Goal: Task Accomplishment & Management: Use online tool/utility

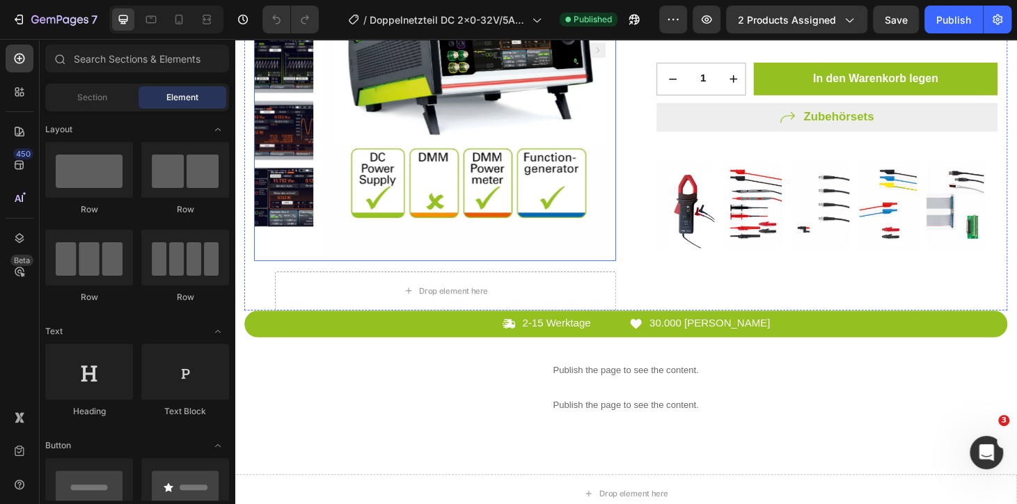
scroll to position [379, 0]
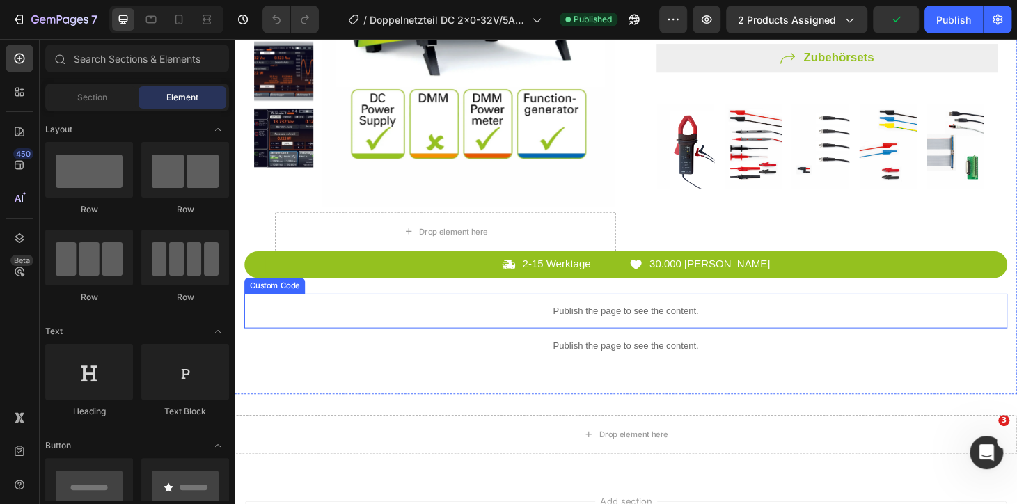
click at [586, 340] on div "Publish the page to see the content." at bounding box center [652, 329] width 814 height 37
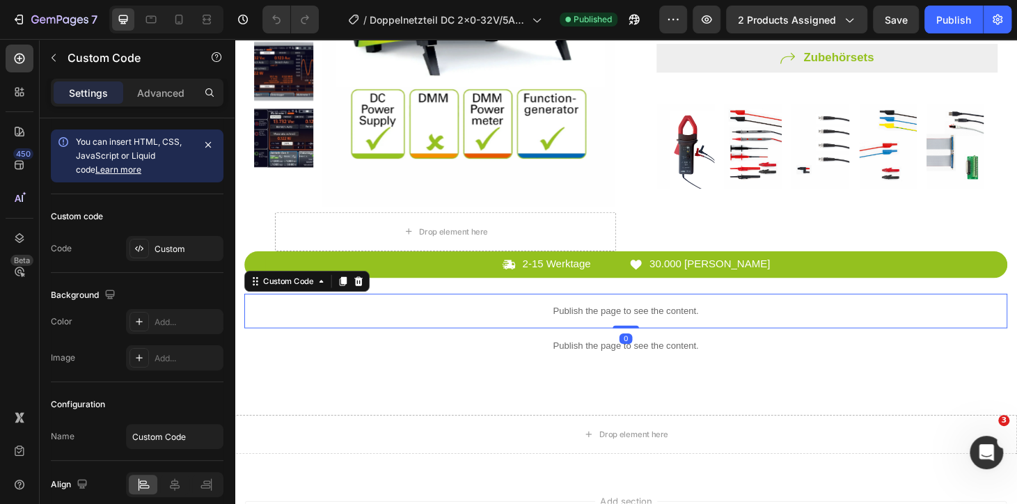
click at [586, 340] on div "Publish the page to see the content." at bounding box center [652, 329] width 814 height 37
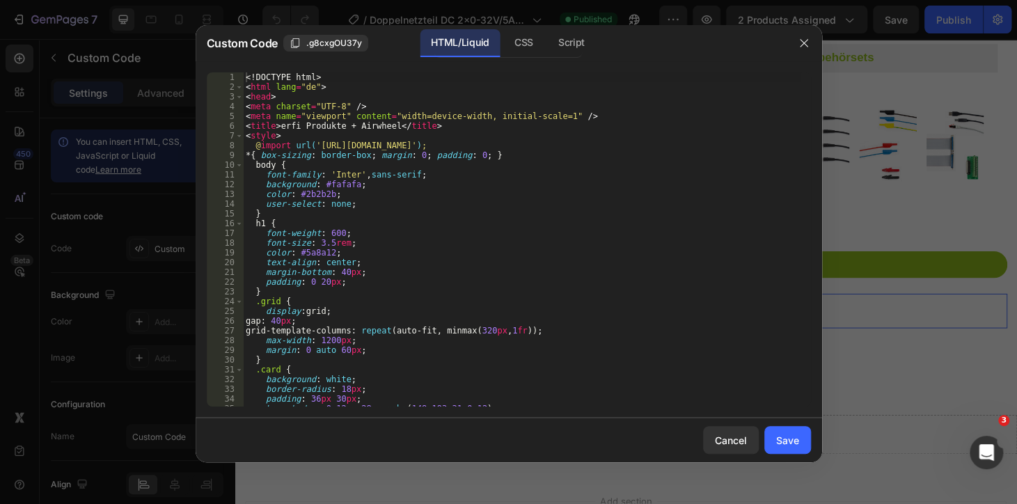
type textarea "padding: 0 20px;"
click at [464, 286] on div "<! DOCTYPE html > < html lang = "de" > < head > < meta charset = "UTF-8" /> < m…" at bounding box center [521, 248] width 557 height 353
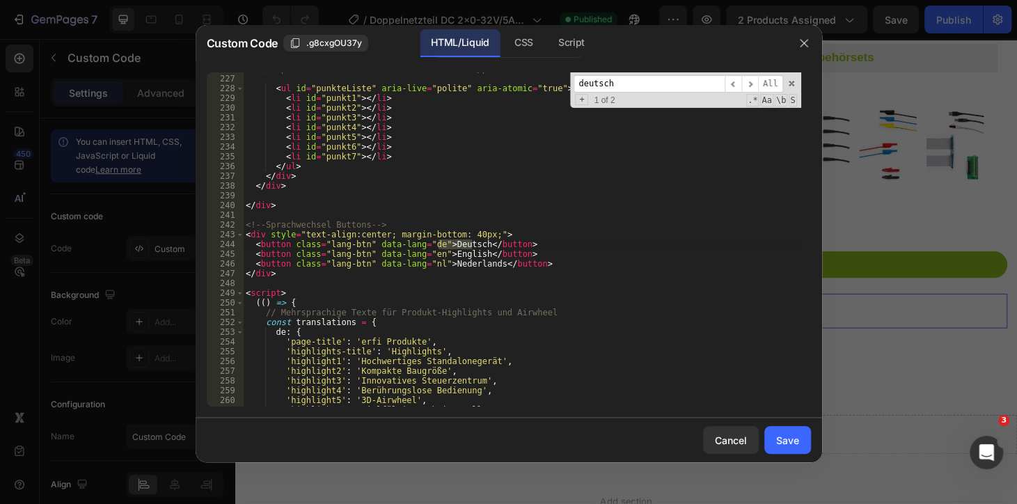
scroll to position [2199, 0]
type input "deutsch"
click at [376, 236] on div "< p class = "airwheel-hint" id = "hintText" > </ p > < ul id = "punkteListe" ar…" at bounding box center [521, 240] width 557 height 353
click at [379, 235] on div "< p class = "airwheel-hint" id = "hintText" > </ p > < ul id = "punkteListe" ar…" at bounding box center [521, 240] width 557 height 353
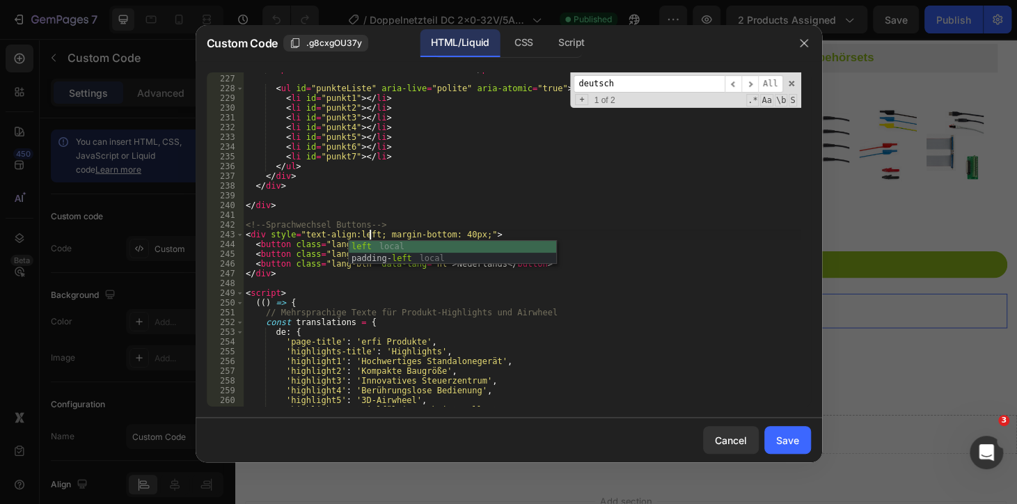
click at [471, 296] on div "< p class = "airwheel-hint" id = "hintText" > </ p > < ul id = "punkteListe" ar…" at bounding box center [521, 240] width 557 height 353
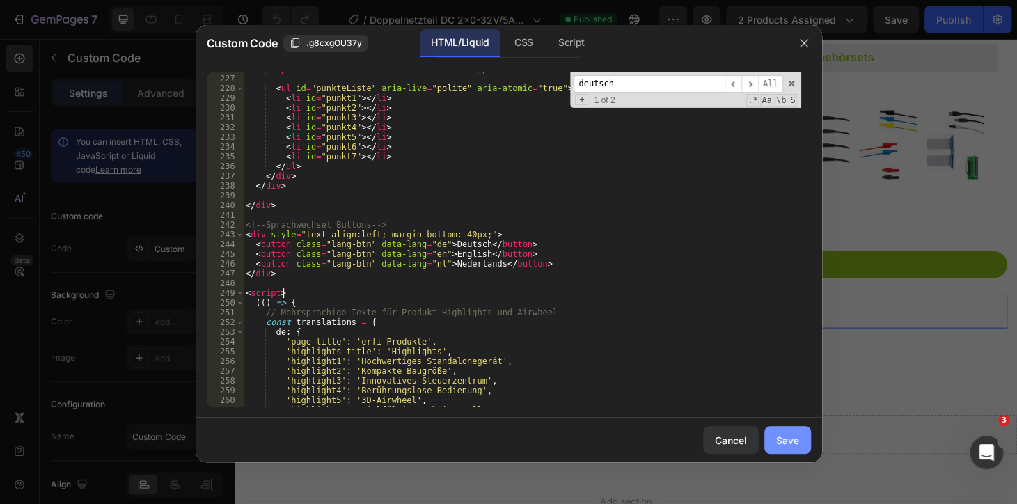
type textarea "<script>"
click at [775, 432] on button "Save" at bounding box center [787, 440] width 47 height 28
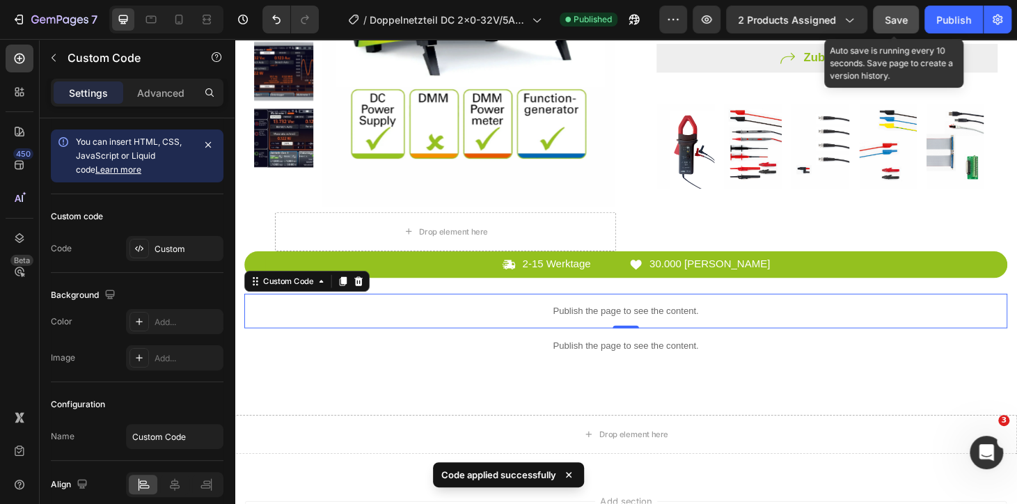
click at [907, 21] on span "Save" at bounding box center [895, 20] width 23 height 12
click at [926, 19] on button "Publish" at bounding box center [953, 20] width 58 height 28
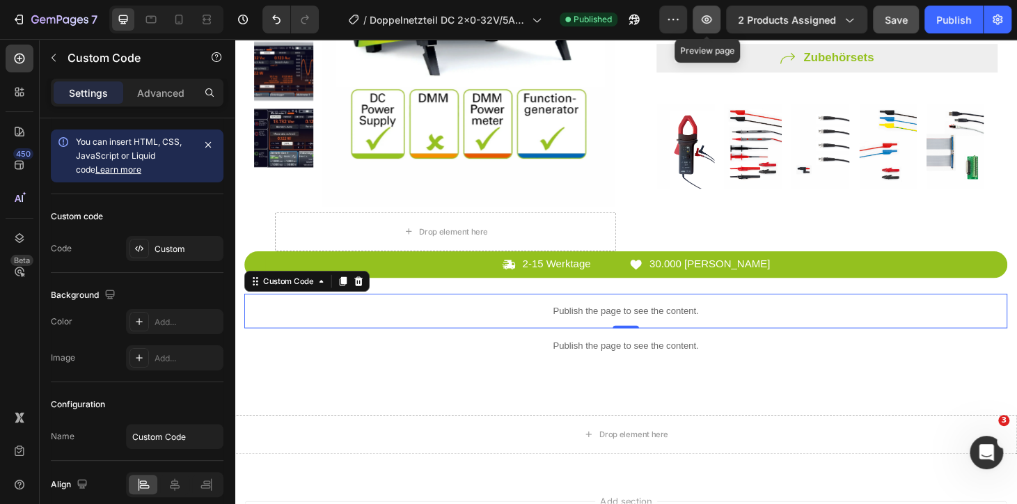
click at [712, 20] on icon "button" at bounding box center [706, 20] width 14 height 14
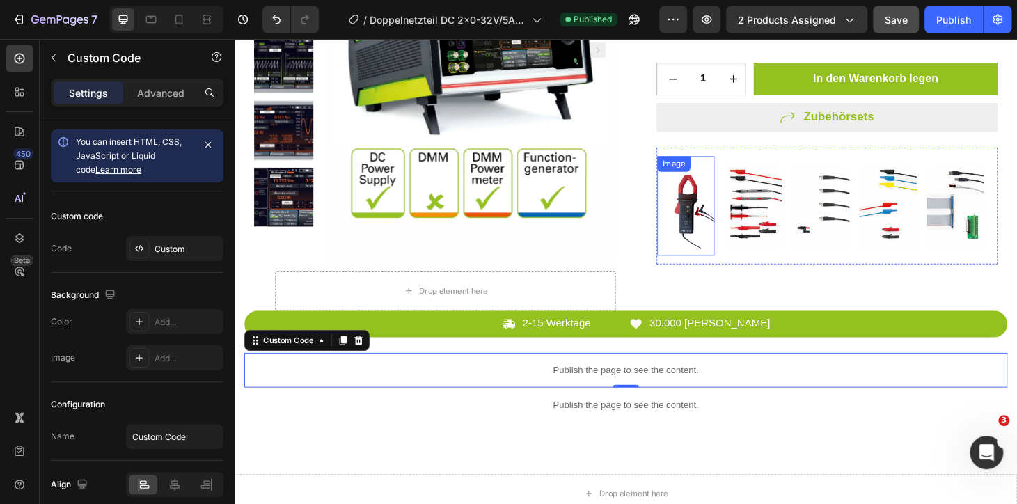
scroll to position [0, 0]
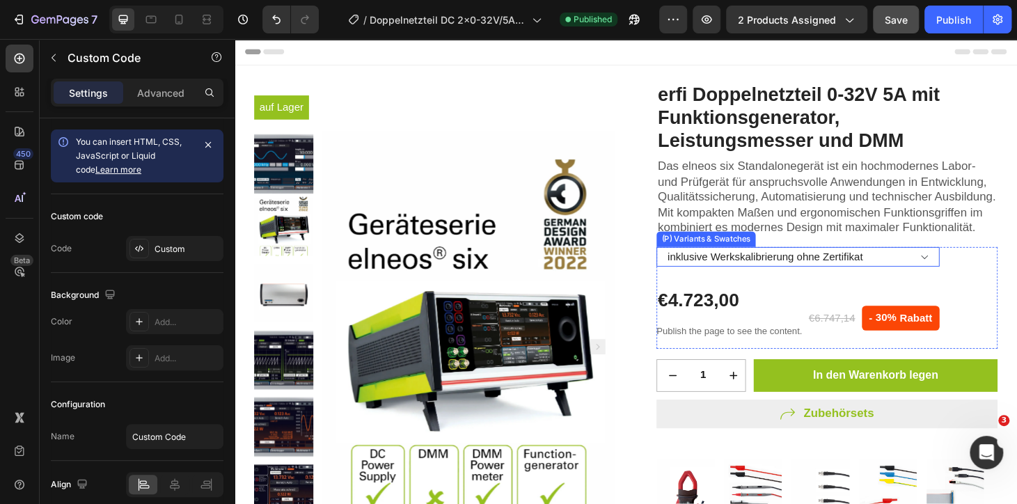
click at [717, 282] on select "inklusive Werkskalibrierung ohne Zertifikat Kalibrierschein inklusive Kalibrier…" at bounding box center [836, 271] width 302 height 21
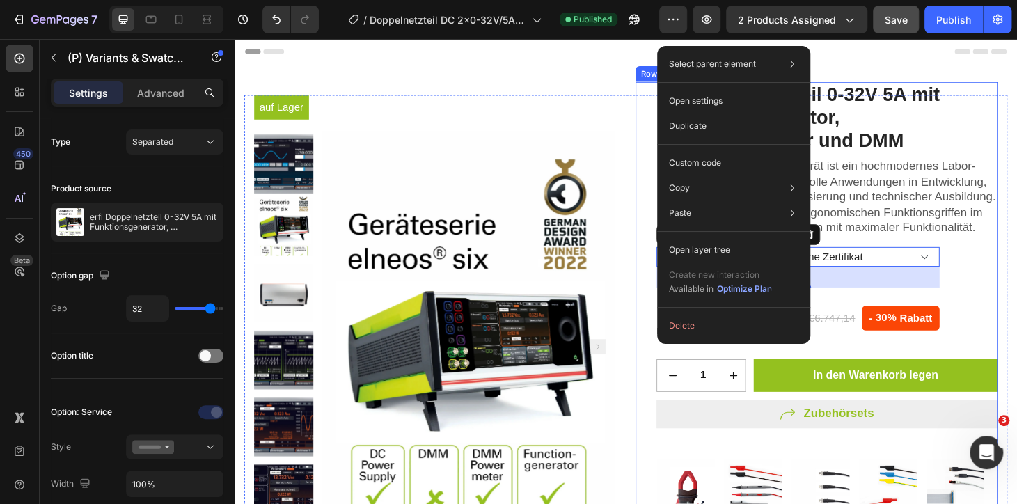
click at [662, 292] on div "erfi Doppelnetzteil 0-32V 5A mit Funktionsgenerator, Leistungsmesser und DMM (P…" at bounding box center [855, 358] width 386 height 546
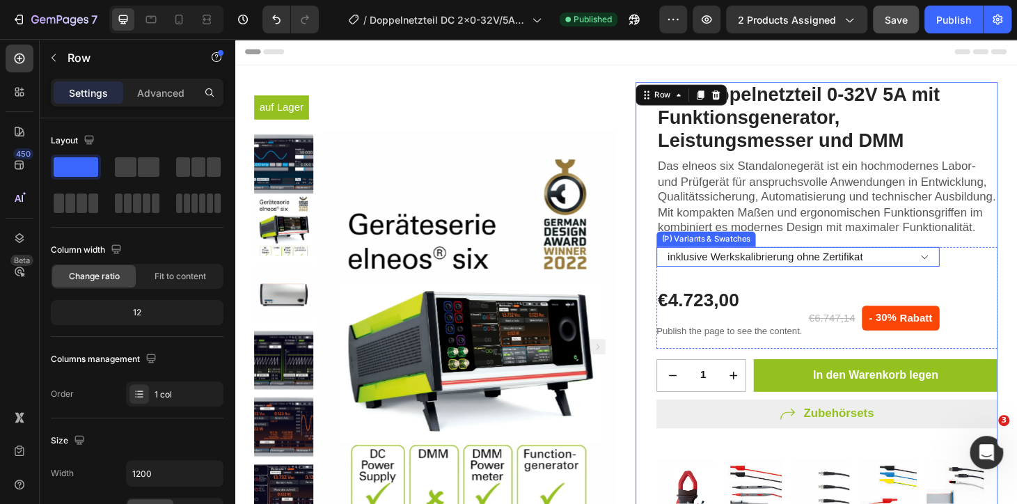
click at [715, 282] on select "inklusive Werkskalibrierung ohne Zertifikat Kalibrierschein inklusive Kalibrier…" at bounding box center [836, 271] width 302 height 21
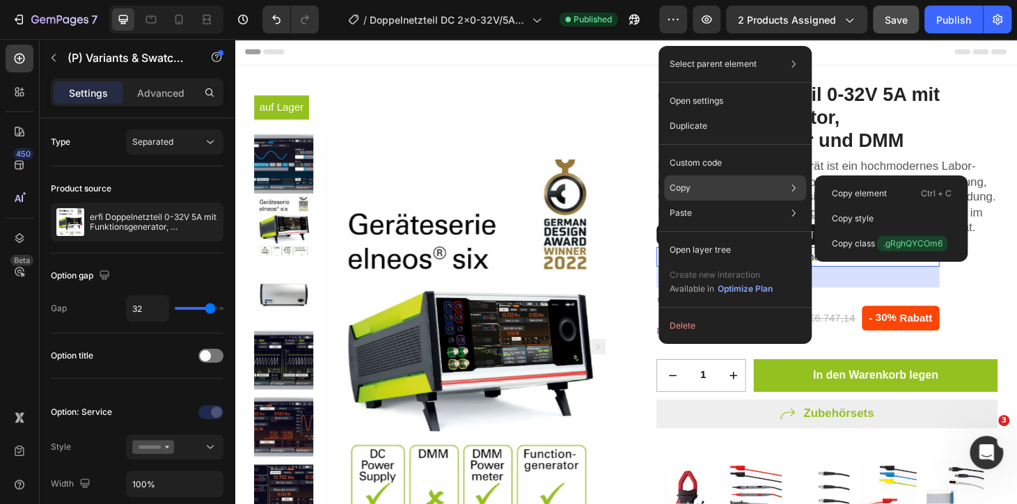
click at [712, 190] on div "Copy Copy element Ctrl + C Copy style Copy class .gRghQYCOm6" at bounding box center [735, 187] width 142 height 25
click at [846, 187] on p "Copy element" at bounding box center [858, 193] width 55 height 13
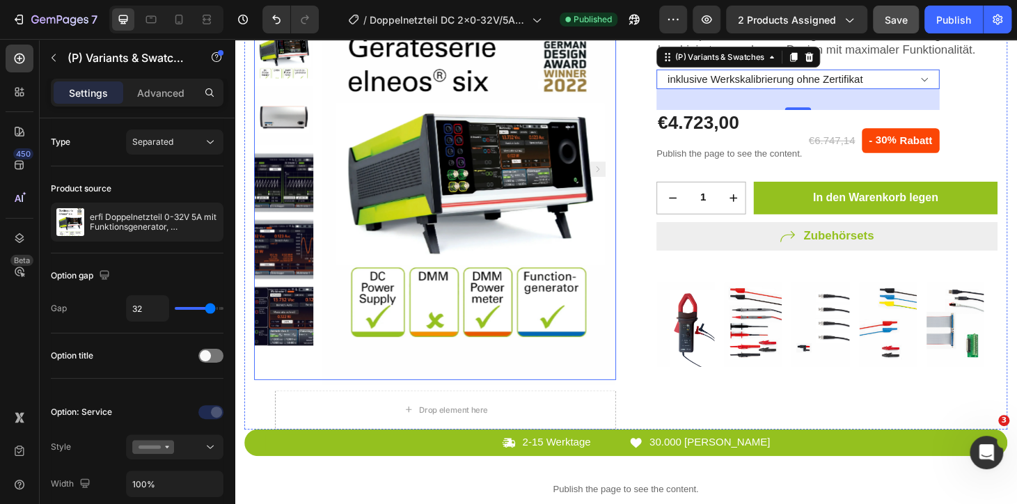
scroll to position [253, 0]
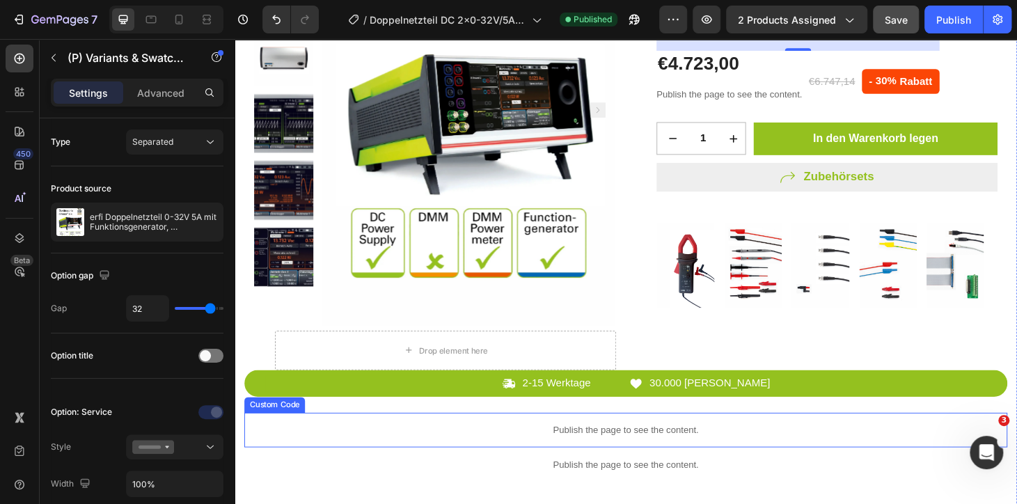
click at [601, 450] on p "Publish the page to see the content." at bounding box center [652, 456] width 814 height 15
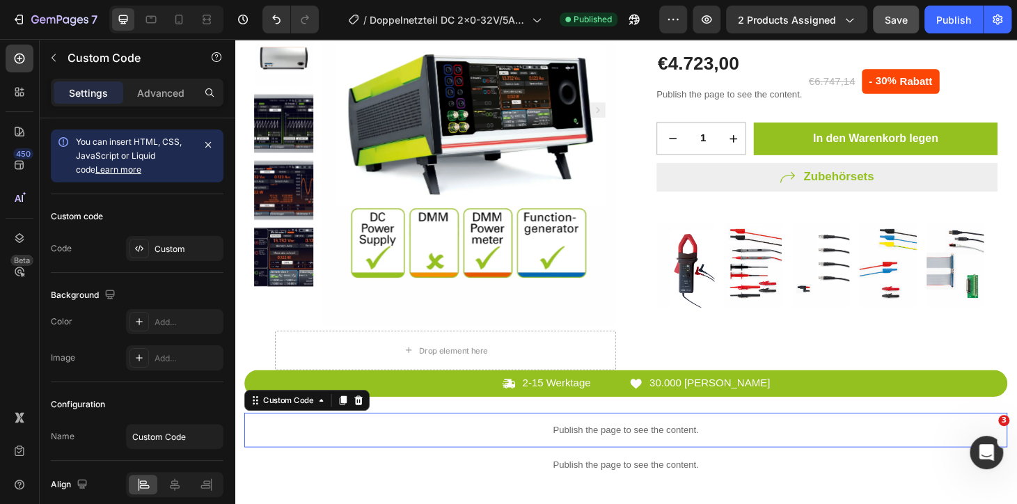
click at [601, 450] on p "Publish the page to see the content." at bounding box center [652, 456] width 814 height 15
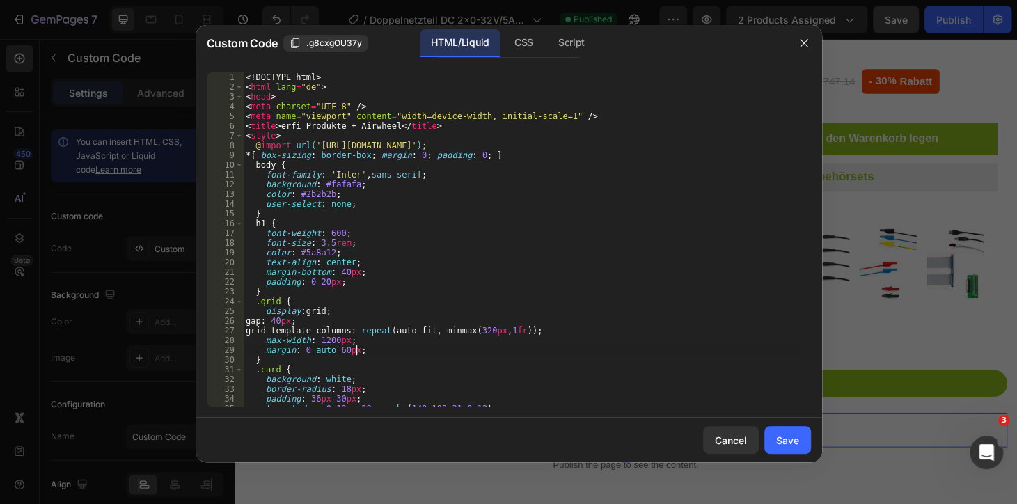
click at [527, 353] on div "<! DOCTYPE html > < html lang = "de" > < head > < meta charset = "UTF-8" /> < m…" at bounding box center [521, 248] width 557 height 353
type textarea "</html>"
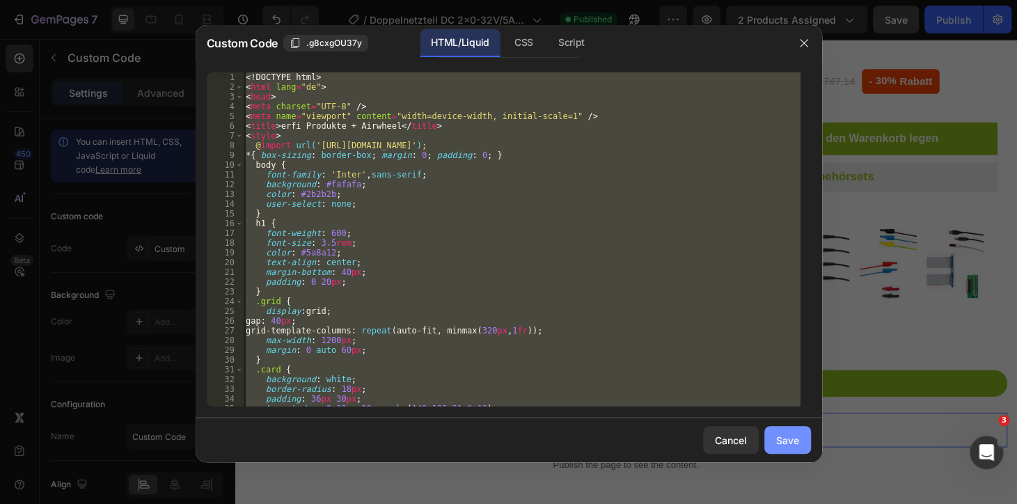
click at [788, 427] on button "Save" at bounding box center [787, 440] width 47 height 28
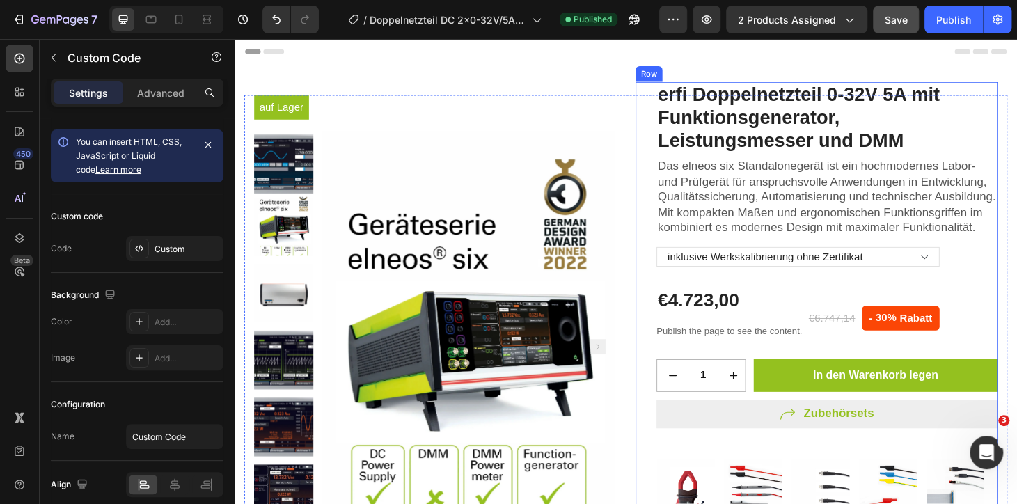
scroll to position [316, 0]
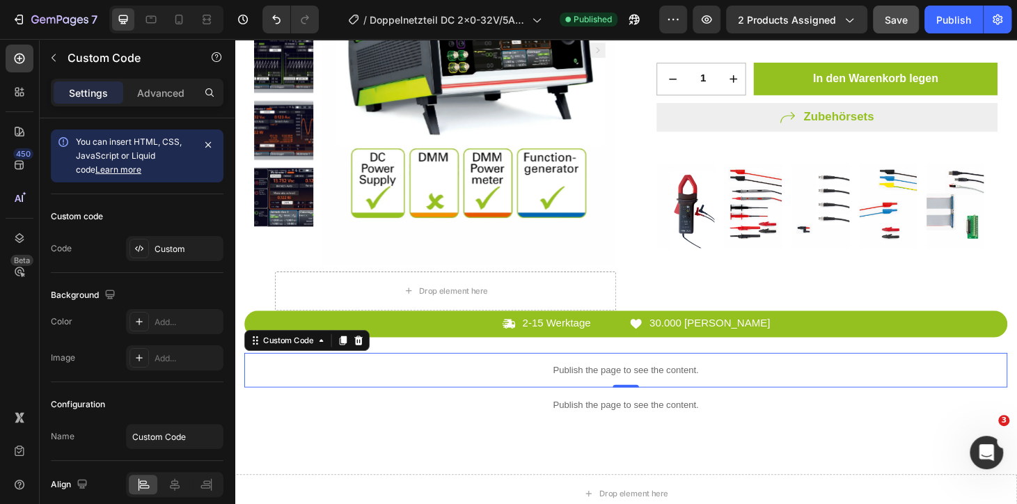
click at [596, 382] on div "Publish the page to see the content." at bounding box center [652, 392] width 814 height 37
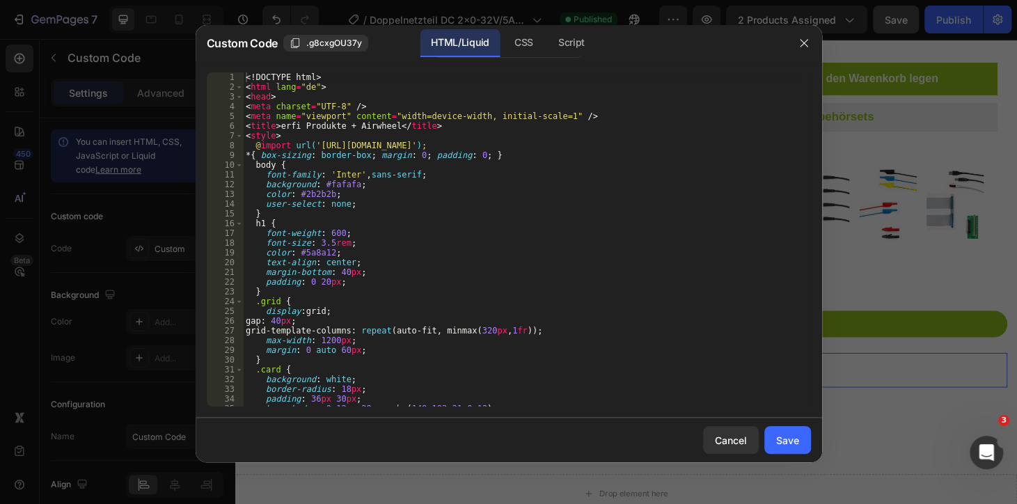
click at [573, 360] on div "<! DOCTYPE html > < html lang = "de" > < head > < meta charset = "UTF-8" /> < m…" at bounding box center [521, 248] width 557 height 353
type textarea "</html>"
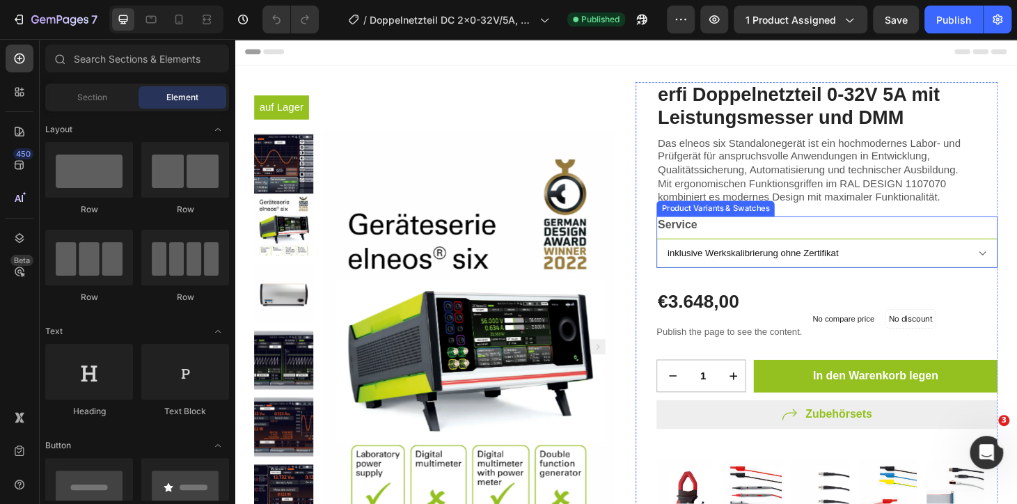
click at [717, 259] on select "inklusive Werkskalibrierung ohne Zertifikat Kalibrierschein inklusive Kalibrier…" at bounding box center [867, 267] width 364 height 31
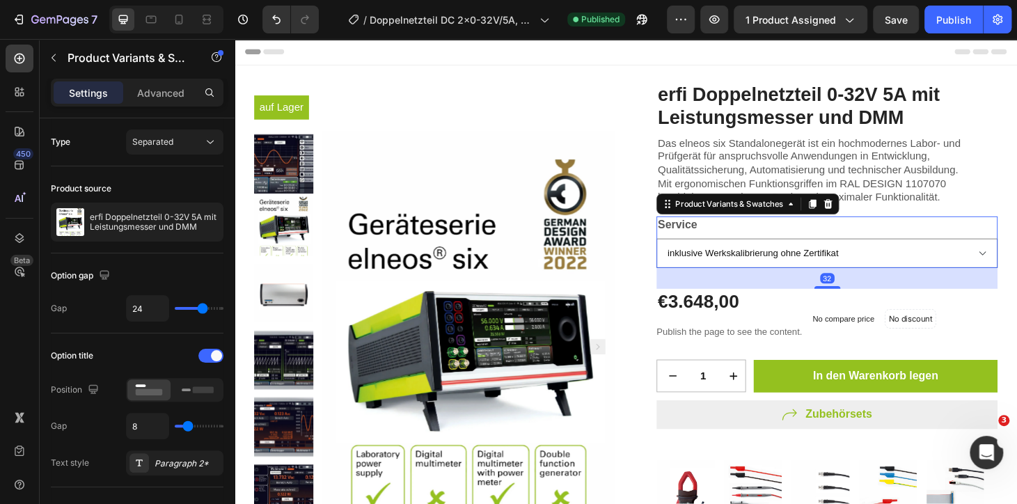
click at [666, 270] on div "erfi Doppelnetzteil 0-32V 5A mit Leistungsmesser und DMM (P) Title Das elneos s…" at bounding box center [855, 340] width 386 height 511
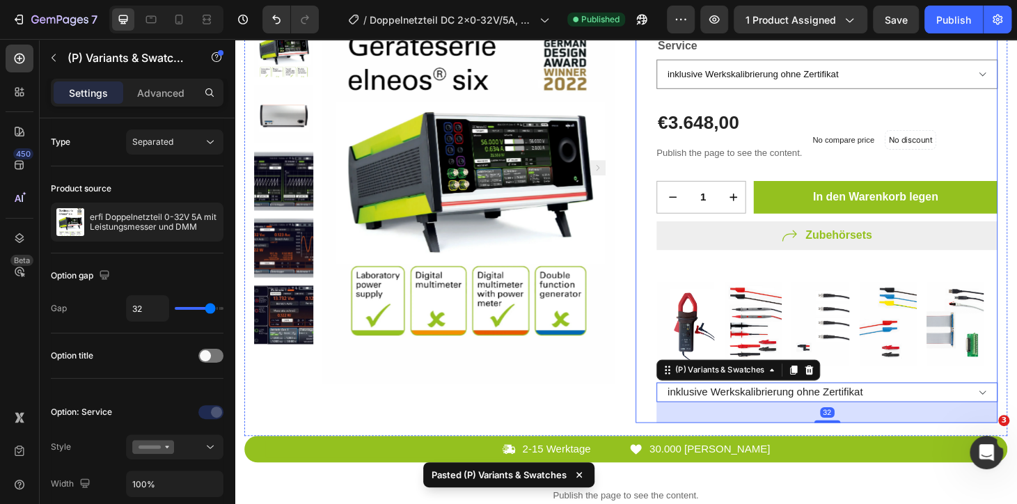
scroll to position [64, 0]
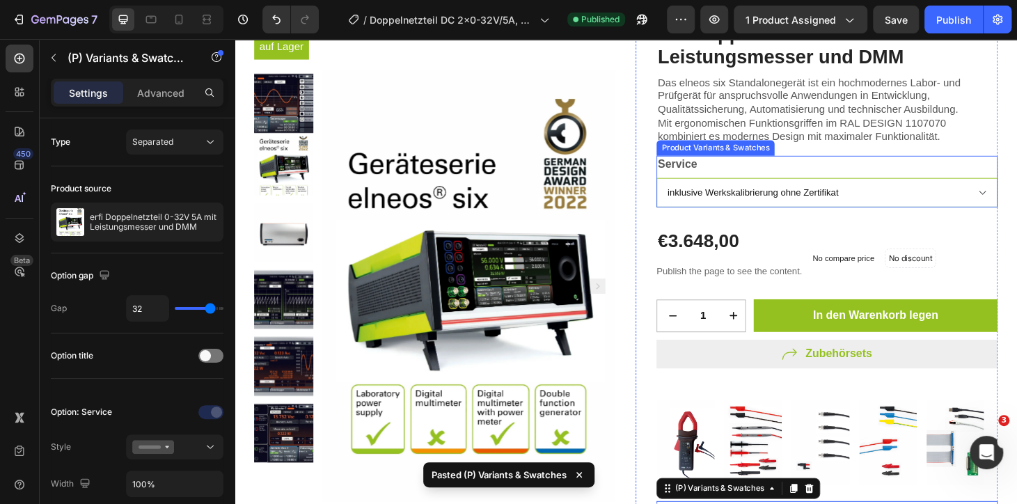
click at [845, 198] on select "inklusive Werkskalibrierung ohne Zertifikat Kalibrierschein inklusive Kalibrier…" at bounding box center [867, 203] width 364 height 31
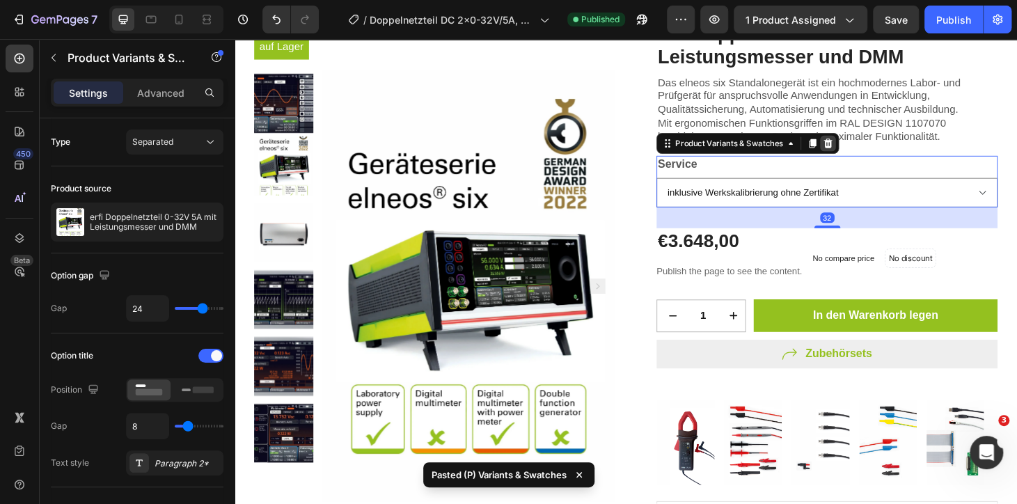
click at [860, 157] on div at bounding box center [867, 151] width 17 height 17
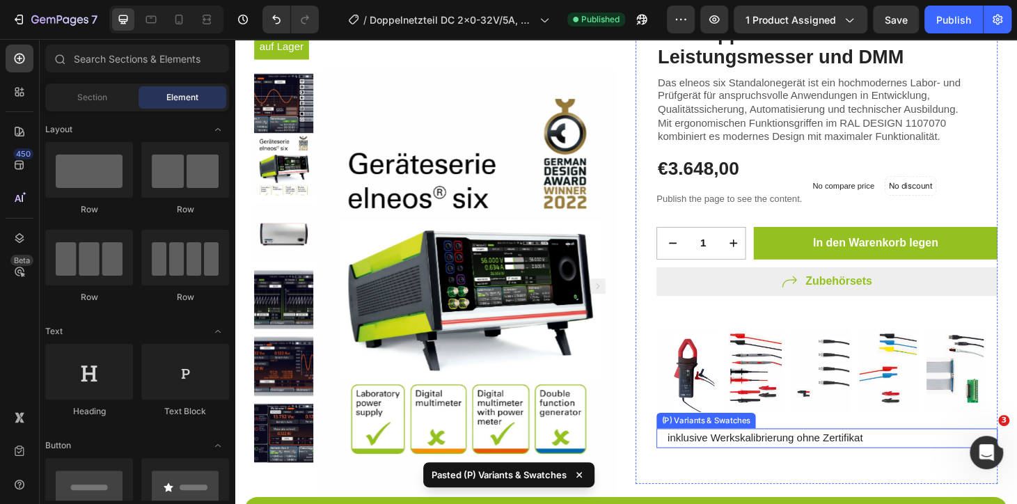
click at [715, 456] on select "inklusive Werkskalibrierung ohne Zertifikat Kalibrierschein inklusive Kalibrier…" at bounding box center [867, 465] width 364 height 21
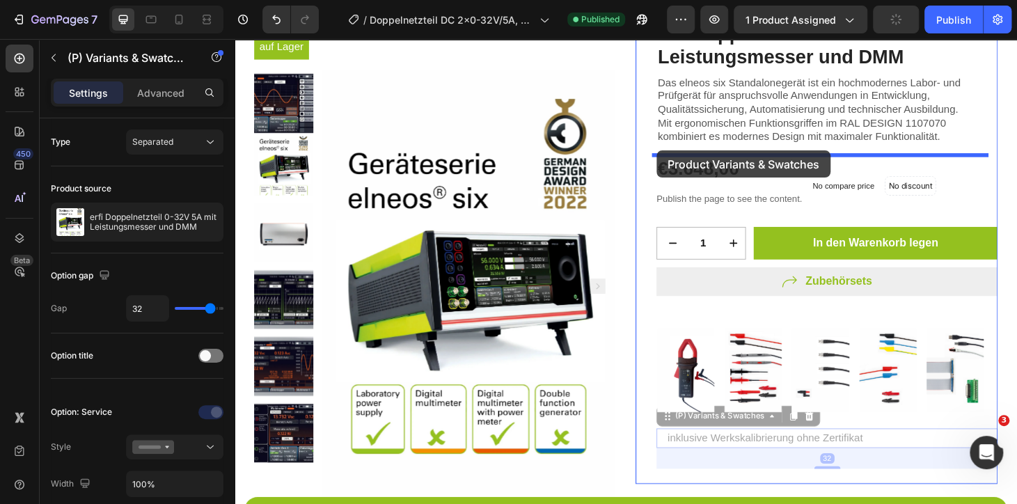
drag, startPoint x: 690, startPoint y: 445, endPoint x: 685, endPoint y: 158, distance: 286.7
click at [685, 158] on div "Header auf Lager Stock Counter Product Images erfi Doppelnetzteil 0-32V 5A mit …" at bounding box center [651, 471] width 835 height 992
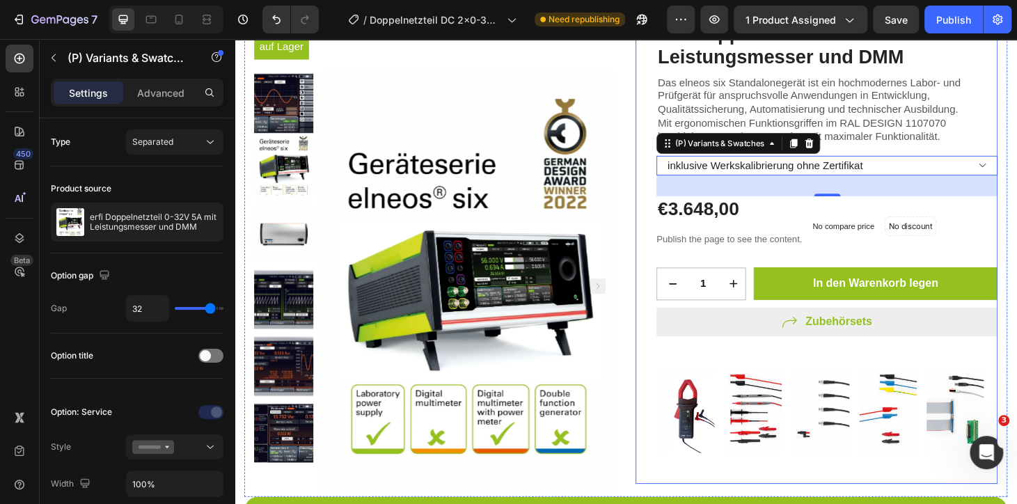
click at [662, 253] on div "erfi Doppelnetzteil 0-32V 5A mit Leistungsmesser und DMM (P) Title Das elneos s…" at bounding box center [855, 267] width 386 height 493
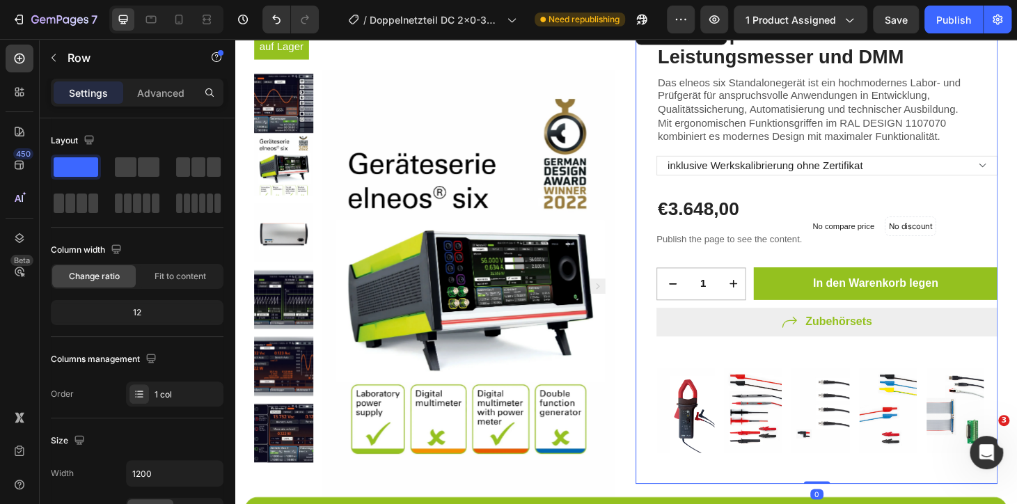
click at [845, 199] on div "erfi Doppelnetzteil 0-32V 5A mit Leistungsmesser und DMM (P) Title Das elneos s…" at bounding box center [867, 267] width 364 height 493
click at [898, 31] on button "Save" at bounding box center [896, 20] width 46 height 28
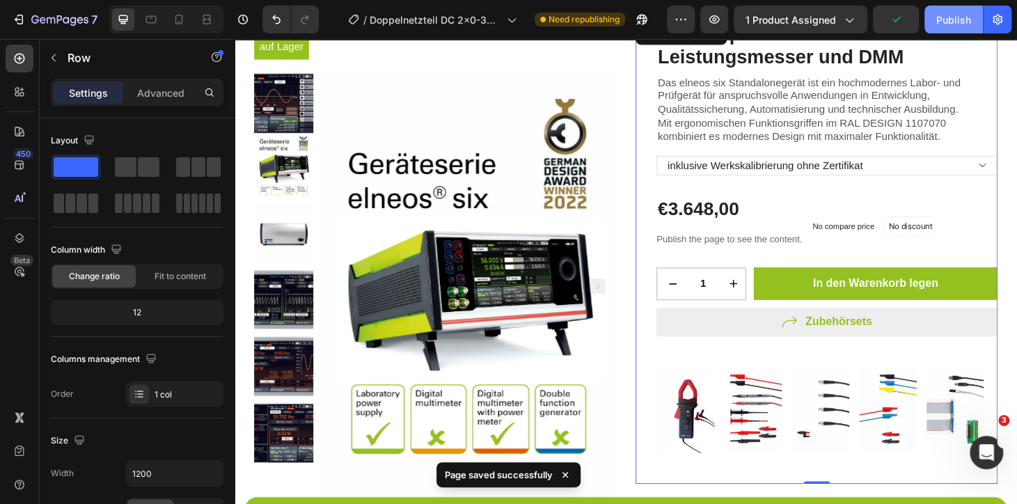
click at [953, 29] on button "Publish" at bounding box center [953, 20] width 58 height 28
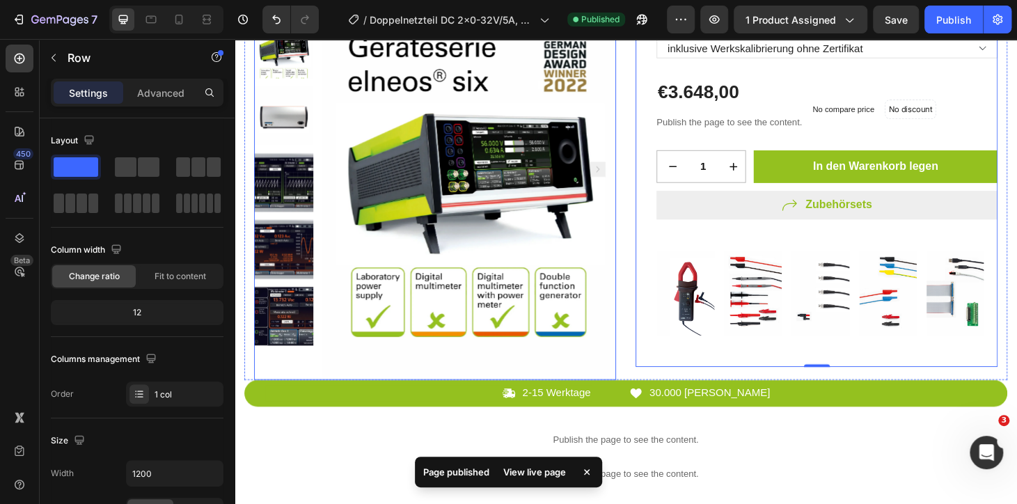
scroll to position [379, 0]
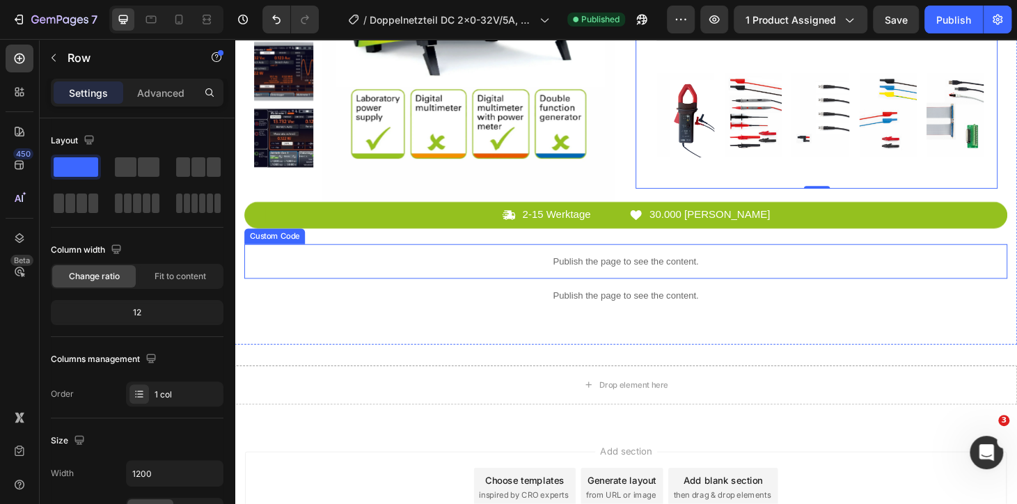
click at [594, 275] on p "Publish the page to see the content." at bounding box center [652, 276] width 814 height 15
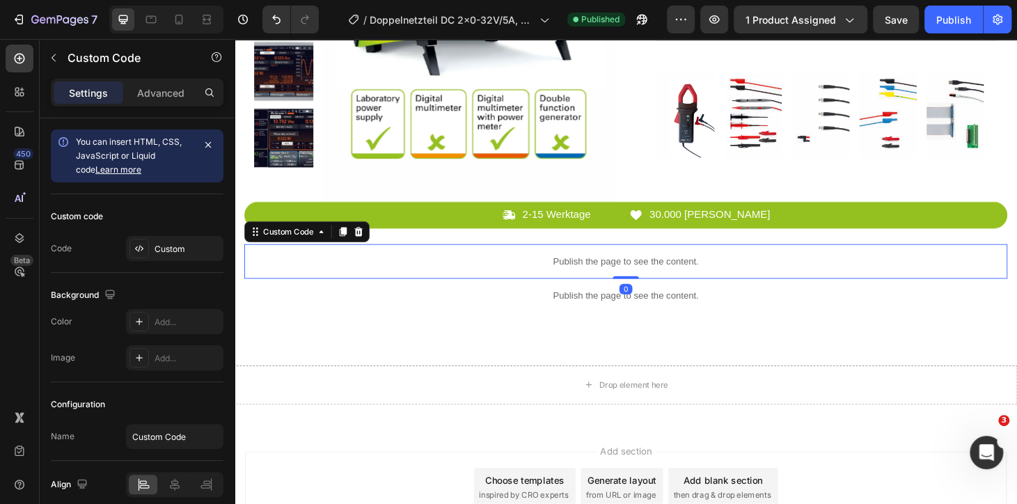
click at [593, 275] on p "Publish the page to see the content." at bounding box center [652, 276] width 814 height 15
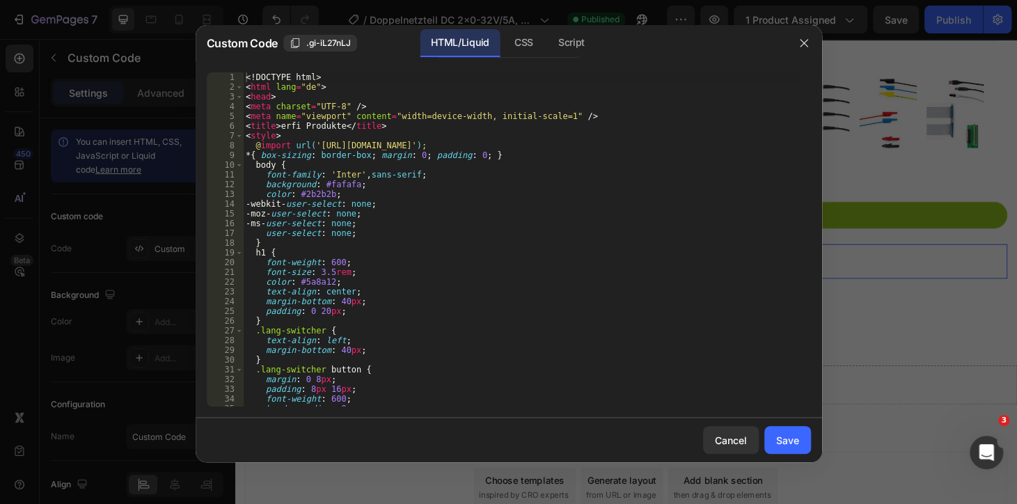
click at [502, 264] on div "<! DOCTYPE html > < html lang = "de" > < head > < meta charset = "UTF-8" /> < m…" at bounding box center [521, 248] width 557 height 353
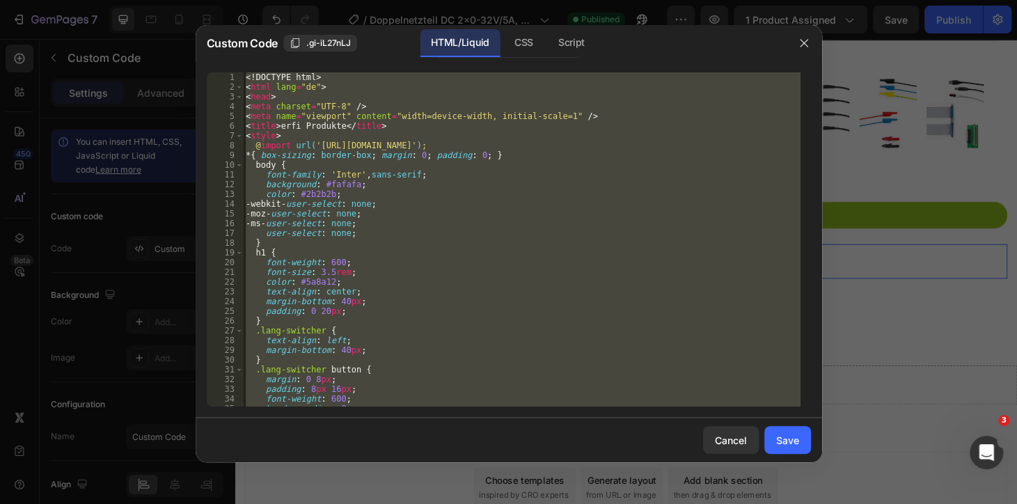
click at [443, 210] on div "<! DOCTYPE html > < html lang = "de" > < head > < meta charset = "UTF-8" /> < m…" at bounding box center [521, 239] width 557 height 334
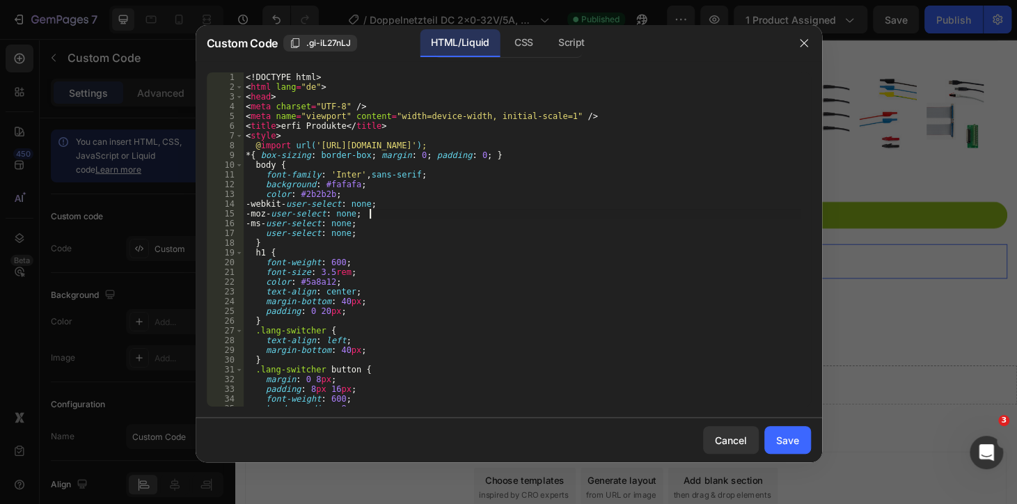
type textarea "</html>"
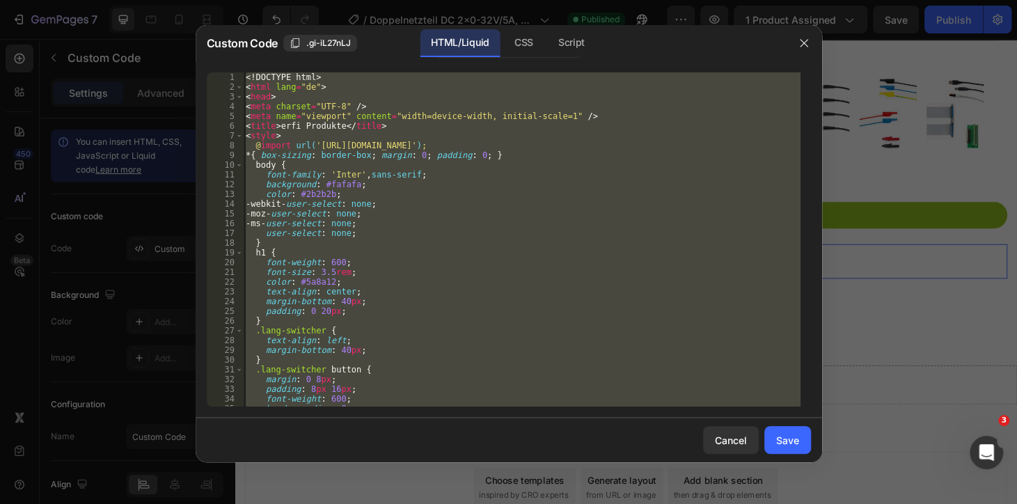
paste textarea
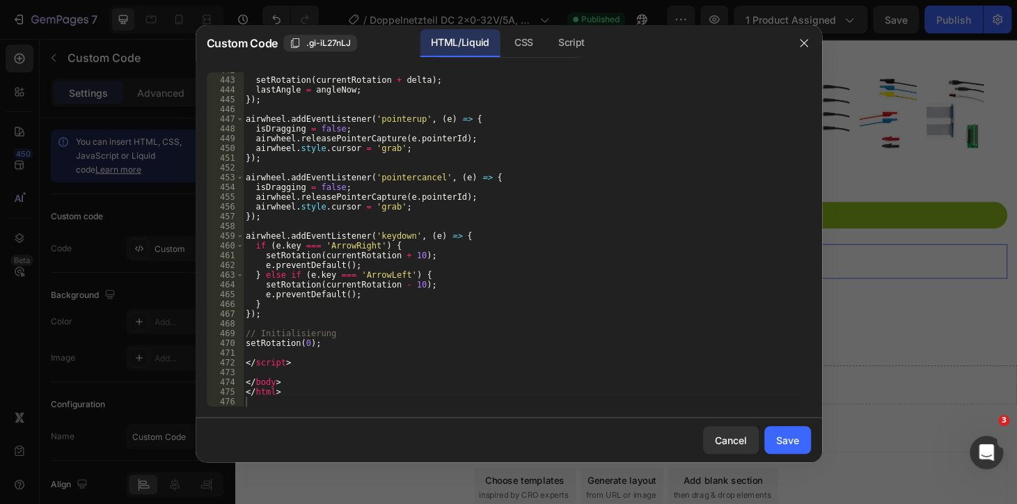
click at [595, 180] on div "setRotation ( currentRotation + delta ) ; lastAngle = angleNow ; }) ; airwheel …" at bounding box center [521, 241] width 557 height 353
type textarea "airwheel.addEventListener('pointercancel', (e) => {"
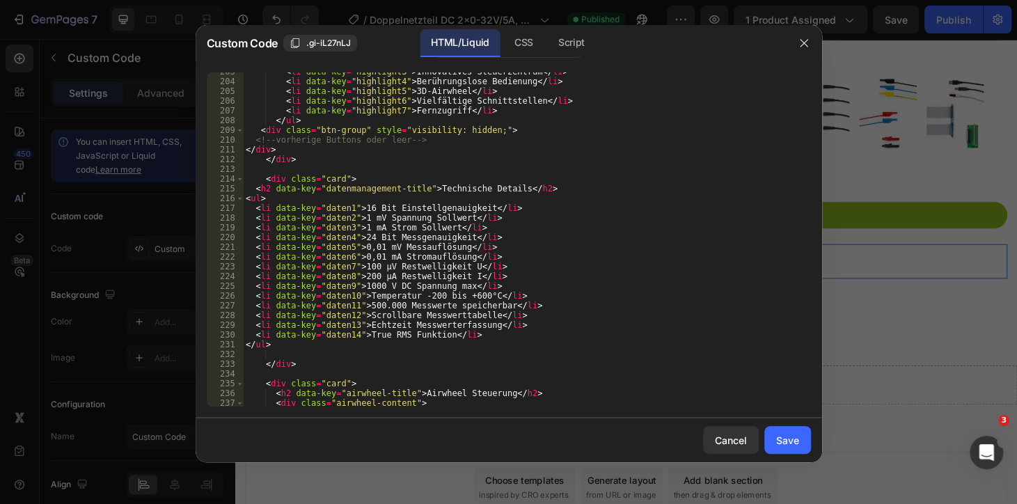
scroll to position [1973, 0]
click at [797, 438] on div "Save" at bounding box center [787, 440] width 23 height 15
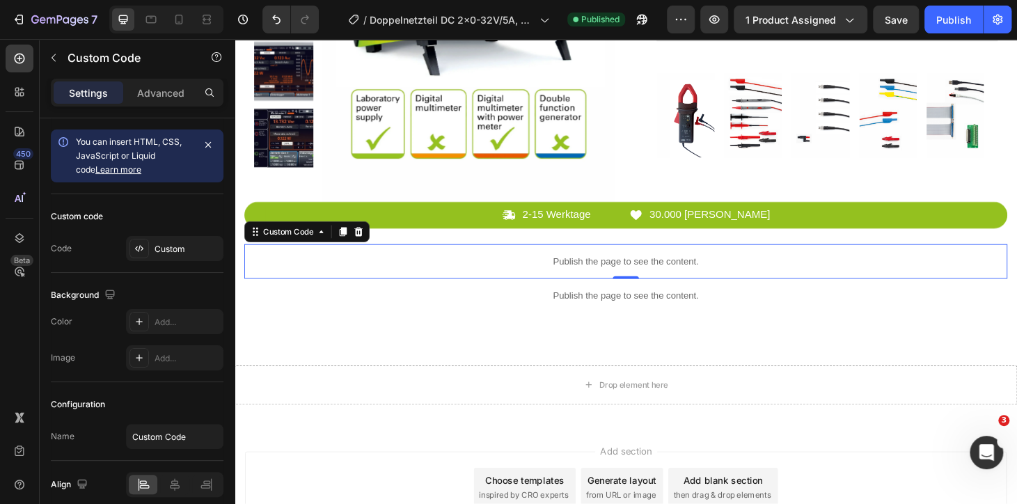
scroll to position [443, 0]
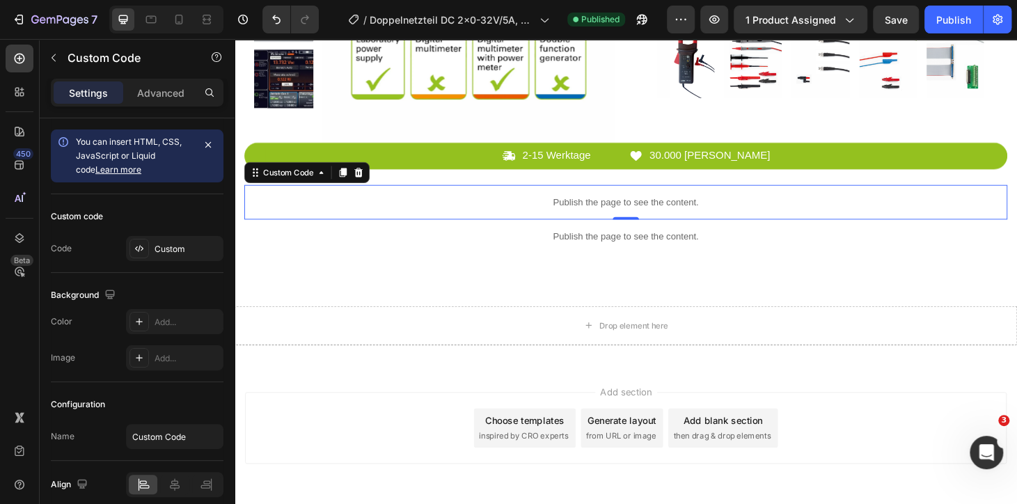
click at [645, 223] on div "Publish the page to see the content." at bounding box center [652, 213] width 814 height 37
click at [654, 217] on p "Publish the page to see the content." at bounding box center [652, 213] width 814 height 15
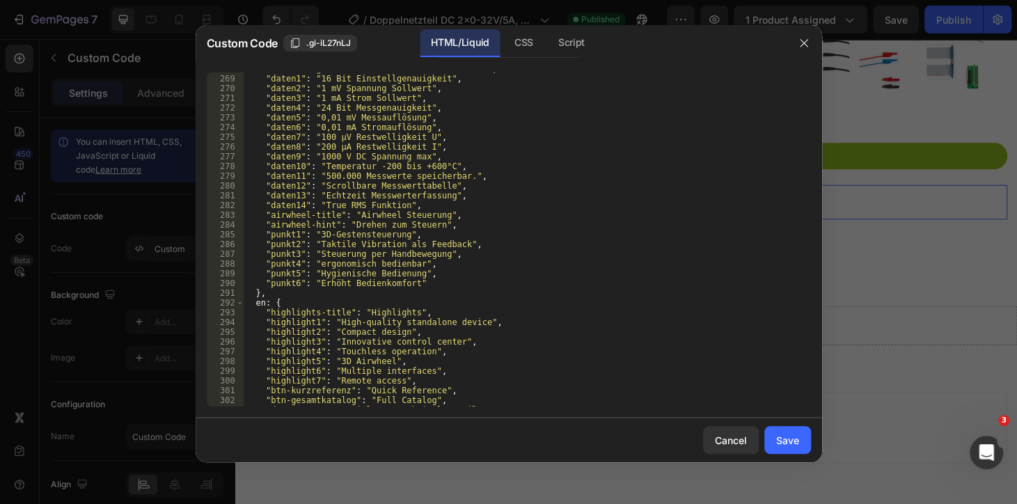
scroll to position [2467, 0]
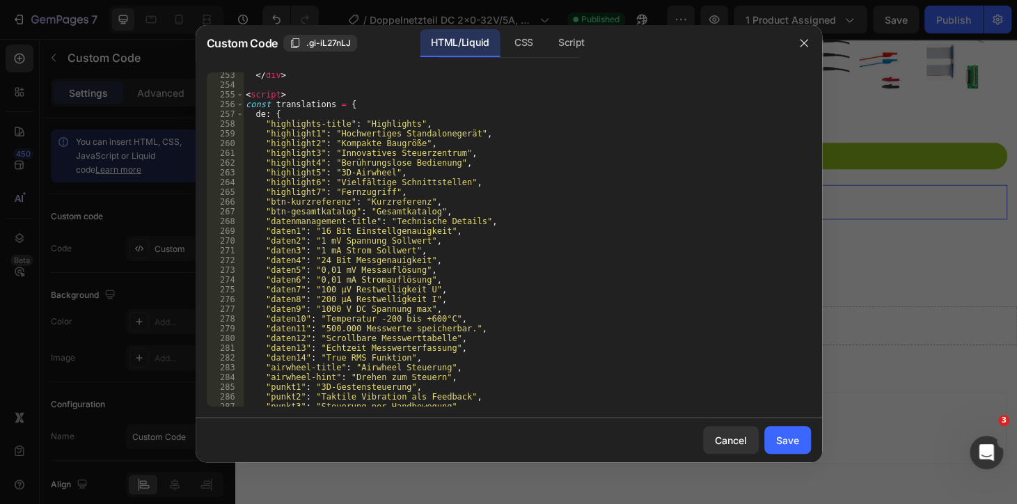
drag, startPoint x: 413, startPoint y: 130, endPoint x: 389, endPoint y: 148, distance: 30.3
click at [413, 130] on div "</ div > < script > const translations = { de : { "highlights-title" : "Highlig…" at bounding box center [521, 246] width 557 height 353
click at [320, 225] on div "</ div > < script > const translations = { de : { "highlights-title" : "Highlig…" at bounding box center [521, 246] width 557 height 353
drag, startPoint x: 315, startPoint y: 232, endPoint x: 401, endPoint y: 232, distance: 85.6
click at [401, 232] on div "</ div > < script > const translations = { de : { "highlights-title" : "Highlig…" at bounding box center [521, 246] width 557 height 353
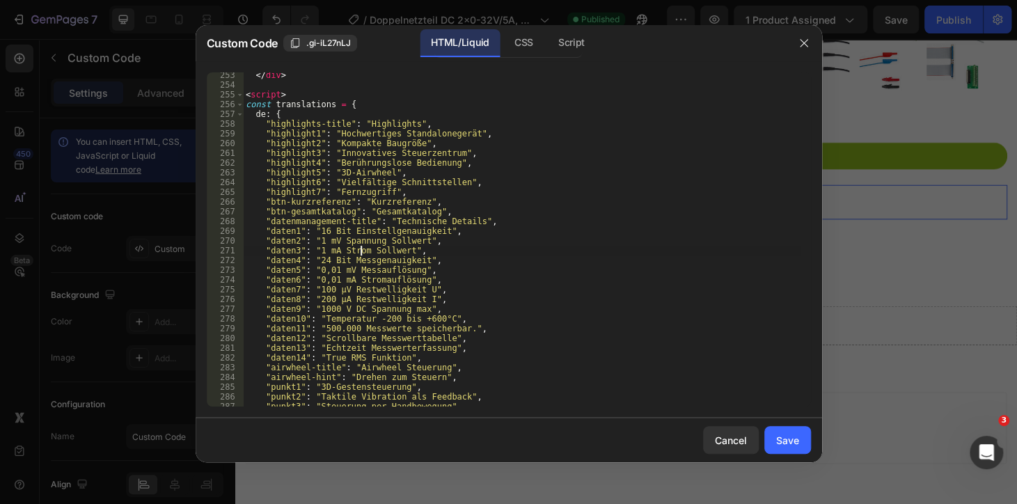
click at [360, 248] on div "</ div > < script > const translations = { de : { "highlights-title" : "Highlig…" at bounding box center [521, 246] width 557 height 353
click at [367, 256] on div "</ div > < script > const translations = { de : { "highlights-title" : "Highlig…" at bounding box center [521, 246] width 557 height 353
click at [365, 267] on div "</ div > < script > const translations = { de : { "highlights-title" : "Highlig…" at bounding box center [521, 246] width 557 height 353
click at [374, 279] on div "</ div > < script > const translations = { de : { "highlights-title" : "Highlig…" at bounding box center [521, 246] width 557 height 353
click at [374, 288] on div "</ div > < script > const translations = { de : { "highlights-title" : "Highlig…" at bounding box center [521, 246] width 557 height 353
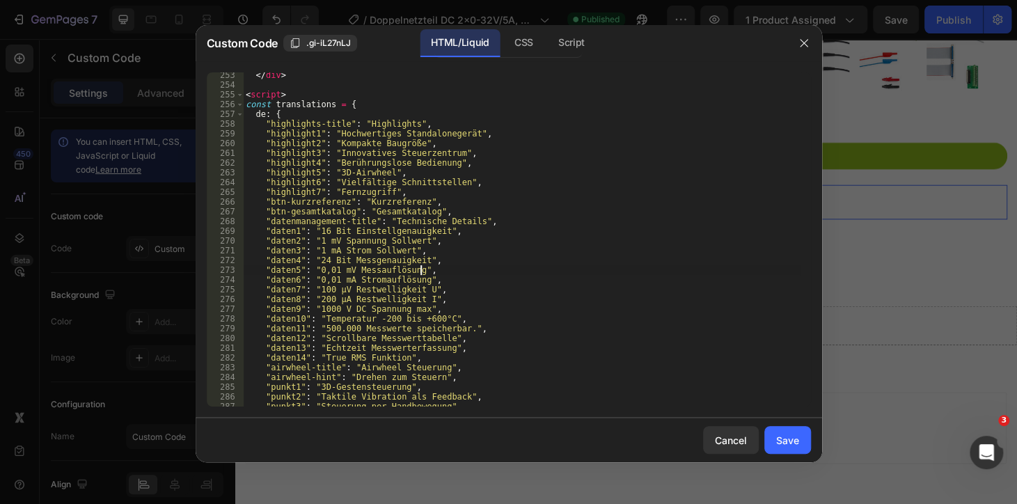
click at [507, 266] on div "</ div > < script > const translations = { de : { "highlights-title" : "Highlig…" at bounding box center [521, 246] width 557 height 353
type textarea ""daten5": "0,01 mV Messauflösung","
click at [787, 442] on div "Save" at bounding box center [787, 440] width 23 height 15
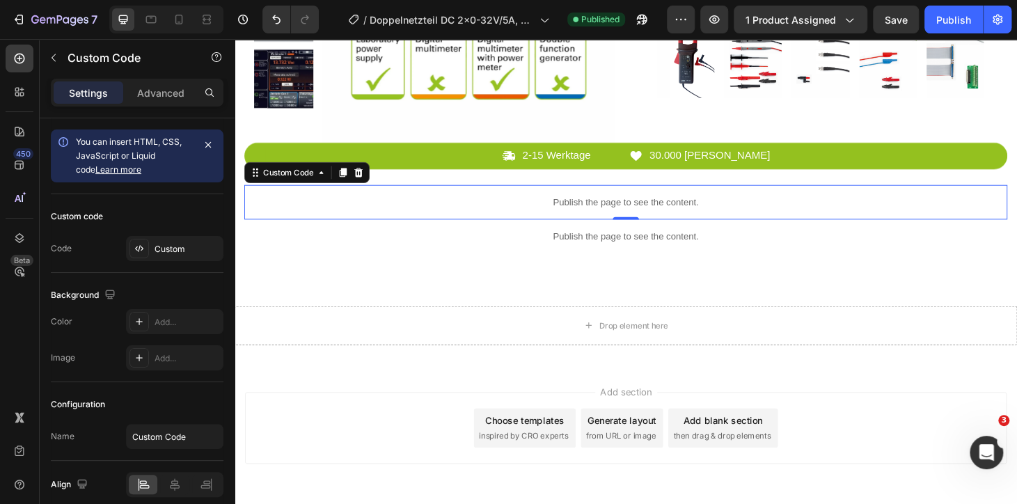
click at [598, 211] on p "Publish the page to see the content." at bounding box center [652, 213] width 814 height 15
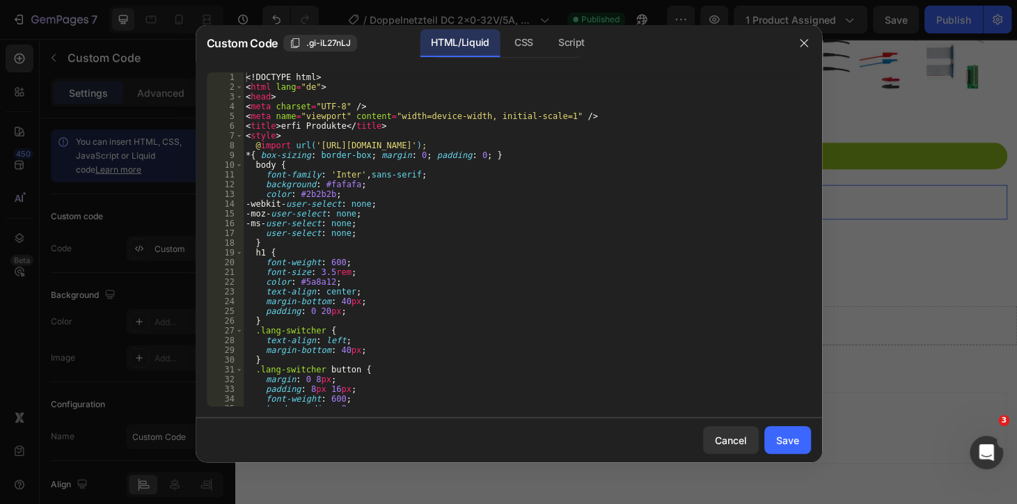
click at [575, 200] on div "<! DOCTYPE html > < html lang = "de" > < head > < meta charset = "UTF-8" /> < m…" at bounding box center [521, 248] width 557 height 353
type textarea "</html>"
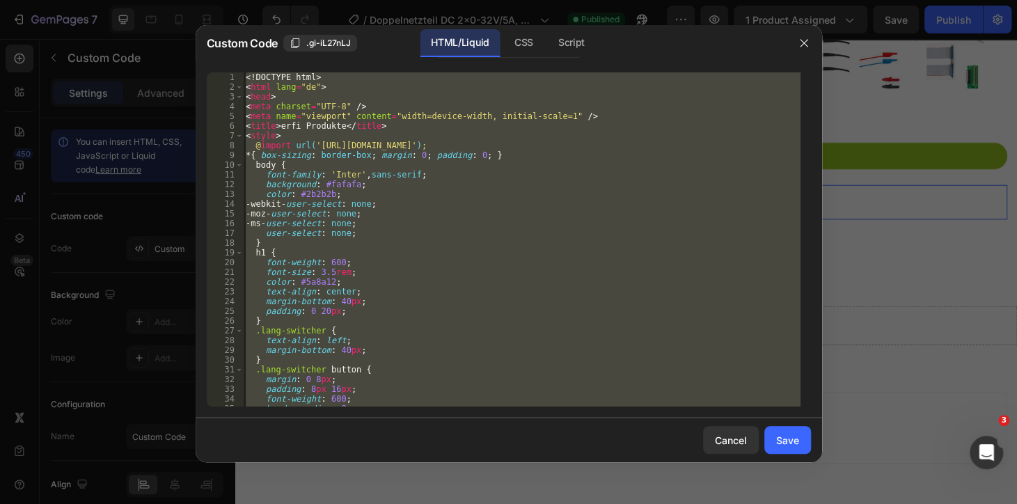
paste textarea
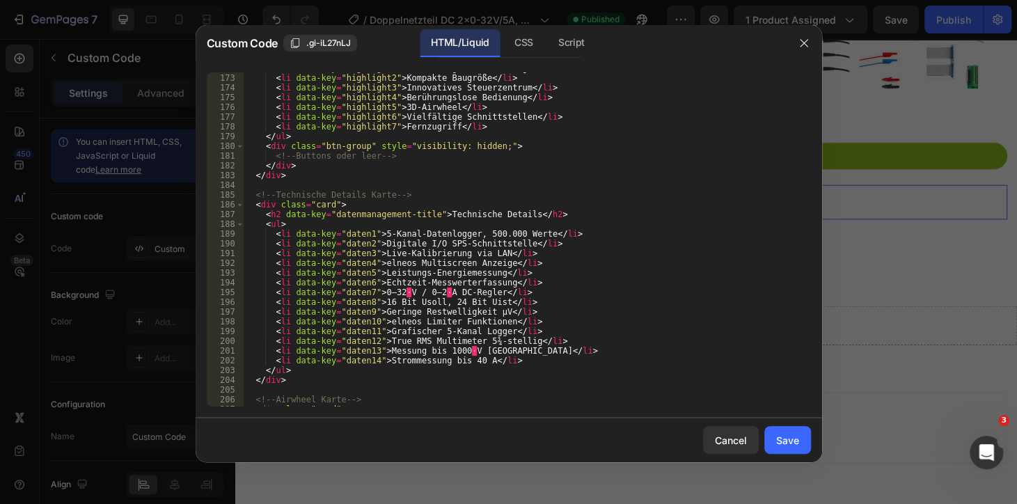
scroll to position [1750, 0]
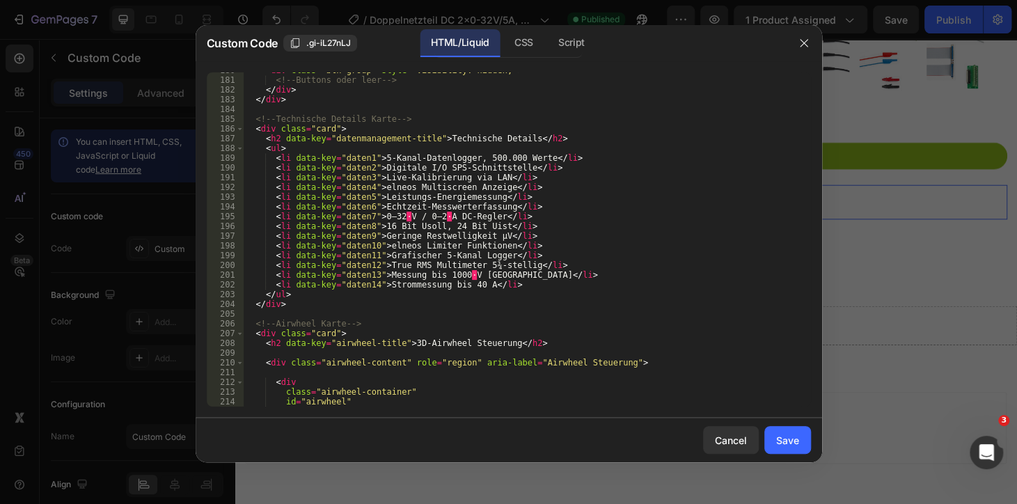
click at [446, 198] on div "< div class = "btn-group" style = "visibility: hidden;" > <!-- Buttons oder lee…" at bounding box center [521, 241] width 557 height 353
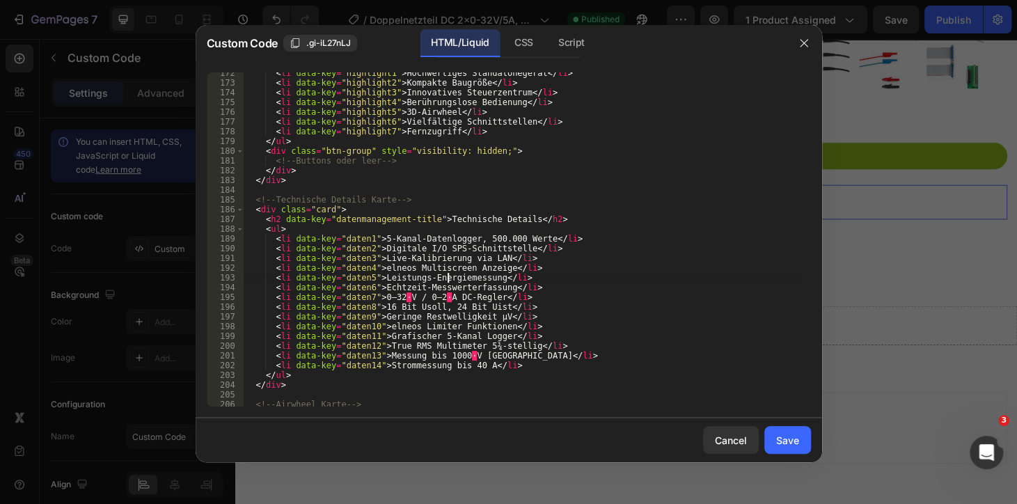
scroll to position [1632, 0]
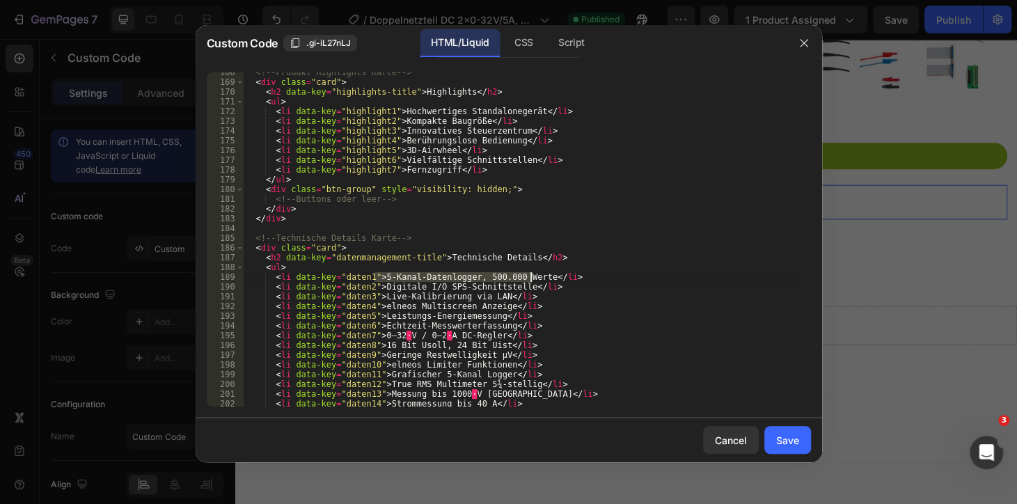
drag, startPoint x: 372, startPoint y: 276, endPoint x: 529, endPoint y: 274, distance: 157.3
click at [529, 274] on div "<!-- Produkt Highlights Karte --> < div class = "card" > < h2 data-key = "highl…" at bounding box center [521, 243] width 557 height 353
paste textarea "16 Bit Einstellgenauigkeit"
drag, startPoint x: 376, startPoint y: 289, endPoint x: 513, endPoint y: 287, distance: 137.1
click at [513, 287] on div "<!-- Produkt Highlights Karte --> < div class = "card" > < h2 data-key = "highl…" at bounding box center [521, 243] width 557 height 353
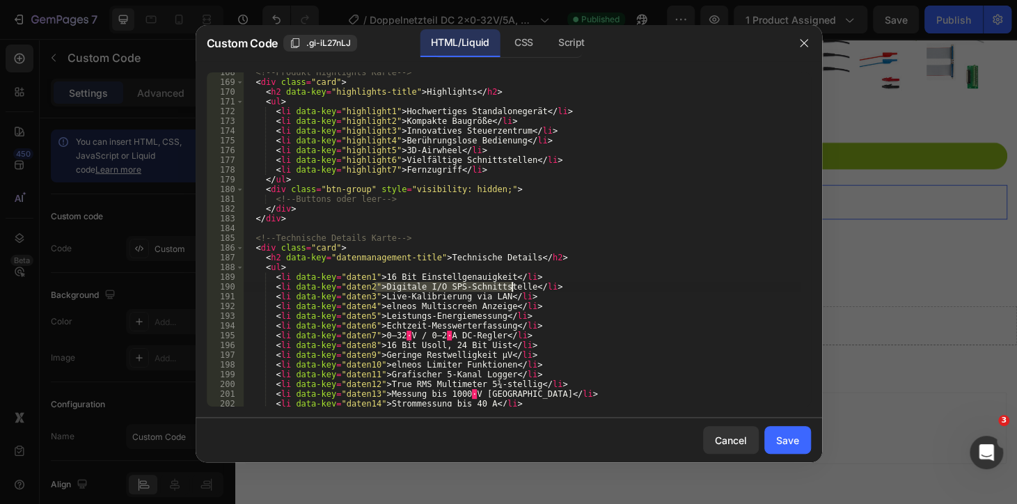
paste textarea "1 mV Spannung Sollwert"
click at [406, 299] on div "<!-- Produkt Highlights Karte --> < div class = "card" > < h2 data-key = "highl…" at bounding box center [521, 243] width 557 height 353
drag, startPoint x: 376, startPoint y: 299, endPoint x: 491, endPoint y: 296, distance: 114.8
click at [491, 296] on div "<!-- Produkt Highlights Karte --> < div class = "card" > < h2 data-key = "highl…" at bounding box center [521, 243] width 557 height 353
paste textarea "1 mA Strom Sollwert"
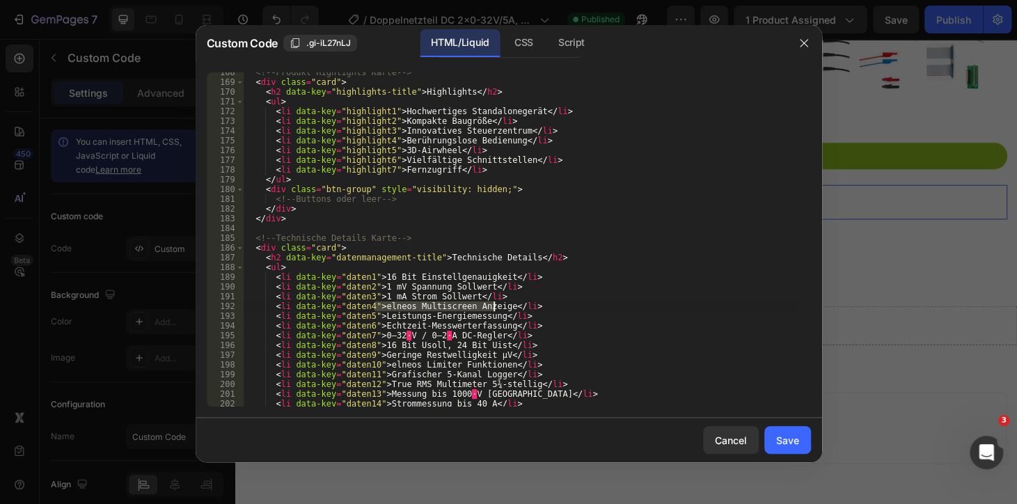
drag, startPoint x: 375, startPoint y: 306, endPoint x: 493, endPoint y: 308, distance: 117.6
click at [493, 308] on div "<!-- Produkt Highlights Karte --> < div class = "card" > < h2 data-key = "highl…" at bounding box center [521, 243] width 557 height 353
paste textarea "24 Bit Messgenauigkeit"
click at [422, 317] on div "<!-- Produkt Highlights Karte --> < div class = "card" > < h2 data-key = "highl…" at bounding box center [521, 243] width 557 height 353
drag, startPoint x: 372, startPoint y: 318, endPoint x: 484, endPoint y: 319, distance: 111.3
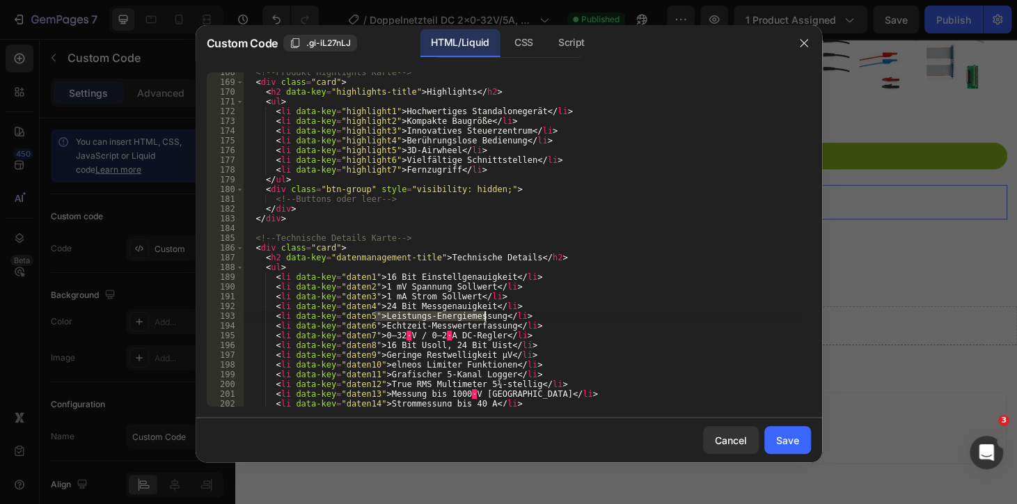
click at [484, 319] on div "<!-- Produkt Highlights Karte --> < div class = "card" > < h2 data-key = "highl…" at bounding box center [521, 243] width 557 height 353
paste textarea "0,01 mV Messauflö"
drag, startPoint x: 437, startPoint y: 312, endPoint x: 415, endPoint y: 319, distance: 23.3
click at [437, 312] on div "<!-- Produkt Highlights Karte --> < div class = "card" > < h2 data-key = "highl…" at bounding box center [521, 243] width 557 height 353
drag, startPoint x: 376, startPoint y: 324, endPoint x: 492, endPoint y: 326, distance: 116.2
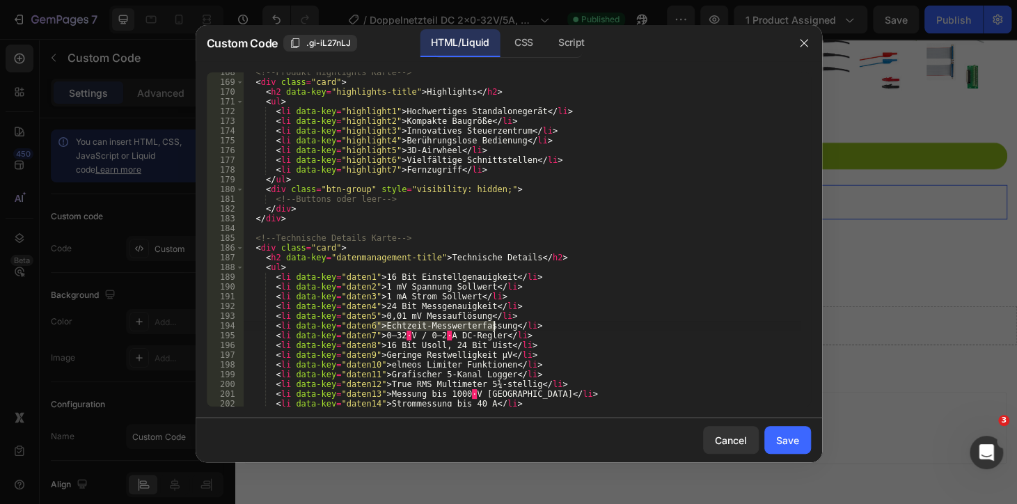
click at [492, 326] on div "<!-- Produkt Highlights Karte --> < div class = "card" > < h2 data-key = "highl…" at bounding box center [521, 243] width 557 height 353
paste textarea "0,01 mA Stromauflö"
click at [418, 342] on div "<!-- Produkt Highlights Karte --> < div class = "card" > < h2 data-key = "highl…" at bounding box center [521, 243] width 557 height 353
drag, startPoint x: 374, startPoint y: 335, endPoint x: 482, endPoint y: 337, distance: 108.6
click at [482, 337] on div "<!-- Produkt Highlights Karte --> < div class = "card" > < h2 data-key = "highl…" at bounding box center [521, 243] width 557 height 353
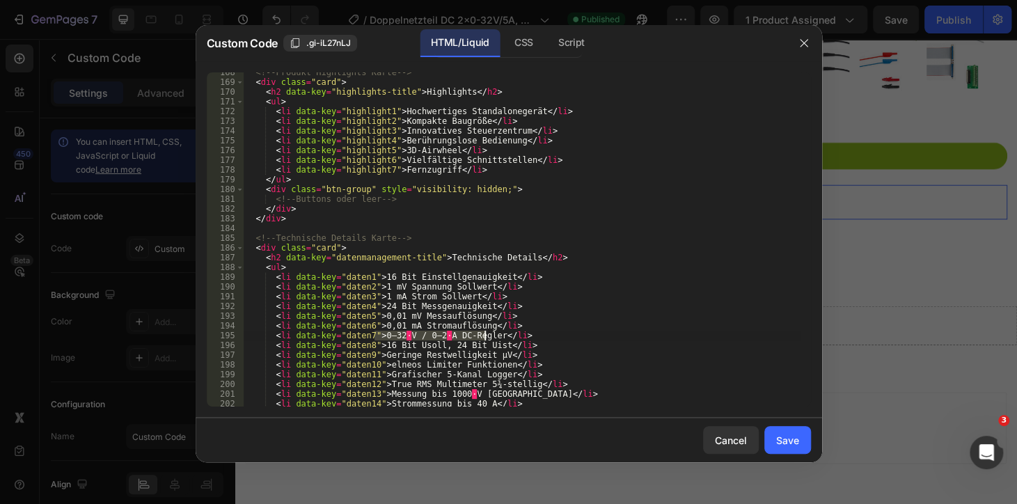
paste textarea "100 µV Restwelligkeit U"
click at [391, 343] on div "<!-- Produkt Highlights Karte --> < div class = "card" > < h2 data-key = "highl…" at bounding box center [521, 243] width 557 height 353
drag, startPoint x: 375, startPoint y: 346, endPoint x: 487, endPoint y: 349, distance: 112.1
click at [487, 349] on div "<!-- Produkt Highlights Karte --> < div class = "card" > < h2 data-key = "highl…" at bounding box center [521, 243] width 557 height 353
paste textarea "200 µA Restwelligkeit I"
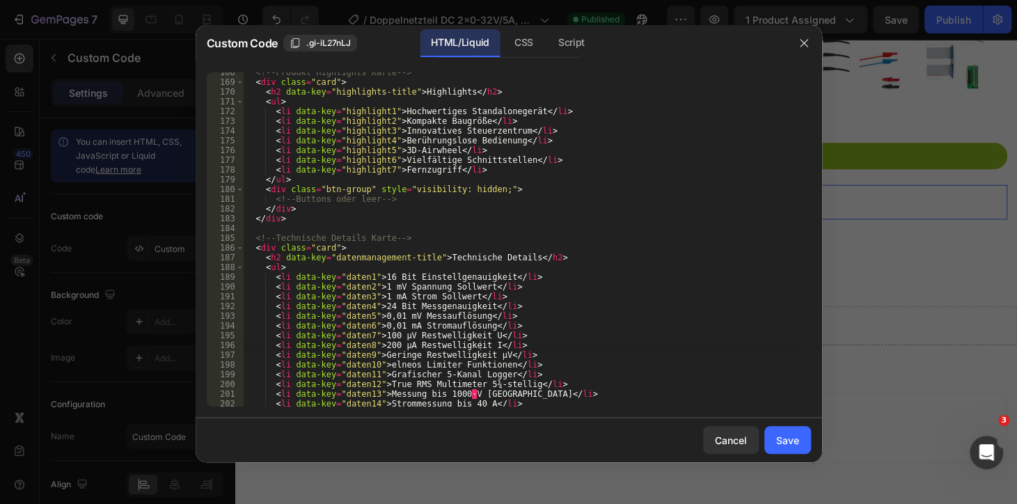
drag, startPoint x: 392, startPoint y: 358, endPoint x: 385, endPoint y: 358, distance: 7.7
click at [392, 358] on div "<!-- Produkt Highlights Karte --> < div class = "card" > < h2 data-key = "highl…" at bounding box center [521, 243] width 557 height 353
drag, startPoint x: 372, startPoint y: 356, endPoint x: 490, endPoint y: 358, distance: 117.6
click at [490, 358] on div "<!-- Produkt Highlights Karte --> < div class = "card" > < h2 data-key = "highl…" at bounding box center [521, 243] width 557 height 353
paste textarea "1000 V DC Spannung max"
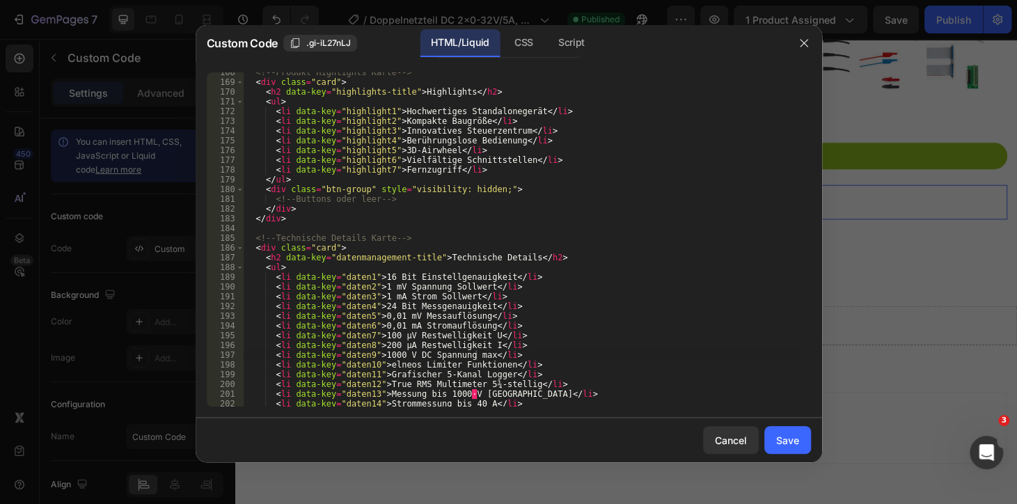
click at [398, 344] on div "<!-- Produkt Highlights Karte --> < div class = "card" > < h2 data-key = "highl…" at bounding box center [521, 243] width 557 height 353
drag, startPoint x: 381, startPoint y: 366, endPoint x: 493, endPoint y: 367, distance: 112.7
click at [493, 367] on div "<!-- Produkt Highlights Karte --> < div class = "card" > < h2 data-key = "highl…" at bounding box center [521, 243] width 557 height 353
paste textarea "Temperatur -200 bis +600°C"
click at [392, 367] on div "<!-- Produkt Highlights Karte --> < div class = "card" > < h2 data-key = "highl…" at bounding box center [521, 243] width 557 height 353
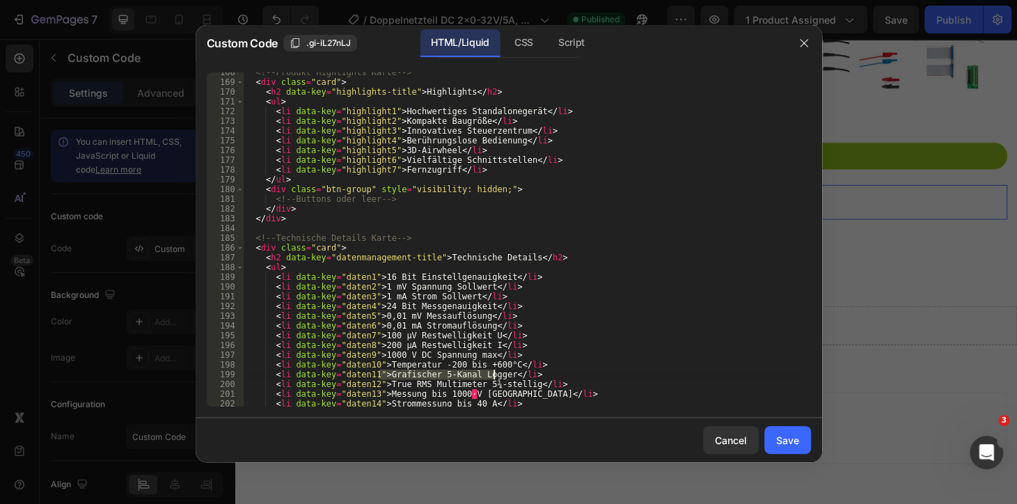
drag, startPoint x: 379, startPoint y: 375, endPoint x: 492, endPoint y: 374, distance: 112.7
click at [492, 374] on div "<!-- Produkt Highlights Karte --> < div class = "card" > < h2 data-key = "highl…" at bounding box center [521, 243] width 557 height 353
paste textarea "500.000 Messwerte speicherba"
click at [367, 381] on div "<!-- Produkt Highlights Karte --> < div class = "card" > < h2 data-key = "highl…" at bounding box center [521, 243] width 557 height 353
click at [381, 383] on div "<!-- Produkt Highlights Karte --> < div class = "card" > < h2 data-key = "highl…" at bounding box center [521, 243] width 557 height 353
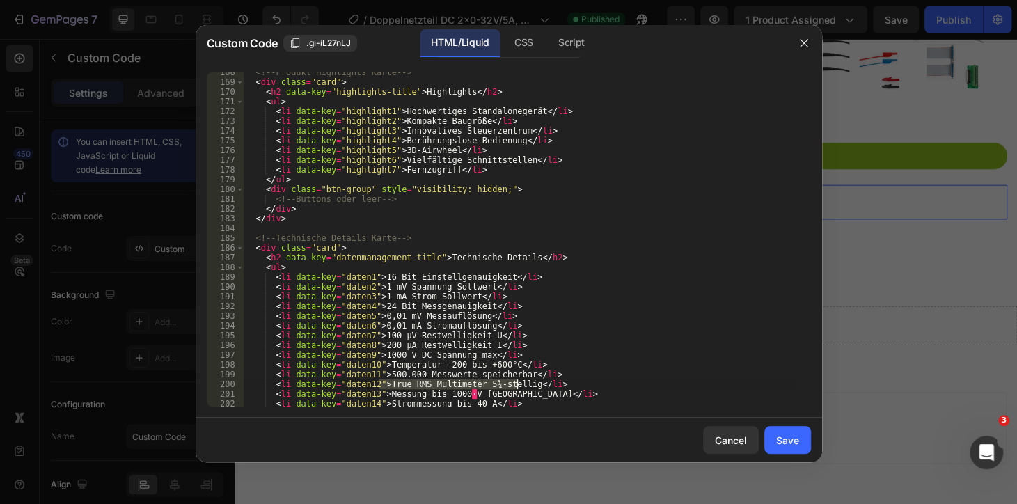
drag, startPoint x: 381, startPoint y: 383, endPoint x: 507, endPoint y: 384, distance: 126.6
click at [507, 384] on div "<!-- Produkt Highlights Karte --> < div class = "card" > < h2 data-key = "highl…" at bounding box center [521, 243] width 557 height 353
paste textarea "Scrollbare Messwerttabelle"
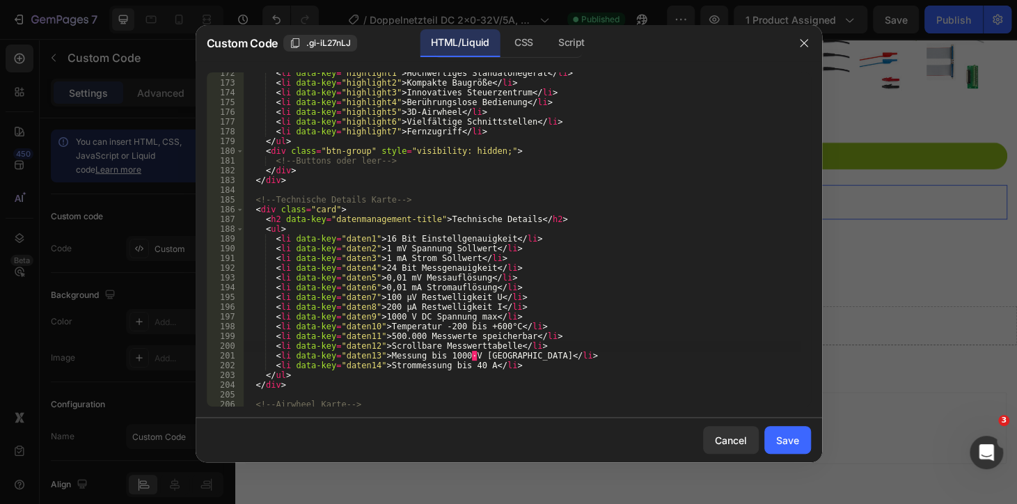
click at [385, 347] on div "< li data-key = "highlight1" > Hochwertiges Standalonegerät </ li > < li data-k…" at bounding box center [521, 244] width 557 height 353
drag, startPoint x: 380, startPoint y: 356, endPoint x: 474, endPoint y: 356, distance: 93.9
click at [474, 356] on div "< li data-key = "highlight1" > Hochwertiges Standalonegerät </ li > < li data-k…" at bounding box center [521, 244] width 557 height 353
paste textarea "Echtzeit Messwerterfassung"
drag, startPoint x: 368, startPoint y: 353, endPoint x: 360, endPoint y: 351, distance: 7.8
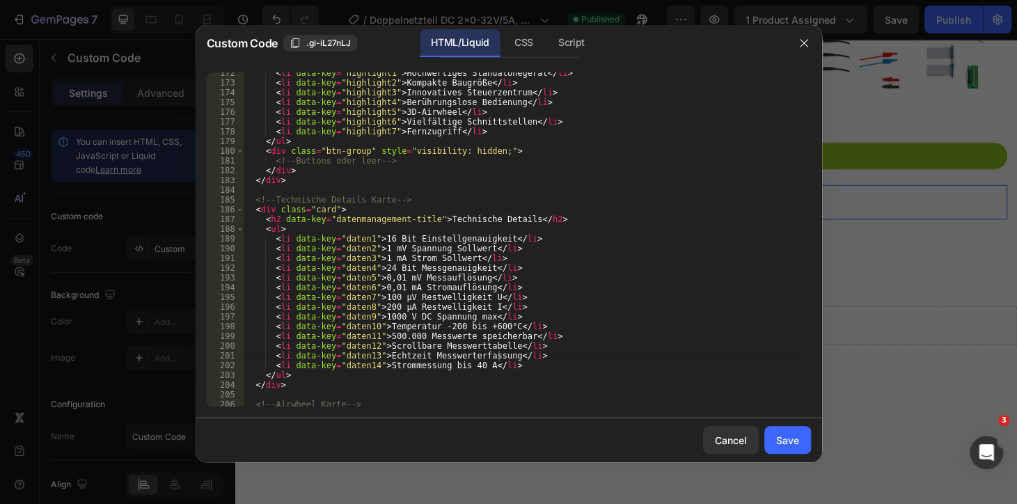
click at [369, 353] on div "< li data-key = "highlight1" > Hochwertiges Standalonegerät </ li > < li data-k…" at bounding box center [521, 244] width 557 height 353
drag, startPoint x: 379, startPoint y: 367, endPoint x: 476, endPoint y: 367, distance: 97.4
click at [476, 367] on div "< li data-key = "highlight1" > Hochwertiges Standalonegerät </ li > < li data-k…" at bounding box center [521, 244] width 557 height 353
paste textarea "True RMS Funktion"
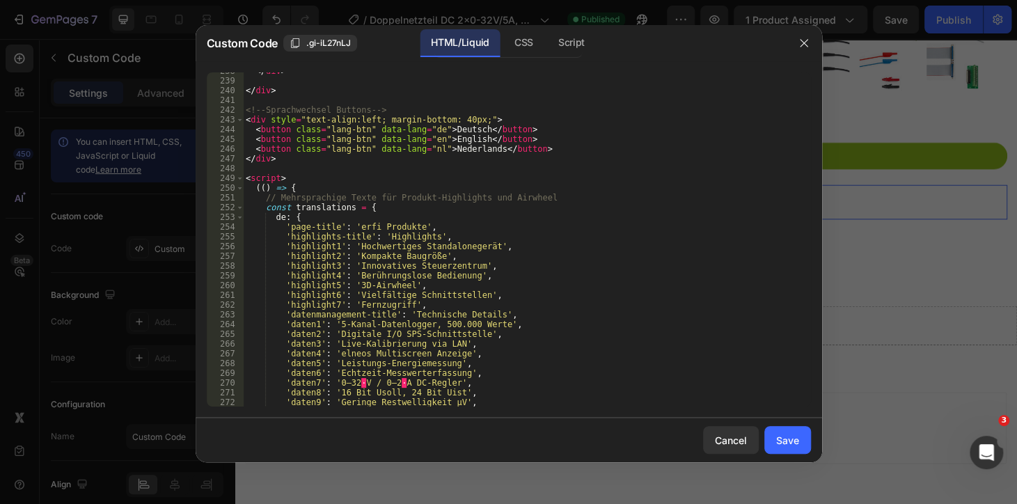
scroll to position [2429, 0]
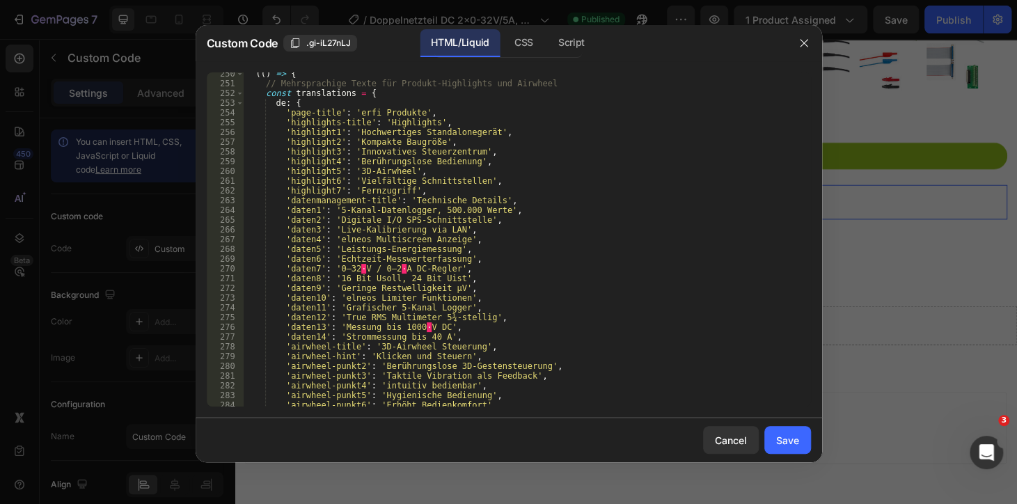
drag, startPoint x: 403, startPoint y: 228, endPoint x: 378, endPoint y: 223, distance: 25.5
click at [403, 228] on div "(( ) => { // Mehrsprachige Texte für Produkt-Highlights und Airwheel const tran…" at bounding box center [521, 245] width 557 height 353
drag, startPoint x: 337, startPoint y: 209, endPoint x: 363, endPoint y: 209, distance: 25.8
click at [363, 209] on div "(( ) => { // Mehrsprachige Texte für Produkt-Highlights und Airwheel const tran…" at bounding box center [521, 245] width 557 height 353
click at [336, 208] on div "(( ) => { // Mehrsprachige Texte für Produkt-Highlights und Airwheel const tran…" at bounding box center [521, 239] width 557 height 334
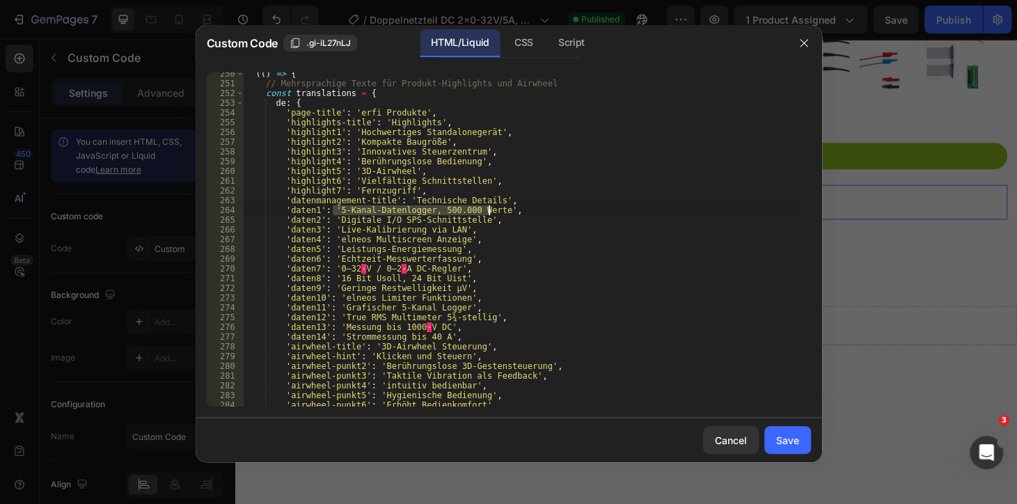
drag, startPoint x: 333, startPoint y: 208, endPoint x: 490, endPoint y: 210, distance: 156.6
click at [490, 210] on div "(( ) => { // Mehrsprachige Texte für Produkt-Highlights und Airwheel const tran…" at bounding box center [521, 245] width 557 height 353
paste textarea "16 Bit Einstellgenauigkeit"
click at [379, 218] on div "(( ) => { // Mehrsprachige Texte für Produkt-Highlights und Airwheel const tran…" at bounding box center [521, 245] width 557 height 353
click at [337, 220] on div "(( ) => { // Mehrsprachige Texte für Produkt-Highlights und Airwheel const tran…" at bounding box center [521, 245] width 557 height 353
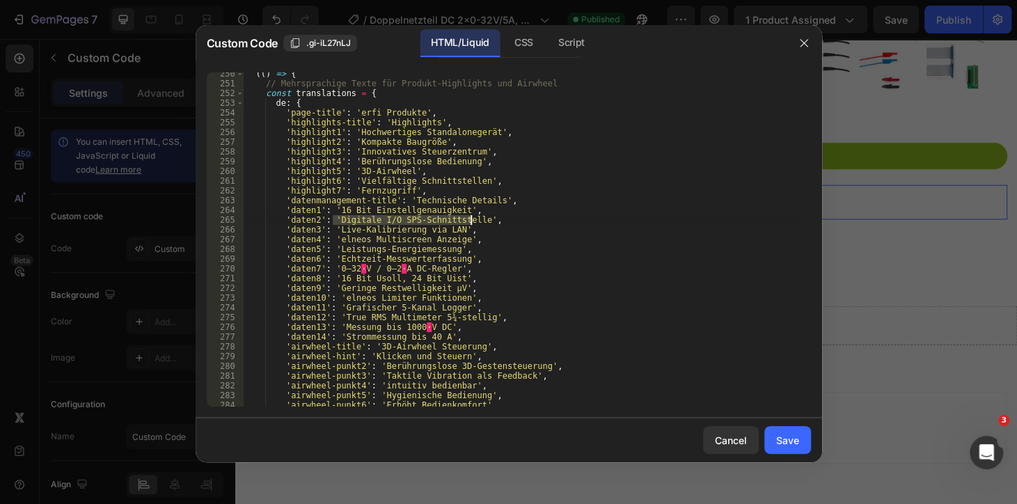
drag, startPoint x: 335, startPoint y: 221, endPoint x: 469, endPoint y: 223, distance: 134.3
click at [469, 223] on div "(( ) => { // Mehrsprachige Texte für Produkt-Highlights und Airwheel const tran…" at bounding box center [521, 245] width 557 height 353
paste textarea "1 mV Spannung Sollwert"
click at [365, 250] on div "(( ) => { // Mehrsprachige Texte für Produkt-Highlights und Airwheel const tran…" at bounding box center [521, 245] width 557 height 353
drag, startPoint x: 335, startPoint y: 229, endPoint x: 364, endPoint y: 225, distance: 28.7
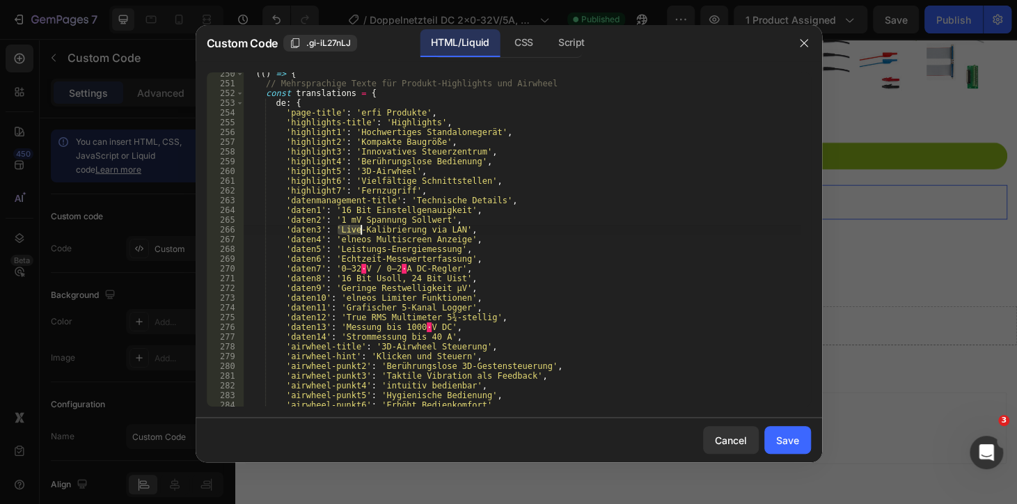
click at [365, 225] on div "(( ) => { // Mehrsprachige Texte für Produkt-Highlights und Airwheel const tran…" at bounding box center [521, 245] width 557 height 353
click at [334, 225] on div "(( ) => { // Mehrsprachige Texte für Produkt-Highlights und Airwheel const tran…" at bounding box center [521, 245] width 557 height 353
drag, startPoint x: 334, startPoint y: 225, endPoint x: 444, endPoint y: 232, distance: 110.1
click at [444, 232] on div "(( ) => { // Mehrsprachige Texte für Produkt-Highlights und Airwheel const tran…" at bounding box center [521, 245] width 557 height 353
paste textarea "1 mA Strom Sollwert"
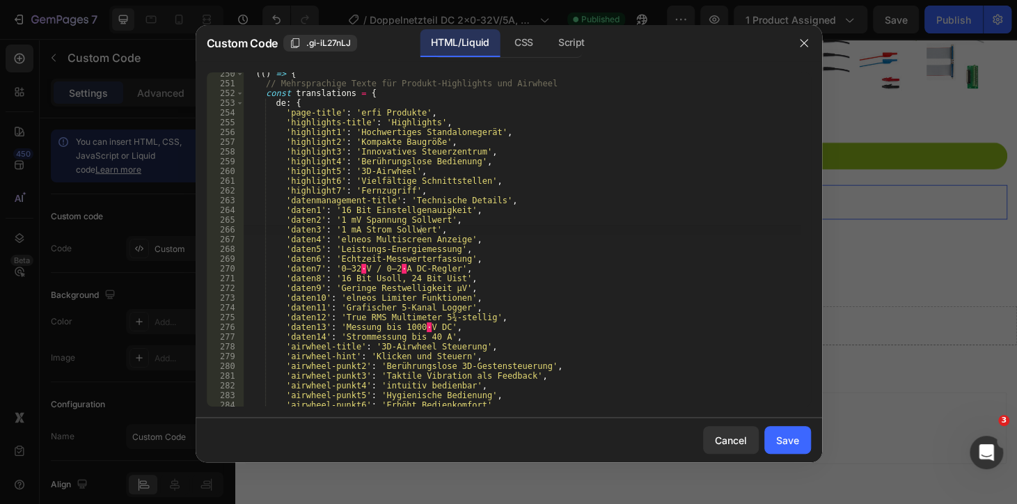
click at [392, 258] on div "(( ) => { // Mehrsprachige Texte für Produkt-Highlights und Airwheel const tran…" at bounding box center [521, 245] width 557 height 353
drag, startPoint x: 337, startPoint y: 241, endPoint x: 387, endPoint y: 240, distance: 50.1
click at [387, 240] on div "(( ) => { // Mehrsprachige Texte für Produkt-Highlights und Airwheel const tran…" at bounding box center [521, 245] width 557 height 353
click at [346, 240] on div "(( ) => { // Mehrsprachige Texte für Produkt-Highlights und Airwheel const tran…" at bounding box center [521, 239] width 557 height 334
drag, startPoint x: 333, startPoint y: 239, endPoint x: 453, endPoint y: 244, distance: 119.8
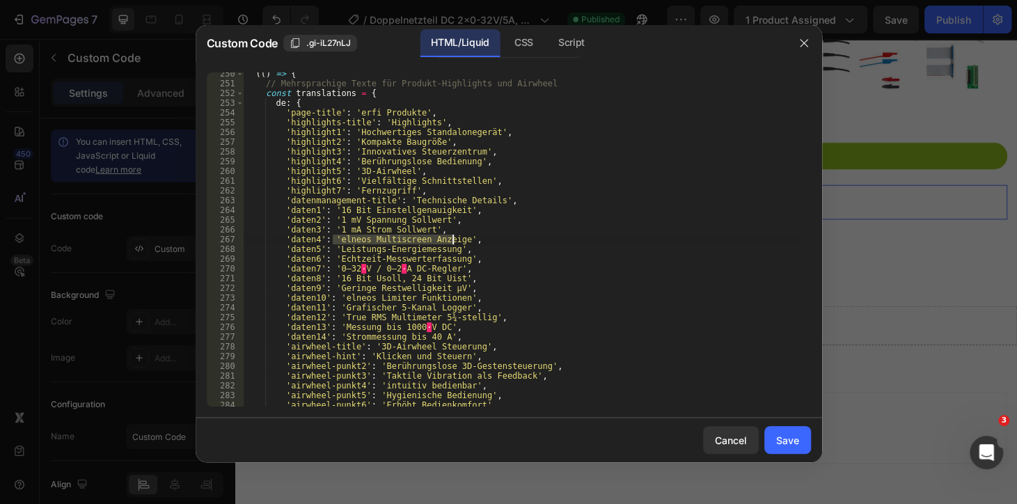
click at [453, 244] on div "(( ) => { // Mehrsprachige Texte für Produkt-Highlights und Airwheel const tran…" at bounding box center [521, 245] width 557 height 353
paste textarea "24 Bit Messgenauigkeit"
click at [306, 227] on div "(( ) => { // Mehrsprachige Texte für Produkt-Highlights und Airwheel const tran…" at bounding box center [521, 245] width 557 height 353
drag, startPoint x: 331, startPoint y: 252, endPoint x: 441, endPoint y: 254, distance: 110.0
click at [441, 254] on div "(( ) => { // Mehrsprachige Texte für Produkt-Highlights und Airwheel const tran…" at bounding box center [521, 245] width 557 height 353
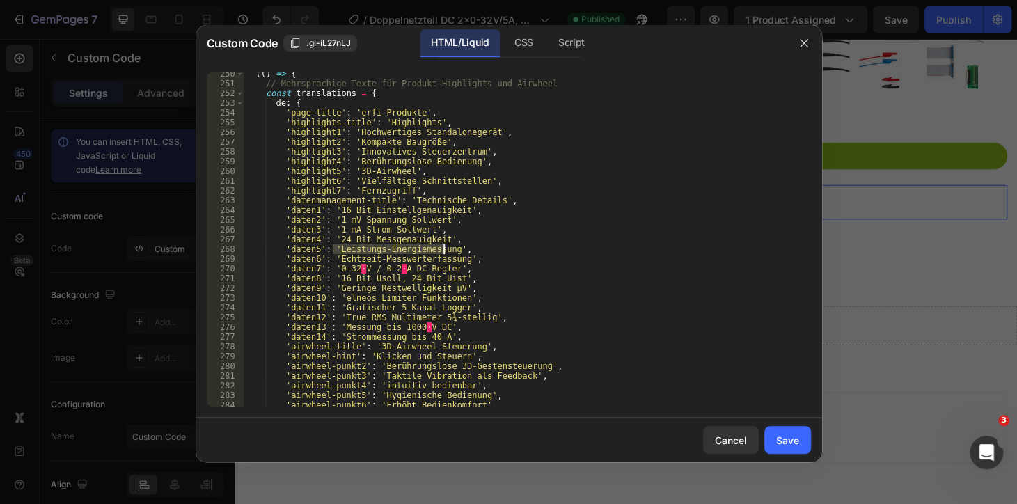
paste textarea "0,01 mV Messauflö"
drag, startPoint x: 387, startPoint y: 271, endPoint x: 376, endPoint y: 269, distance: 10.6
click at [387, 271] on div "(( ) => { // Mehrsprachige Texte für Produkt-Highlights und Airwheel const tran…" at bounding box center [521, 245] width 557 height 353
drag, startPoint x: 335, startPoint y: 260, endPoint x: 450, endPoint y: 261, distance: 115.5
click at [450, 261] on div "(( ) => { // Mehrsprachige Texte für Produkt-Highlights und Airwheel const tran…" at bounding box center [521, 245] width 557 height 353
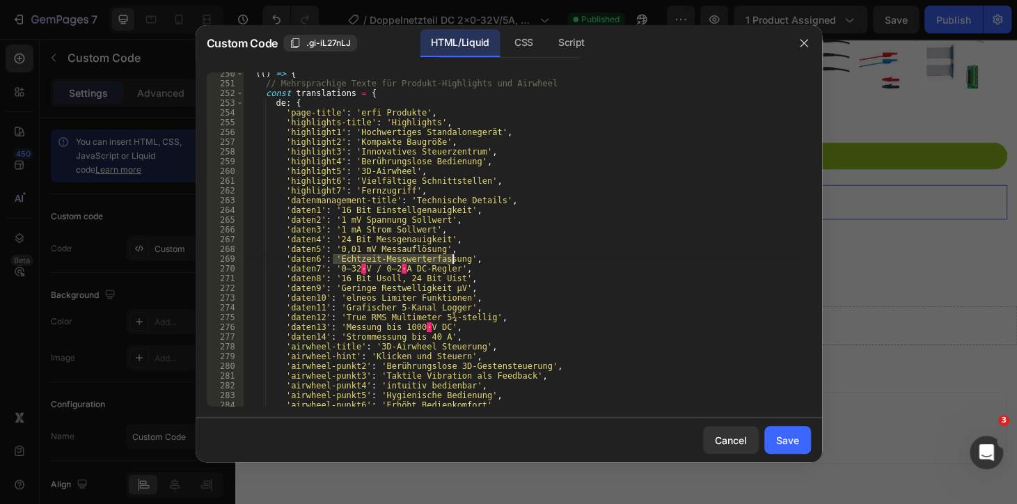
paste textarea "0,01 mA Stromauflö"
click at [391, 272] on div "(( ) => { // Mehrsprachige Texte für Produkt-Highlights und Airwheel const tran…" at bounding box center [521, 245] width 557 height 353
drag, startPoint x: 335, startPoint y: 272, endPoint x: 442, endPoint y: 273, distance: 107.2
click at [442, 273] on div "(( ) => { // Mehrsprachige Texte für Produkt-Highlights und Airwheel const tran…" at bounding box center [521, 245] width 557 height 353
paste textarea "100 µV Restwelligkeit U"
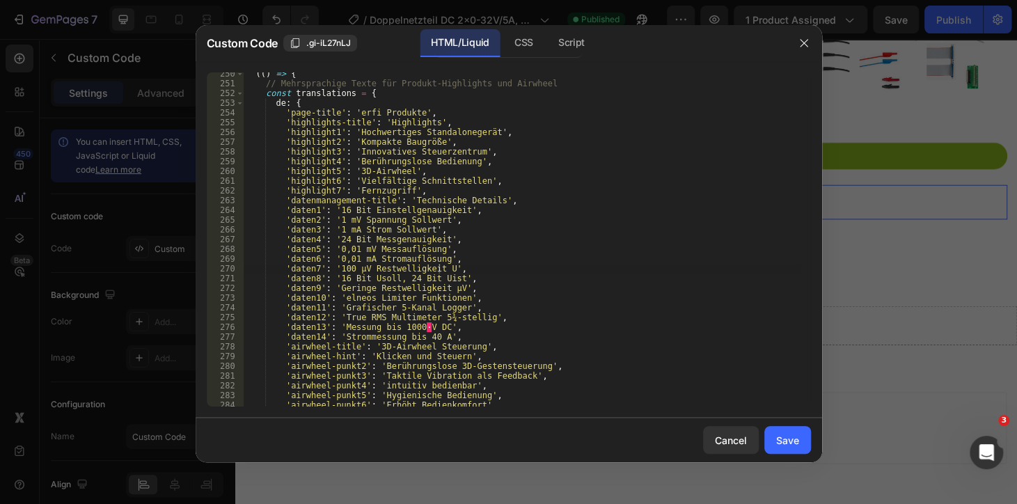
click at [354, 254] on div "(( ) => { // Mehrsprachige Texte für Produkt-Highlights und Airwheel const tran…" at bounding box center [521, 245] width 557 height 353
click at [328, 272] on div "(( ) => { // Mehrsprachige Texte für Produkt-Highlights und Airwheel const tran…" at bounding box center [521, 245] width 557 height 353
drag, startPoint x: 333, startPoint y: 278, endPoint x: 445, endPoint y: 282, distance: 112.1
click at [445, 282] on div "(( ) => { // Mehrsprachige Texte für Produkt-Highlights und Airwheel const tran…" at bounding box center [521, 245] width 557 height 353
paste textarea "200 µA Restwelligkeit I"
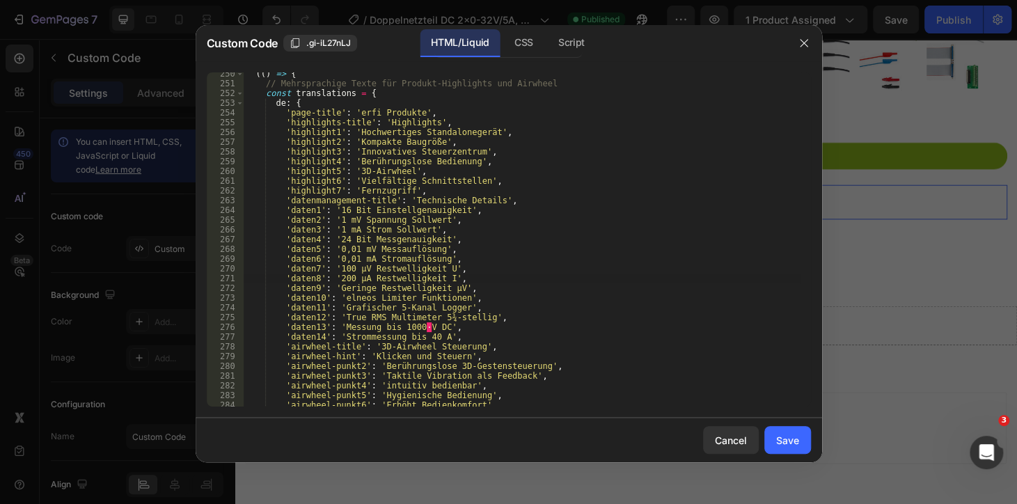
click at [351, 301] on div "(( ) => { // Mehrsprachige Texte für Produkt-Highlights und Airwheel const tran…" at bounding box center [521, 245] width 557 height 353
drag, startPoint x: 334, startPoint y: 289, endPoint x: 447, endPoint y: 288, distance: 112.7
click at [447, 288] on div "(( ) => { // Mehrsprachige Texte für Produkt-Highlights und Airwheel const tran…" at bounding box center [521, 245] width 557 height 353
paste textarea "1000 V DC Spannung max"
click at [347, 296] on div "(( ) => { // Mehrsprachige Texte für Produkt-Highlights und Airwheel const tran…" at bounding box center [521, 245] width 557 height 353
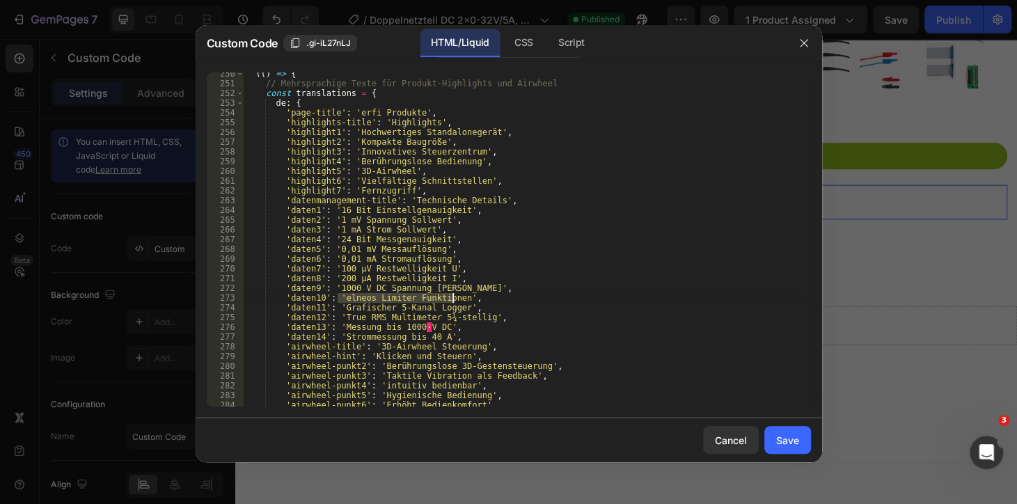
drag, startPoint x: 336, startPoint y: 298, endPoint x: 451, endPoint y: 298, distance: 114.8
click at [451, 298] on div "(( ) => { // Mehrsprachige Texte für Produkt-Highlights und Airwheel const tran…" at bounding box center [521, 245] width 557 height 353
paste textarea "Temperatur -200 bis +600°C"
click at [344, 311] on div "(( ) => { // Mehrsprachige Texte für Produkt-Highlights und Airwheel const tran…" at bounding box center [521, 245] width 557 height 353
click at [342, 306] on div "(( ) => { // Mehrsprachige Texte für Produkt-Highlights und Airwheel const tran…" at bounding box center [521, 245] width 557 height 353
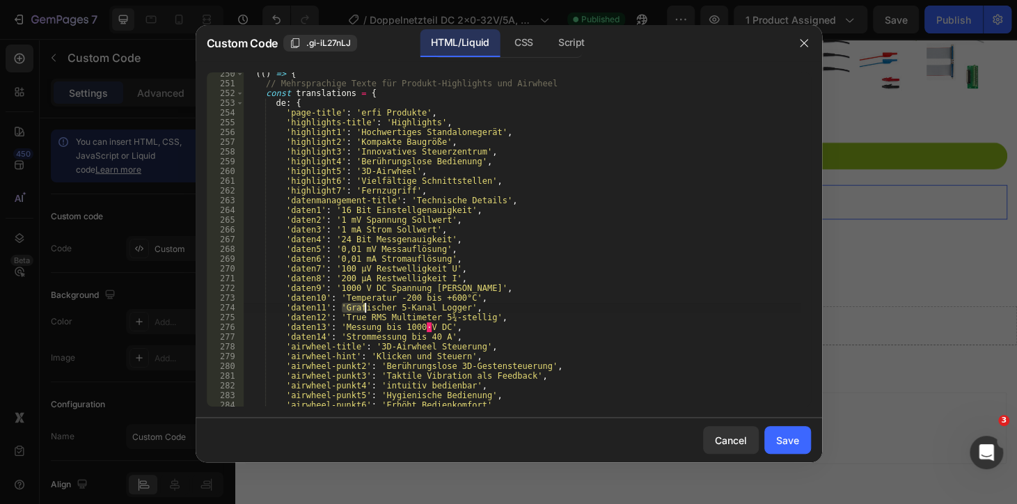
drag, startPoint x: 341, startPoint y: 306, endPoint x: 365, endPoint y: 306, distance: 24.4
click at [365, 306] on div "(( ) => { // Mehrsprachige Texte für Produkt-Highlights und Airwheel const tran…" at bounding box center [521, 245] width 557 height 353
click at [356, 306] on div "(( ) => { // Mehrsprachige Texte für Produkt-Highlights und Airwheel const tran…" at bounding box center [521, 239] width 557 height 334
drag, startPoint x: 335, startPoint y: 308, endPoint x: 422, endPoint y: 317, distance: 86.8
click at [451, 309] on div "(( ) => { // Mehrsprachige Texte für Produkt-Highlights und Airwheel const tran…" at bounding box center [521, 245] width 557 height 353
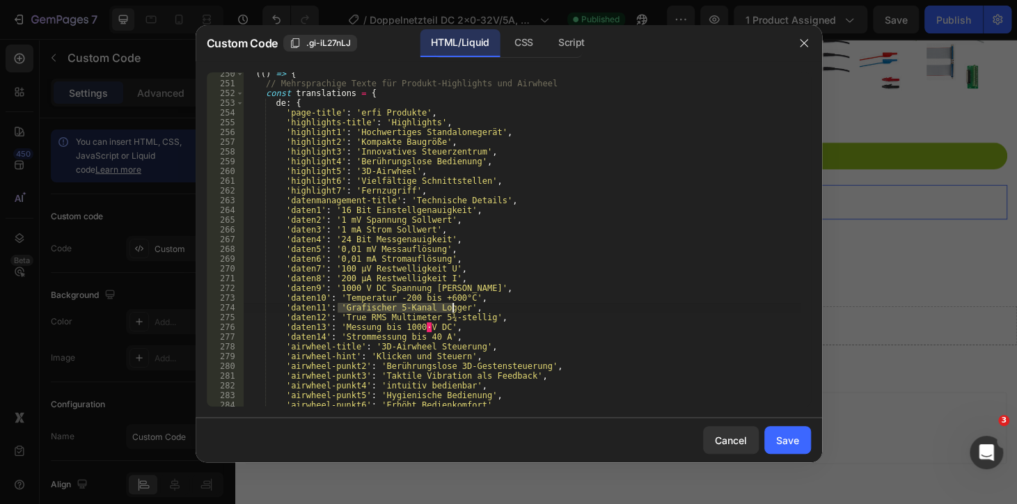
paste textarea "500.000 Messwerte speicherba"
drag, startPoint x: 374, startPoint y: 312, endPoint x: 365, endPoint y: 315, distance: 9.0
click at [372, 312] on div "(( ) => { // Mehrsprachige Texte für Produkt-Highlights und Airwheel const tran…" at bounding box center [521, 245] width 557 height 353
drag, startPoint x: 340, startPoint y: 319, endPoint x: 475, endPoint y: 320, distance: 135.0
click at [475, 320] on div "(( ) => { // Mehrsprachige Texte für Produkt-Highlights und Airwheel const tran…" at bounding box center [521, 245] width 557 height 353
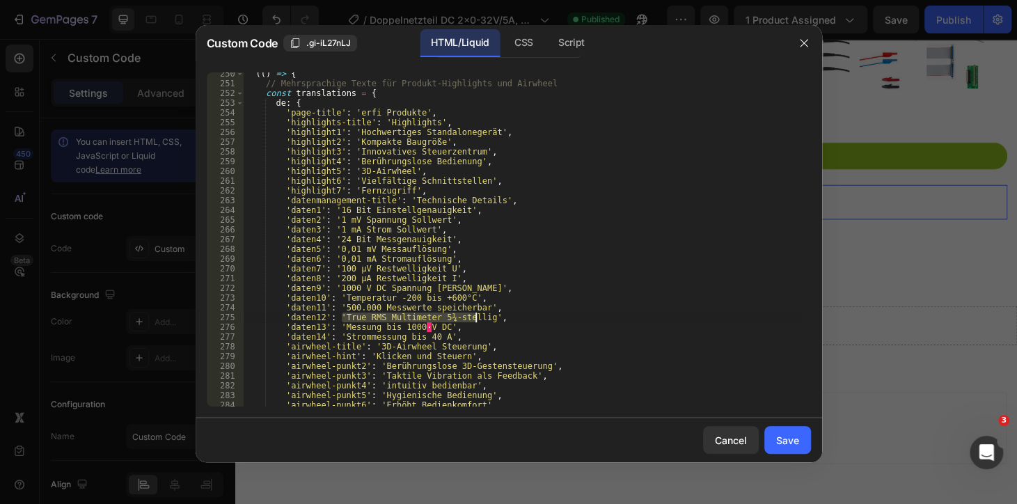
paste textarea "Scrollbare Messwerttabelle"
click at [343, 321] on div "(( ) => { // Mehrsprachige Texte für Produkt-Highlights und Airwheel const tran…" at bounding box center [521, 245] width 557 height 353
click at [382, 330] on div "(( ) => { // Mehrsprachige Texte für Produkt-Highlights und Airwheel const tran…" at bounding box center [521, 245] width 557 height 353
click at [341, 326] on div "(( ) => { // Mehrsprachige Texte für Produkt-Highlights und Airwheel const tran…" at bounding box center [521, 245] width 557 height 353
drag, startPoint x: 339, startPoint y: 326, endPoint x: 433, endPoint y: 328, distance: 93.9
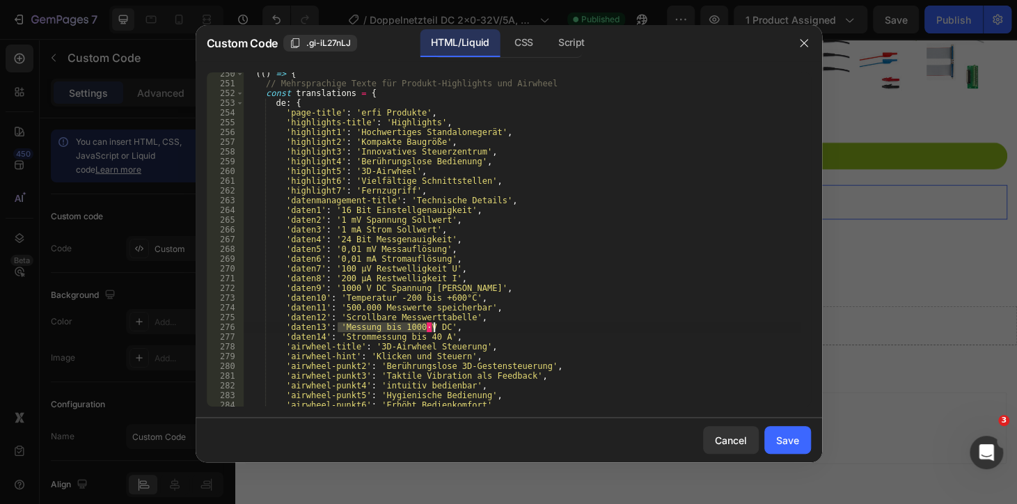
click at [433, 328] on div "(( ) => { // Mehrsprachige Texte für Produkt-Highlights und Airwheel const tran…" at bounding box center [521, 245] width 557 height 353
paste textarea "Echtzeit Messwerterfassung"
click at [366, 303] on div "(( ) => { // Mehrsprachige Texte für Produkt-Highlights und Airwheel const tran…" at bounding box center [521, 245] width 557 height 353
drag, startPoint x: 337, startPoint y: 335, endPoint x: 433, endPoint y: 336, distance: 95.3
click at [433, 336] on div "(( ) => { // Mehrsprachige Texte für Produkt-Highlights und Airwheel const tran…" at bounding box center [521, 245] width 557 height 353
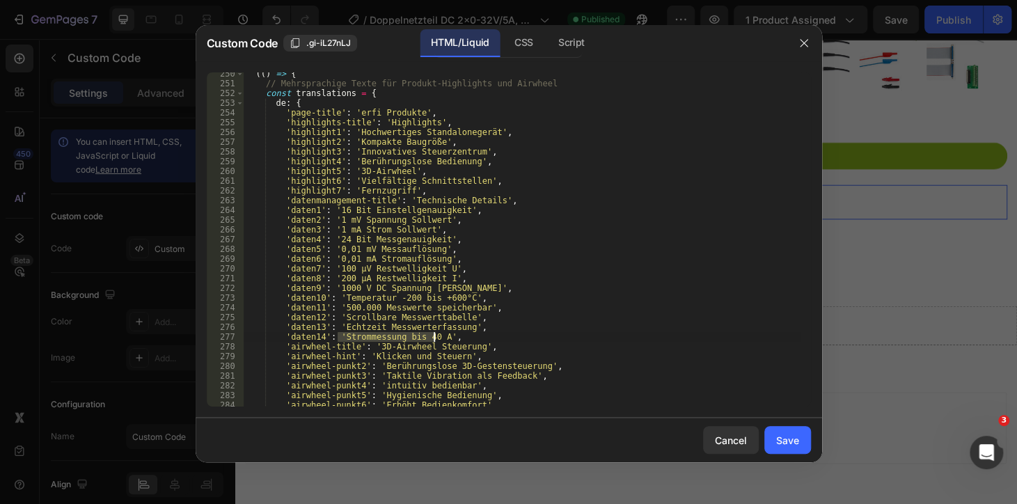
paste textarea "True RMS Funktion"
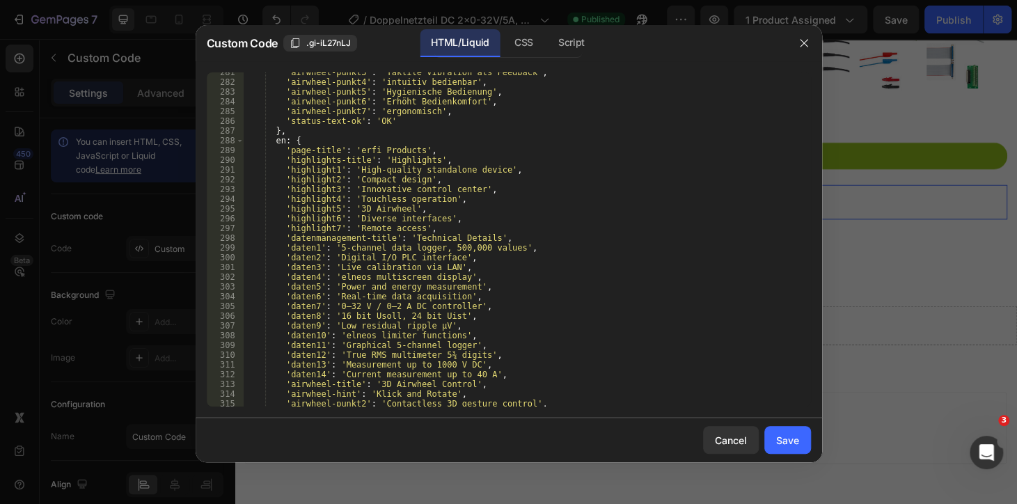
scroll to position [2732, 0]
click at [369, 171] on div "'airwheel-punkt3' : 'Taktile Vibration als Feedback' , 'airwheel-punkt4' : 'int…" at bounding box center [521, 243] width 557 height 353
drag, startPoint x: 333, startPoint y: 249, endPoint x: 502, endPoint y: 247, distance: 169.1
click at [502, 247] on div "'airwheel-punkt3' : 'Taktile Vibration als Feedback' , 'airwheel-punkt4' : 'int…" at bounding box center [521, 243] width 557 height 353
paste textarea "16 bit setting accuracy"
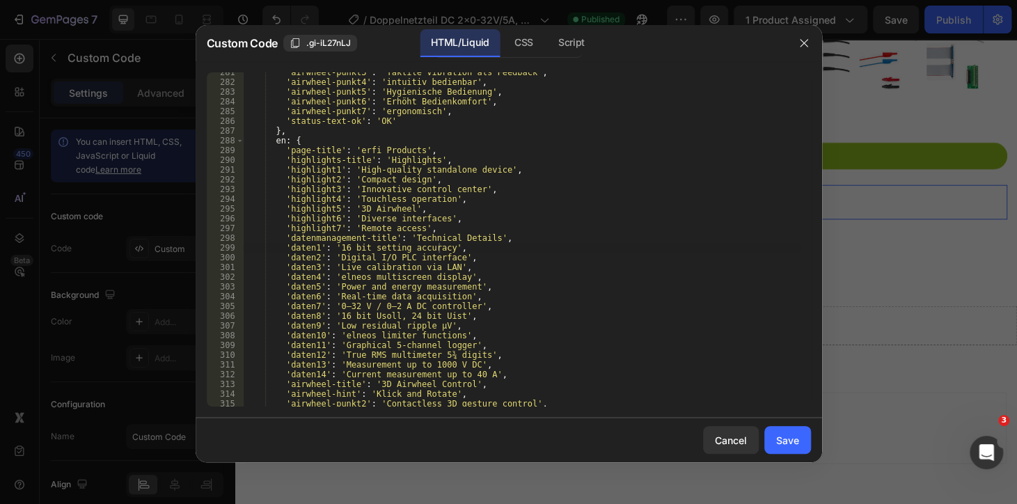
drag, startPoint x: 390, startPoint y: 250, endPoint x: 356, endPoint y: 256, distance: 34.5
click at [390, 250] on div "'airwheel-punkt3' : 'Taktile Vibration als Feedback' , 'airwheel-punkt4' : 'int…" at bounding box center [521, 243] width 557 height 353
click at [335, 256] on div "'airwheel-punkt3' : 'Taktile Vibration als Feedback' , 'airwheel-punkt4' : 'int…" at bounding box center [521, 243] width 557 height 353
click at [333, 256] on div "'airwheel-punkt3' : 'Taktile Vibration als Feedback' , 'airwheel-punkt4' : 'int…" at bounding box center [521, 239] width 557 height 334
drag, startPoint x: 333, startPoint y: 256, endPoint x: 437, endPoint y: 259, distance: 104.4
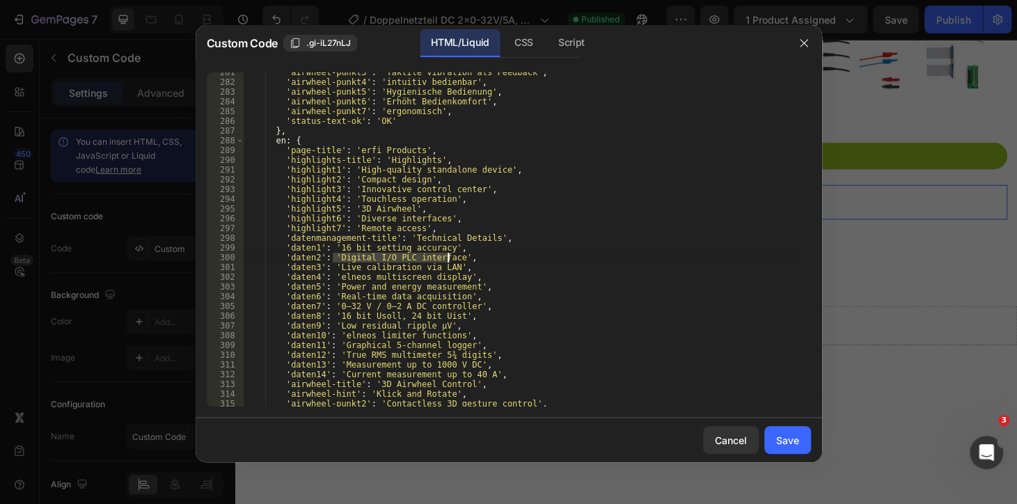
click at [440, 258] on div "'airwheel-punkt3' : 'Taktile Vibration als Feedback' , 'airwheel-punkt4' : 'int…" at bounding box center [521, 243] width 557 height 353
paste textarea "1 mV voltage setpoint"
click at [336, 271] on div "'airwheel-punkt3' : 'Taktile Vibration als Feedback' , 'airwheel-punkt4' : 'int…" at bounding box center [521, 243] width 557 height 353
drag, startPoint x: 334, startPoint y: 269, endPoint x: 441, endPoint y: 269, distance: 107.2
click at [441, 269] on div "'airwheel-punkt3' : 'Taktile Vibration als Feedback' , 'airwheel-punkt4' : 'int…" at bounding box center [521, 243] width 557 height 353
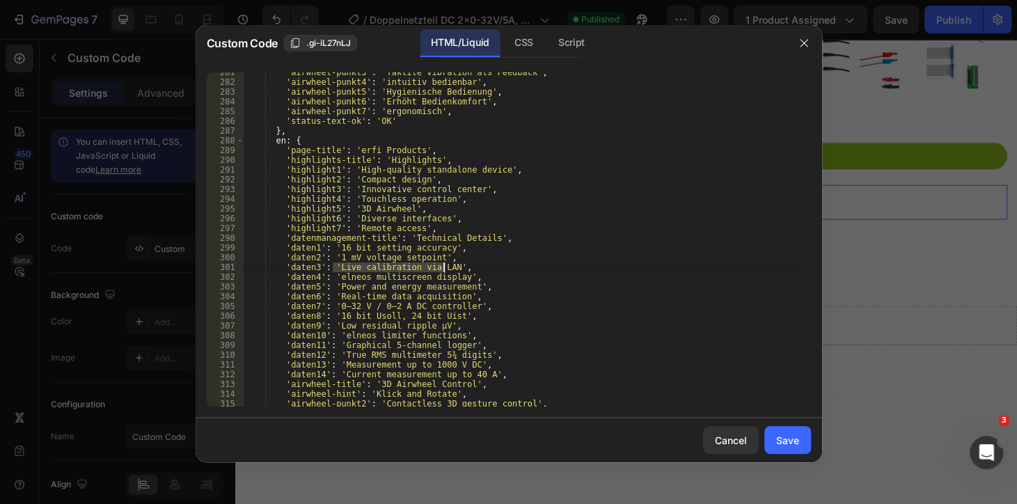
paste textarea "1 mA current setpoint"
click at [352, 287] on div "'airwheel-punkt3' : 'Taktile Vibration als Feedback' , 'airwheel-punkt4' : 'int…" at bounding box center [521, 243] width 557 height 353
drag, startPoint x: 333, startPoint y: 277, endPoint x: 451, endPoint y: 278, distance: 117.6
click at [451, 278] on div "'airwheel-punkt3' : 'Taktile Vibration als Feedback' , 'airwheel-punkt4' : 'int…" at bounding box center [521, 243] width 557 height 353
paste textarea "24 bit measurement accurac"
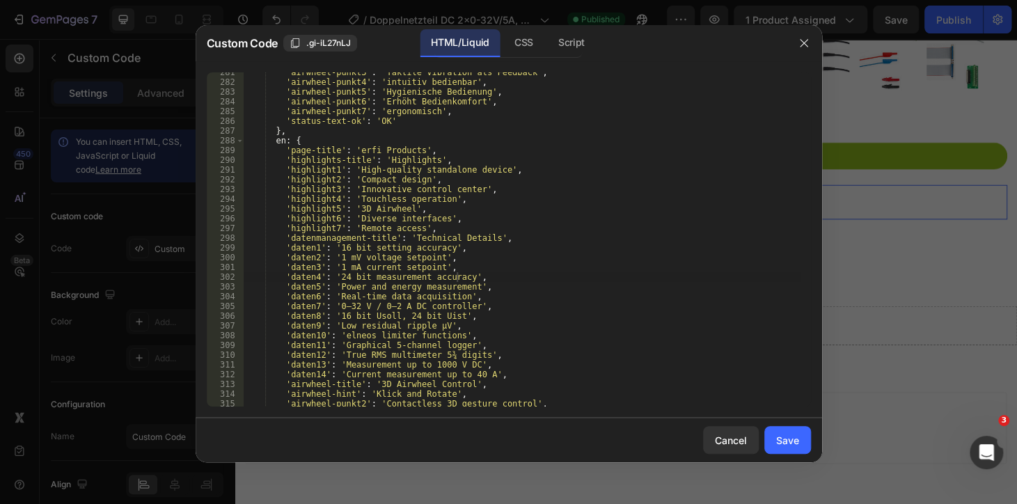
click at [363, 273] on div "'airwheel-punkt3' : 'Taktile Vibration als Feedback' , 'airwheel-punkt4' : 'int…" at bounding box center [521, 243] width 557 height 353
drag, startPoint x: 335, startPoint y: 285, endPoint x: 459, endPoint y: 290, distance: 124.6
click at [459, 290] on div "'airwheel-punkt3' : 'Taktile Vibration als Feedback' , 'airwheel-punkt4' : 'int…" at bounding box center [521, 243] width 557 height 353
paste textarea "16-bit adjustment accuracy"
drag, startPoint x: 376, startPoint y: 292, endPoint x: 356, endPoint y: 294, distance: 21.0
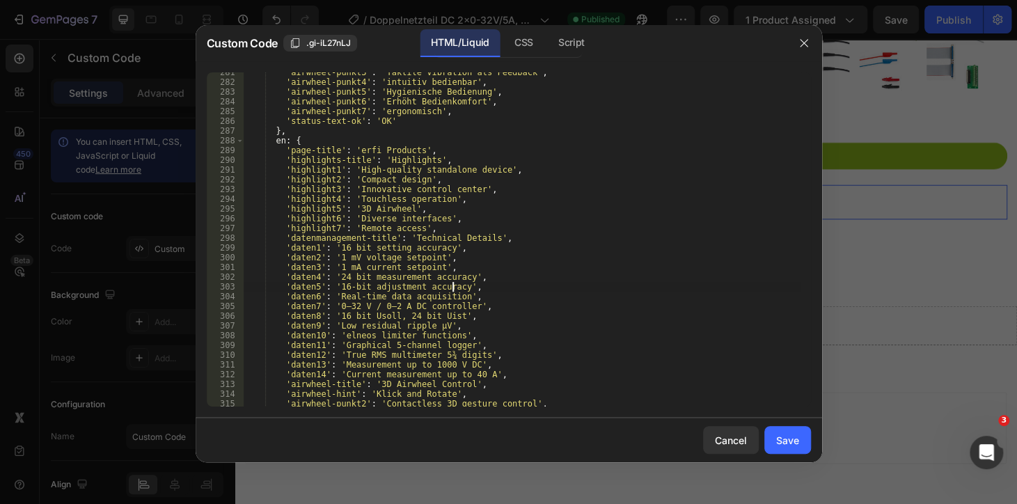
click at [376, 292] on div "'airwheel-punkt3' : 'Taktile Vibration als Feedback' , 'airwheel-punkt4' : 'int…" at bounding box center [521, 243] width 557 height 353
drag, startPoint x: 337, startPoint y: 296, endPoint x: 376, endPoint y: 296, distance: 39.7
click at [376, 296] on div "'airwheel-punkt3' : 'Taktile Vibration als Feedback' , 'airwheel-punkt4' : 'int…" at bounding box center [521, 243] width 557 height 353
click at [336, 299] on div "'airwheel-punkt3' : 'Taktile Vibration als Feedback' , 'airwheel-punkt4' : 'int…" at bounding box center [521, 239] width 557 height 334
drag, startPoint x: 334, startPoint y: 299, endPoint x: 453, endPoint y: 299, distance: 119.0
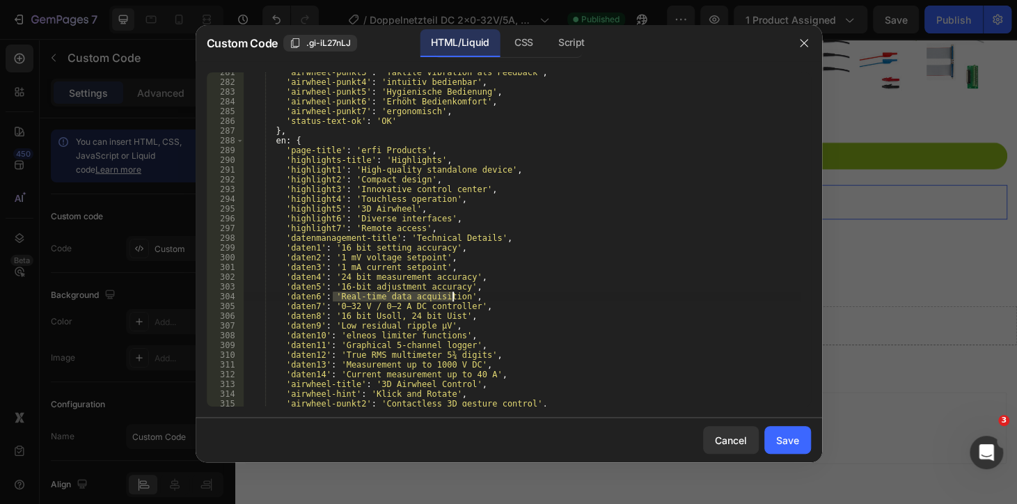
click at [453, 299] on div "'airwheel-punkt3' : 'Taktile Vibration als Feedback' , 'airwheel-punkt4' : 'int…" at bounding box center [521, 243] width 557 height 353
paste textarea "24-bit measurement accuracy"
click at [328, 309] on div "'airwheel-punkt3' : 'Taktile Vibration als Feedback' , 'airwheel-punkt4' : 'int…" at bounding box center [521, 243] width 557 height 353
drag, startPoint x: 335, startPoint y: 306, endPoint x: 459, endPoint y: 305, distance: 124.5
click at [459, 305] on div "'airwheel-punkt3' : 'Taktile Vibration als Feedback' , 'airwheel-punkt4' : 'int…" at bounding box center [521, 243] width 557 height 353
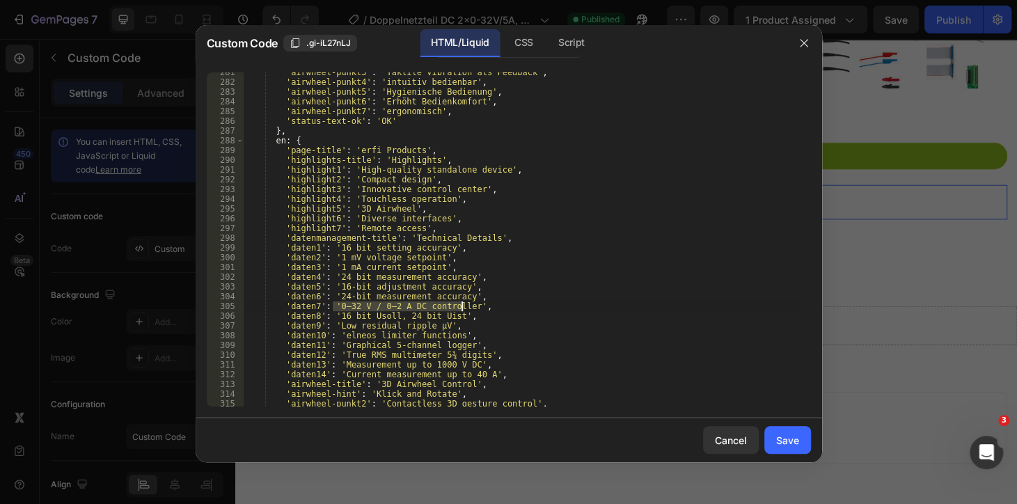
paste textarea ".01 mV measurement resolution"
click at [392, 305] on div "'airwheel-punkt3' : 'Taktile Vibration als Feedback' , 'airwheel-punkt4' : 'int…" at bounding box center [521, 243] width 557 height 353
drag, startPoint x: 334, startPoint y: 317, endPoint x: 447, endPoint y: 320, distance: 113.4
click at [447, 320] on div "'airwheel-punkt3' : 'Taktile Vibration als Feedback' , 'airwheel-punkt4' : 'int…" at bounding box center [521, 243] width 557 height 353
paste textarea "200 µA current ripple I"
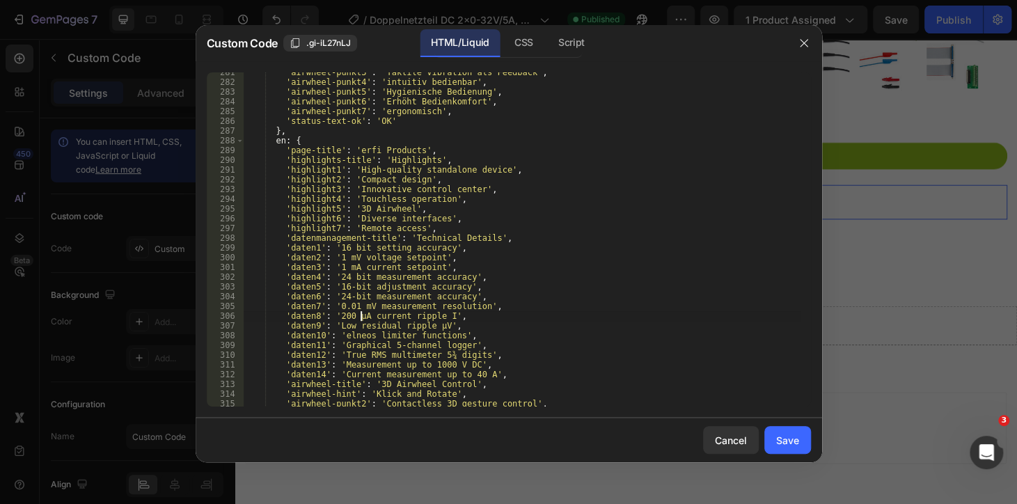
click at [363, 319] on div "'airwheel-punkt3' : 'Taktile Vibration als Feedback' , 'airwheel-punkt4' : 'int…" at bounding box center [521, 243] width 557 height 353
drag, startPoint x: 335, startPoint y: 326, endPoint x: 365, endPoint y: 328, distance: 30.0
click at [413, 328] on div "'airwheel-punkt3' : 'Taktile Vibration als Feedback' , 'airwheel-punkt4' : 'int…" at bounding box center [521, 243] width 557 height 353
click at [337, 328] on div "'airwheel-punkt3' : 'Taktile Vibration als Feedback' , 'airwheel-punkt4' : 'int…" at bounding box center [521, 239] width 557 height 334
drag, startPoint x: 334, startPoint y: 326, endPoint x: 433, endPoint y: 326, distance: 99.5
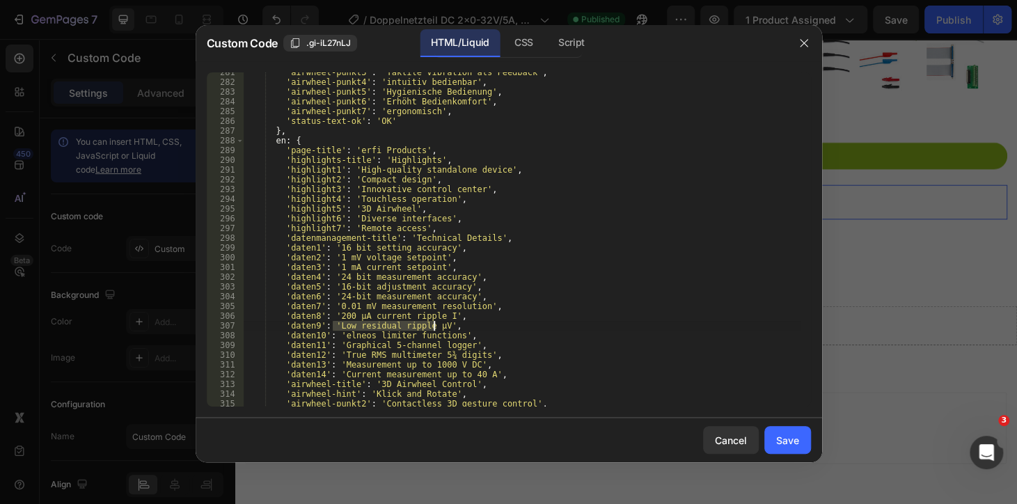
click at [433, 326] on div "'airwheel-punkt3' : 'Taktile Vibration als Feedback' , 'airwheel-punkt4' : 'int…" at bounding box center [521, 243] width 557 height 353
paste textarea "1000 V DC max voltage"
click at [329, 353] on div "'airwheel-punkt3' : 'Taktile Vibration als Feedback' , 'airwheel-punkt4' : 'int…" at bounding box center [521, 243] width 557 height 353
drag, startPoint x: 337, startPoint y: 337, endPoint x: 447, endPoint y: 337, distance: 109.2
click at [447, 337] on div "'airwheel-punkt3' : 'Taktile Vibration als Feedback' , 'airwheel-punkt4' : 'int…" at bounding box center [521, 243] width 557 height 353
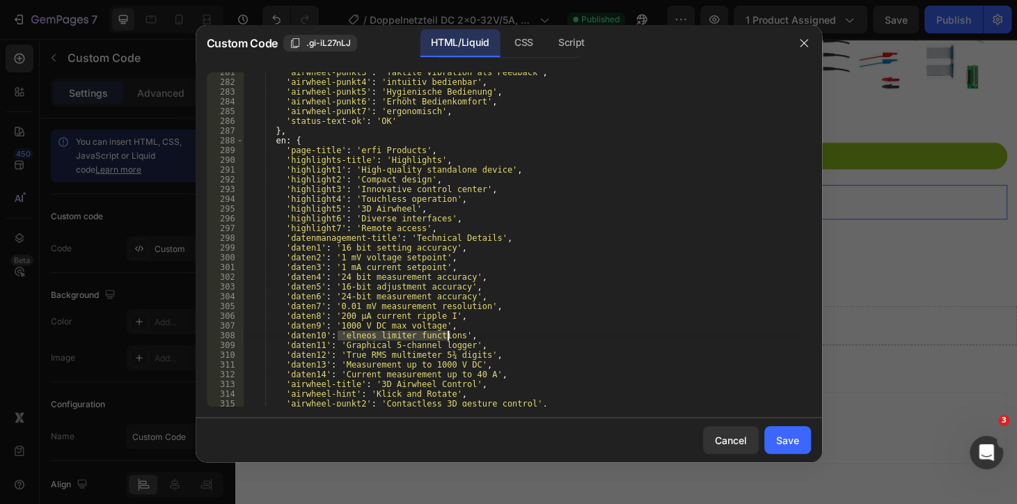
paste textarea "Temperature -200 to +600°C"
click at [350, 313] on div "'airwheel-punkt3' : 'Taktile Vibration als Feedback' , 'airwheel-punkt4' : 'int…" at bounding box center [521, 243] width 557 height 353
click at [340, 347] on div "'airwheel-punkt3' : 'Taktile Vibration als Feedback' , 'airwheel-punkt4' : 'int…" at bounding box center [521, 243] width 557 height 353
drag, startPoint x: 338, startPoint y: 347, endPoint x: 456, endPoint y: 347, distance: 117.6
click at [456, 347] on div "'airwheel-punkt3' : 'Taktile Vibration als Feedback' , 'airwheel-punkt4' : 'int…" at bounding box center [521, 243] width 557 height 353
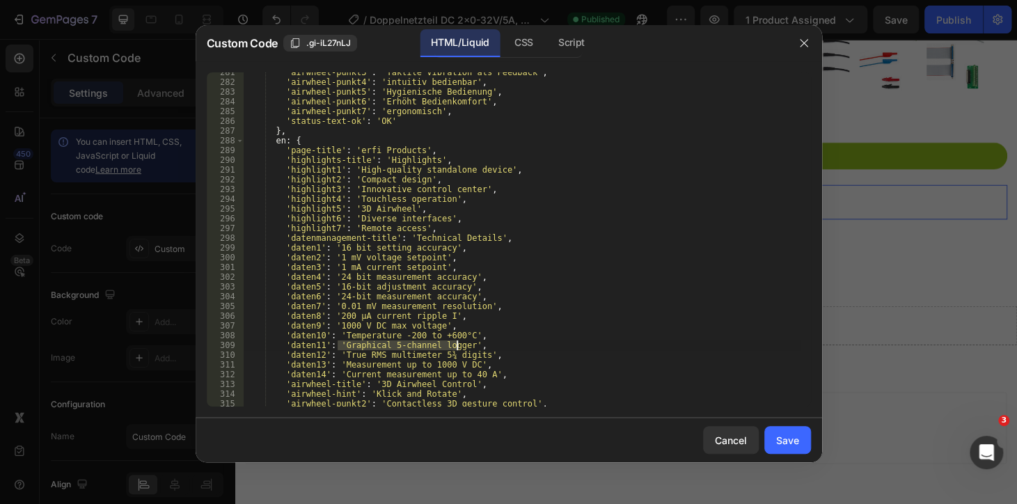
paste textarea "500,000 values storable"
drag, startPoint x: 388, startPoint y: 332, endPoint x: 372, endPoint y: 330, distance: 15.4
click at [388, 332] on div "'airwheel-punkt3' : 'Taktile Vibration als Feedback' , 'airwheel-punkt4' : 'int…" at bounding box center [521, 243] width 557 height 353
click at [347, 349] on div "'airwheel-punkt3' : 'Taktile Vibration als Feedback' , 'airwheel-punkt4' : 'int…" at bounding box center [521, 243] width 557 height 353
drag, startPoint x: 337, startPoint y: 354, endPoint x: 469, endPoint y: 356, distance: 132.2
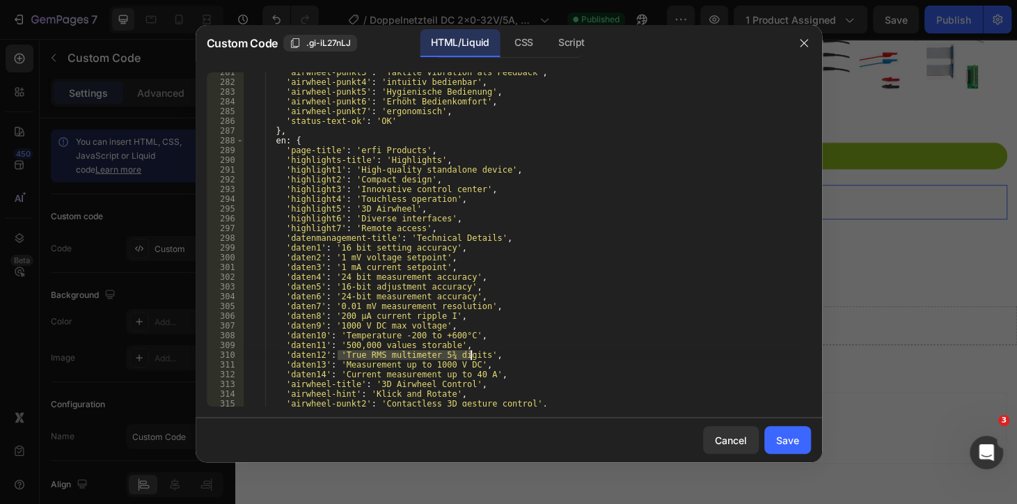
click at [469, 356] on div "'airwheel-punkt3' : 'Taktile Vibration als Feedback' , 'airwheel-punkt4' : 'int…" at bounding box center [521, 243] width 557 height 353
paste textarea "Scrollable measurement table"
click at [335, 373] on div "'airwheel-punkt3' : 'Taktile Vibration als Feedback' , 'airwheel-punkt4' : 'int…" at bounding box center [521, 243] width 557 height 353
drag, startPoint x: 337, startPoint y: 366, endPoint x: 459, endPoint y: 367, distance: 121.8
click at [459, 367] on div "'airwheel-punkt3' : 'Taktile Vibration als Feedback' , 'airwheel-punkt4' : 'int…" at bounding box center [521, 243] width 557 height 353
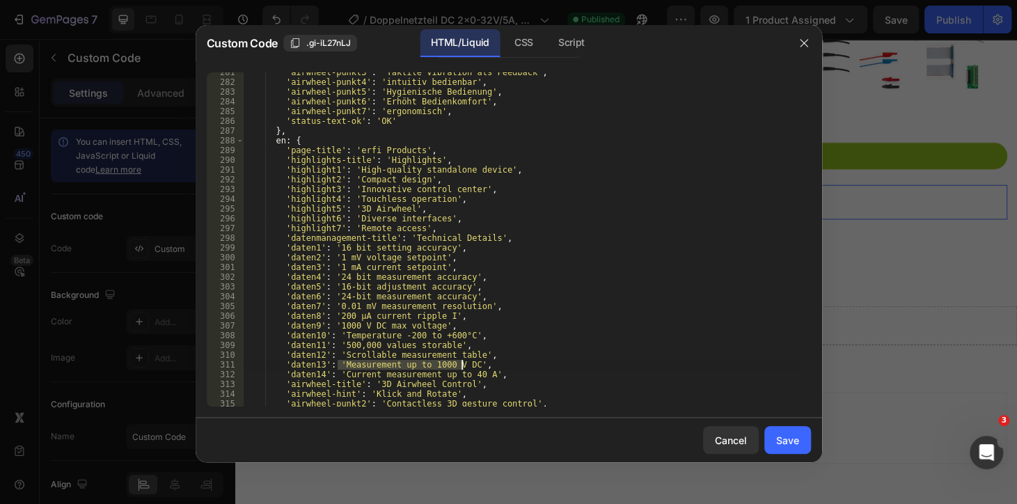
paste textarea "Real-time data acquisition"
click at [383, 358] on div "'airwheel-punkt3' : 'Taktile Vibration als Feedback' , 'airwheel-punkt4' : 'int…" at bounding box center [521, 243] width 557 height 353
drag, startPoint x: 340, startPoint y: 374, endPoint x: 418, endPoint y: 376, distance: 78.0
click at [418, 376] on div "'airwheel-punkt3' : 'Taktile Vibration als Feedback' , 'airwheel-punkt4' : 'int…" at bounding box center [521, 243] width 557 height 353
click at [347, 380] on div "'airwheel-punkt3' : 'Taktile Vibration als Feedback' , 'airwheel-punkt4' : 'int…" at bounding box center [521, 243] width 557 height 353
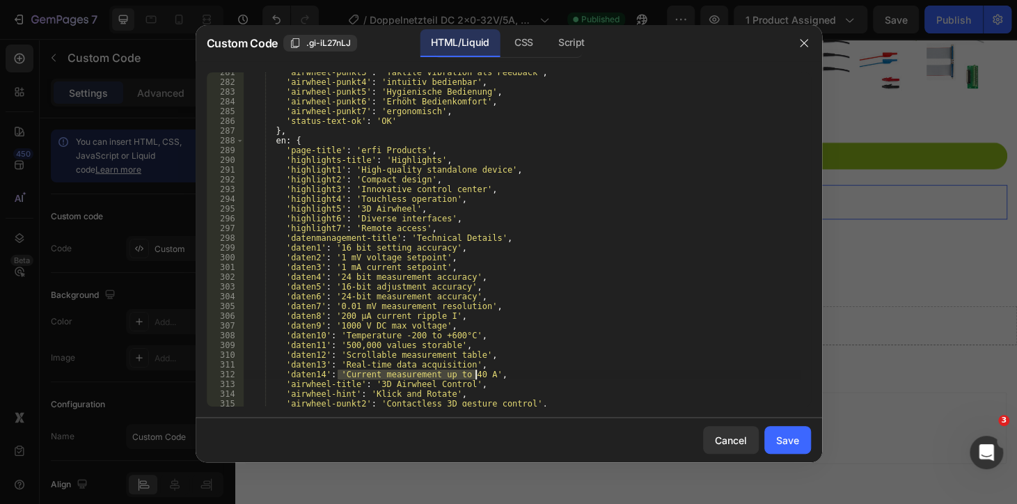
drag, startPoint x: 338, startPoint y: 376, endPoint x: 474, endPoint y: 378, distance: 135.7
click at [474, 378] on div "'airwheel-punkt3' : 'Taktile Vibration als Feedback' , 'airwheel-punkt4' : 'int…" at bounding box center [521, 243] width 557 height 353
paste textarea "True RMS function"
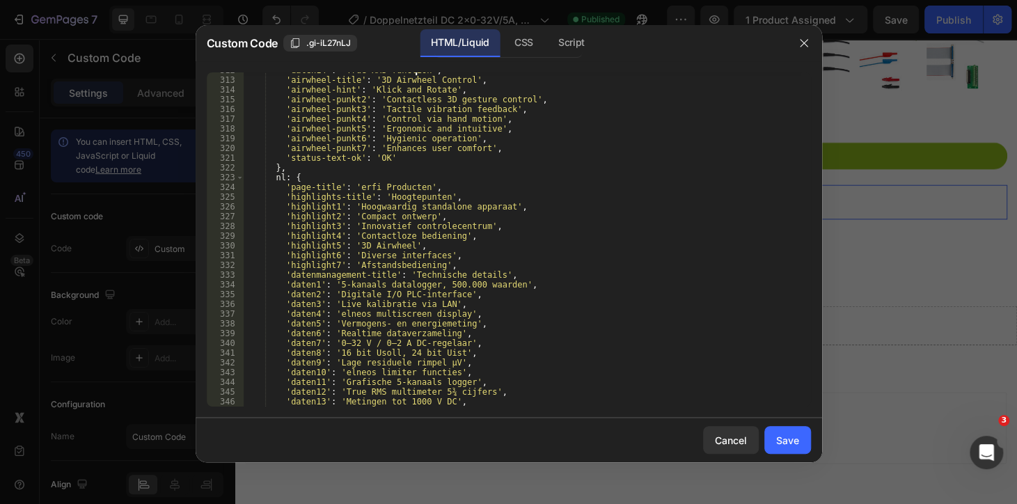
scroll to position [3073, 0]
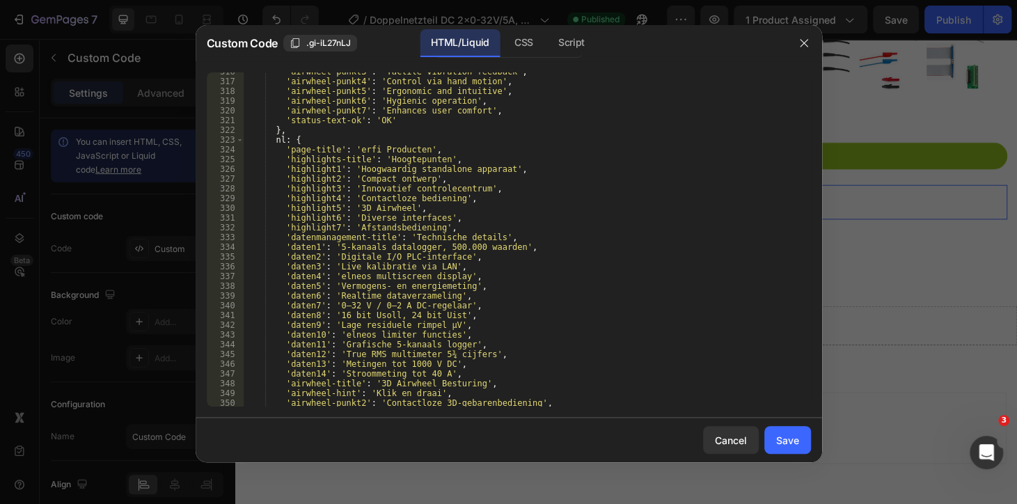
click at [374, 281] on div "'airwheel-punkt3' : 'Tactile vibration feedback' , 'airwheel-punkt4' : 'Control…" at bounding box center [521, 243] width 557 height 353
drag, startPoint x: 333, startPoint y: 243, endPoint x: 477, endPoint y: 267, distance: 145.4
click at [503, 245] on div "'airwheel-punkt3' : 'Tactile vibration feedback' , 'airwheel-punkt4' : 'Control…" at bounding box center [521, 243] width 557 height 353
paste textarea "16 bit instelnauwkeurigheid"
drag, startPoint x: 333, startPoint y: 258, endPoint x: 451, endPoint y: 257, distance: 117.6
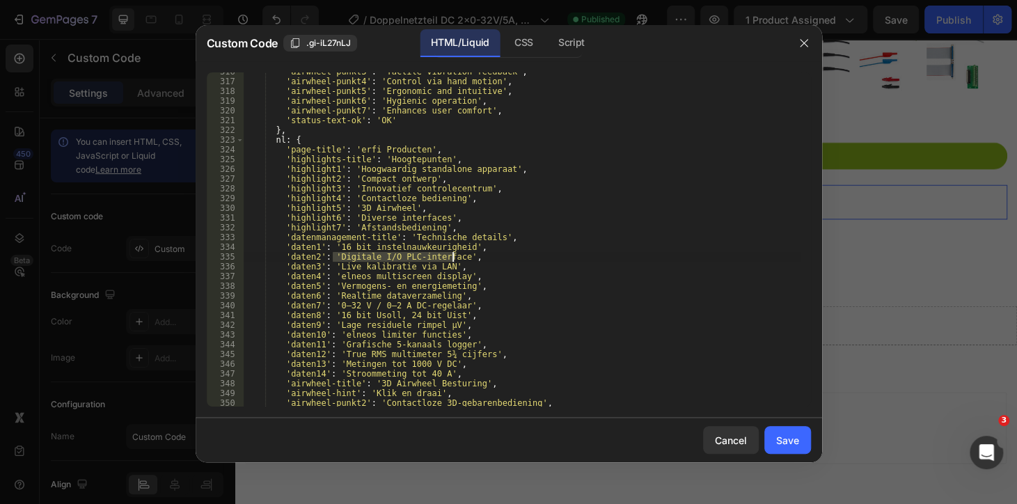
click at [451, 257] on div "'airwheel-punkt3' : 'Tactile vibration feedback' , 'airwheel-punkt4' : 'Control…" at bounding box center [521, 243] width 557 height 353
paste textarea "1 mV spanningsreferenti"
drag, startPoint x: 470, startPoint y: 283, endPoint x: 406, endPoint y: 285, distance: 64.7
click at [470, 281] on div "'airwheel-punkt3' : 'Tactile vibration feedback' , 'airwheel-punkt4' : 'Control…" at bounding box center [521, 243] width 557 height 353
drag, startPoint x: 333, startPoint y: 268, endPoint x: 436, endPoint y: 269, distance: 102.3
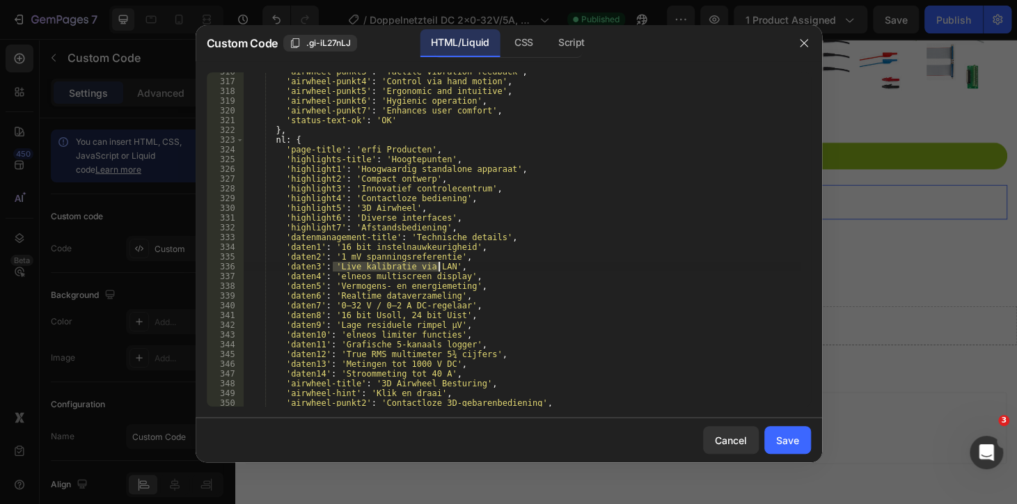
click at [436, 269] on div "'airwheel-punkt3' : 'Tactile vibration feedback' , 'airwheel-punkt4' : 'Control…" at bounding box center [521, 243] width 557 height 353
paste textarea "1 mA stroomreferentie"
drag, startPoint x: 424, startPoint y: 263, endPoint x: 379, endPoint y: 276, distance: 46.5
click at [422, 263] on div "'airwheel-punkt3' : 'Tactile vibration feedback' , 'airwheel-punkt4' : 'Control…" at bounding box center [521, 243] width 557 height 353
drag, startPoint x: 328, startPoint y: 276, endPoint x: 335, endPoint y: 276, distance: 7.7
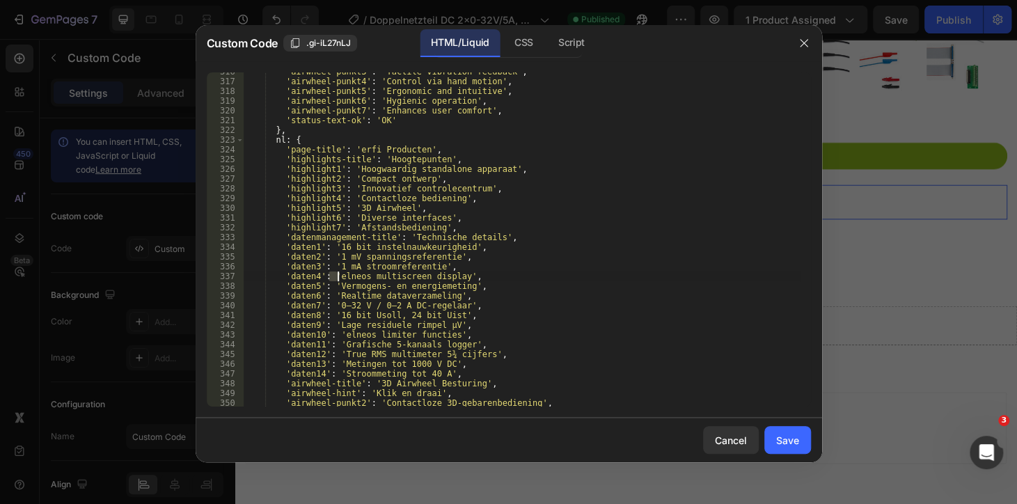
click at [335, 276] on div "'airwheel-punkt3' : 'Tactile vibration feedback' , 'airwheel-punkt4' : 'Control…" at bounding box center [521, 243] width 557 height 353
click at [335, 276] on div "'airwheel-punkt3' : 'Tactile vibration feedback' , 'airwheel-punkt4' : 'Control…" at bounding box center [521, 239] width 557 height 334
drag, startPoint x: 333, startPoint y: 276, endPoint x: 452, endPoint y: 276, distance: 119.0
click at [452, 276] on div "'airwheel-punkt3' : 'Tactile vibration feedback' , 'airwheel-punkt4' : 'Control…" at bounding box center [521, 243] width 557 height 353
paste textarea "24 bit meetnauwkeurigheid"
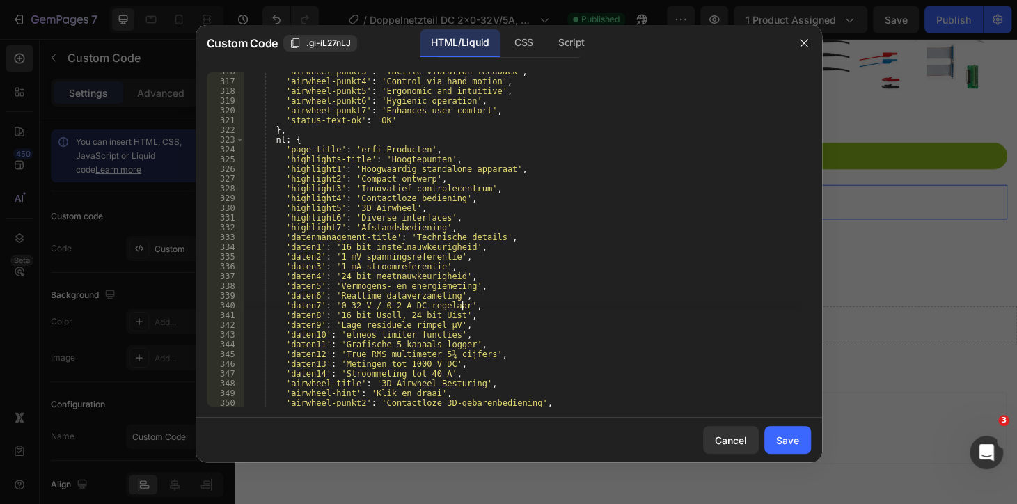
drag, startPoint x: 475, startPoint y: 301, endPoint x: 381, endPoint y: 302, distance: 94.6
click at [473, 301] on div "'airwheel-punkt3' : 'Tactile vibration feedback' , 'airwheel-punkt4' : 'Control…" at bounding box center [521, 243] width 557 height 353
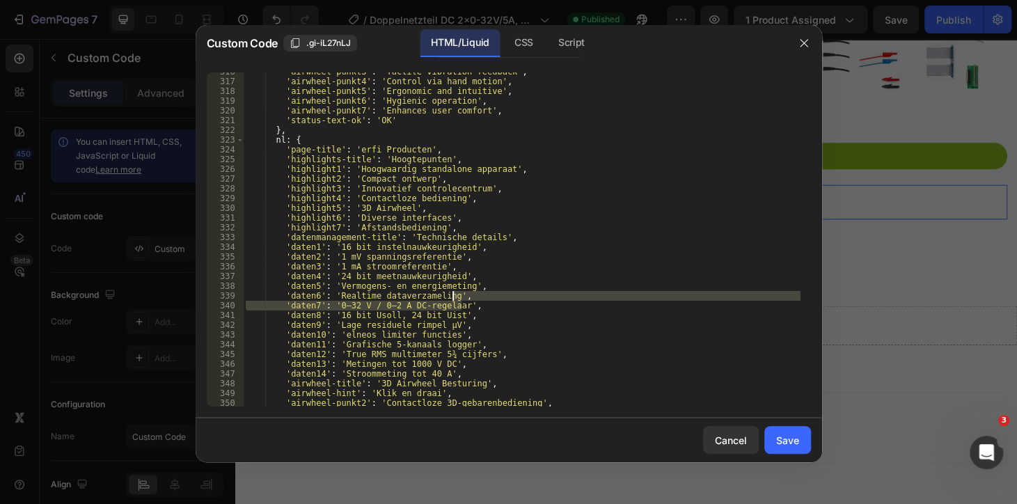
click at [333, 282] on div "'airwheel-punkt3' : 'Tactile vibration feedback' , 'airwheel-punkt4' : 'Control…" at bounding box center [521, 243] width 557 height 353
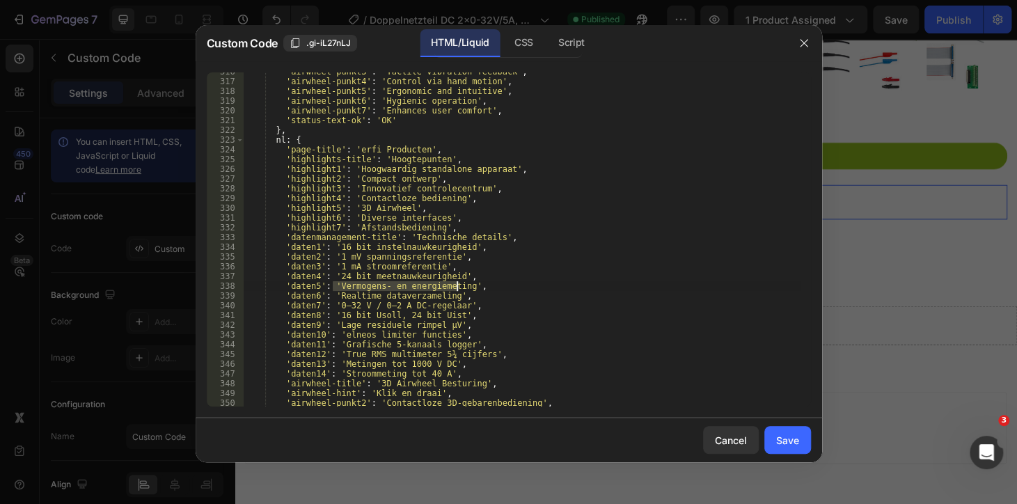
drag, startPoint x: 333, startPoint y: 285, endPoint x: 457, endPoint y: 287, distance: 123.9
click at [457, 287] on div "'airwheel-punkt3' : 'Tactile vibration feedback' , 'airwheel-punkt4' : 'Control…" at bounding box center [521, 243] width 557 height 353
paste textarea "0,01 mV meetresolutie"
drag, startPoint x: 379, startPoint y: 294, endPoint x: 356, endPoint y: 300, distance: 23.0
click at [379, 294] on div "'airwheel-punkt3' : 'Tactile vibration feedback' , 'airwheel-punkt4' : 'Control…" at bounding box center [521, 243] width 557 height 353
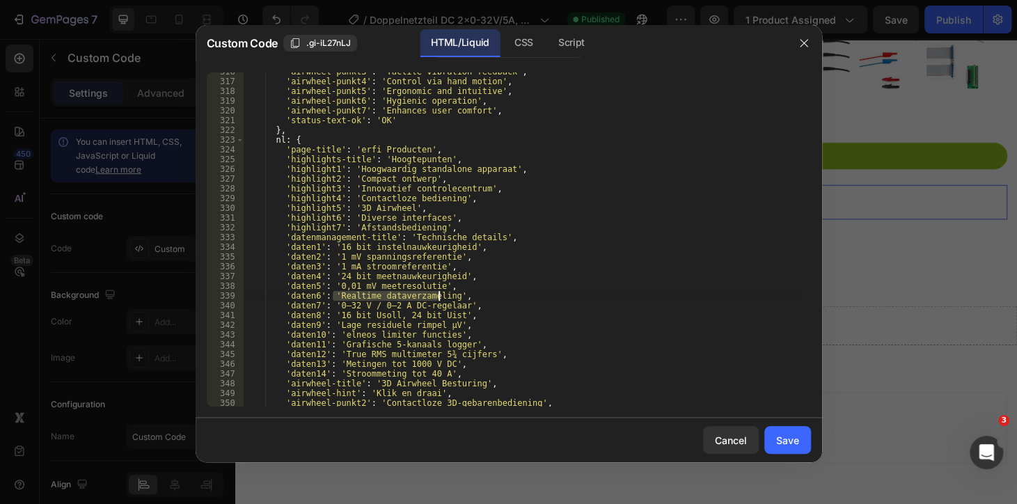
drag, startPoint x: 334, startPoint y: 295, endPoint x: 439, endPoint y: 295, distance: 105.1
click at [439, 295] on div "'airwheel-punkt3' : 'Tactile vibration feedback' , 'airwheel-punkt4' : 'Control…" at bounding box center [521, 243] width 557 height 353
drag, startPoint x: 441, startPoint y: 295, endPoint x: 333, endPoint y: 299, distance: 107.9
click at [333, 299] on div "'airwheel-punkt3' : 'Tactile vibration feedback' , 'airwheel-punkt4' : 'Control…" at bounding box center [521, 243] width 557 height 353
paste textarea "0,01 mA stroomresolutie"
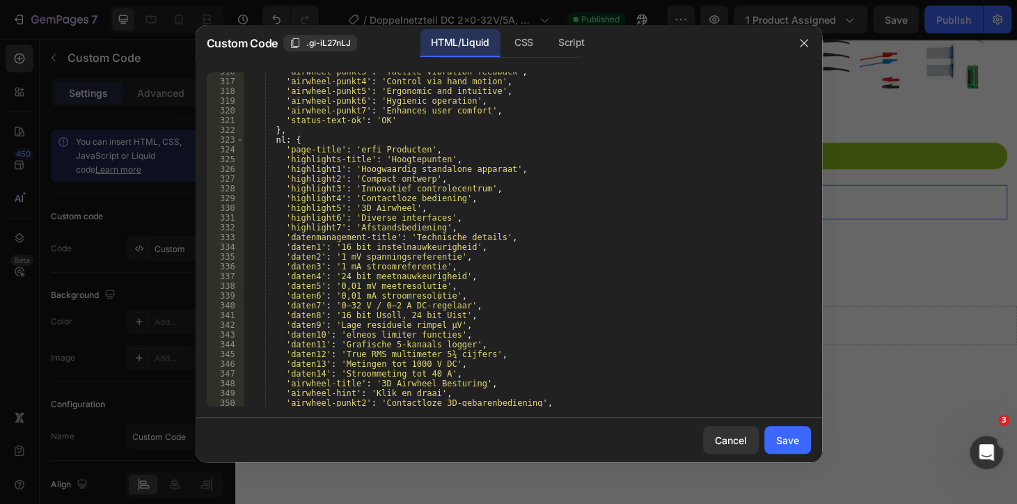
click at [418, 305] on div "'airwheel-punkt3' : 'Tactile vibration feedback' , 'airwheel-punkt4' : 'Control…" at bounding box center [521, 243] width 557 height 353
drag, startPoint x: 333, startPoint y: 307, endPoint x: 451, endPoint y: 308, distance: 117.6
click at [451, 308] on div "'airwheel-punkt3' : 'Tactile vibration feedback' , 'airwheel-punkt4' : 'Control…" at bounding box center [521, 243] width 557 height 353
paste textarea "100 µV rimpelspanning U"
click at [351, 324] on div "'airwheel-punkt3' : 'Tactile vibration feedback' , 'airwheel-punkt4' : 'Control…" at bounding box center [521, 243] width 557 height 353
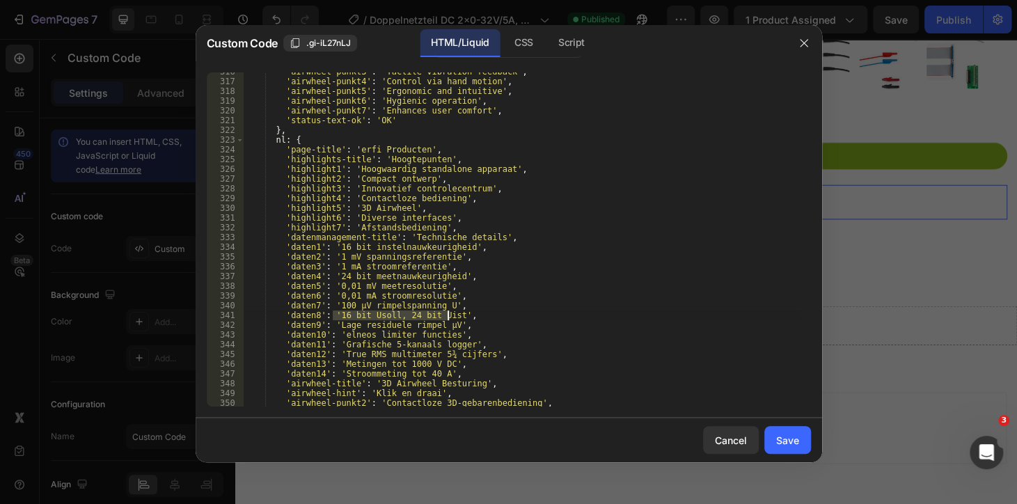
drag, startPoint x: 332, startPoint y: 314, endPoint x: 446, endPoint y: 311, distance: 114.2
click at [446, 311] on div "'airwheel-punkt3' : 'Tactile vibration feedback' , 'airwheel-punkt4' : 'Control…" at bounding box center [521, 243] width 557 height 353
paste textarea "200 µA rimpelstroom I"
click at [319, 324] on div "'airwheel-punkt3' : 'Tactile vibration feedback' , 'airwheel-punkt4' : 'Control…" at bounding box center [521, 243] width 557 height 353
drag, startPoint x: 333, startPoint y: 328, endPoint x: 443, endPoint y: 327, distance: 109.9
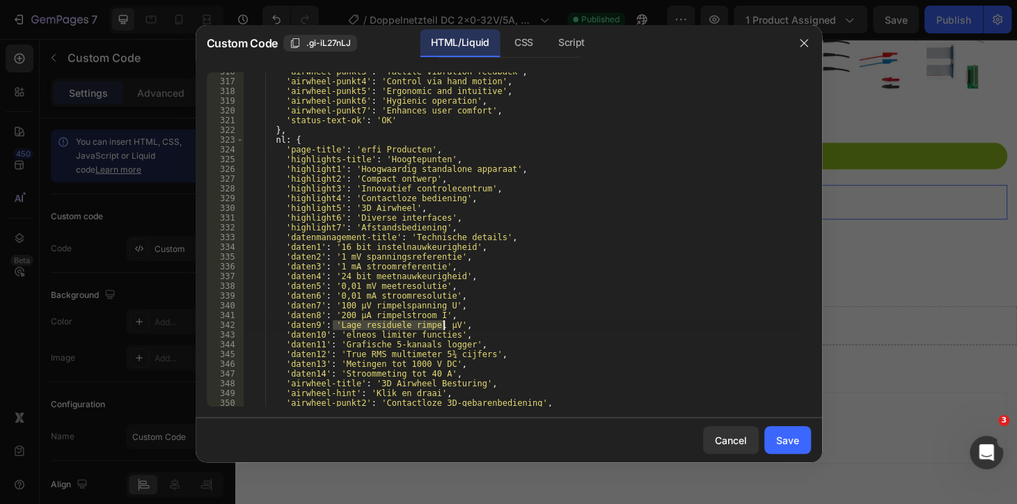
click at [443, 327] on div "'airwheel-punkt3' : 'Tactile vibration feedback' , 'airwheel-punkt4' : 'Control…" at bounding box center [521, 243] width 557 height 353
paste textarea "1000 V DC maximale spanning"
click at [333, 344] on div "'airwheel-punkt3' : 'Tactile vibration feedback' , 'airwheel-punkt4' : 'Control…" at bounding box center [521, 243] width 557 height 353
drag, startPoint x: 342, startPoint y: 336, endPoint x: 366, endPoint y: 333, distance: 24.6
click at [366, 333] on div "'airwheel-punkt3' : 'Tactile vibration feedback' , 'airwheel-punkt4' : 'Control…" at bounding box center [521, 243] width 557 height 353
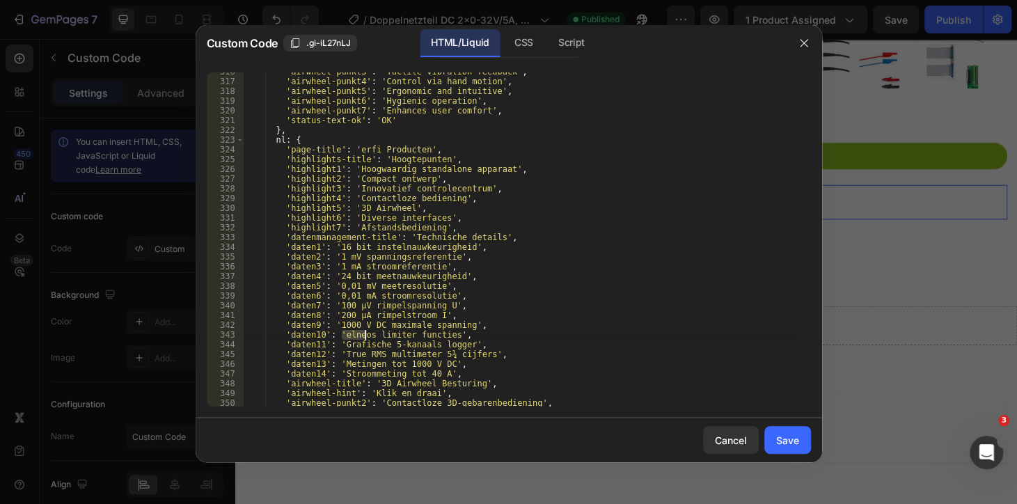
click at [336, 335] on div "'airwheel-punkt3' : 'Tactile vibration feedback' , 'airwheel-punkt4' : 'Control…" at bounding box center [521, 243] width 557 height 353
drag, startPoint x: 337, startPoint y: 335, endPoint x: 442, endPoint y: 335, distance: 104.4
click at [442, 335] on div "'airwheel-punkt3' : 'Tactile vibration feedback' , 'airwheel-punkt4' : 'Control…" at bounding box center [521, 243] width 557 height 353
paste textarea "Temperatuur -200 tot +600°C"
click at [379, 315] on div "'airwheel-punkt3' : 'Tactile vibration feedback' , 'airwheel-punkt4' : 'Control…" at bounding box center [521, 243] width 557 height 353
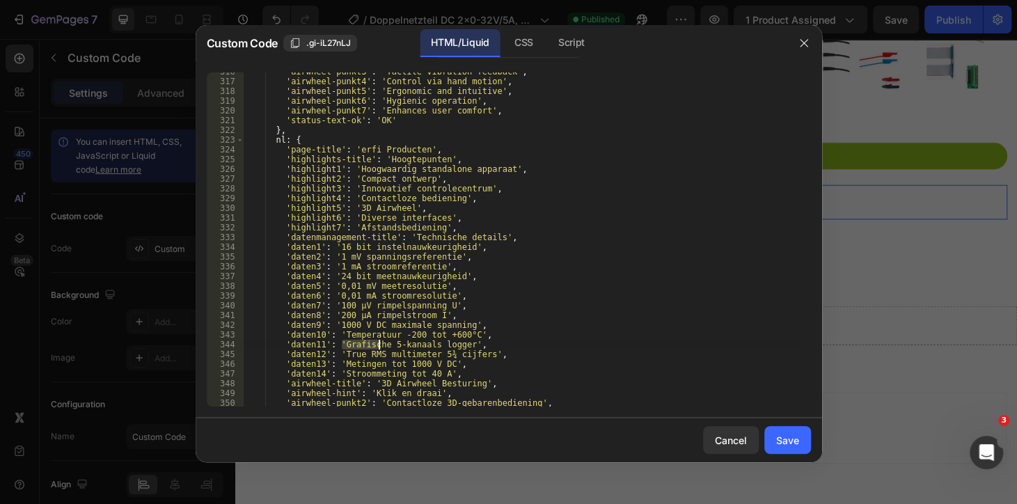
drag, startPoint x: 340, startPoint y: 342, endPoint x: 358, endPoint y: 349, distance: 19.4
click at [384, 346] on div "'airwheel-punkt3' : 'Tactile vibration feedback' , 'airwheel-punkt4' : 'Control…" at bounding box center [521, 243] width 557 height 353
click at [351, 349] on div "'airwheel-punkt3' : 'Tactile vibration feedback' , 'airwheel-punkt4' : 'Control…" at bounding box center [521, 239] width 557 height 334
drag, startPoint x: 341, startPoint y: 347, endPoint x: 349, endPoint y: 346, distance: 8.4
click at [356, 346] on div "'airwheel-punkt3' : 'Tactile vibration feedback' , 'airwheel-punkt4' : 'Control…" at bounding box center [521, 243] width 557 height 353
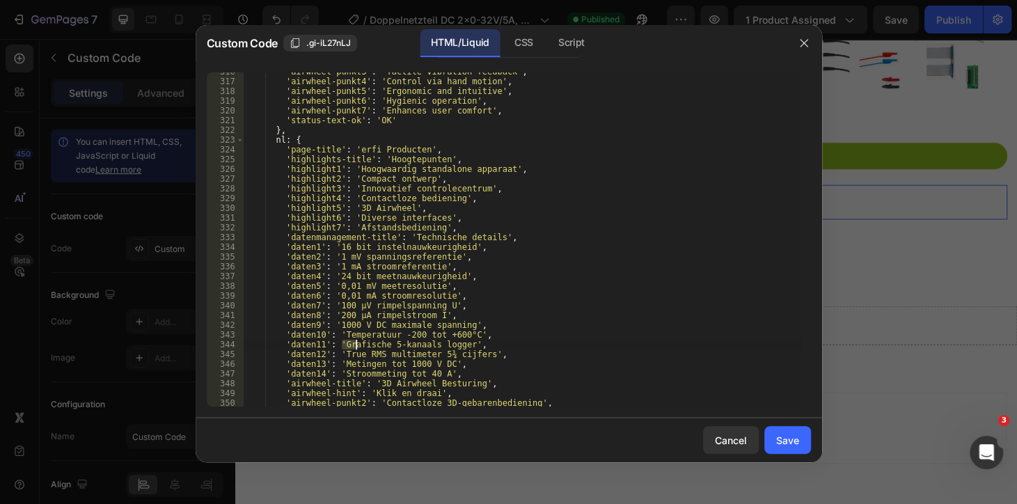
click at [343, 344] on div "'airwheel-punkt3' : 'Tactile vibration feedback' , 'airwheel-punkt4' : 'Control…" at bounding box center [521, 239] width 557 height 334
drag, startPoint x: 340, startPoint y: 343, endPoint x: 455, endPoint y: 346, distance: 115.5
click at [455, 346] on div "'airwheel-punkt3' : 'Tactile vibration feedback' , 'airwheel-punkt4' : 'Control…" at bounding box center [521, 243] width 557 height 353
paste textarea "500.000 meetwaarden opslaan"
click at [363, 379] on div "'airwheel-punkt3' : 'Tactile vibration feedback' , 'airwheel-punkt4' : 'Control…" at bounding box center [521, 243] width 557 height 353
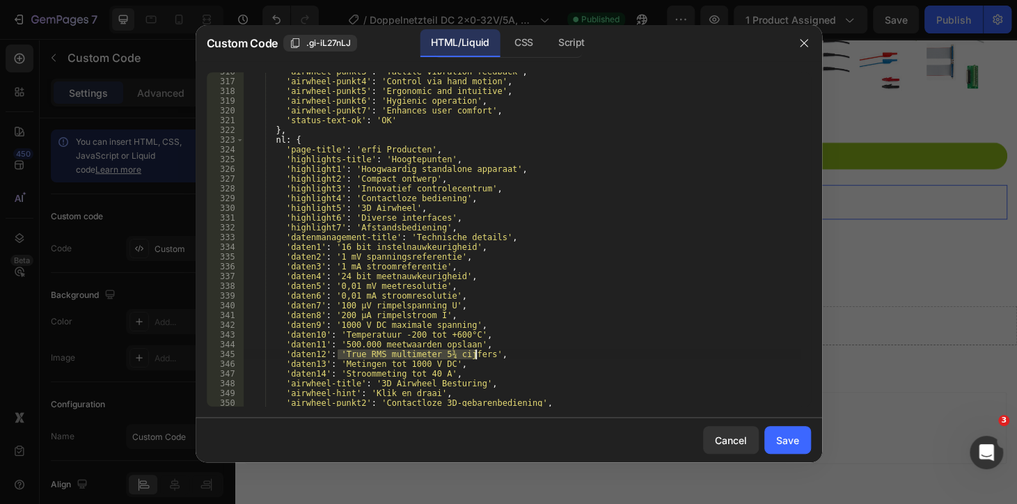
drag, startPoint x: 339, startPoint y: 356, endPoint x: 475, endPoint y: 352, distance: 135.7
click at [475, 352] on div "'airwheel-punkt3' : 'Tactile vibration feedback' , 'airwheel-punkt4' : 'Control…" at bounding box center [521, 243] width 557 height 353
paste textarea "Scrollbare meetwaardentabel"
drag, startPoint x: 360, startPoint y: 348, endPoint x: 347, endPoint y: 340, distance: 15.6
click at [360, 348] on div "'airwheel-punkt3' : 'Tactile vibration feedback' , 'airwheel-punkt4' : 'Control…" at bounding box center [521, 243] width 557 height 353
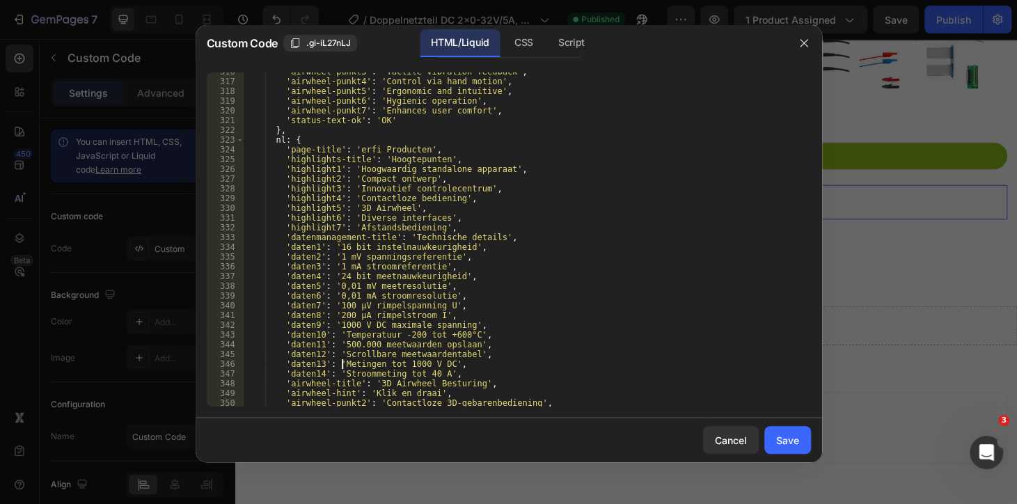
click at [344, 365] on div "'airwheel-punkt3' : 'Tactile vibration feedback' , 'airwheel-punkt4' : 'Control…" at bounding box center [521, 243] width 557 height 353
drag, startPoint x: 340, startPoint y: 365, endPoint x: 358, endPoint y: 362, distance: 18.3
click at [358, 362] on div "'airwheel-punkt3' : 'Tactile vibration feedback' , 'airwheel-punkt4' : 'Control…" at bounding box center [521, 243] width 557 height 353
click at [355, 362] on div "'airwheel-punkt3' : 'Tactile vibration feedback' , 'airwheel-punkt4' : 'Control…" at bounding box center [521, 239] width 557 height 334
drag, startPoint x: 340, startPoint y: 362, endPoint x: 437, endPoint y: 365, distance: 97.4
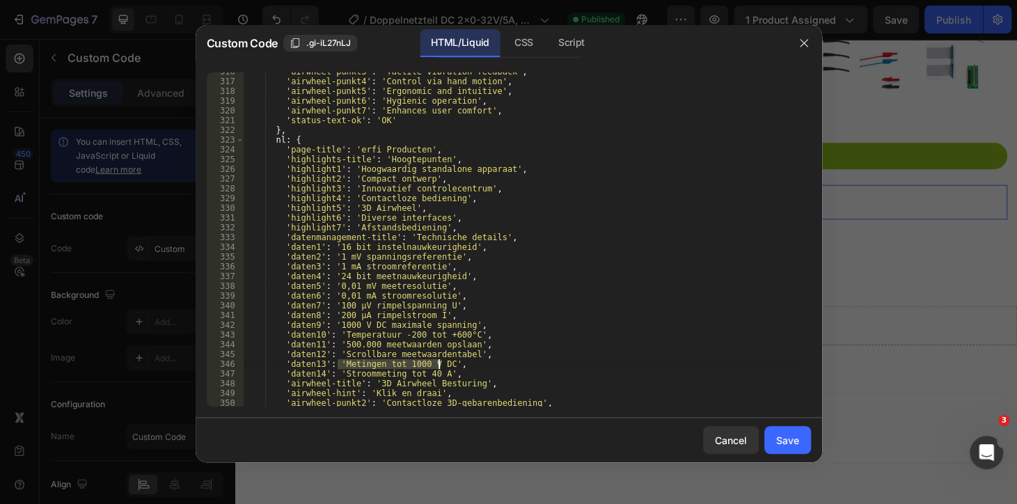
click at [437, 365] on div "'airwheel-punkt3' : 'Tactile vibration feedback' , 'airwheel-punkt4' : 'Control…" at bounding box center [521, 243] width 557 height 353
paste textarea "Realtime meetwaardeverzameling"
click at [390, 361] on div "'airwheel-punkt3' : 'Tactile vibration feedback' , 'airwheel-punkt4' : 'Control…" at bounding box center [521, 243] width 557 height 353
drag, startPoint x: 337, startPoint y: 374, endPoint x: 433, endPoint y: 369, distance: 96.1
click at [433, 369] on div "'airwheel-punkt3' : 'Tactile vibration feedback' , 'airwheel-punkt4' : 'Control…" at bounding box center [521, 243] width 557 height 353
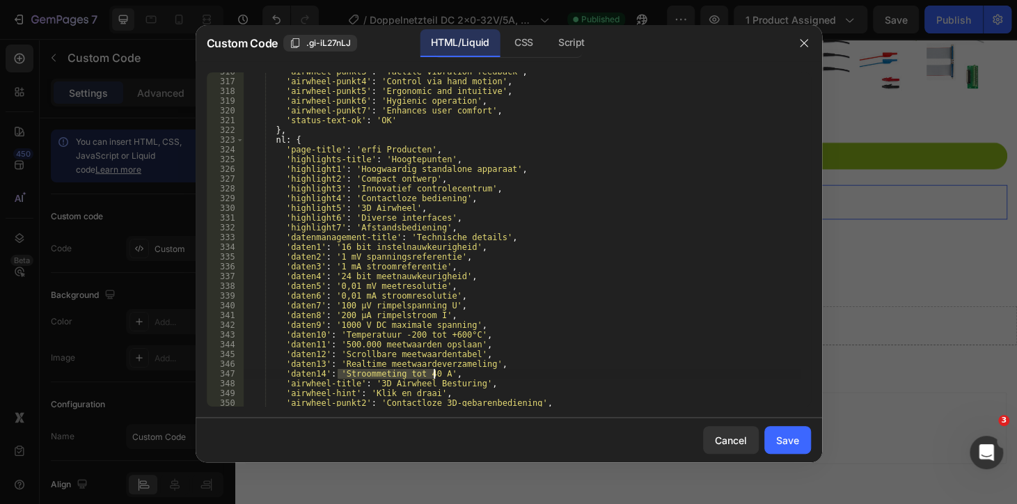
paste textarea "True RMS functie"
type textarea "'daten14': 'True RMS functie',"
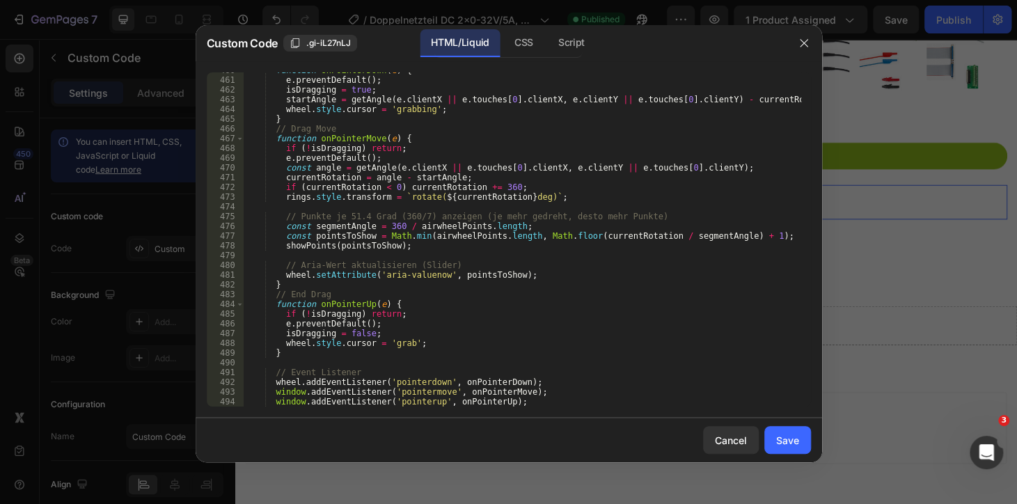
scroll to position [4672, 0]
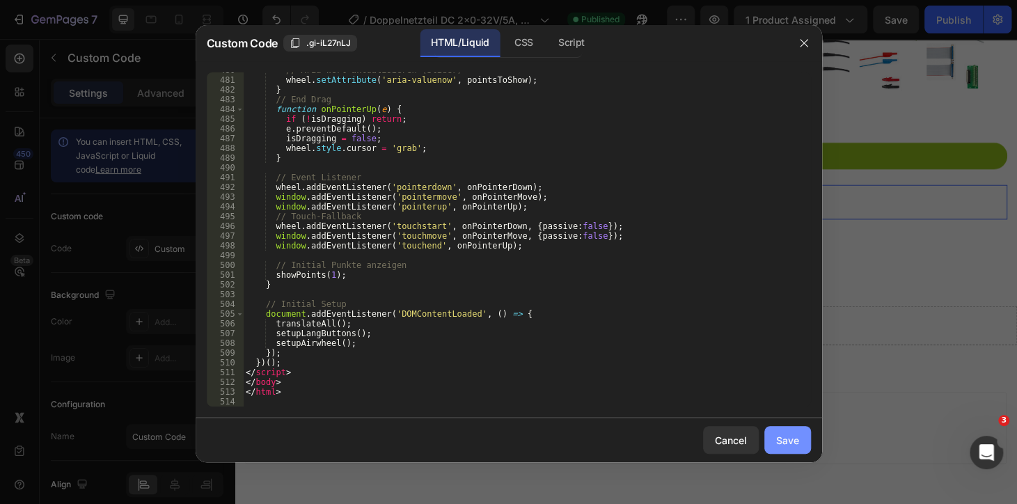
click at [779, 430] on button "Save" at bounding box center [787, 440] width 47 height 28
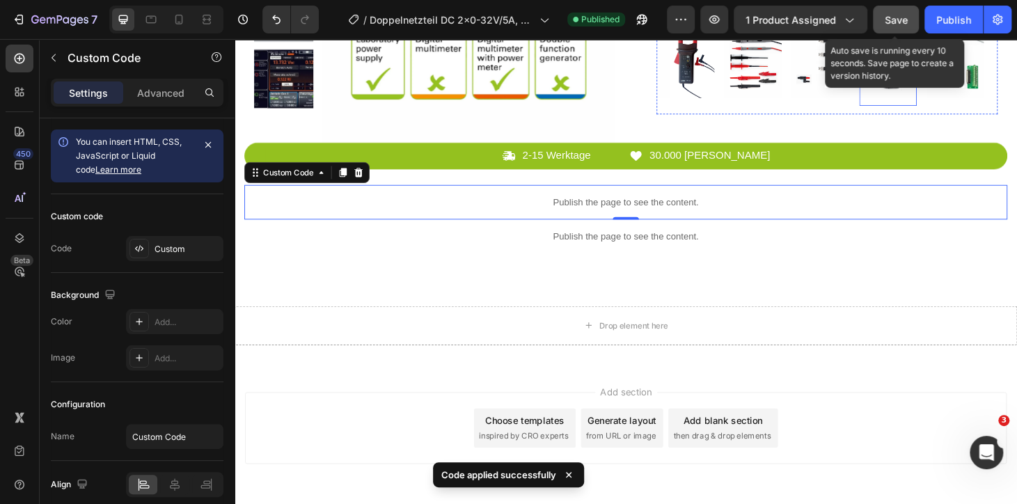
click at [900, 17] on span "Save" at bounding box center [895, 20] width 23 height 12
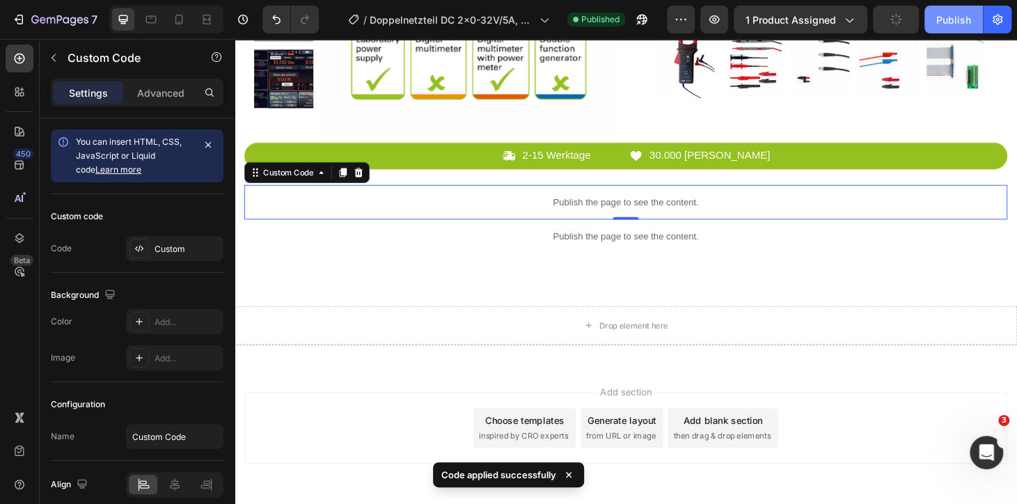
click at [938, 15] on div "Publish" at bounding box center [953, 20] width 35 height 15
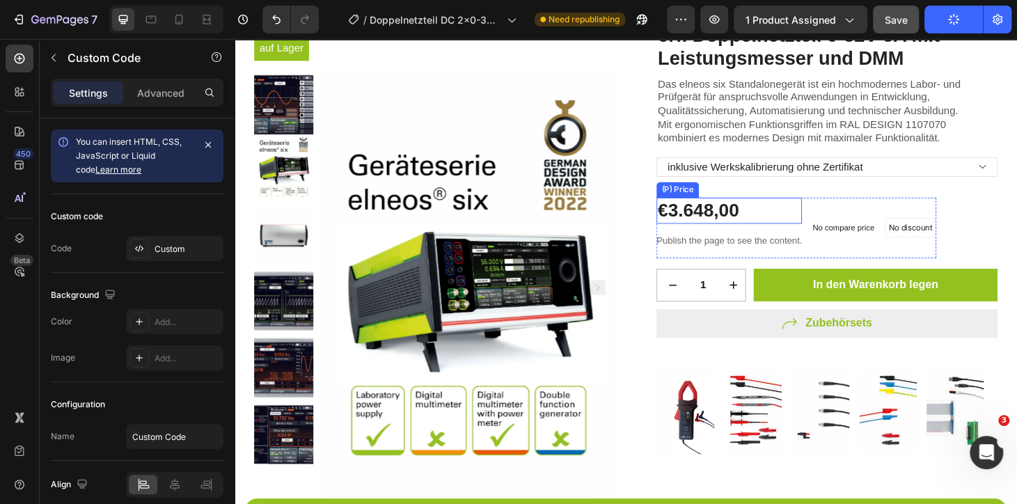
scroll to position [0, 0]
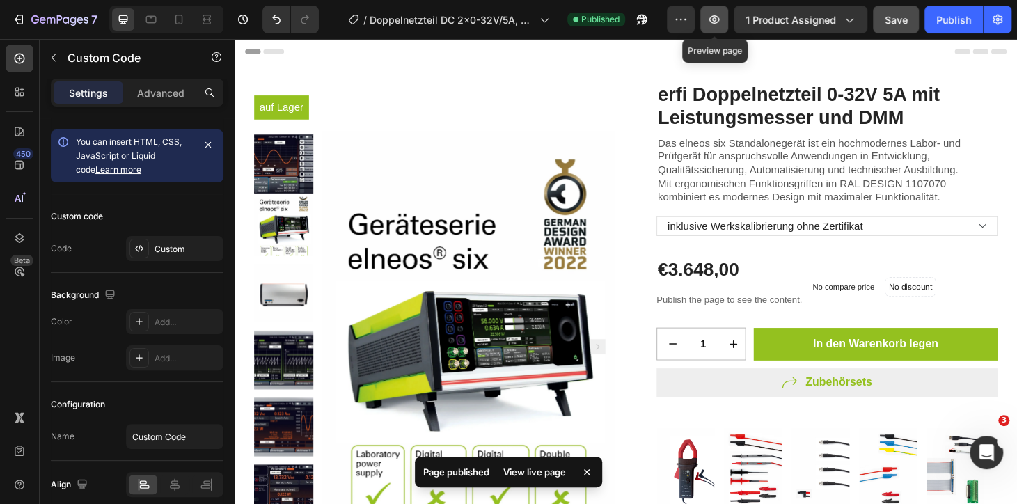
click at [712, 15] on icon "button" at bounding box center [714, 20] width 14 height 14
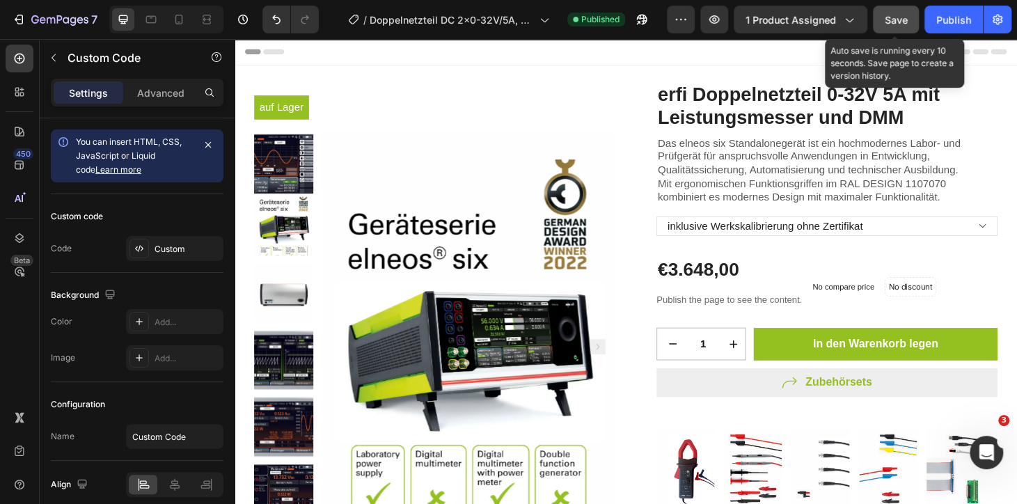
click at [898, 17] on span "Save" at bounding box center [895, 20] width 23 height 12
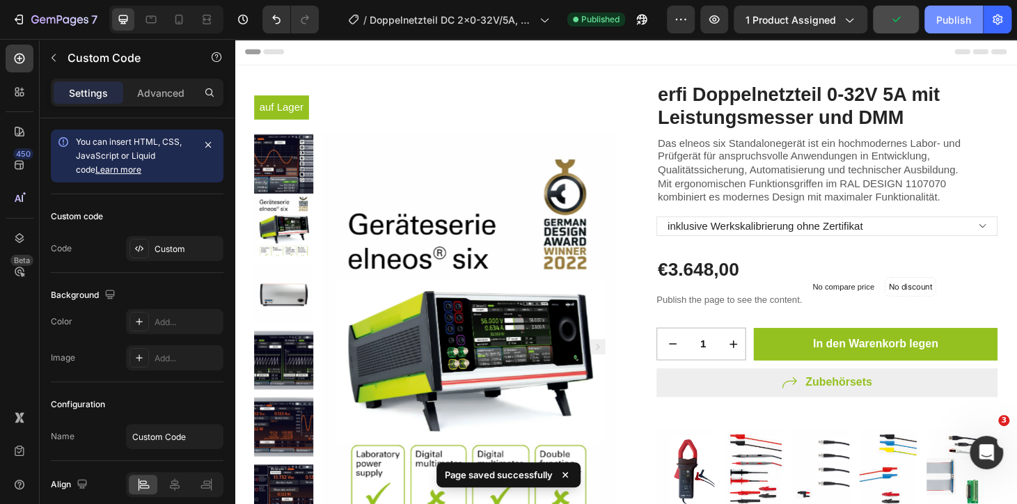
click at [939, 16] on div "Publish" at bounding box center [953, 20] width 35 height 15
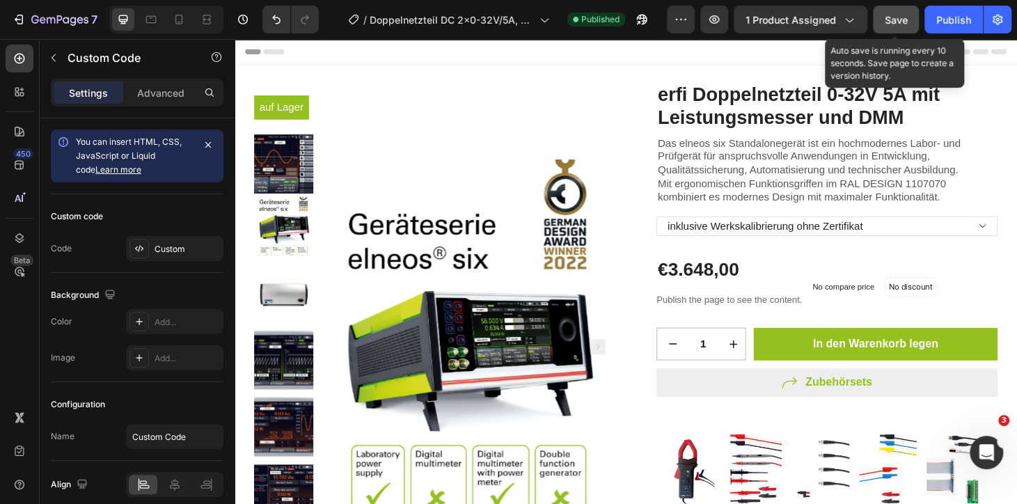
click at [907, 14] on span "Save" at bounding box center [895, 20] width 23 height 12
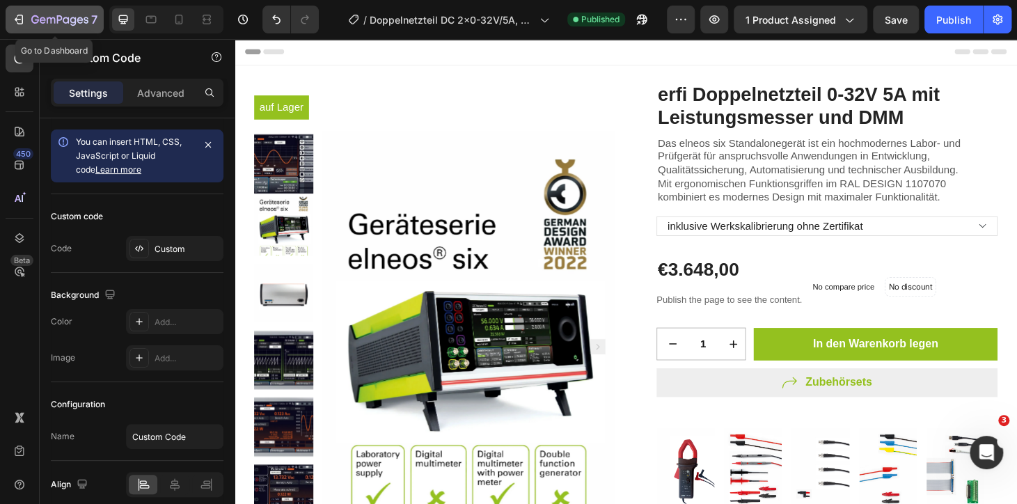
click at [17, 17] on icon "button" at bounding box center [19, 20] width 14 height 14
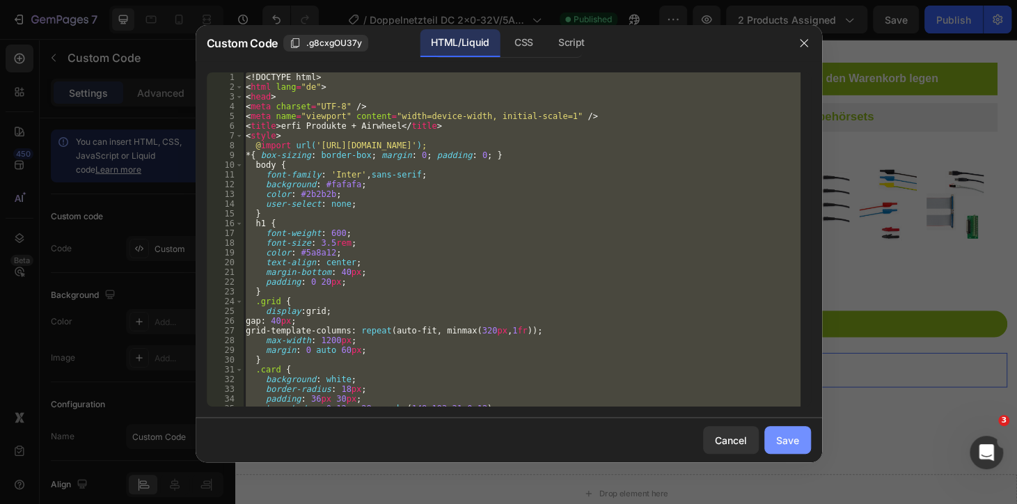
click at [795, 441] on div "Save" at bounding box center [787, 440] width 23 height 15
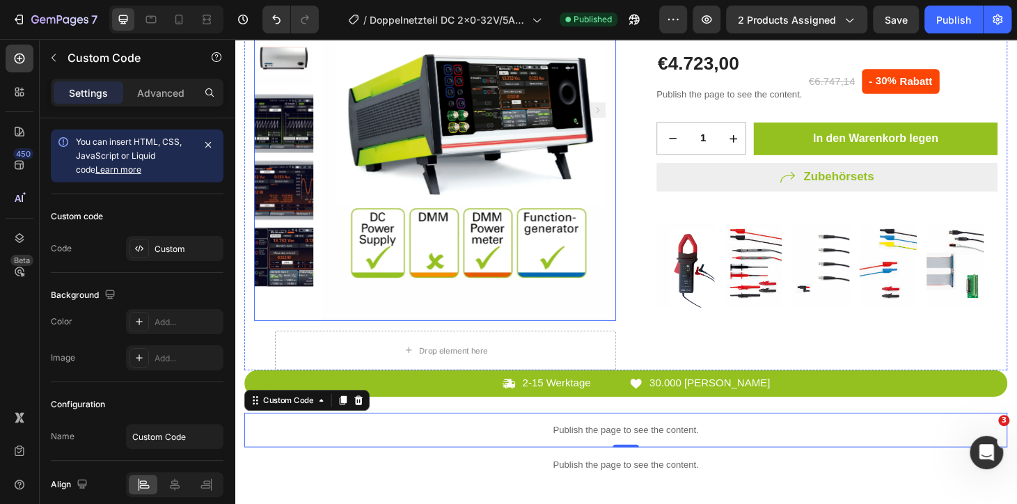
scroll to position [506, 0]
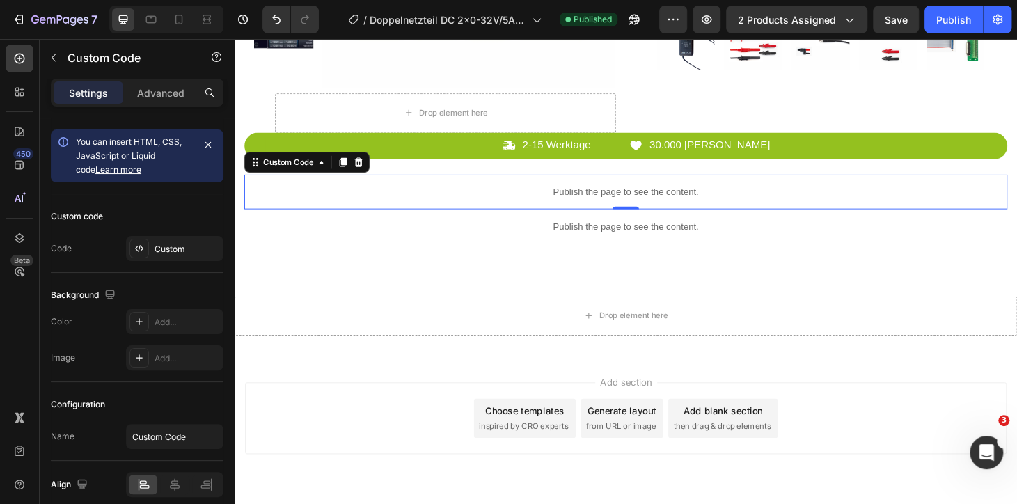
click at [623, 196] on p "Publish the page to see the content." at bounding box center [652, 203] width 814 height 15
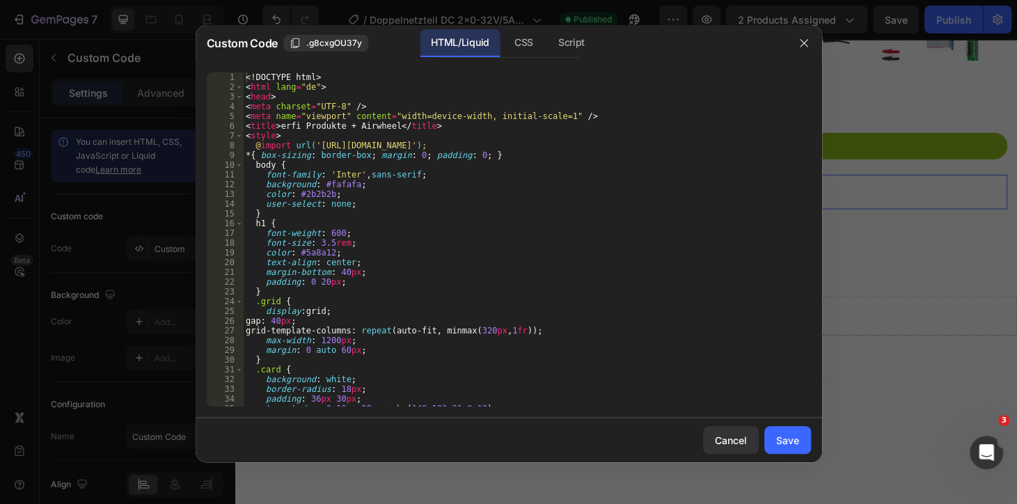
click at [520, 211] on div "<! DOCTYPE html > < html lang = "de" > < head > < meta charset = "UTF-8" /> < m…" at bounding box center [521, 248] width 557 height 353
type textarea "</html>"
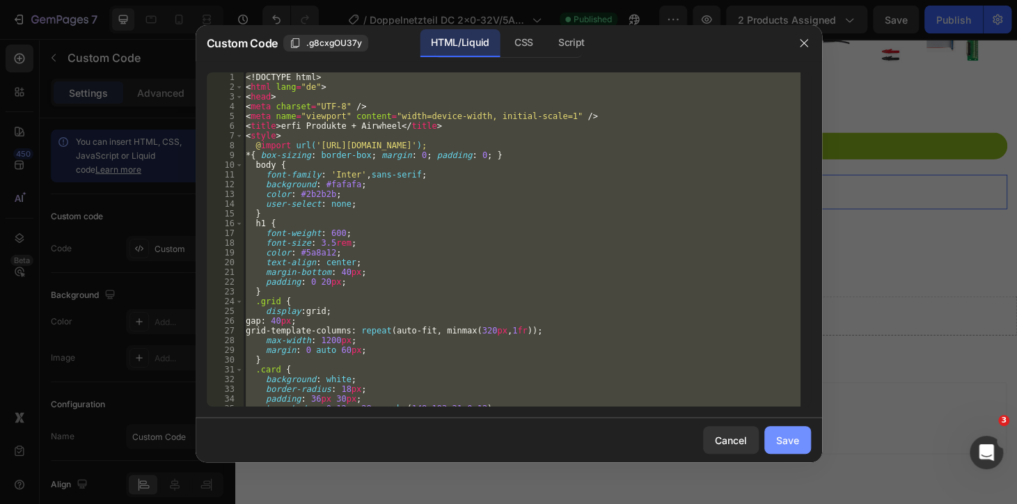
click at [795, 433] on div "Save" at bounding box center [787, 440] width 23 height 15
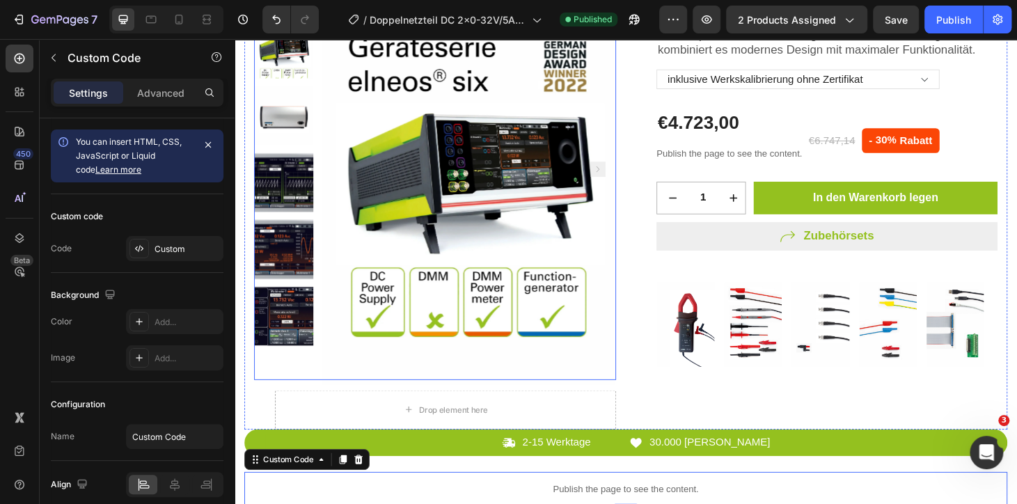
scroll to position [379, 0]
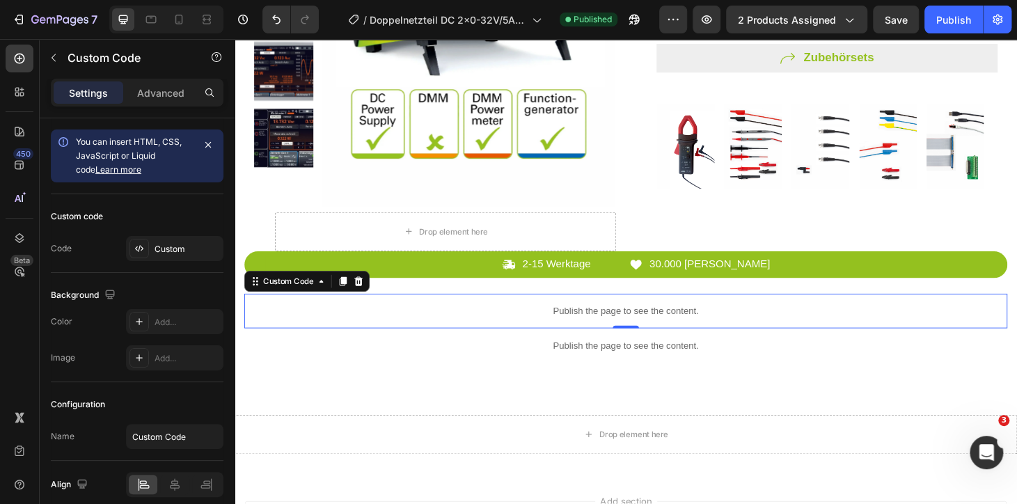
click at [589, 316] on div "Publish the page to see the content." at bounding box center [652, 329] width 814 height 37
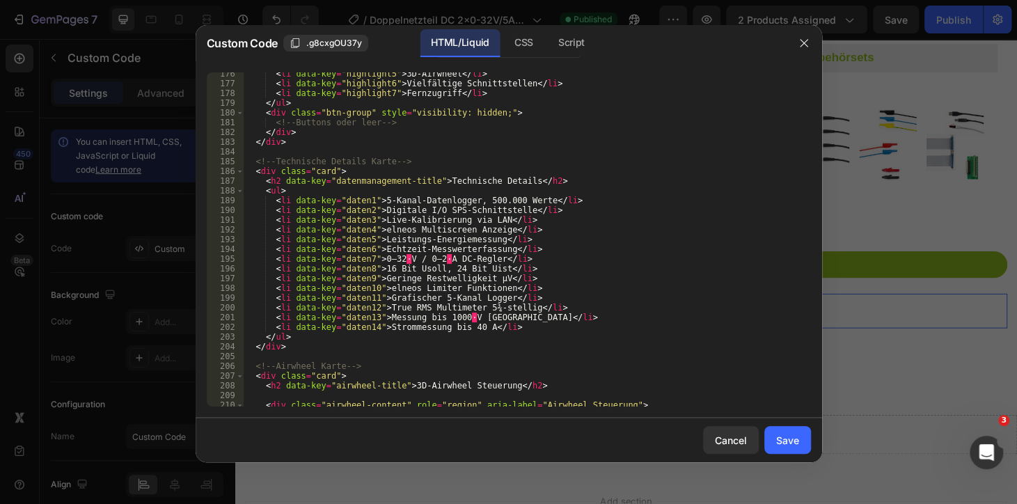
scroll to position [1632, 0]
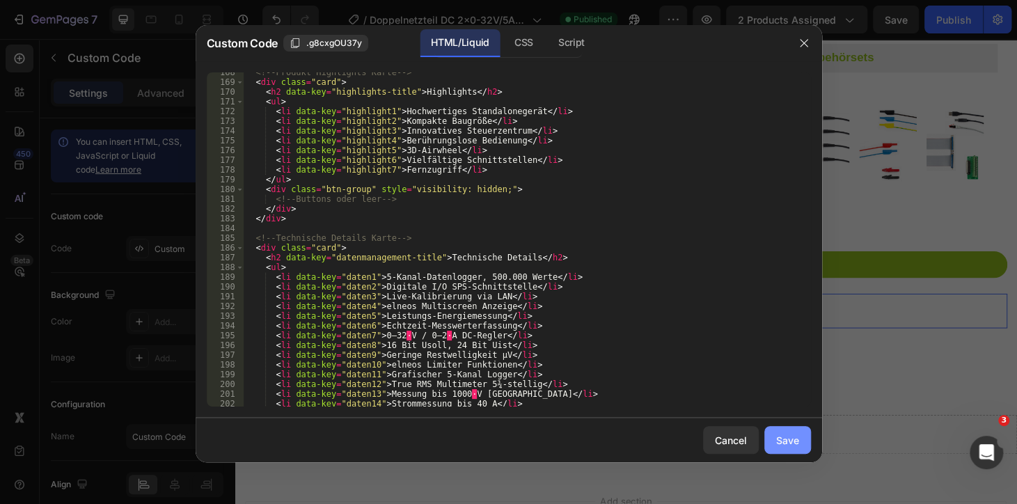
click at [793, 438] on div "Save" at bounding box center [787, 440] width 23 height 15
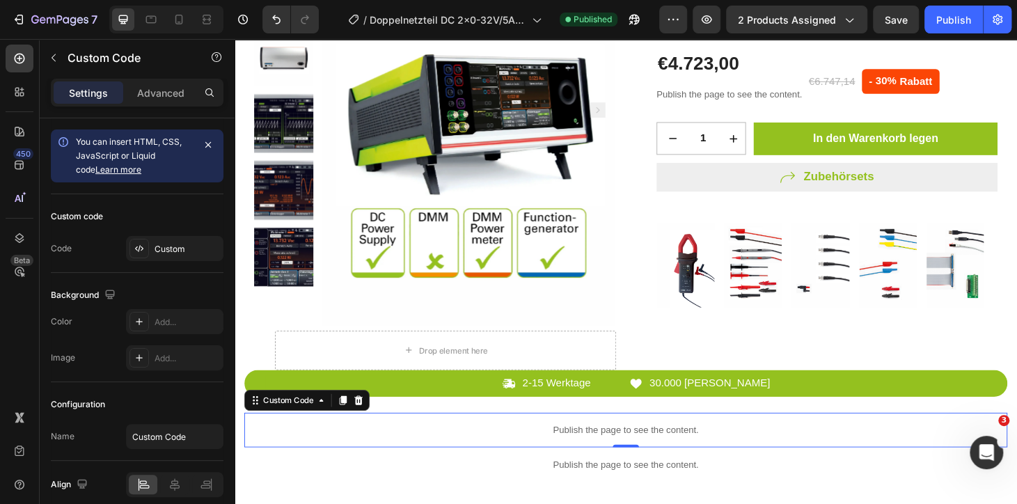
scroll to position [316, 0]
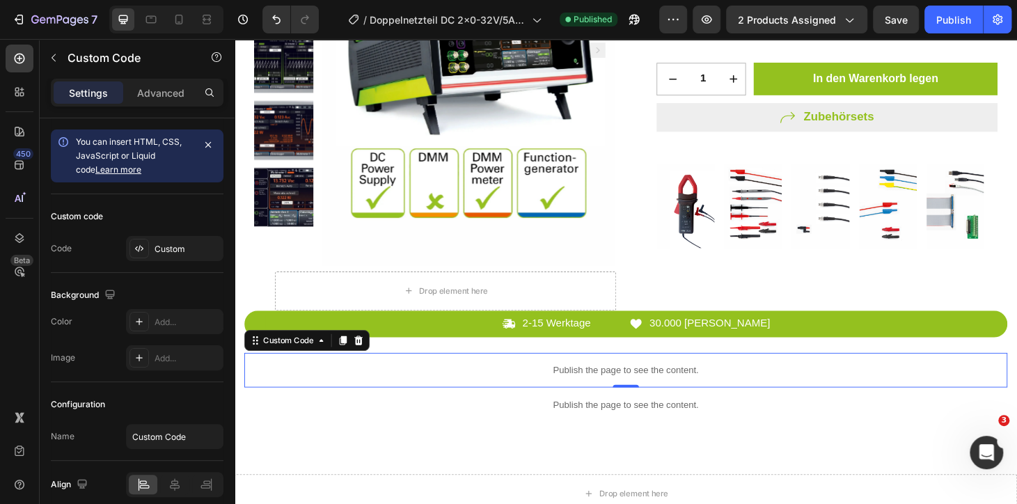
click at [561, 388] on p "Publish the page to see the content." at bounding box center [652, 392] width 814 height 15
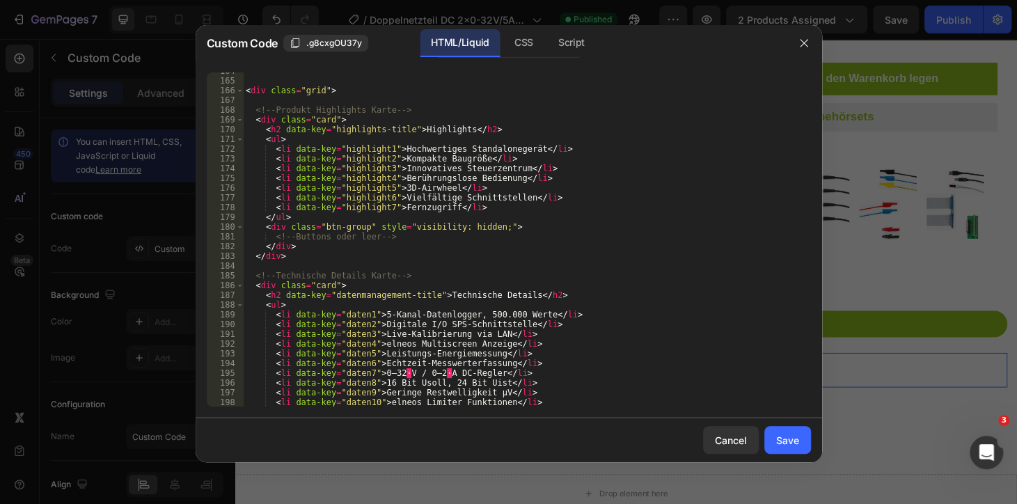
scroll to position [1783, 0]
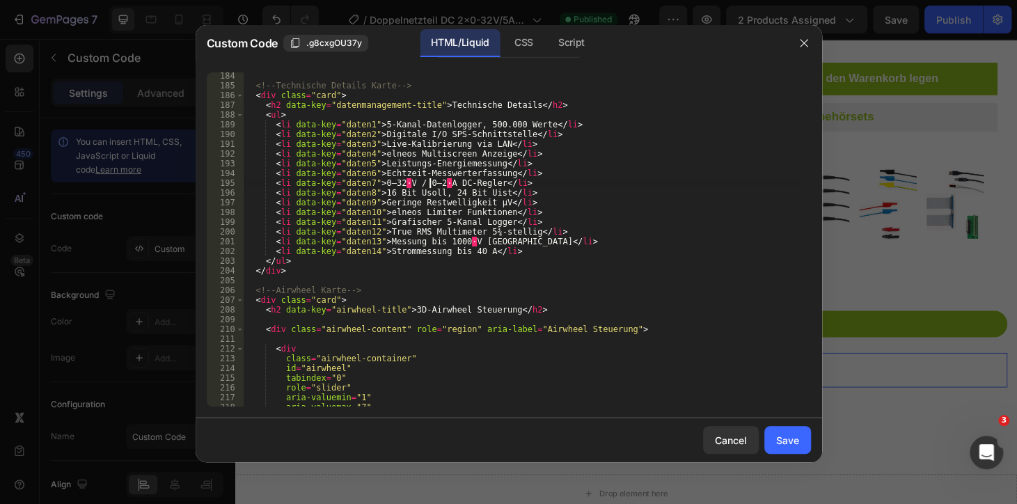
click at [429, 184] on div "<!-- Technische Details Karte --> < div class = "card" > < h2 data-key = "daten…" at bounding box center [521, 247] width 557 height 353
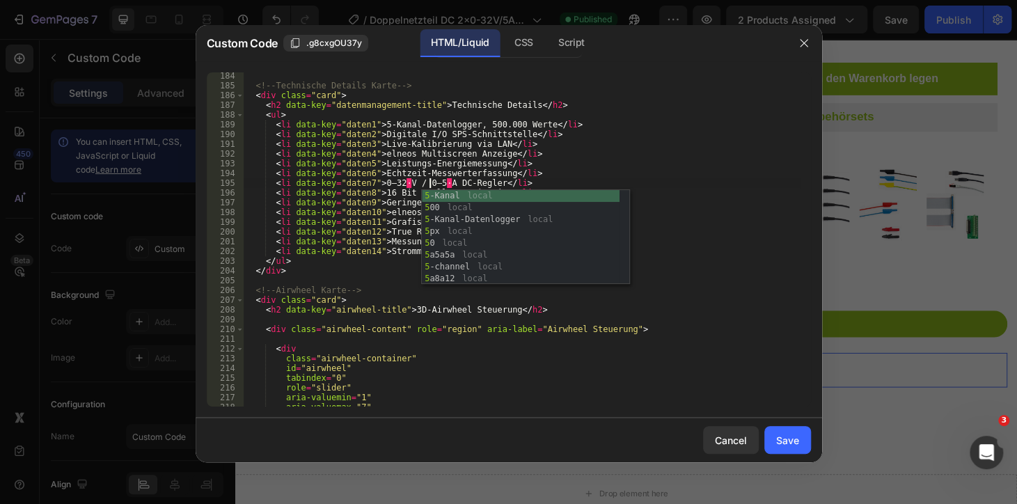
scroll to position [0, 15]
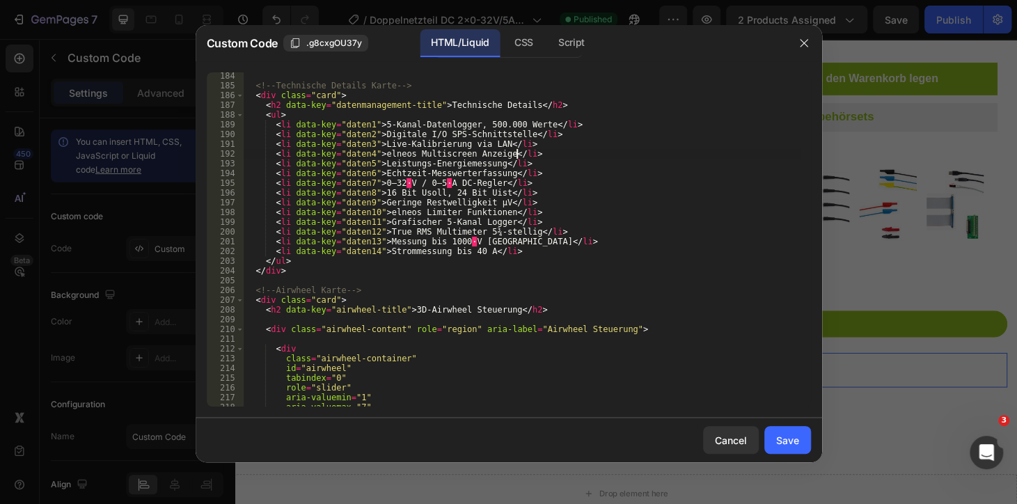
click at [565, 155] on div "<!-- Technische Details Karte --> < div class = "card" > < h2 data-key = "daten…" at bounding box center [521, 247] width 557 height 353
type textarea "<li data-key="daten4">elneos Multiscreen Anzeige</li>"
click at [779, 437] on div "Save" at bounding box center [787, 440] width 23 height 15
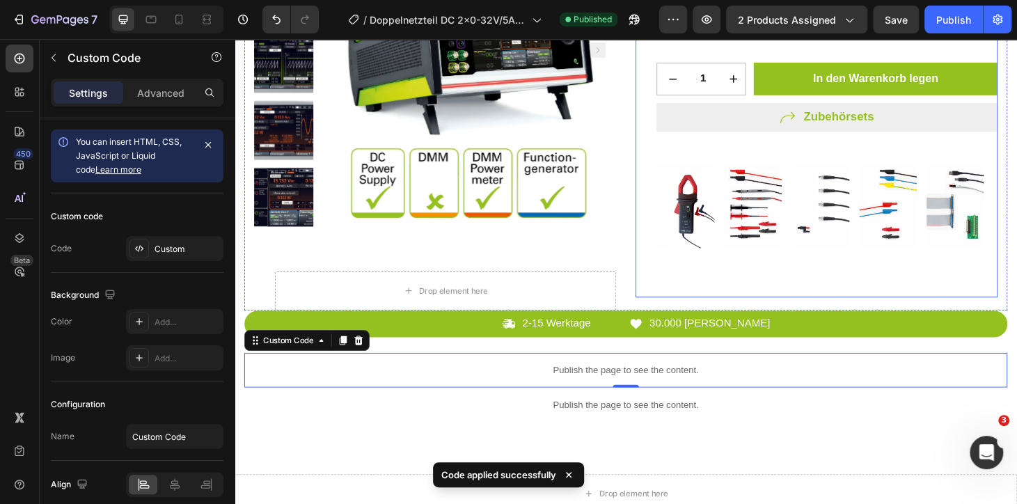
scroll to position [0, 0]
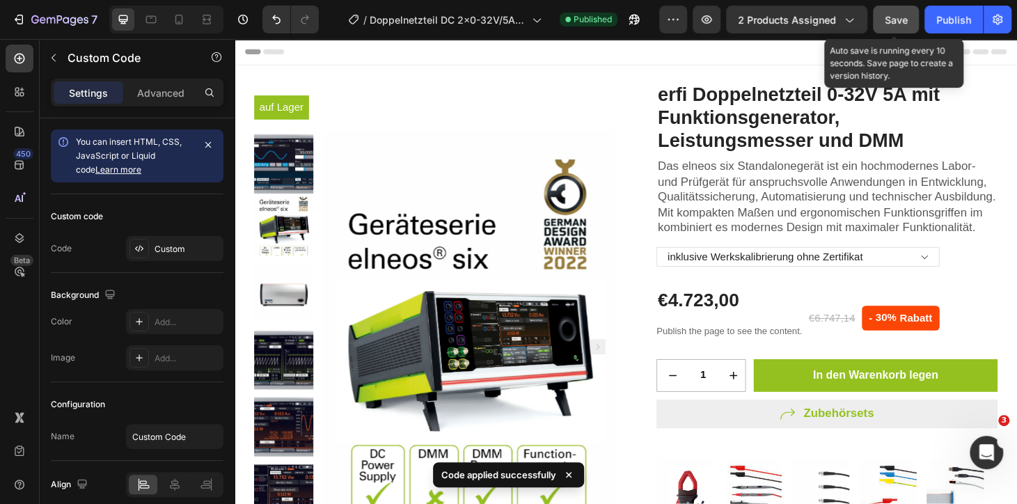
click at [907, 22] on button "Save" at bounding box center [896, 20] width 46 height 28
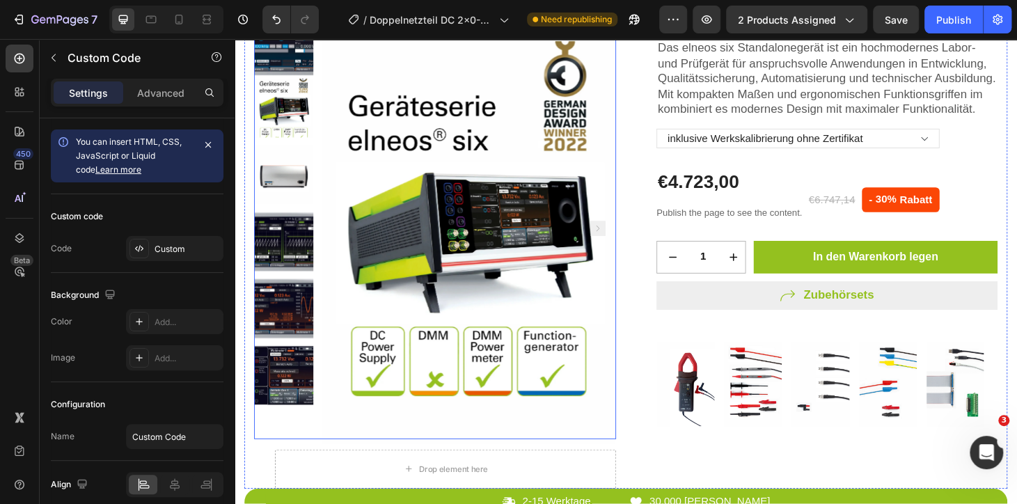
scroll to position [253, 0]
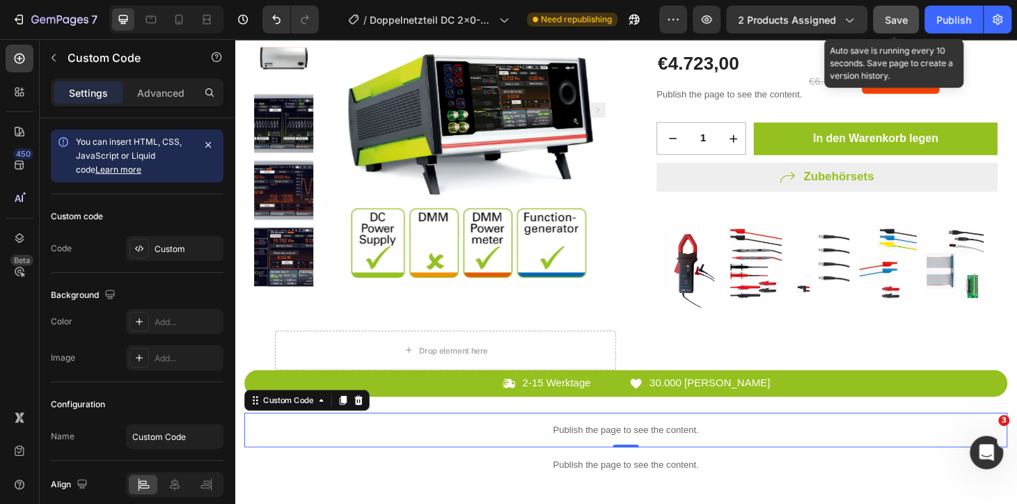
click at [892, 26] on button "Save" at bounding box center [896, 20] width 46 height 28
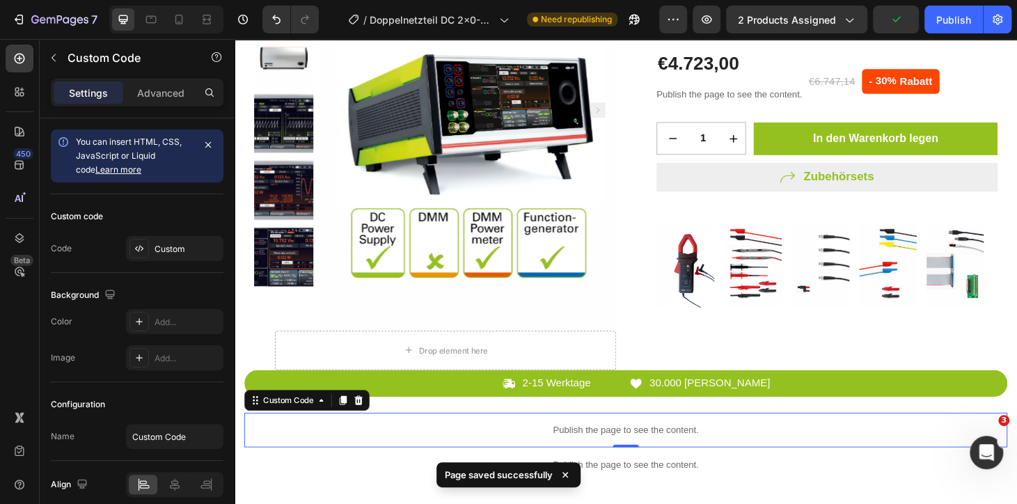
click at [642, 449] on p "Publish the page to see the content." at bounding box center [652, 456] width 814 height 15
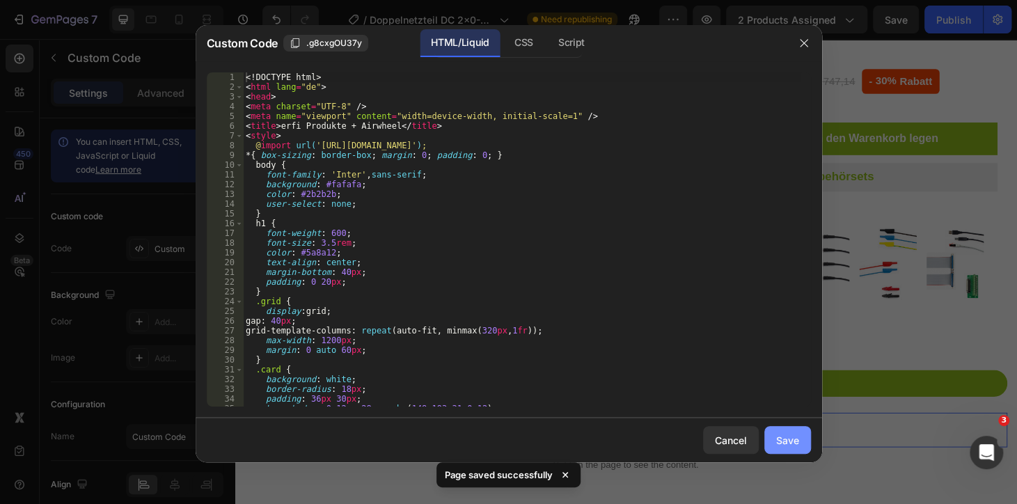
click at [787, 430] on button "Save" at bounding box center [787, 440] width 47 height 28
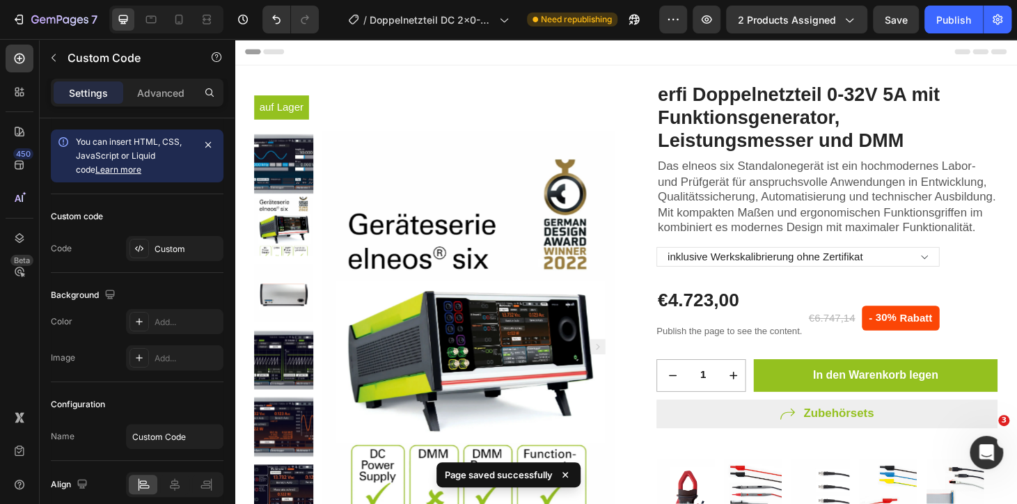
scroll to position [379, 0]
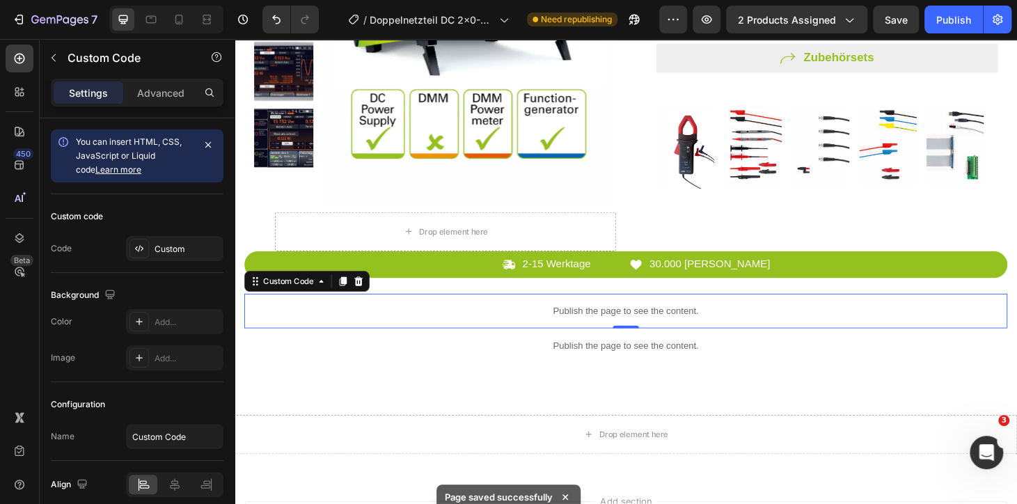
click at [685, 335] on p "Publish the page to see the content." at bounding box center [652, 329] width 814 height 15
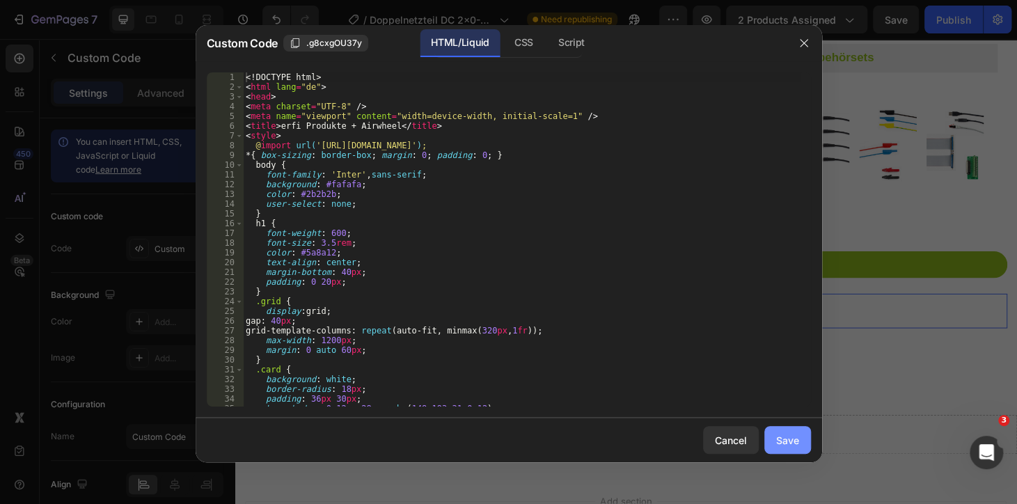
click at [772, 434] on button "Save" at bounding box center [787, 440] width 47 height 28
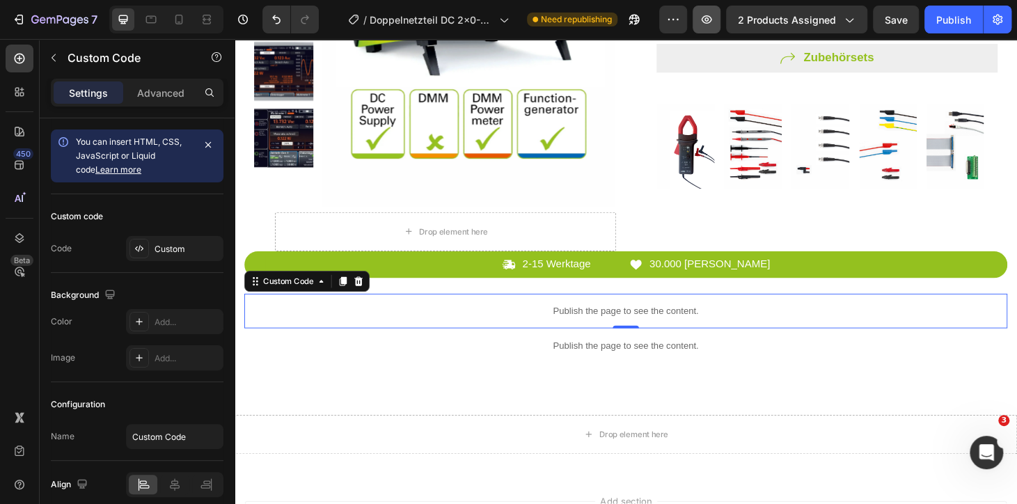
click at [716, 15] on button "button" at bounding box center [706, 20] width 28 height 28
click at [240, 26] on icon "button" at bounding box center [243, 20] width 14 height 14
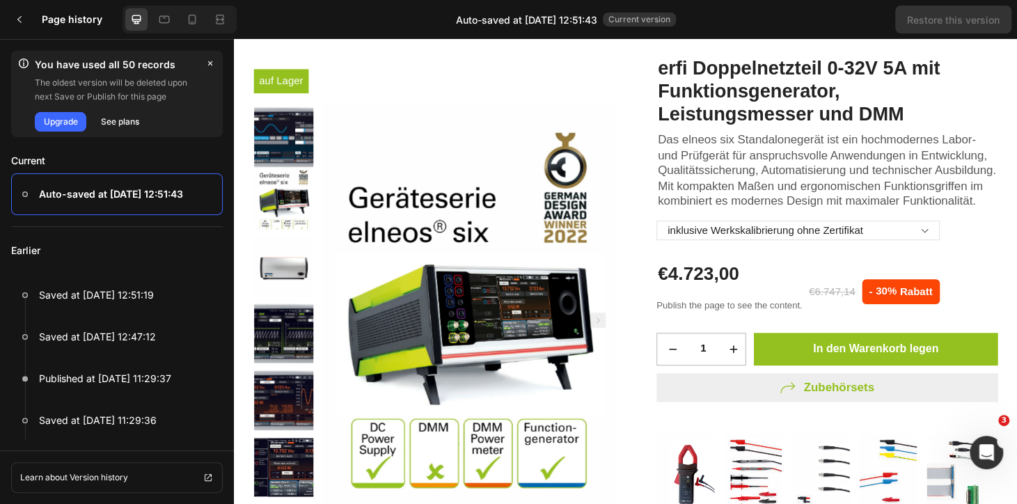
scroll to position [189, 0]
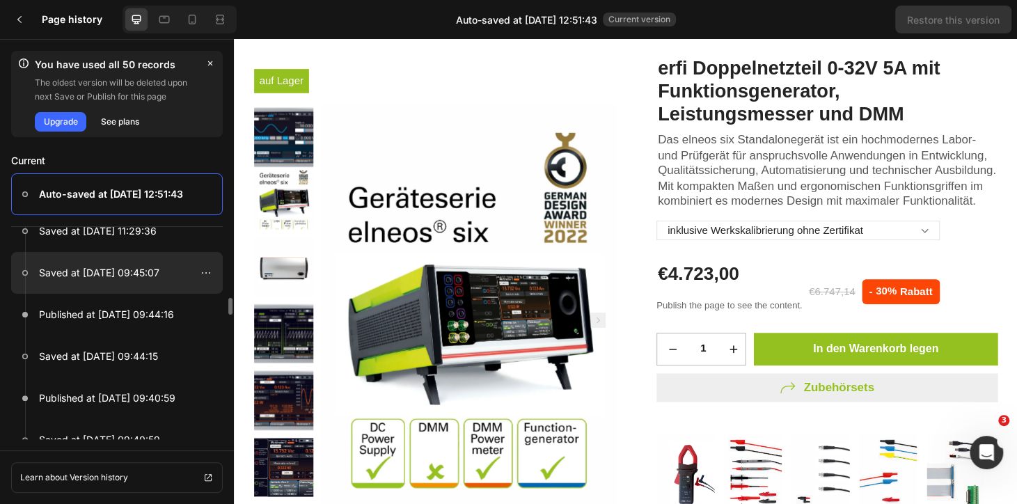
click at [166, 270] on div at bounding box center [117, 273] width 212 height 42
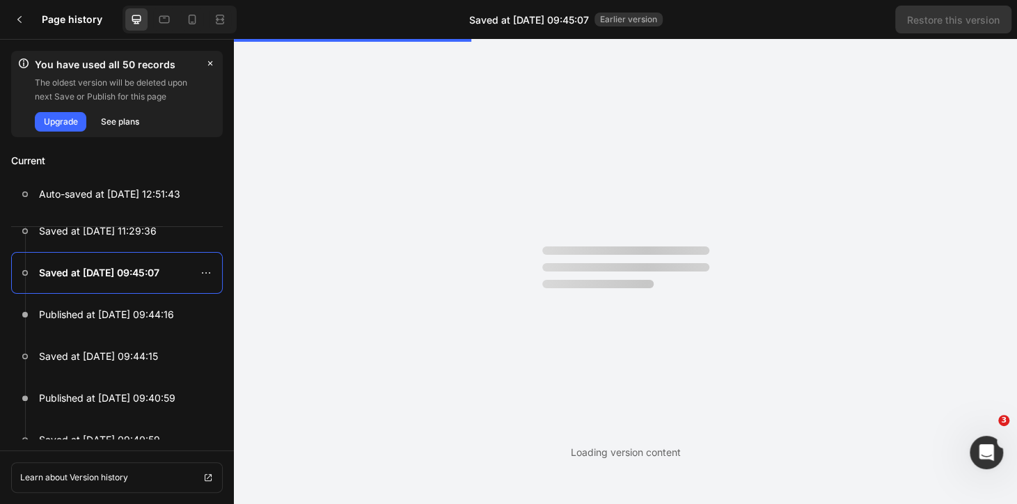
scroll to position [0, 0]
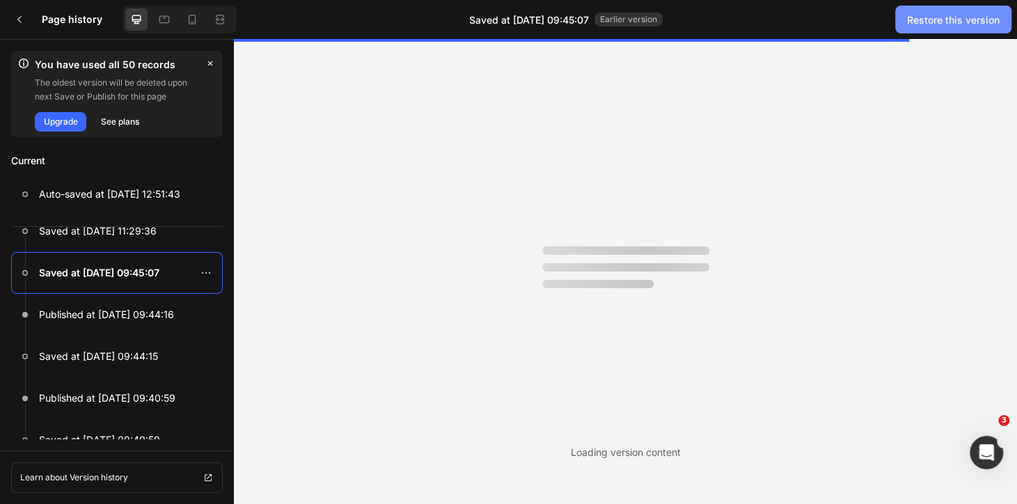
click at [932, 19] on div "Restore this version" at bounding box center [953, 20] width 93 height 15
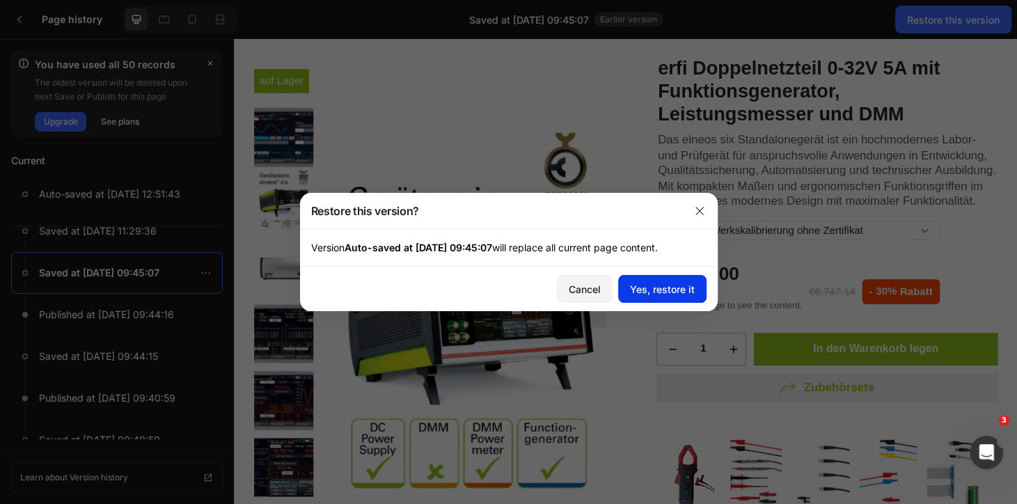
click at [658, 285] on div "Yes, restore it" at bounding box center [662, 289] width 65 height 15
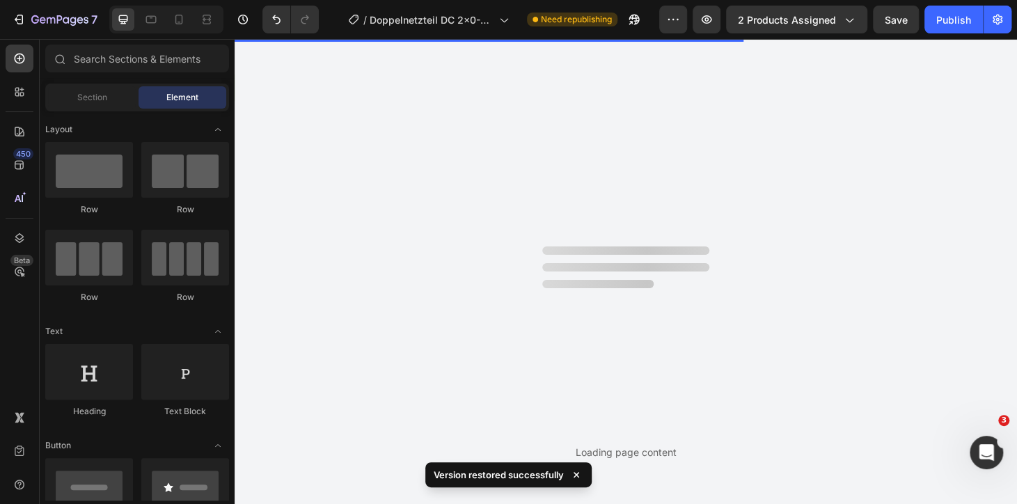
click at [658, 285] on div at bounding box center [625, 271] width 167 height 50
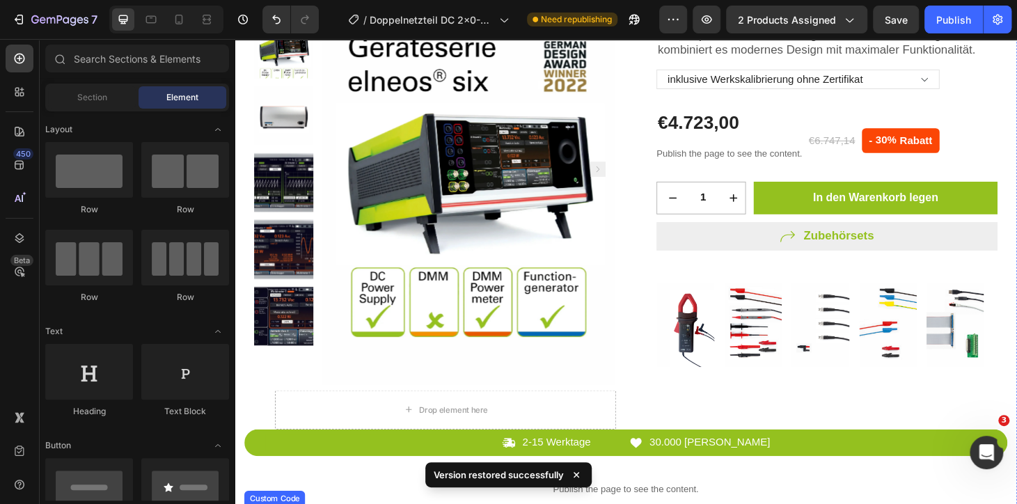
scroll to position [443, 0]
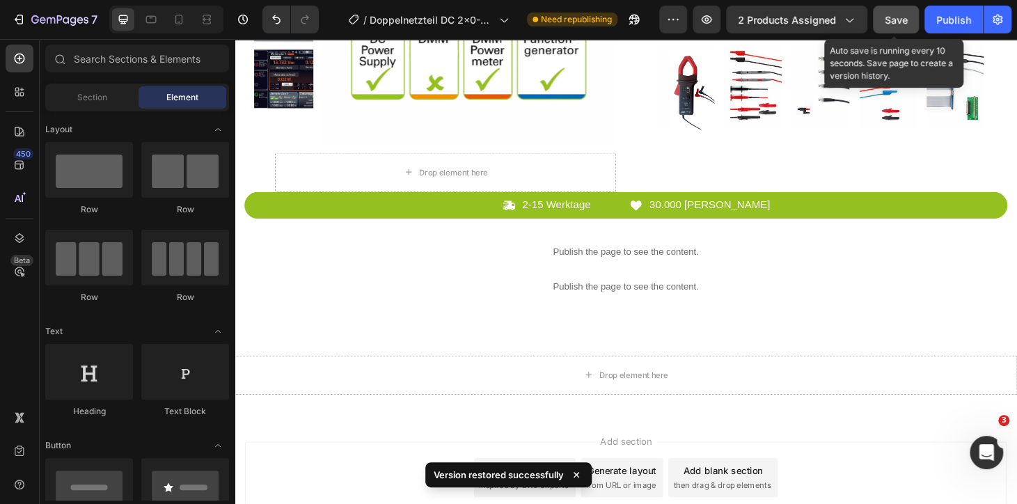
click at [911, 19] on button "Save" at bounding box center [896, 20] width 46 height 28
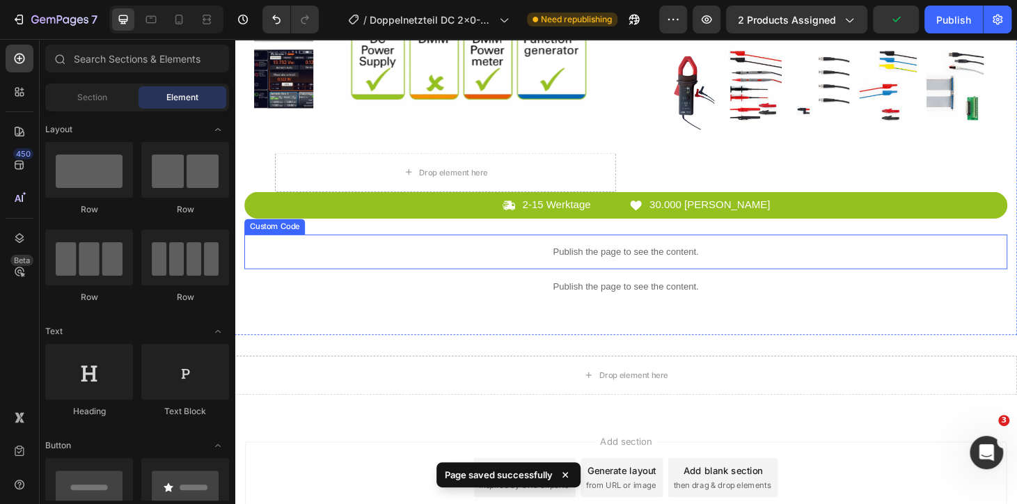
click at [633, 255] on div "Publish the page to see the content." at bounding box center [652, 266] width 814 height 37
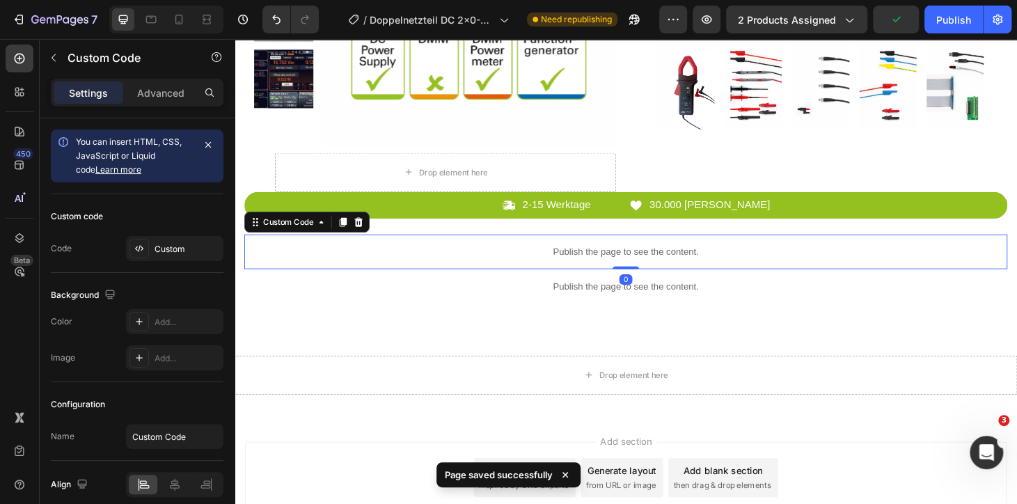
click at [633, 255] on div "Publish the page to see the content." at bounding box center [652, 266] width 814 height 37
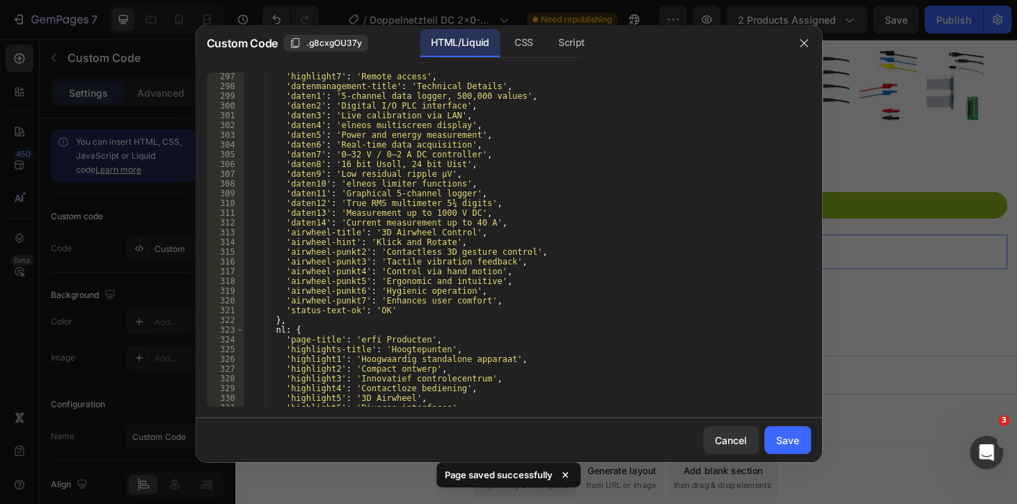
scroll to position [2770, 0]
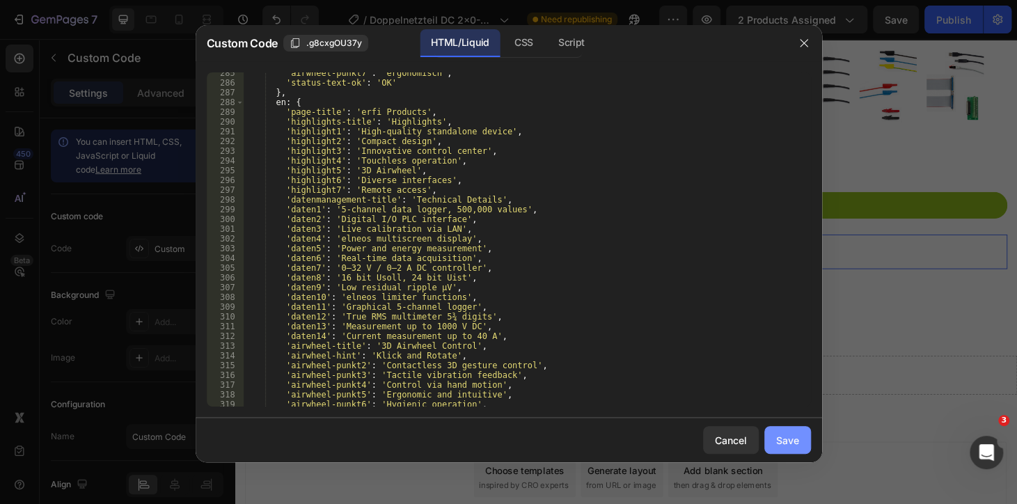
click at [809, 442] on button "Save" at bounding box center [787, 440] width 47 height 28
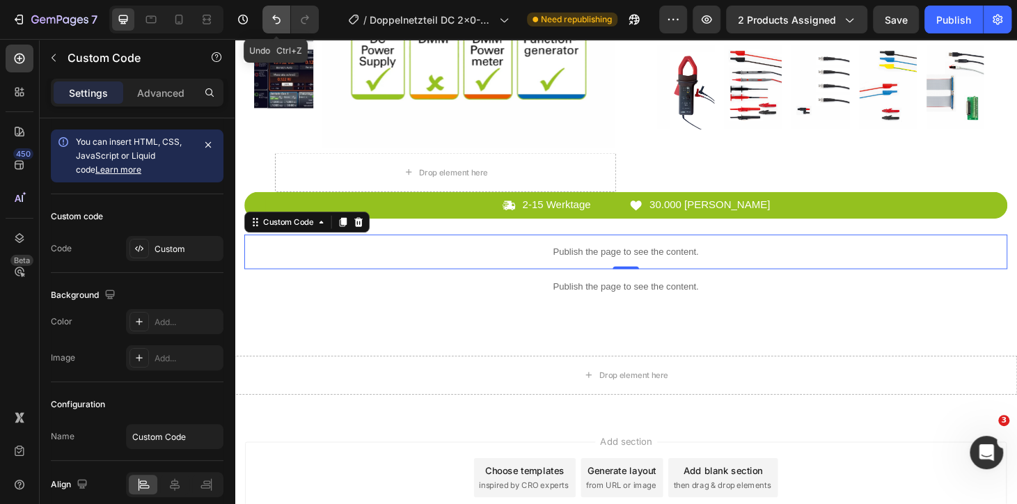
click at [281, 21] on icon "Undo/Redo" at bounding box center [276, 20] width 14 height 14
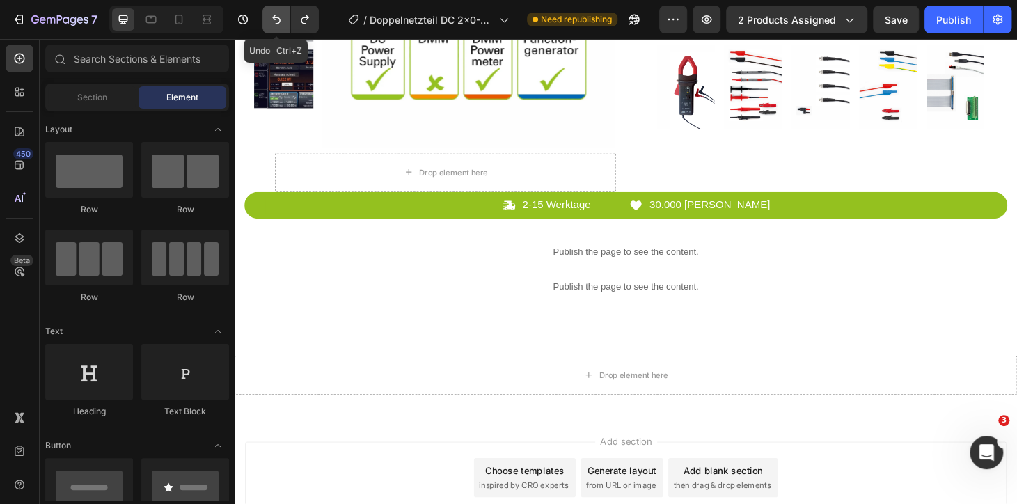
click at [281, 21] on icon "Undo/Redo" at bounding box center [276, 20] width 14 height 14
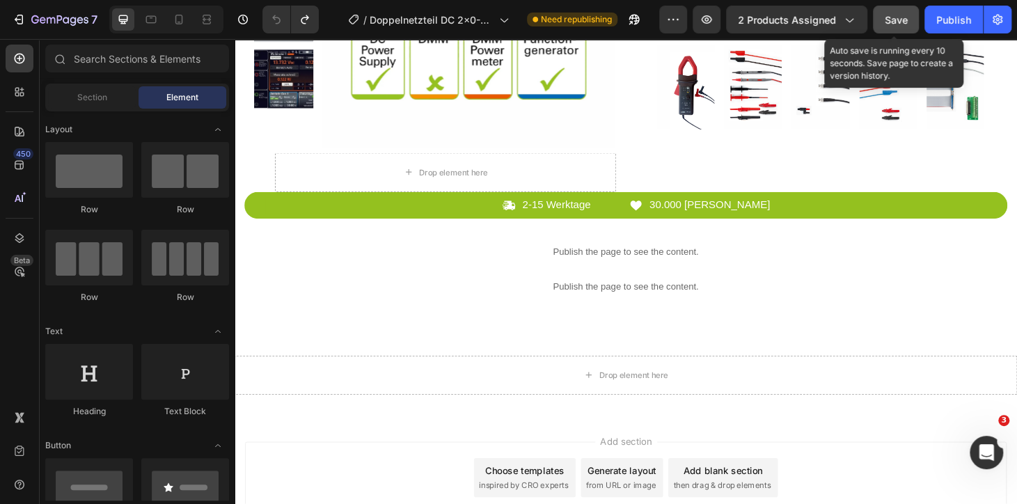
click at [891, 7] on button "Save" at bounding box center [896, 20] width 46 height 28
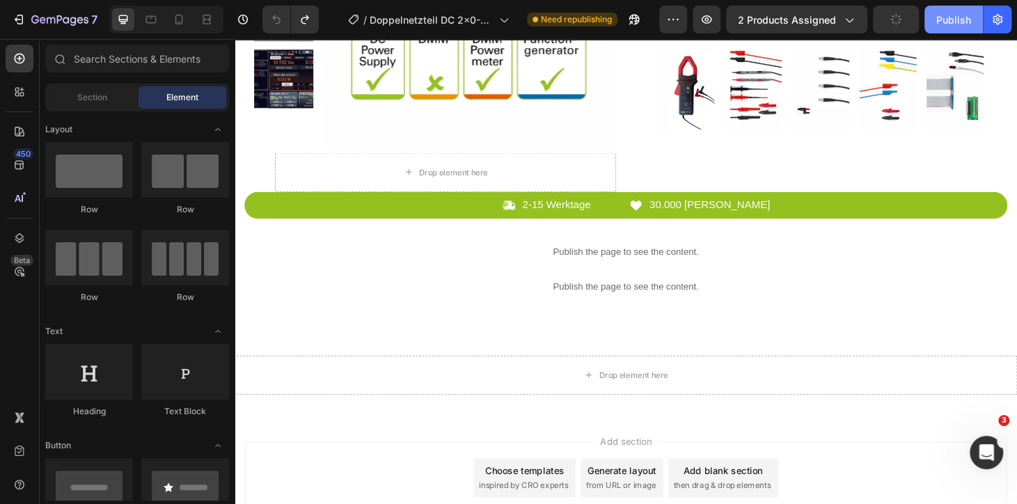
click at [955, 19] on div "Publish" at bounding box center [953, 20] width 35 height 15
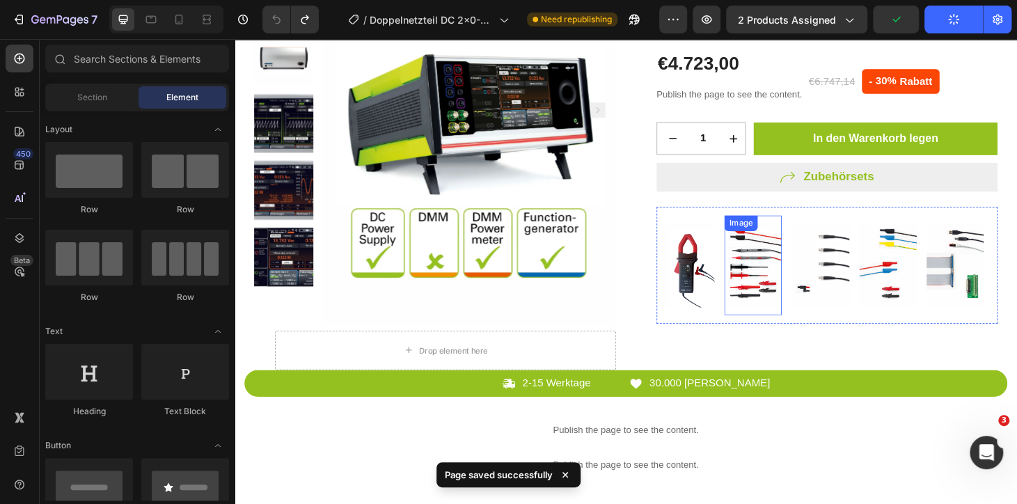
scroll to position [443, 0]
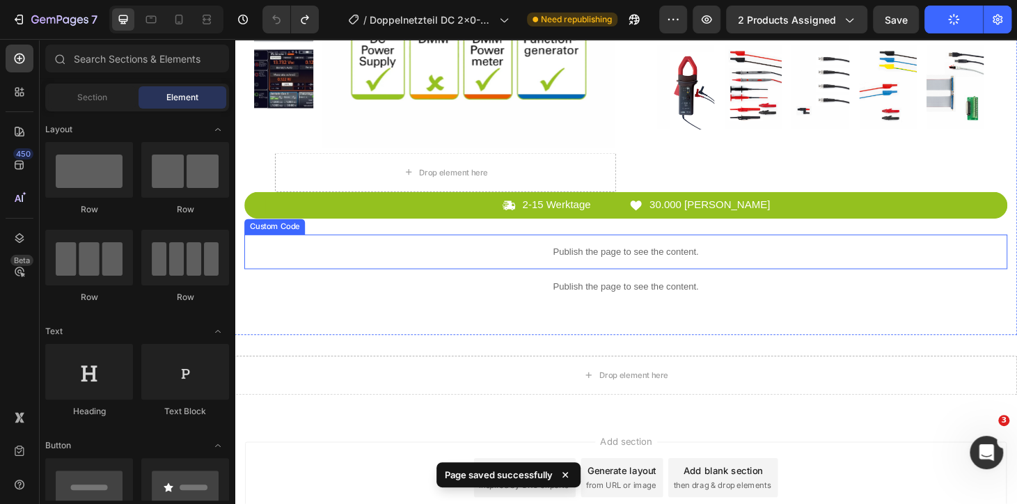
click at [681, 275] on div "Publish the page to see the content." at bounding box center [652, 266] width 814 height 37
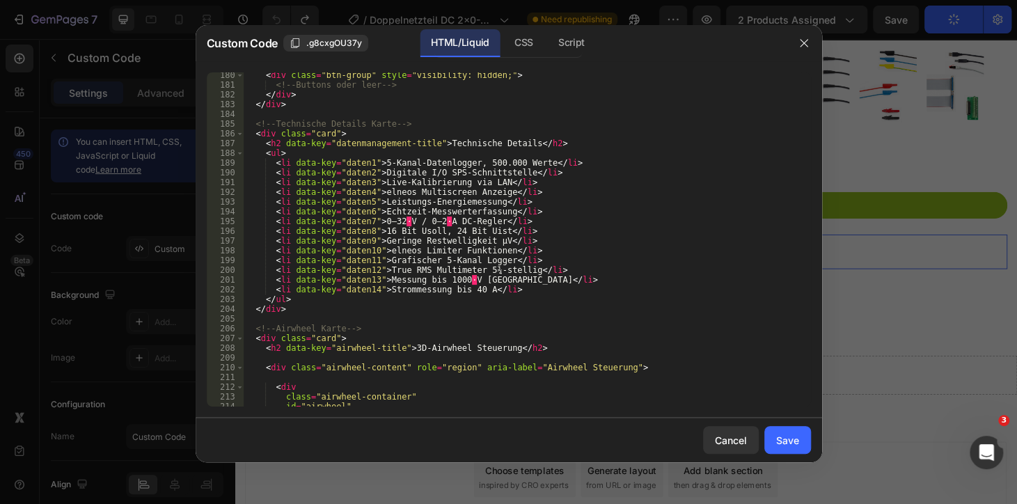
scroll to position [1670, 0]
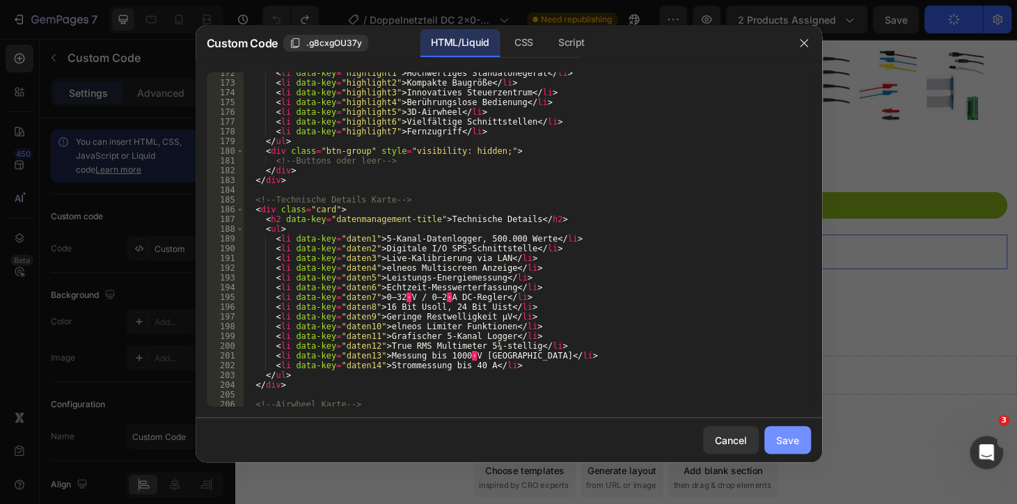
click at [776, 427] on button "Save" at bounding box center [787, 440] width 47 height 28
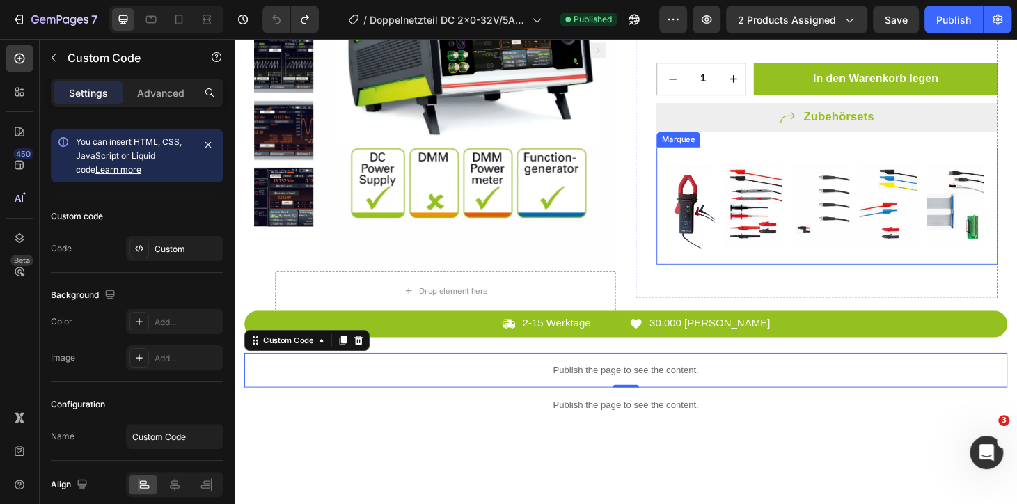
scroll to position [443, 0]
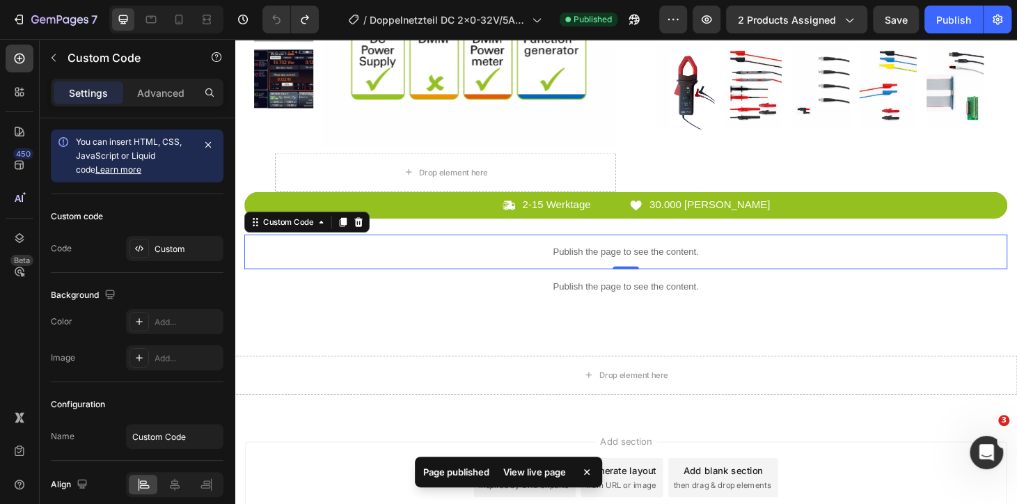
click at [663, 264] on p "Publish the page to see the content." at bounding box center [652, 266] width 814 height 15
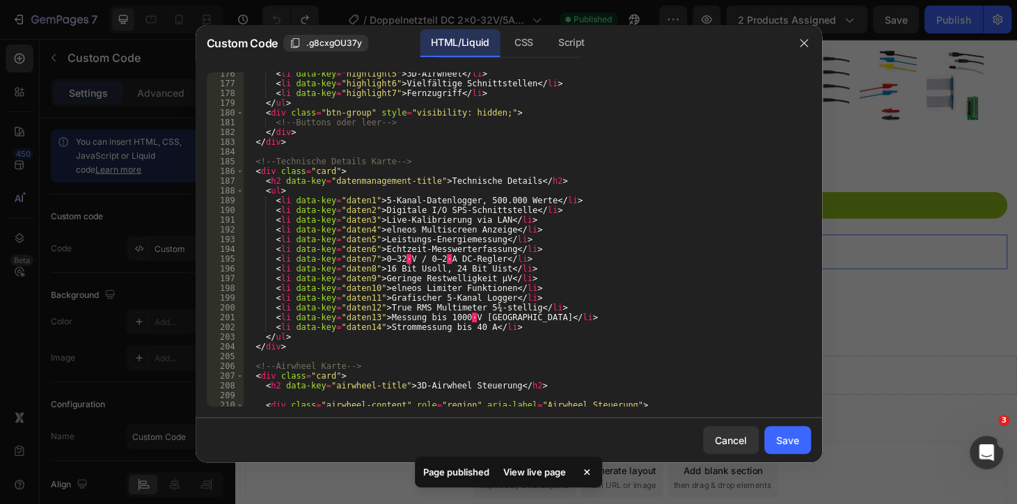
scroll to position [1822, 0]
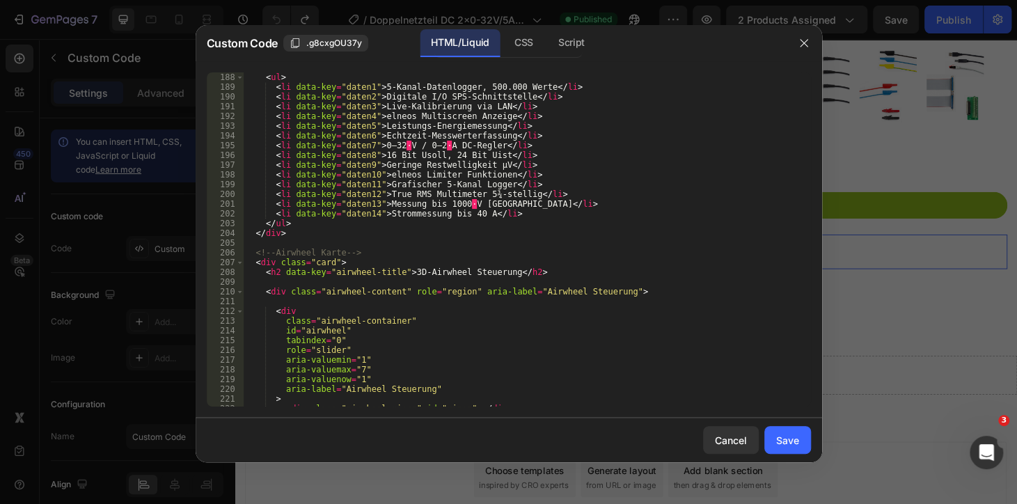
click at [422, 146] on div "< ul > < li data-key = "daten1" > 5-Kanal-Datenlogger, 500.000 Werte </ li > < …" at bounding box center [521, 248] width 557 height 353
click at [429, 145] on div "< ul > < li data-key = "daten1" > 5-Kanal-Datenlogger, 500.000 Werte </ li > < …" at bounding box center [521, 248] width 557 height 353
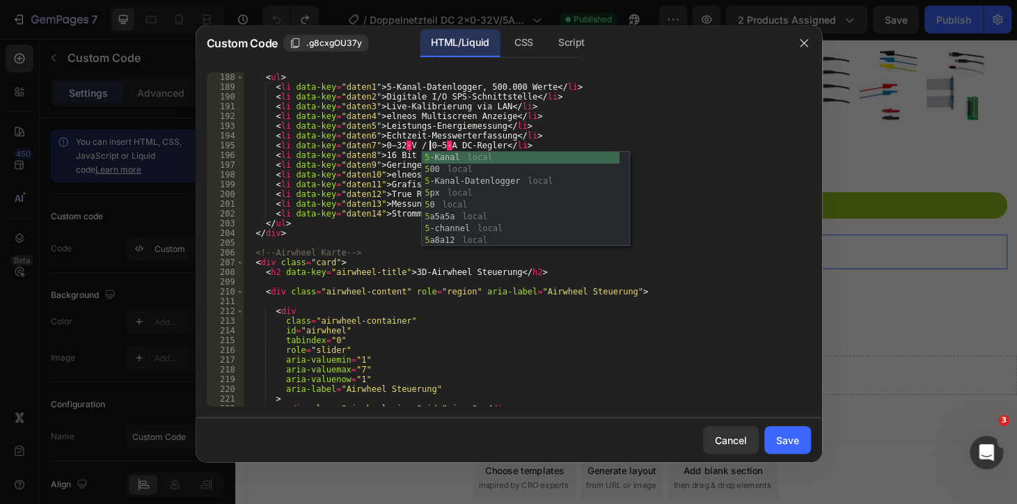
scroll to position [0, 15]
click at [615, 126] on div "< ul > < li data-key = "daten1" > 5-Kanal-Datenlogger, 500.000 Werte </ li > < …" at bounding box center [521, 248] width 557 height 353
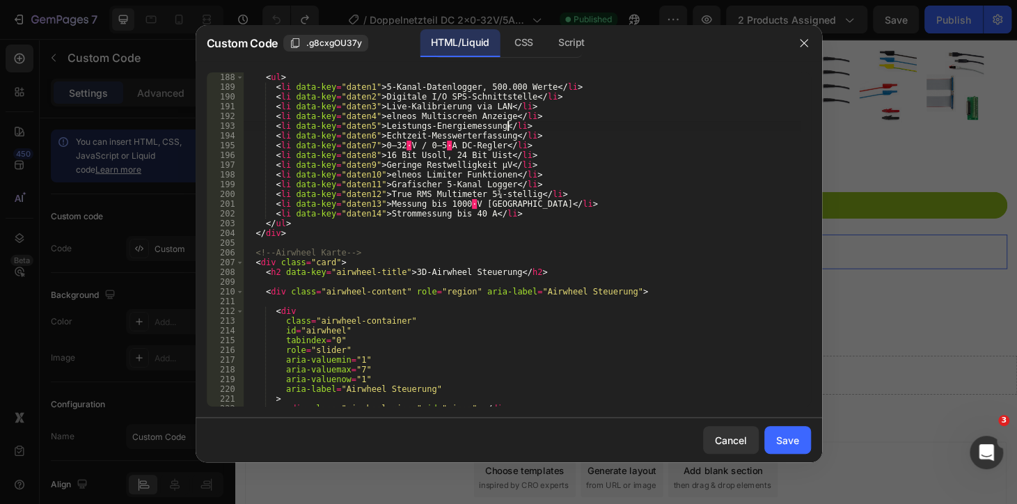
click at [680, 219] on div "< ul > < li data-key = "daten1" > 5-Kanal-Datenlogger, 500.000 Werte </ li > < …" at bounding box center [521, 248] width 557 height 353
type textarea "</ul>"
click at [788, 440] on div "Save" at bounding box center [787, 440] width 23 height 15
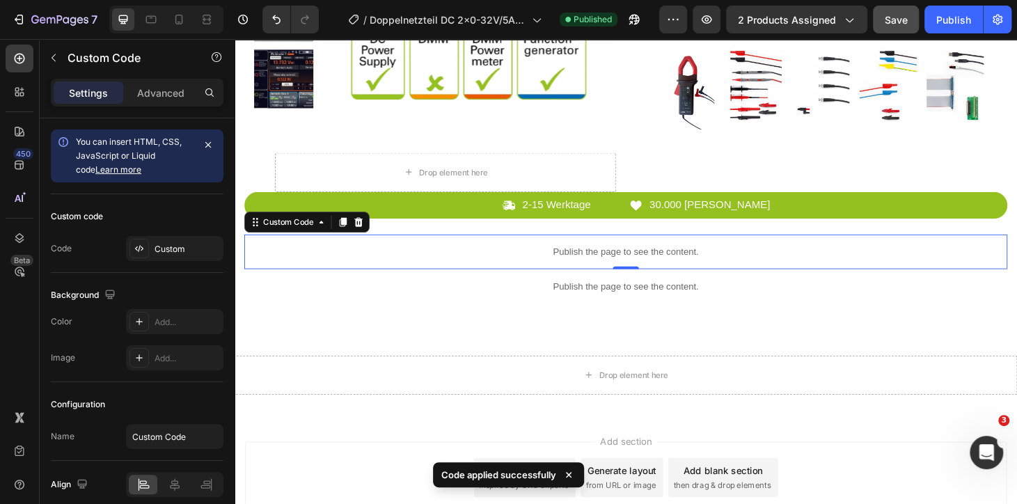
click at [897, 22] on span "Save" at bounding box center [895, 20] width 23 height 12
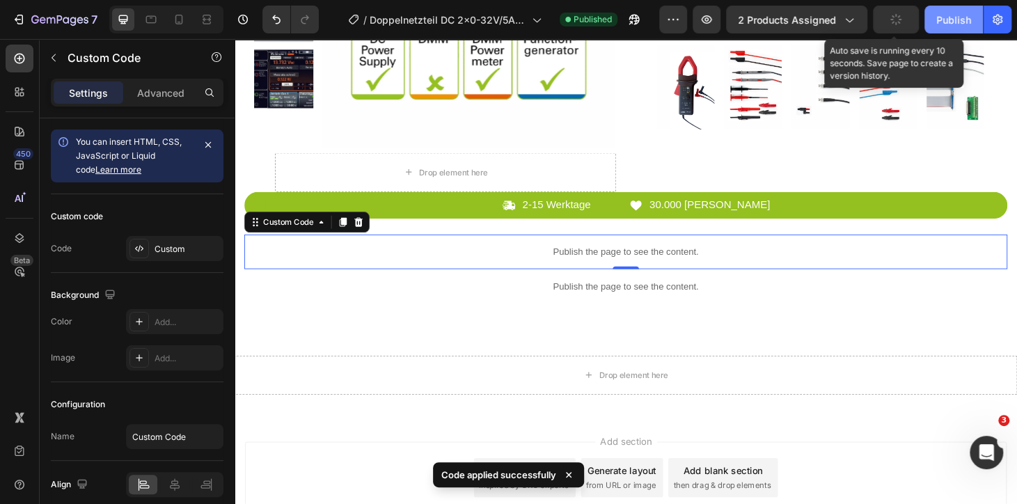
click at [934, 13] on button "Publish" at bounding box center [953, 20] width 58 height 28
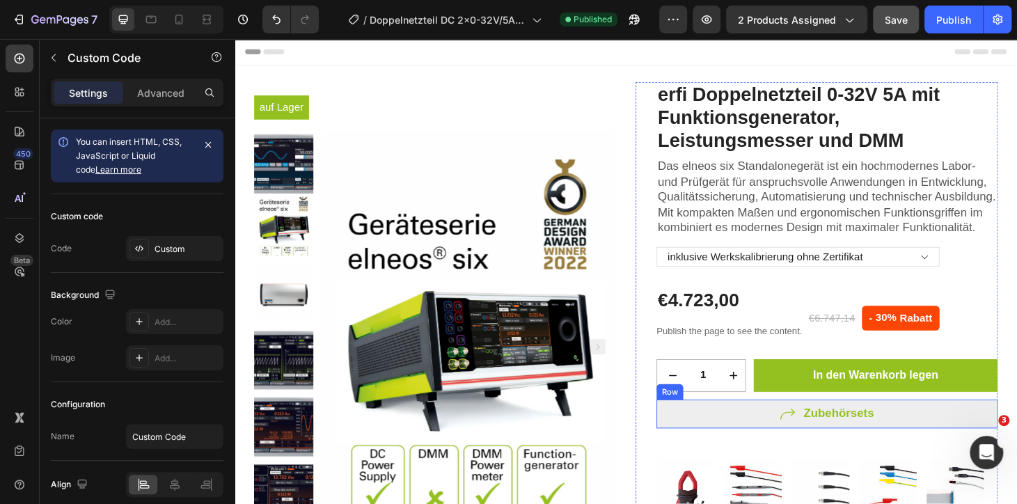
scroll to position [379, 0]
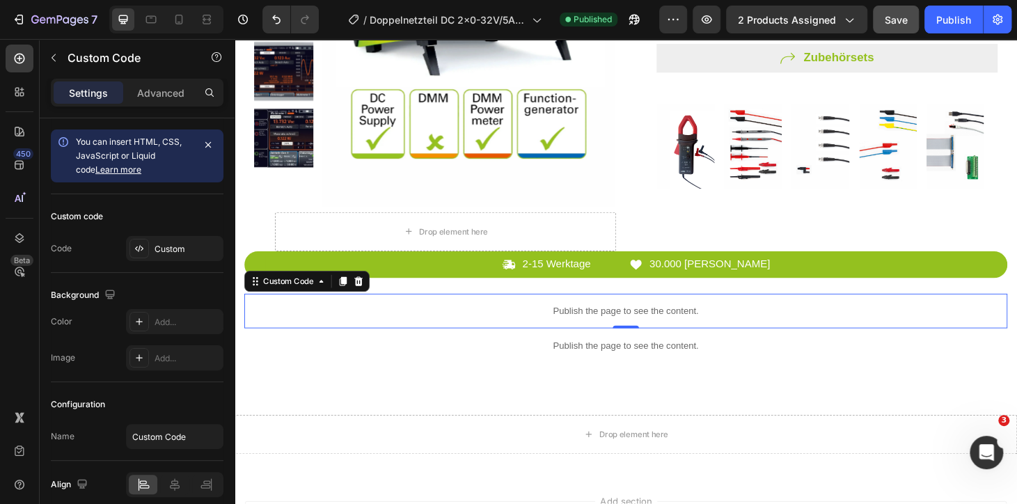
click at [658, 340] on div "Publish the page to see the content." at bounding box center [652, 329] width 814 height 37
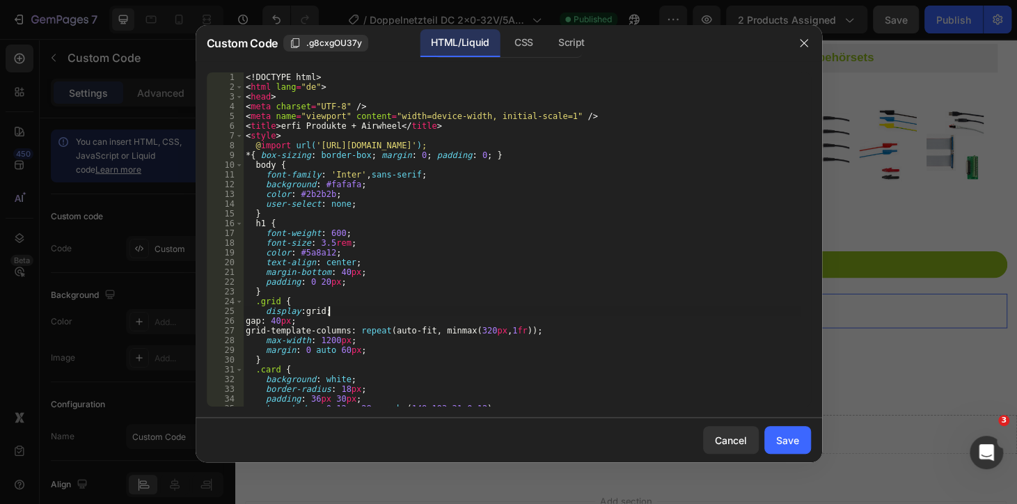
click at [604, 315] on div "<! DOCTYPE html > < html lang = "de" > < head > < meta charset = "UTF-8" /> < m…" at bounding box center [521, 248] width 557 height 353
type textarea "</html>"
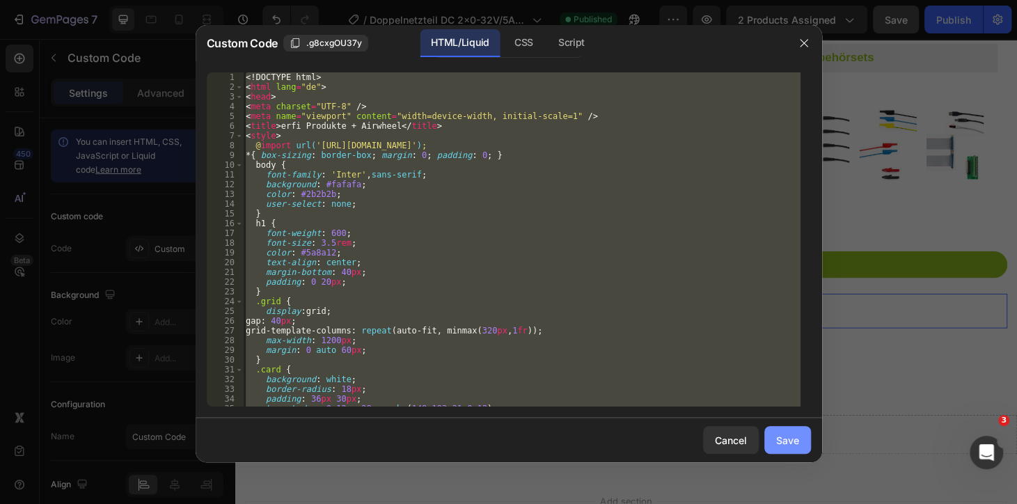
click at [787, 427] on button "Save" at bounding box center [787, 440] width 47 height 28
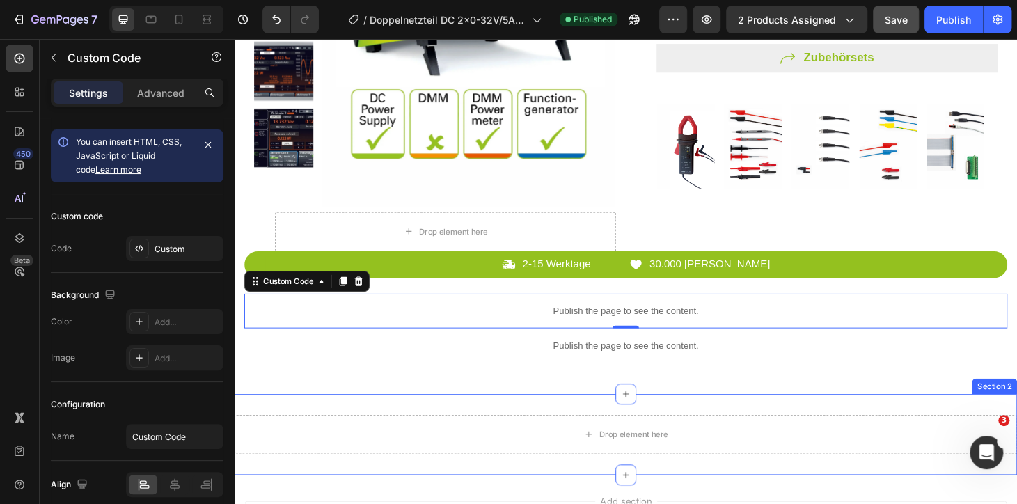
scroll to position [443, 0]
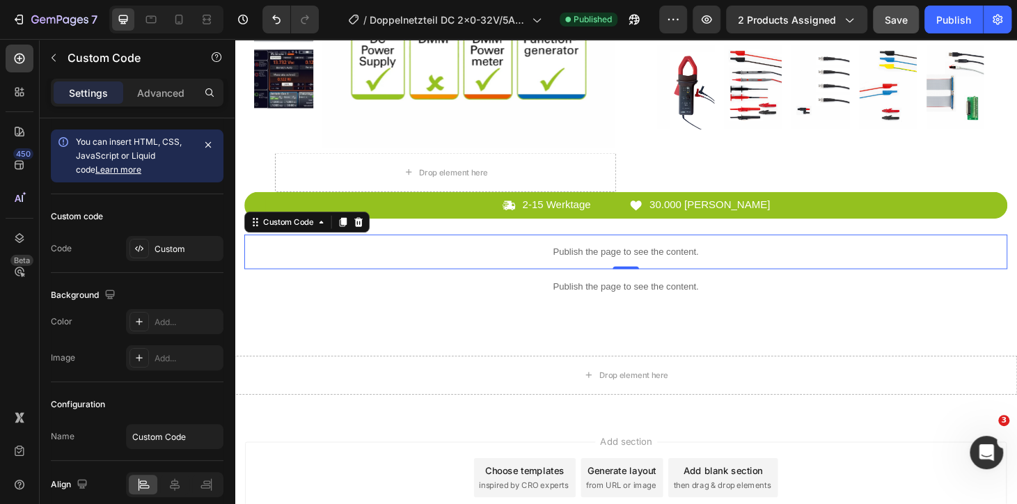
click at [738, 279] on div "Publish the page to see the content." at bounding box center [652, 266] width 814 height 37
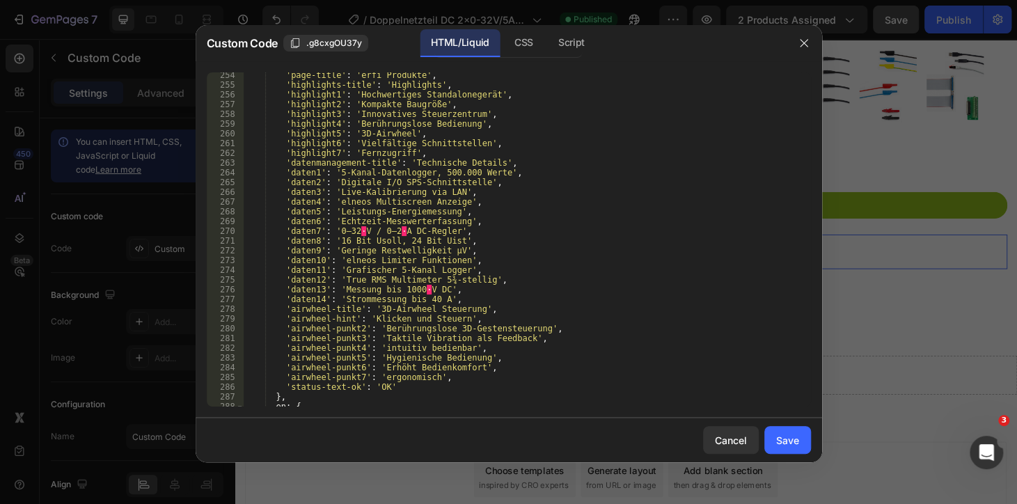
scroll to position [2504, 0]
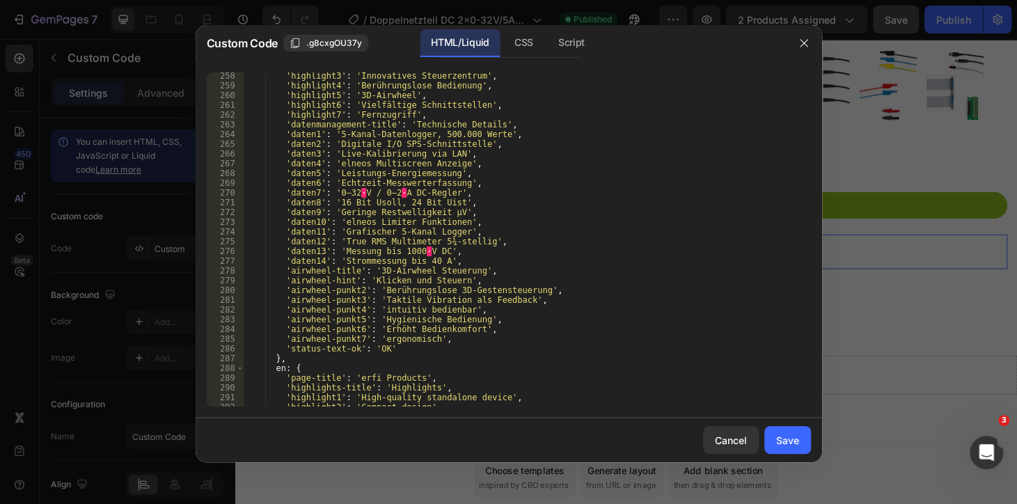
click at [403, 187] on div "'highlight3' : 'Innovatives Steuerzentrum' , 'highlight4' : 'Berührungslose Bed…" at bounding box center [521, 247] width 557 height 353
click at [398, 229] on div "'highlight3' : 'Innovatives Steuerzentrum' , 'highlight4' : 'Berührungslose Bed…" at bounding box center [521, 247] width 557 height 353
click at [353, 193] on div "'highlight3' : 'Innovatives Steuerzentrum' , 'highlight4' : 'Berührungslose Bed…" at bounding box center [521, 247] width 557 height 353
type textarea "'daten7': '0–32 V / 0–2 A DC-Regler',"
click at [386, 191] on div "'highlight3' : 'Innovatives Steuerzentrum' , 'highlight4' : 'Berührungslose Bed…" at bounding box center [521, 247] width 557 height 353
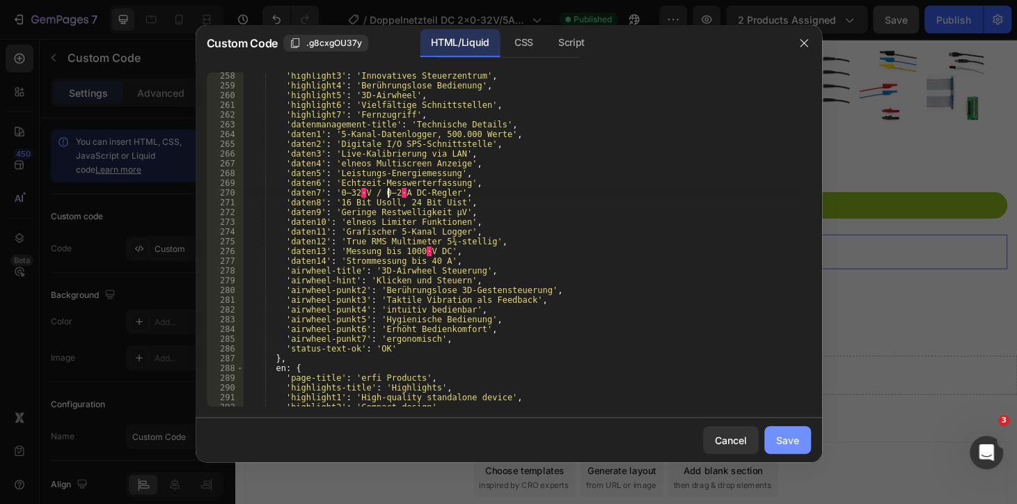
click at [787, 434] on div "Save" at bounding box center [787, 440] width 23 height 15
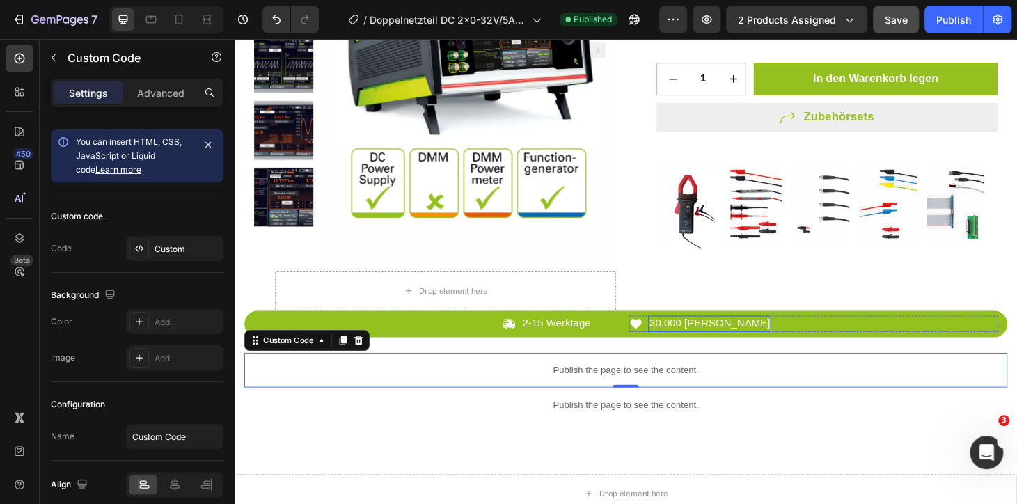
scroll to position [379, 0]
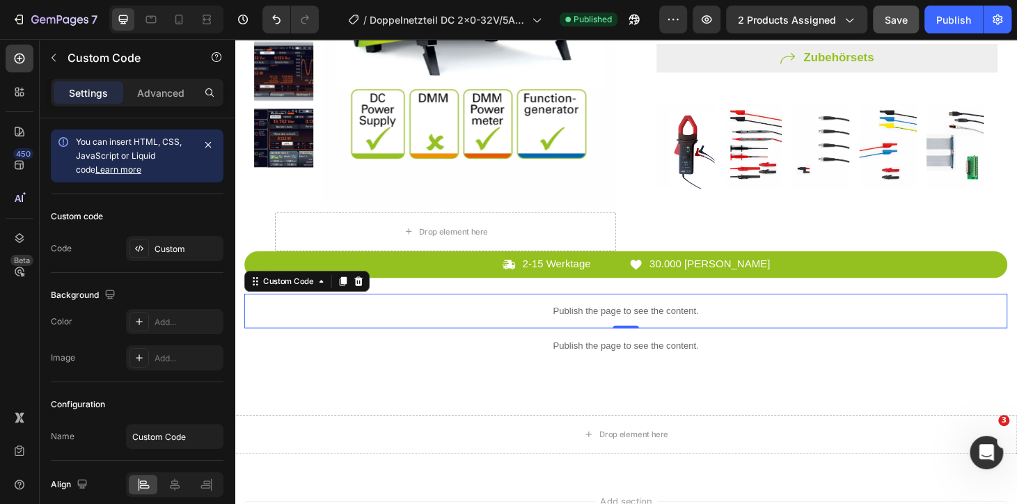
click at [646, 342] on div "Publish the page to see the content." at bounding box center [652, 329] width 814 height 37
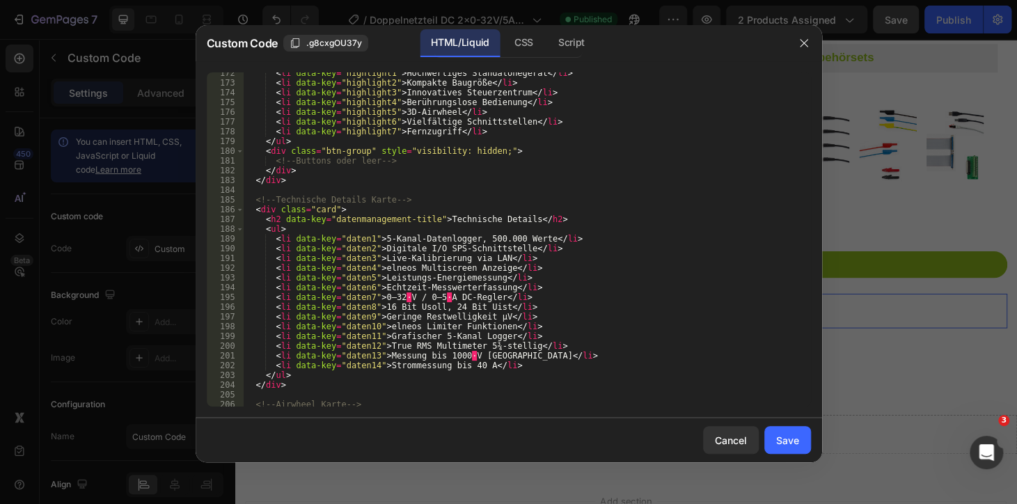
scroll to position [1707, 0]
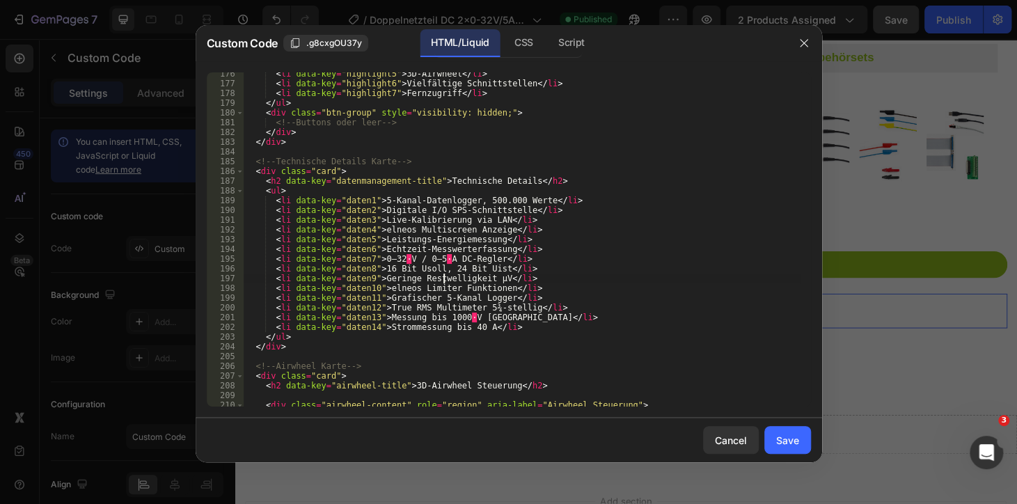
click at [442, 278] on div "< li data-key = "highlight5" > 3D-Airwheel </ li > < li data-key = "highlight6"…" at bounding box center [521, 245] width 557 height 353
click at [377, 260] on div "< li data-key = "highlight5" > 3D-Airwheel </ li > < li data-key = "highlight6"…" at bounding box center [521, 245] width 557 height 353
click at [376, 258] on div "< li data-key = "highlight5" > 3D-Airwheel </ li > < li data-key = "highlight6"…" at bounding box center [521, 245] width 557 height 353
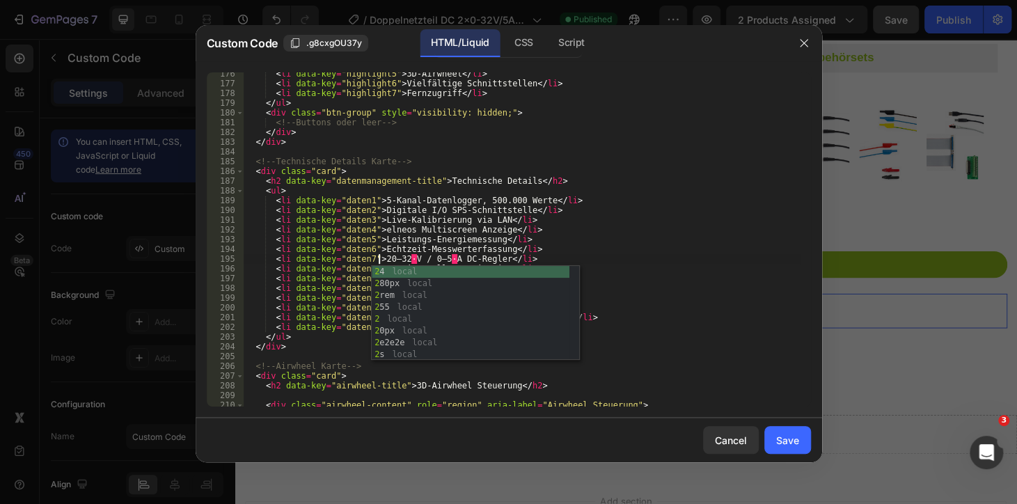
scroll to position [0, 11]
click at [616, 238] on div "< li data-key = "highlight5" > 3D-Airwheel </ li > < li data-key = "highlight6"…" at bounding box center [521, 245] width 557 height 353
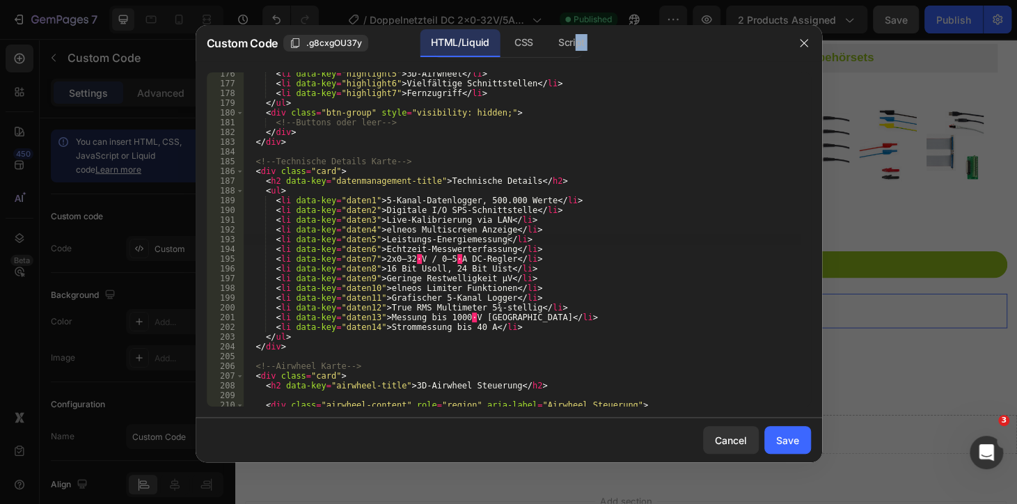
drag, startPoint x: 639, startPoint y: 38, endPoint x: 616, endPoint y: 85, distance: 51.7
click at [616, 85] on div "Custom Code .g8cxgOU37y HTML/Liquid CSS Script <li data-key="daten5">Leistungs-…" at bounding box center [509, 243] width 626 height 437
type textarea "<li data-key="daten7">2x0–32 V / 0–5 A DC-Regler</li>"
click at [557, 255] on div "< li data-key = "highlight5" > 3D-Airwheel </ li > < li data-key = "highlight6"…" at bounding box center [521, 245] width 557 height 353
click at [418, 258] on div "< li data-key = "highlight5" > 3D-Airwheel </ li > < li data-key = "highlight6"…" at bounding box center [521, 245] width 557 height 353
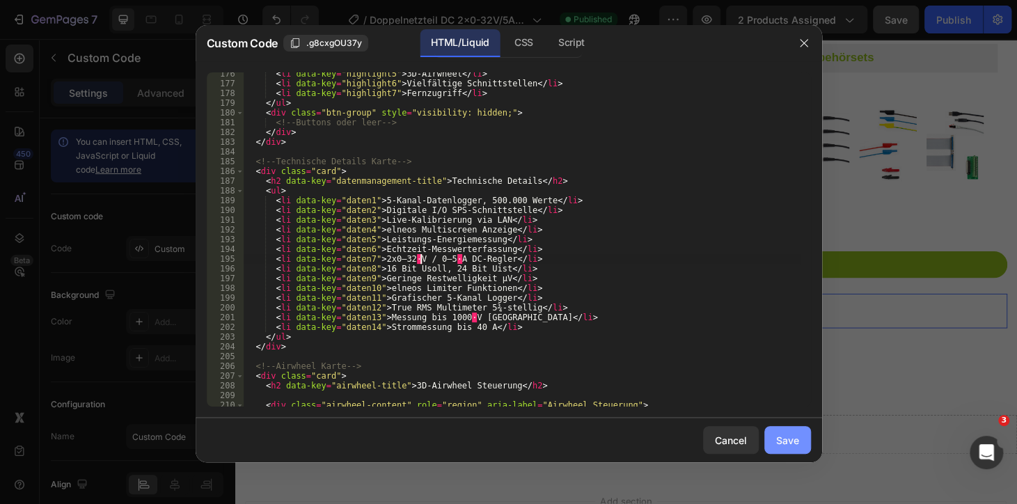
click at [798, 435] on button "Save" at bounding box center [787, 440] width 47 height 28
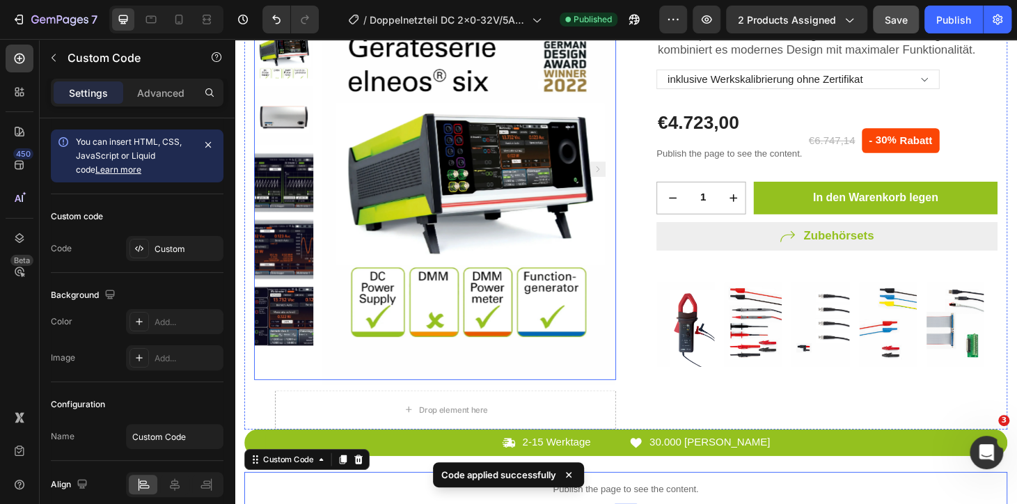
scroll to position [316, 0]
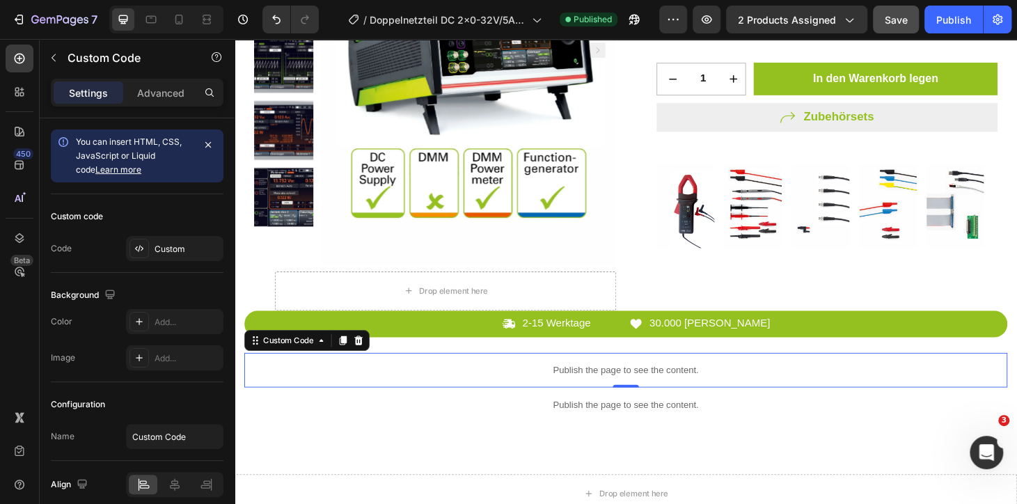
click at [596, 388] on p "Publish the page to see the content." at bounding box center [652, 392] width 814 height 15
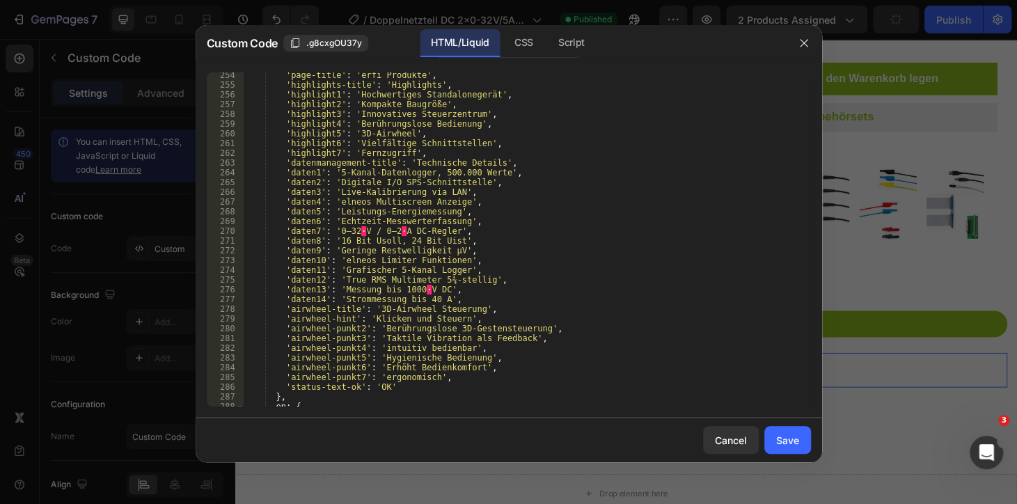
scroll to position [2429, 0]
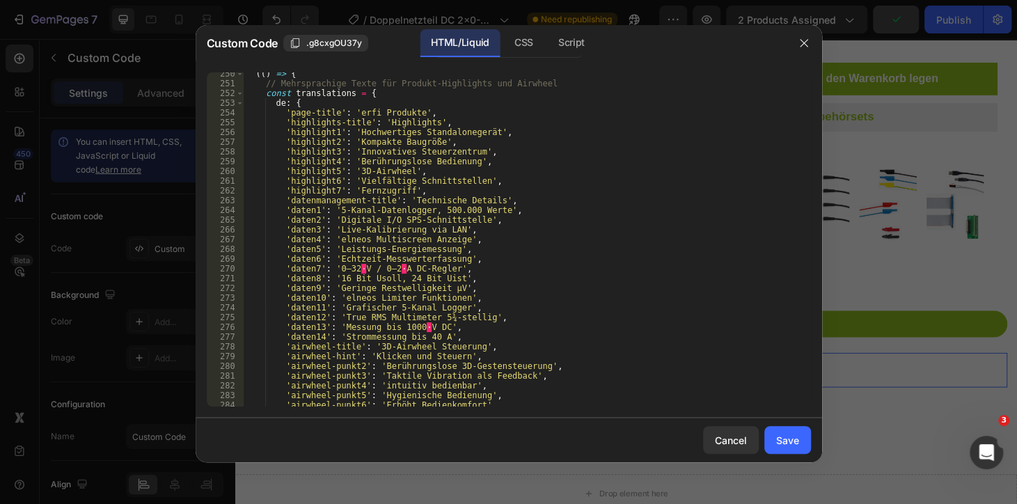
type textarea "'daten7': '0–32 V / 0–2 A DC-Regler',"
click at [413, 266] on div "(( ) => { // Mehrsprachige Texte für Produkt-Highlights und Airwheel const tran…" at bounding box center [521, 245] width 557 height 353
click at [790, 427] on button "Save" at bounding box center [787, 440] width 47 height 28
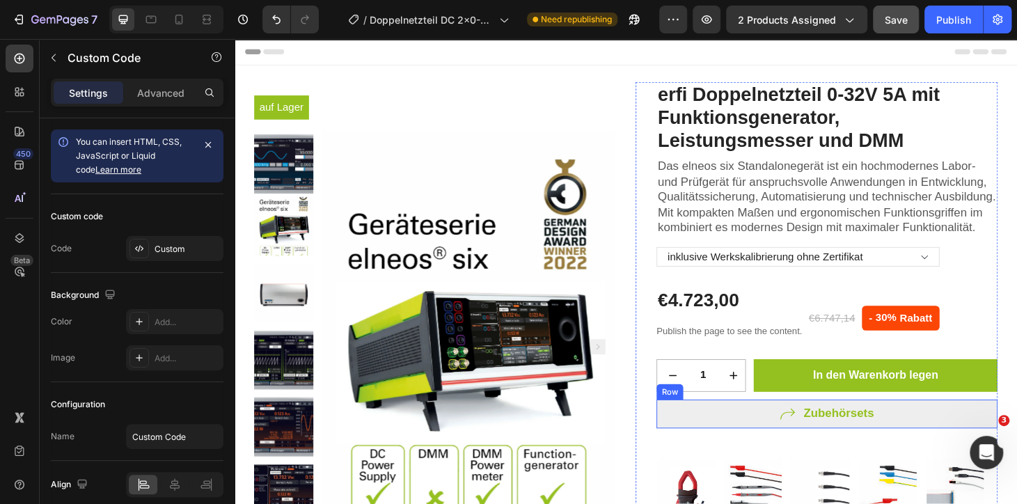
scroll to position [443, 0]
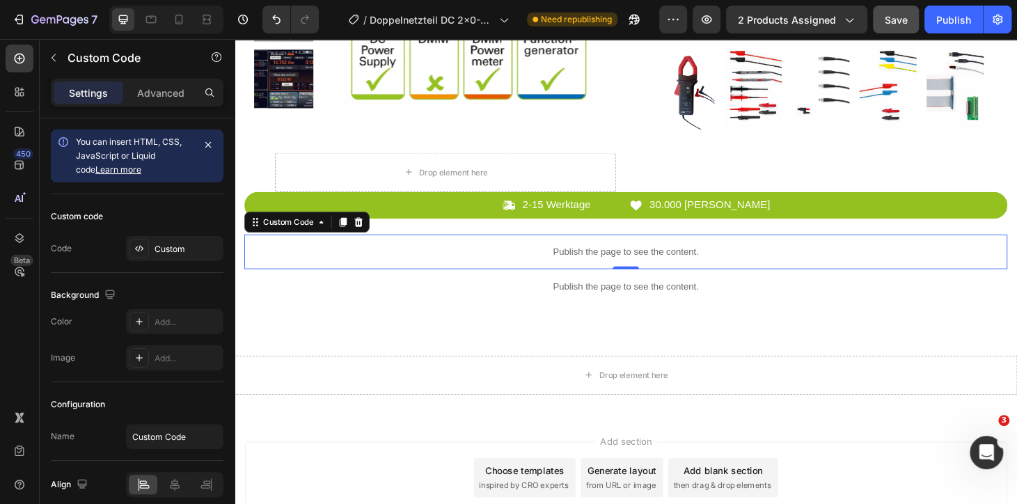
click at [733, 271] on p "Publish the page to see the content." at bounding box center [652, 266] width 814 height 15
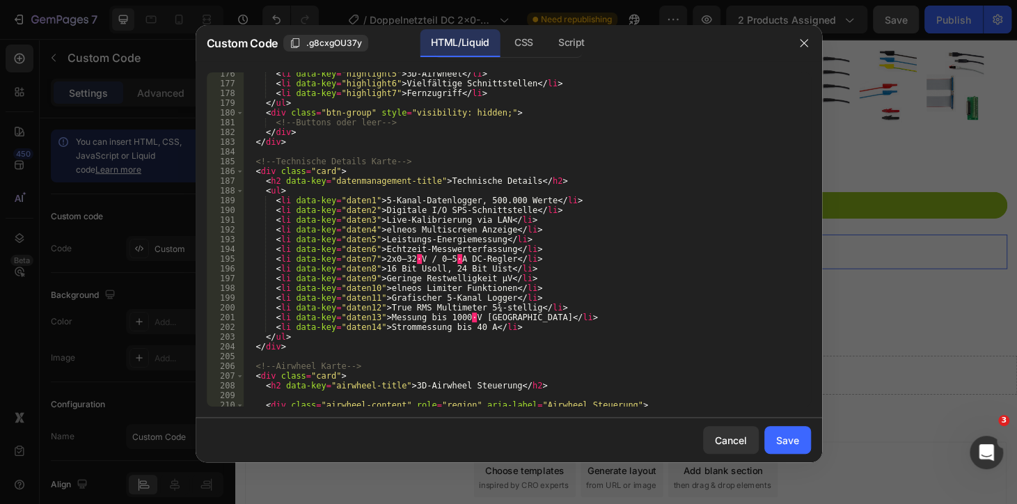
scroll to position [1707, 0]
click at [384, 258] on div "< li data-key = "highlight5" > 3D-Airwheel </ li > < li data-key = "highlight6"…" at bounding box center [521, 245] width 557 height 353
drag, startPoint x: 492, startPoint y: 257, endPoint x: 376, endPoint y: 256, distance: 115.5
click at [376, 256] on div "< li data-key = "highlight5" > 3D-Airwheel </ li > < li data-key = "highlight6"…" at bounding box center [521, 245] width 557 height 353
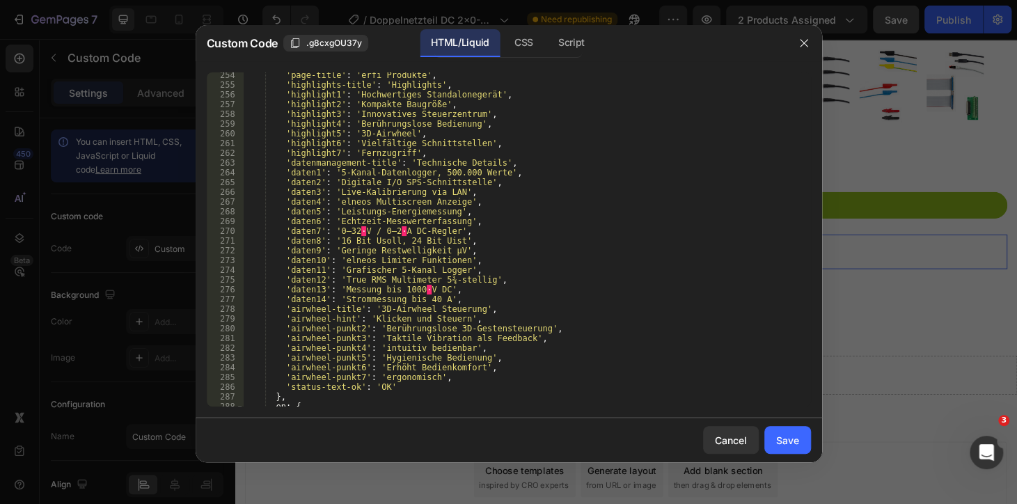
scroll to position [2467, 0]
drag, startPoint x: 333, startPoint y: 232, endPoint x: 443, endPoint y: 232, distance: 109.9
click at [443, 232] on div "'page-title' : 'erfi Produkte' , 'highlights-title' : 'Highlights' , 'highlight…" at bounding box center [521, 246] width 557 height 353
paste textarea "2x0–32 V / 0–5"
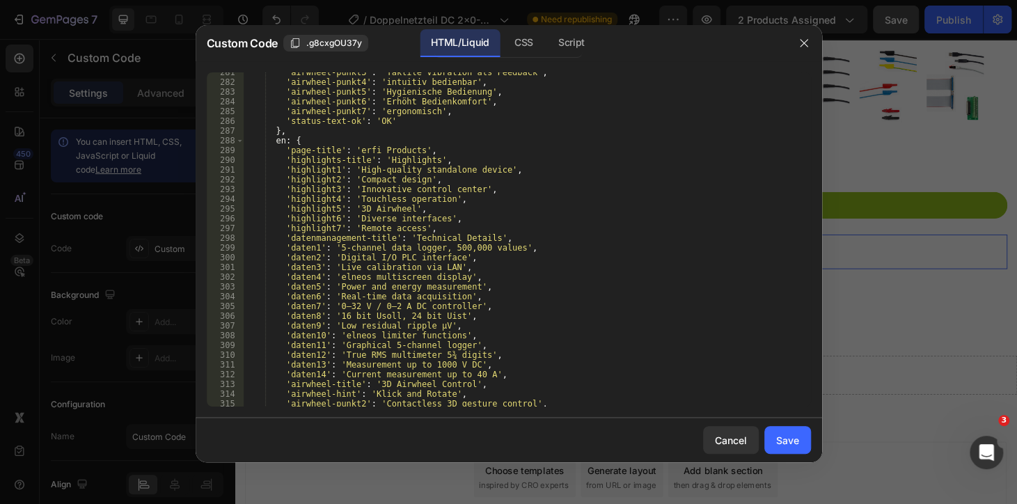
scroll to position [2732, 0]
click at [333, 305] on div "'airwheel-punkt3' : 'Taktile Vibration als Feedback' , 'airwheel-punkt4' : 'int…" at bounding box center [521, 243] width 557 height 353
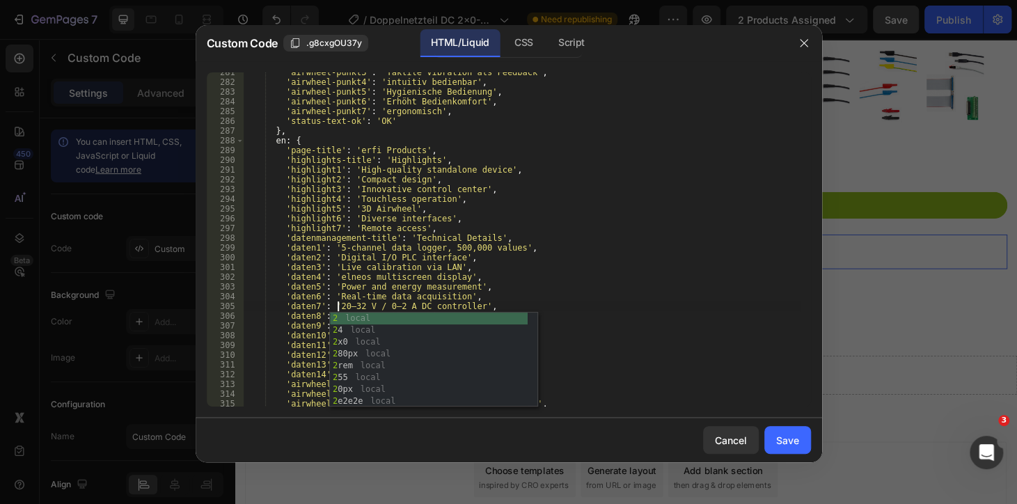
scroll to position [0, 8]
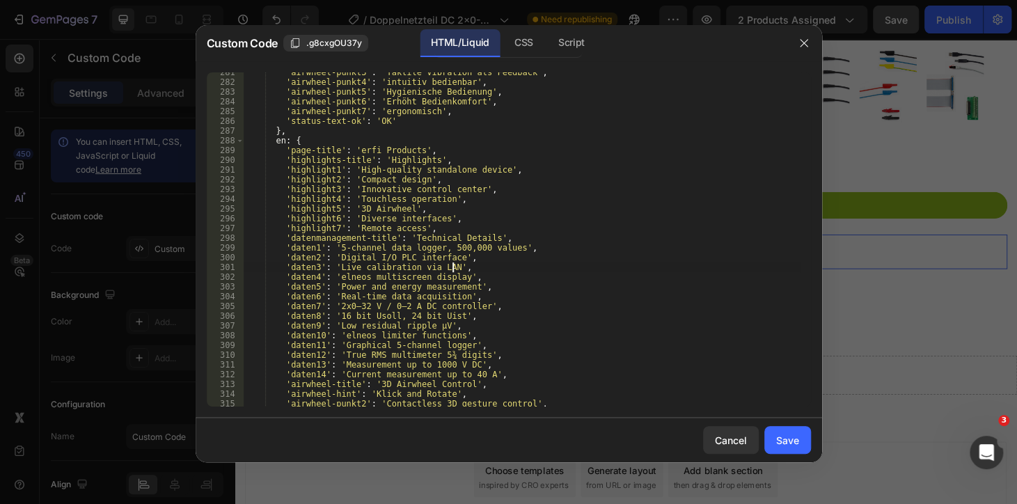
click at [584, 262] on div "'airwheel-punkt3' : 'Taktile Vibration als Feedback' , 'airwheel-punkt4' : 'int…" at bounding box center [521, 243] width 557 height 353
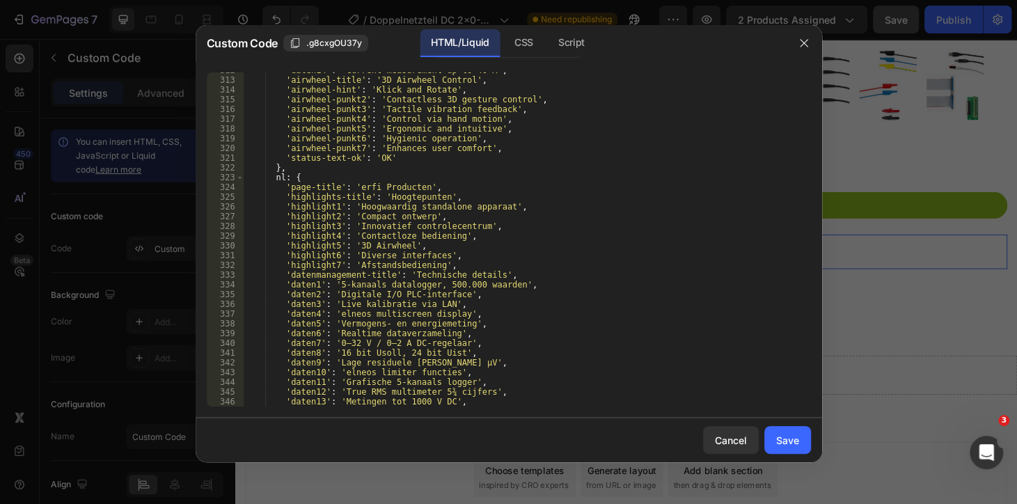
scroll to position [3073, 0]
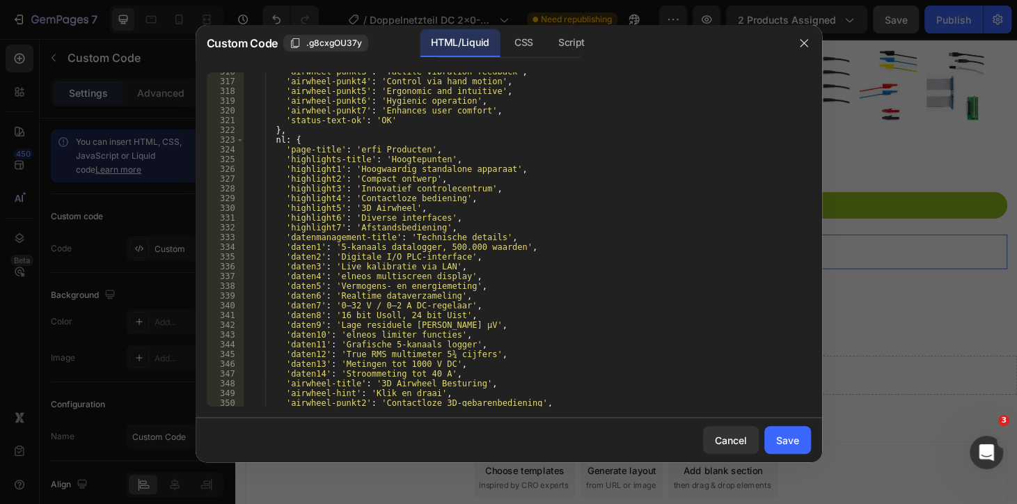
click at [333, 305] on div "'airwheel-punkt3' : 'Tactile vibration feedback' , 'airwheel-punkt4' : 'Control…" at bounding box center [521, 243] width 557 height 353
click at [459, 279] on div "'airwheel-punkt3' : 'Tactile vibration feedback' , 'airwheel-punkt4' : 'Control…" at bounding box center [521, 243] width 557 height 353
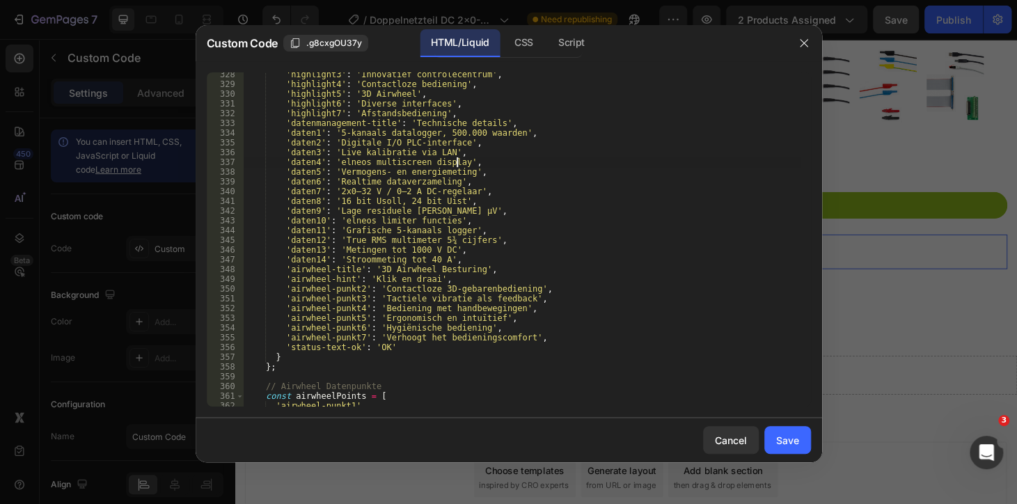
scroll to position [3263, 0]
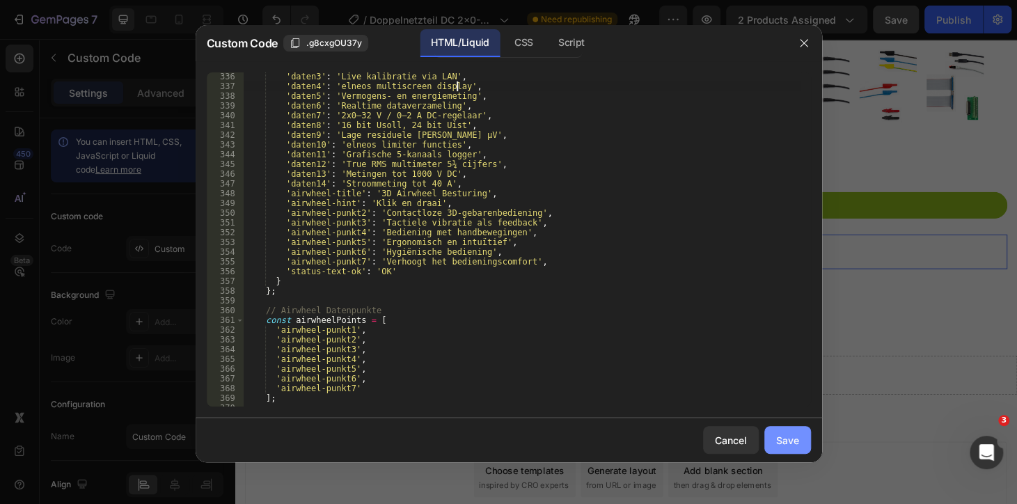
type textarea "'daten4': 'elneos multiscreen display',"
click at [797, 438] on div "Save" at bounding box center [787, 440] width 23 height 15
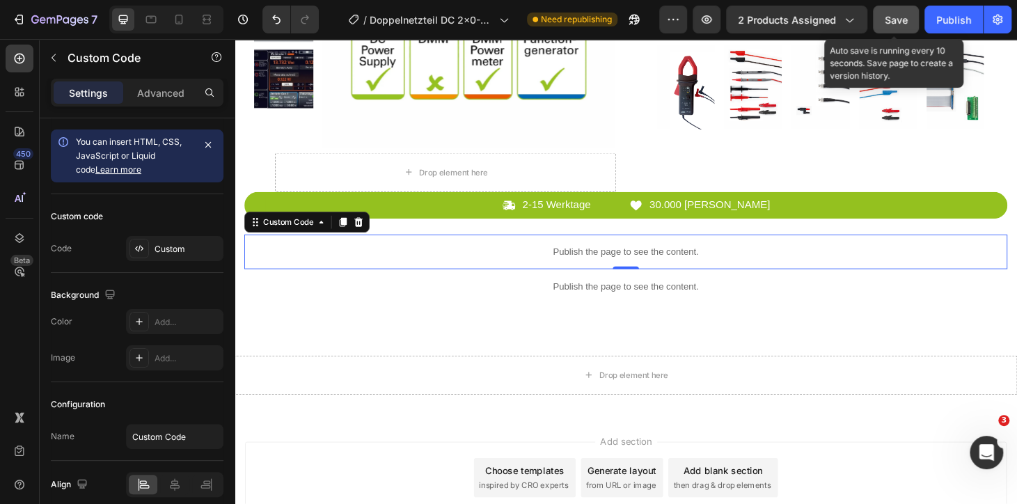
click at [908, 19] on button "Save" at bounding box center [896, 20] width 46 height 28
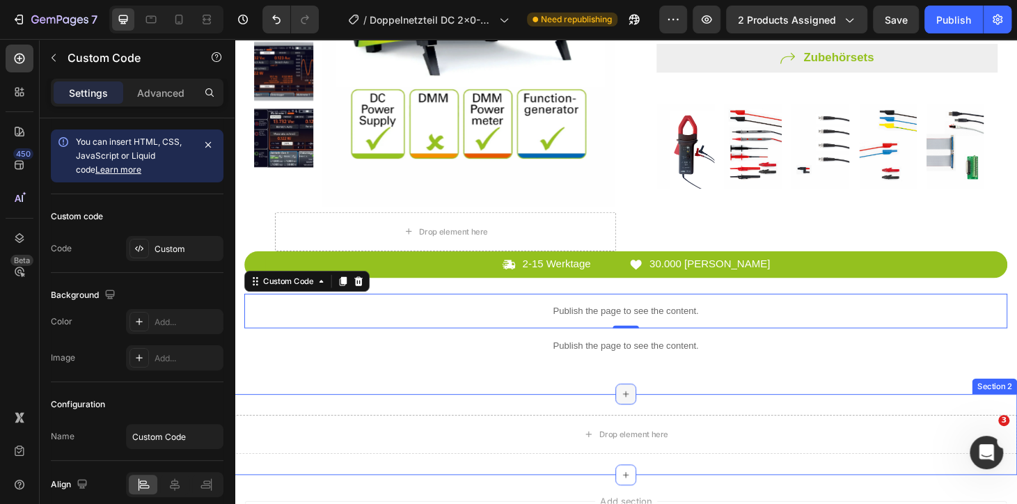
scroll to position [316, 0]
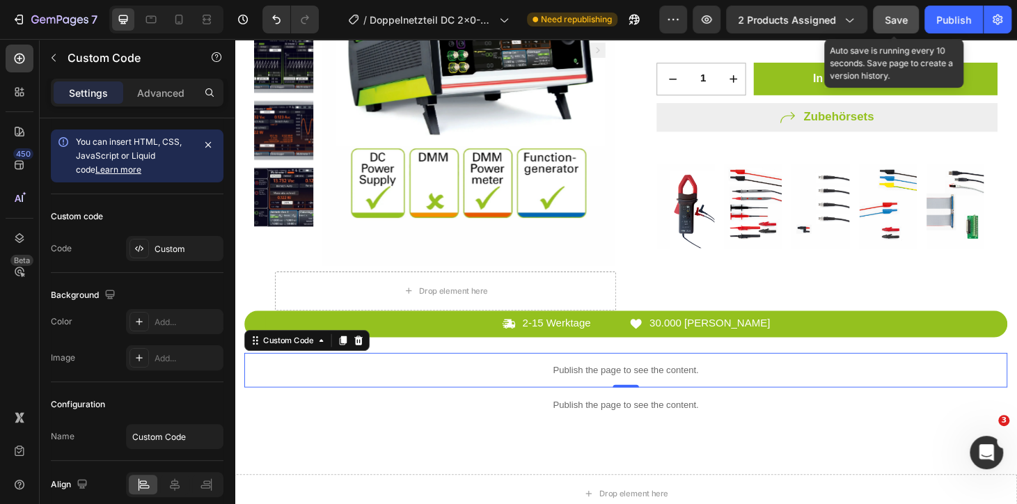
click at [909, 13] on button "Save" at bounding box center [896, 20] width 46 height 28
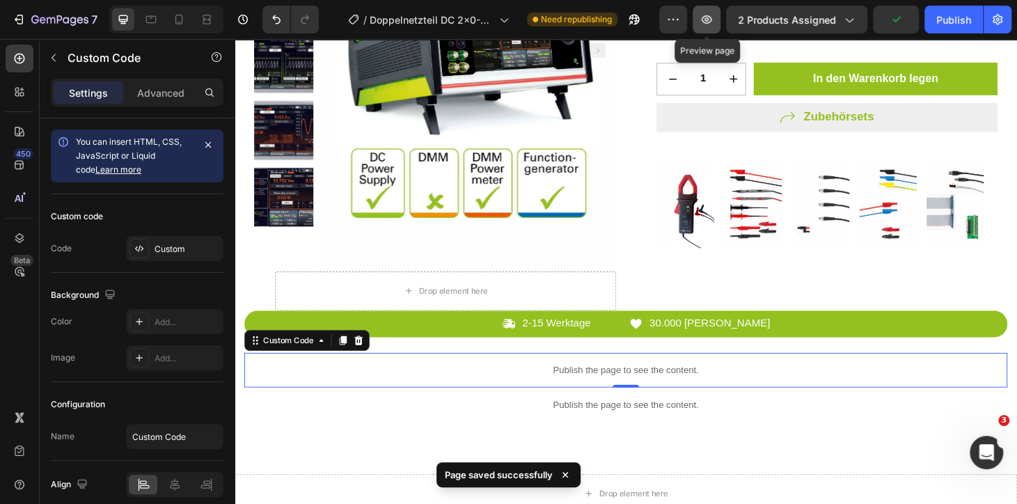
click at [711, 24] on icon "button" at bounding box center [706, 20] width 14 height 14
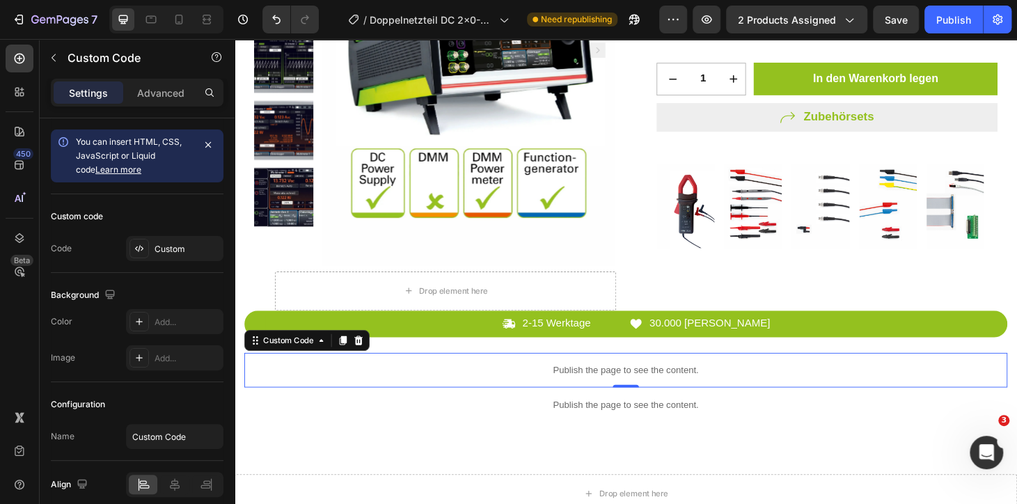
click at [603, 386] on p "Publish the page to see the content." at bounding box center [652, 392] width 814 height 15
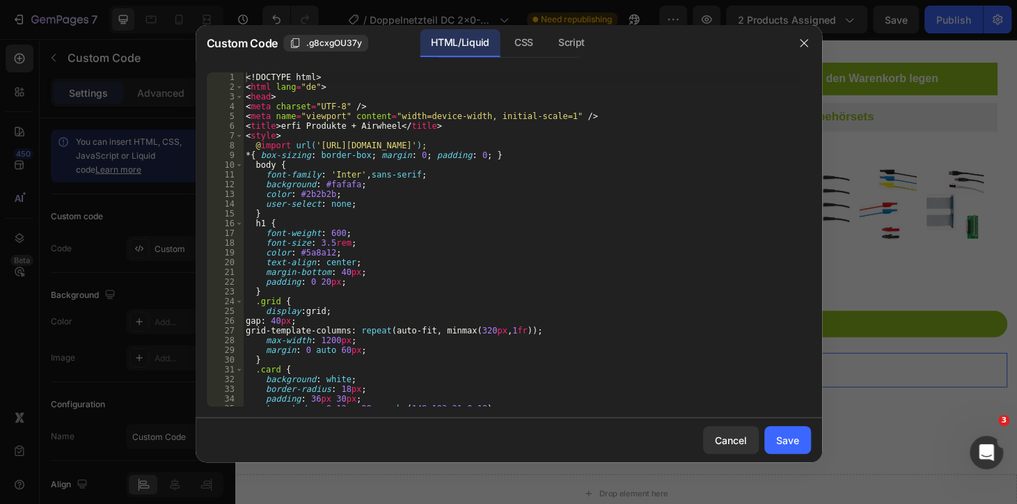
click at [523, 354] on div "<! DOCTYPE html > < html lang = "de" > < head > < meta charset = "UTF-8" /> < m…" at bounding box center [521, 248] width 557 height 353
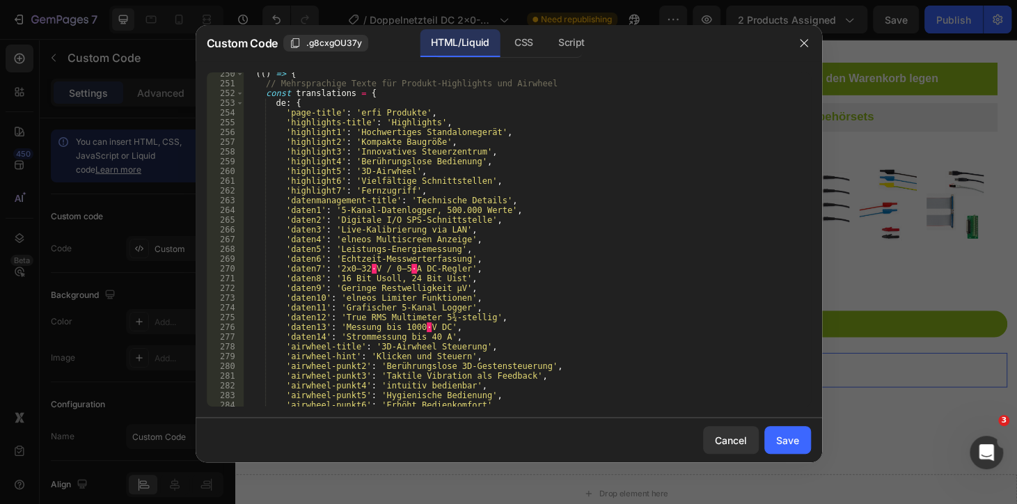
scroll to position [2429, 0]
click at [375, 268] on div "(( ) => { // Mehrsprachige Texte für Produkt-Highlights und Airwheel const tran…" at bounding box center [521, 245] width 557 height 353
click at [379, 268] on div "(( ) => { // Mehrsprachige Texte für Produkt-Highlights und Airwheel const tran…" at bounding box center [521, 245] width 557 height 353
click at [381, 311] on div "(( ) => { // Mehrsprachige Texte für Produkt-Highlights und Airwheel const tran…" at bounding box center [521, 245] width 557 height 353
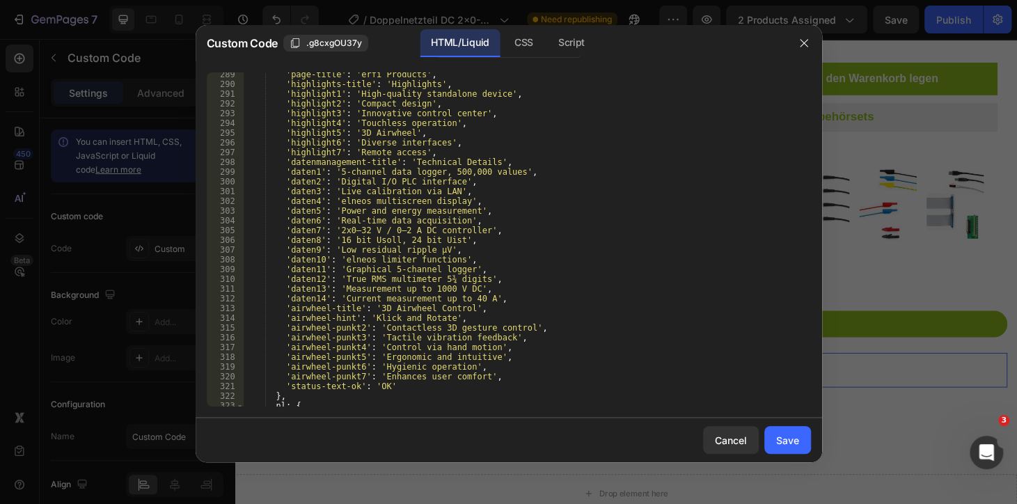
scroll to position [2808, 0]
click at [342, 231] on div "'page-title' : 'erfi Products' , 'highlights-title' : 'Highlights' , 'highlight…" at bounding box center [521, 246] width 557 height 353
click at [374, 230] on div "'page-title' : 'erfi Products' , 'highlights-title' : 'Highlights' , 'highlight…" at bounding box center [521, 246] width 557 height 353
click at [379, 230] on div "'page-title' : 'erfi Products' , 'highlights-title' : 'Highlights' , 'highlight…" at bounding box center [521, 246] width 557 height 353
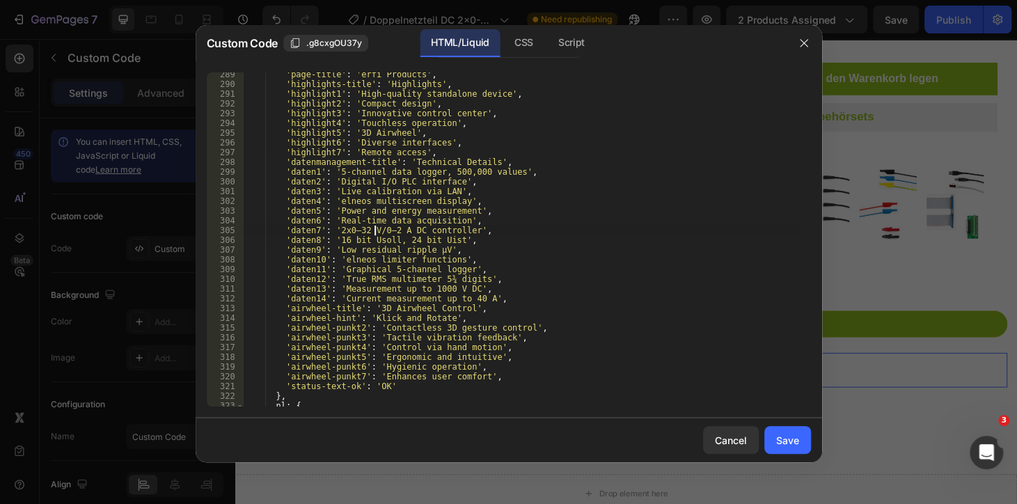
click at [390, 265] on div "'page-title' : 'erfi Products' , 'highlights-title' : 'Highlights' , 'highlight…" at bounding box center [521, 246] width 557 height 353
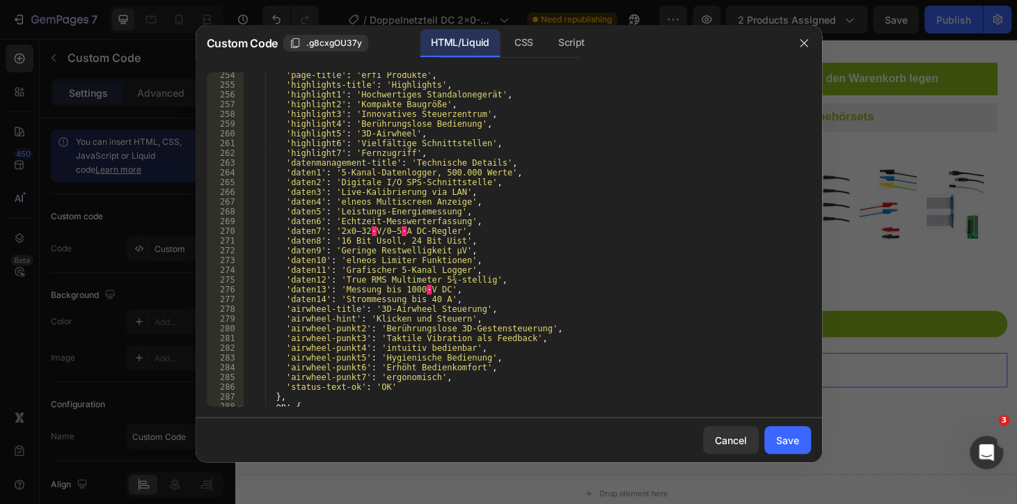
scroll to position [2467, 0]
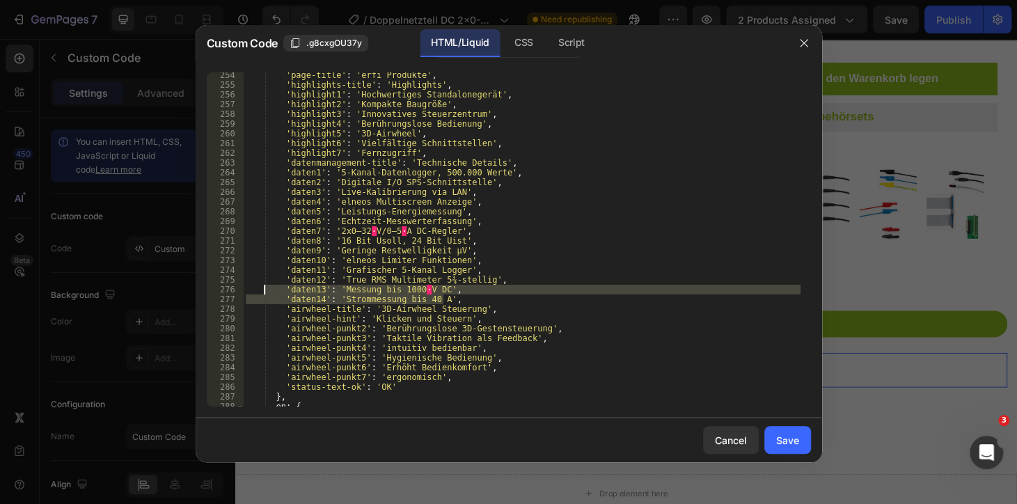
drag, startPoint x: 454, startPoint y: 295, endPoint x: 264, endPoint y: 285, distance: 190.9
click at [264, 285] on div "'page-title' : 'erfi Produkte' , 'highlights-title' : 'Highlights' , 'highlight…" at bounding box center [521, 246] width 557 height 353
type textarea "'daten13': 'Messung bis 1000 V DC', 'daten14': 'Strommessung bis 40 A',"
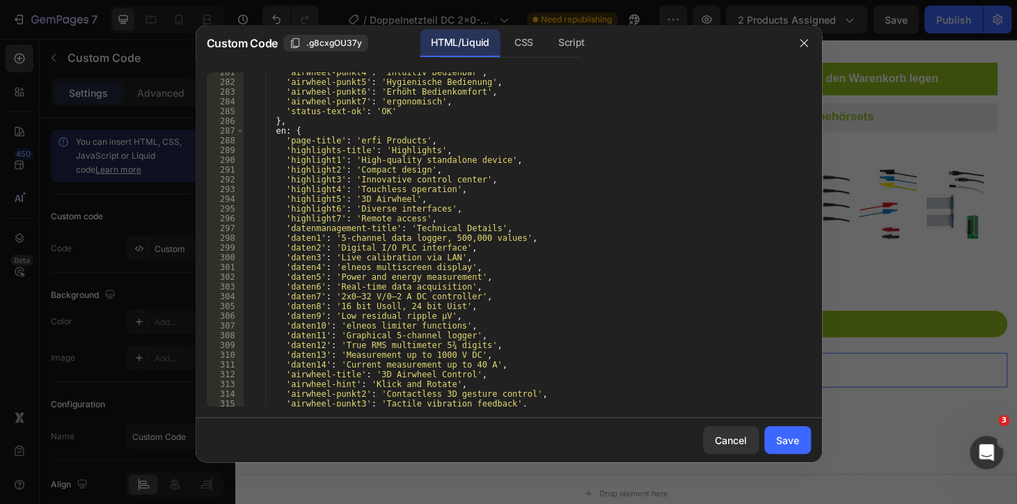
scroll to position [2732, 0]
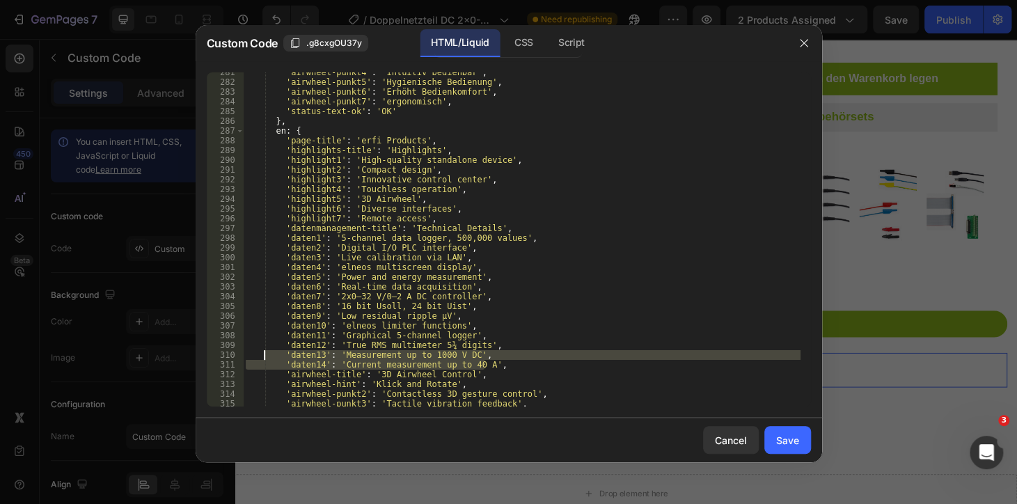
drag, startPoint x: 489, startPoint y: 362, endPoint x: 266, endPoint y: 356, distance: 223.4
click at [266, 356] on div "'airwheel-punkt4' : 'intuitiv bedienbar' , 'airwheel-punkt5' : 'Hygienische Bed…" at bounding box center [521, 243] width 557 height 353
type textarea "'daten13': 'Measurement up to 1000 V DC', 'daten14': 'Current measurement up to…"
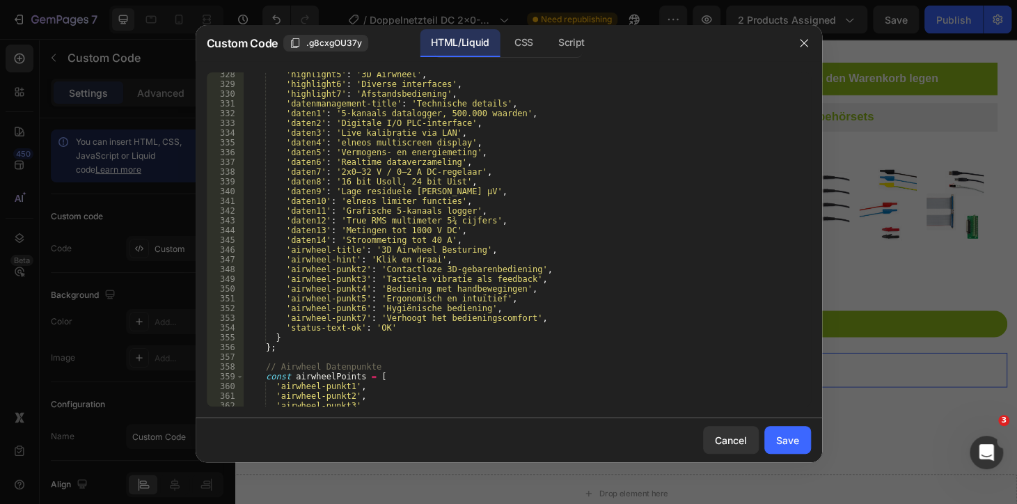
scroll to position [3226, 0]
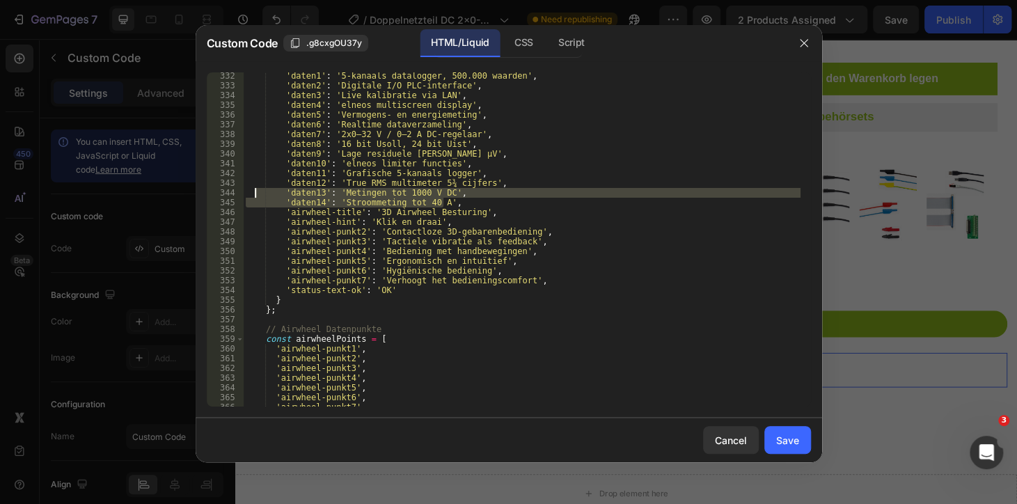
drag, startPoint x: 448, startPoint y: 200, endPoint x: 255, endPoint y: 191, distance: 192.9
click at [255, 191] on div "'daten1' : '5-kanaals datalogger, 500.000 waarden' , 'daten2' : 'Digitale I/O P…" at bounding box center [521, 247] width 557 height 353
type textarea "'daten13': 'Metingen tot 1000 V DC', 'daten14': 'Stroommeting tot 40 A',"
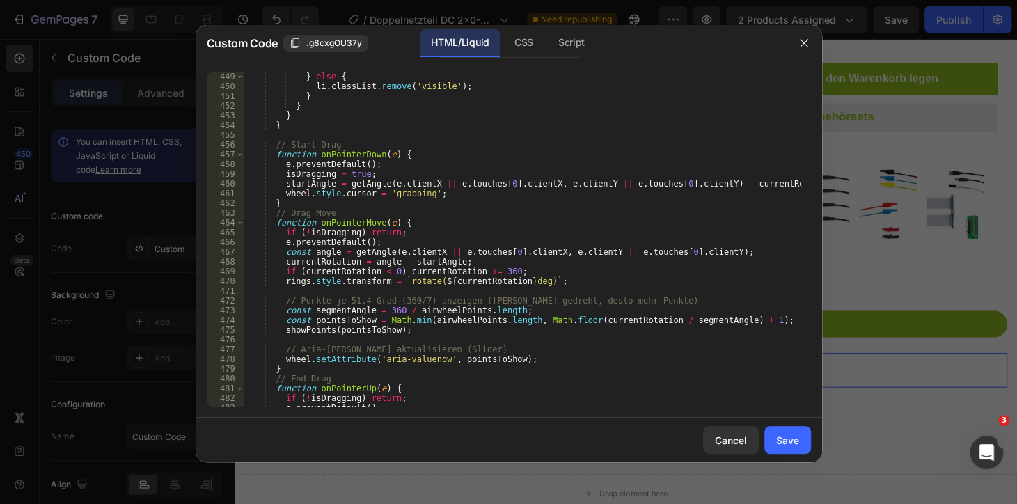
scroll to position [4364, 0]
click at [801, 447] on button "Save" at bounding box center [787, 440] width 47 height 28
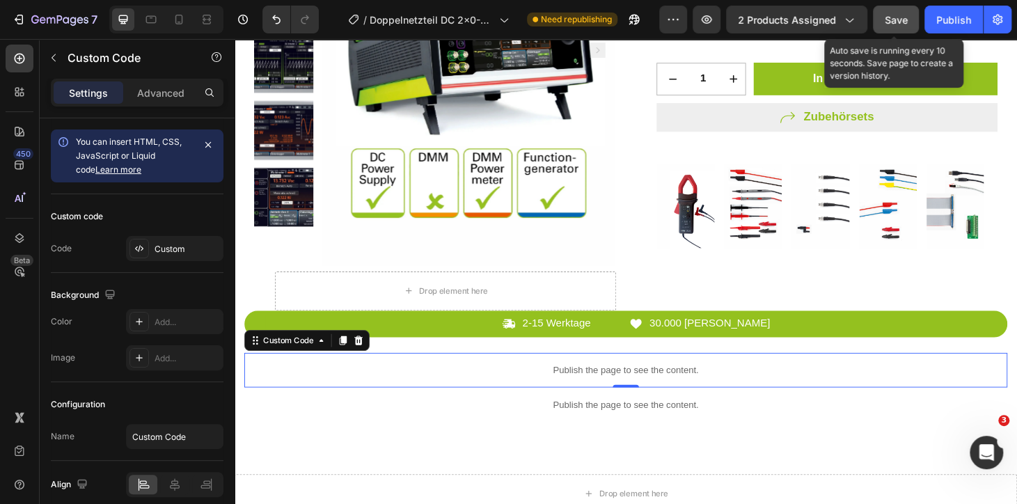
click at [899, 29] on button "Save" at bounding box center [896, 20] width 46 height 28
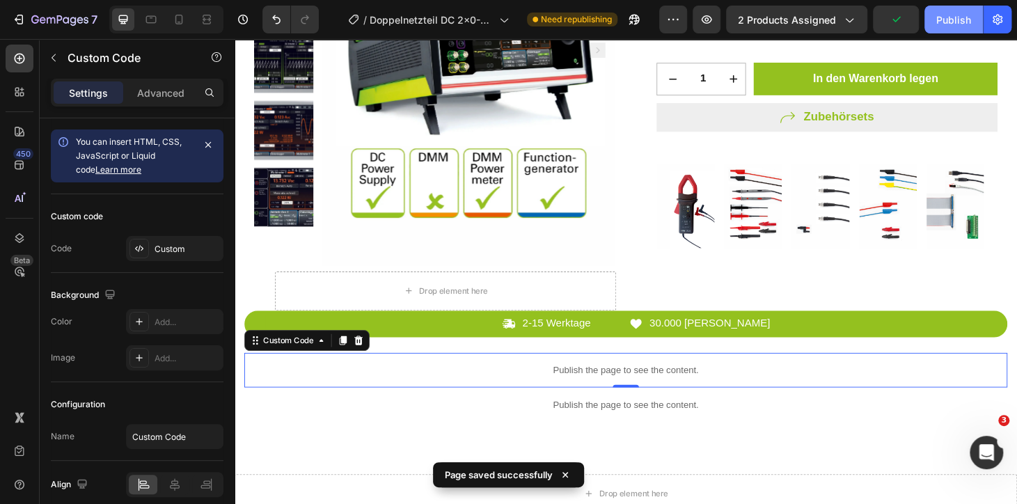
click at [946, 24] on div "Publish" at bounding box center [953, 20] width 35 height 15
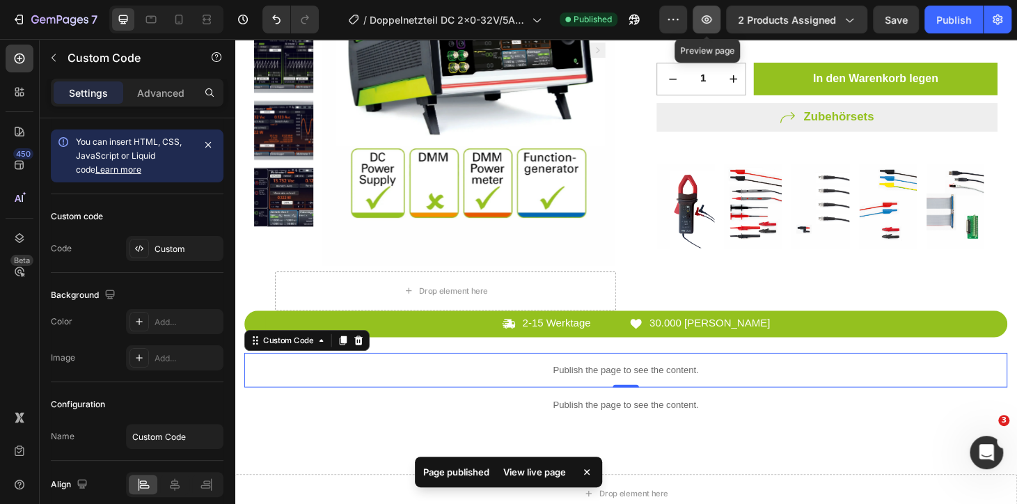
click at [710, 26] on button "button" at bounding box center [706, 20] width 28 height 28
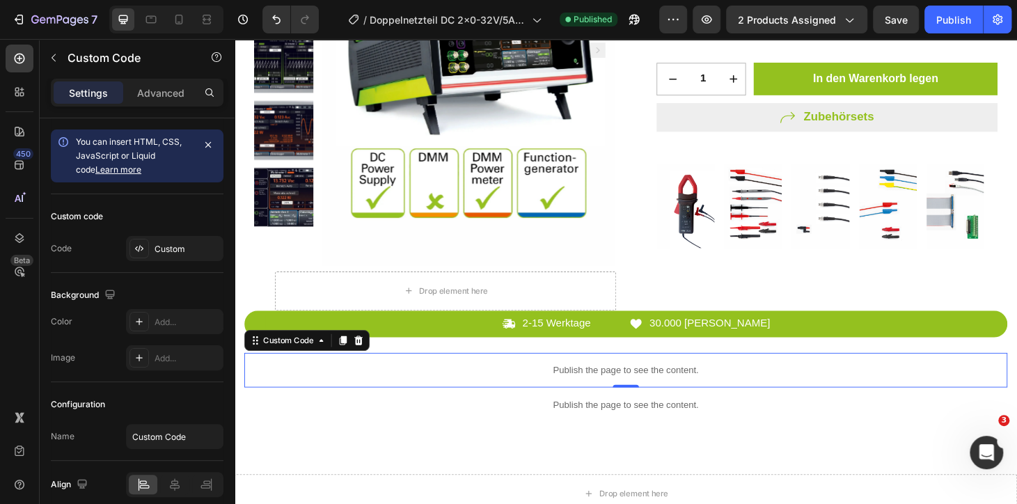
click at [658, 395] on p "Publish the page to see the content." at bounding box center [652, 392] width 814 height 15
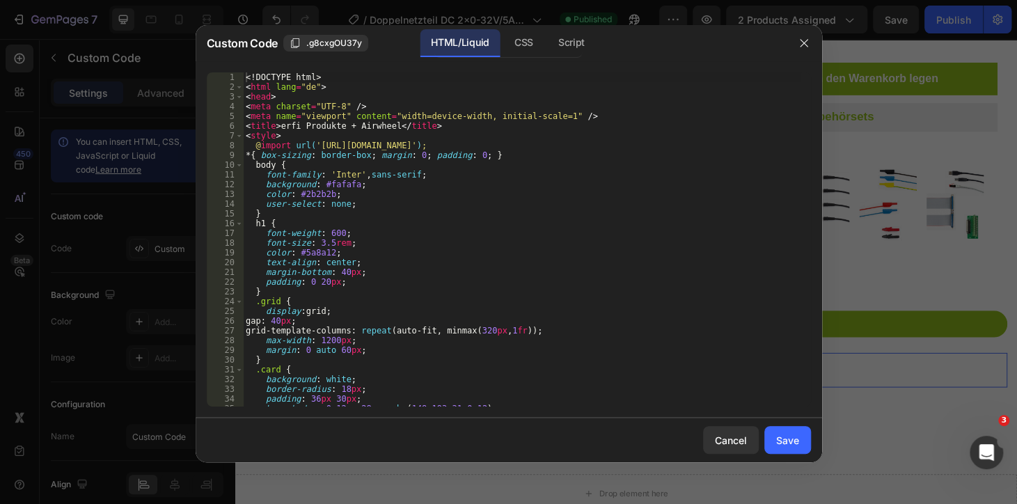
type textarea "margin: 0 auto 60px;"
click at [457, 347] on div "<! DOCTYPE html > < html lang = "de" > < head > < meta charset = "UTF-8" /> < m…" at bounding box center [521, 248] width 557 height 353
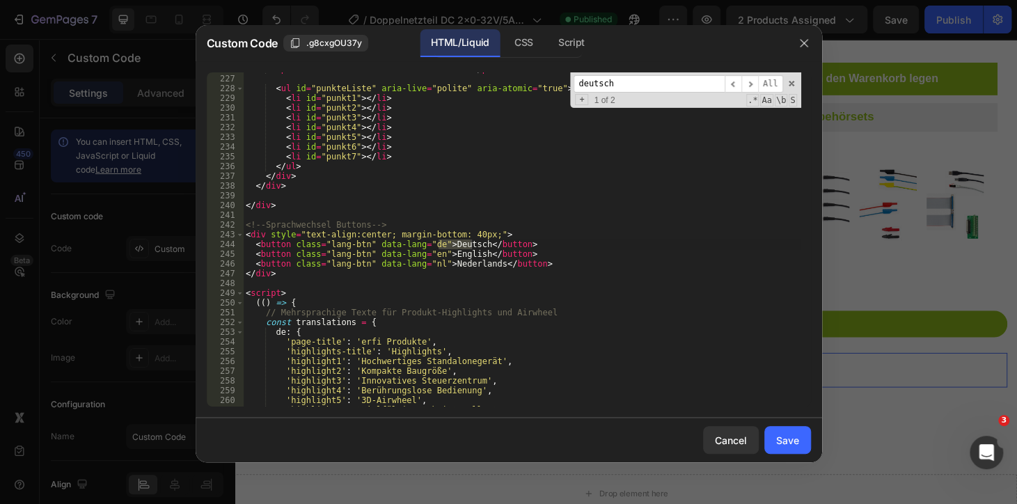
scroll to position [2199, 0]
type input "deutsch"
click at [382, 244] on div "< p class = "airwheel-hint" id = "hintText" > </ p > < ul id = "punkteListe" ar…" at bounding box center [521, 240] width 557 height 353
click at [379, 234] on div "< p class = "airwheel-hint" id = "hintText" > </ p > < ul id = "punkteListe" ar…" at bounding box center [521, 240] width 557 height 353
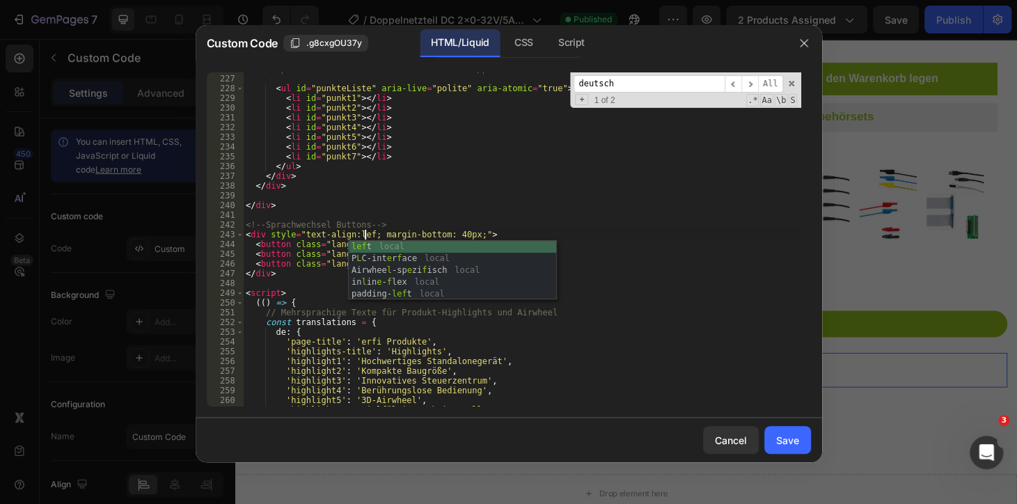
scroll to position [0, 10]
click at [545, 321] on div "< p class = "airwheel-hint" id = "hintText" > </ p > < ul id = "punkteListe" ar…" at bounding box center [521, 240] width 557 height 353
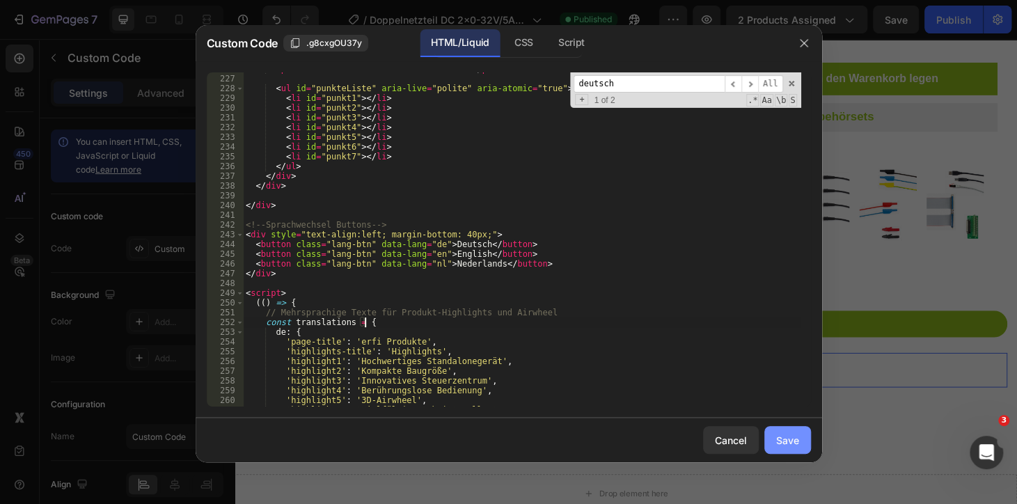
type textarea "const translations = {"
click at [806, 449] on button "Save" at bounding box center [787, 440] width 47 height 28
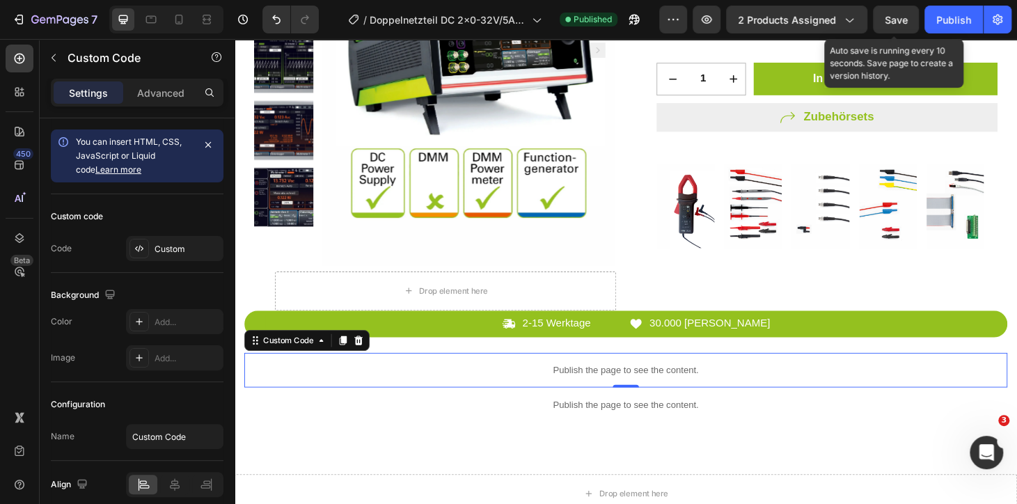
click at [900, 14] on span "Save" at bounding box center [895, 20] width 23 height 12
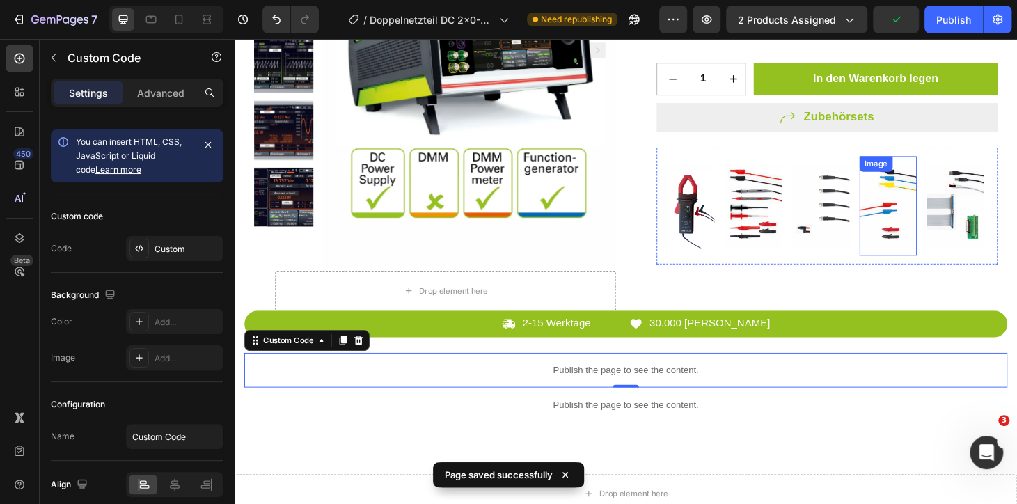
scroll to position [189, 0]
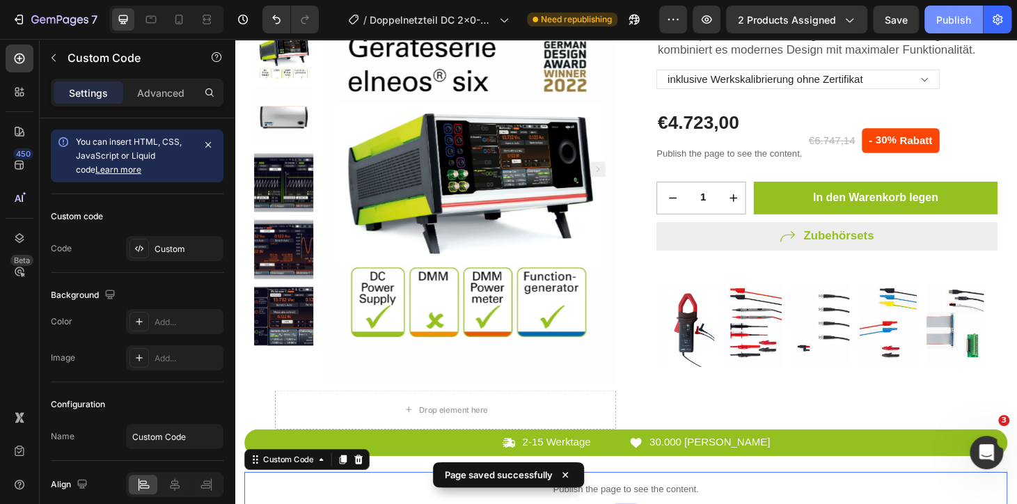
click at [948, 20] on div "Publish" at bounding box center [953, 20] width 35 height 15
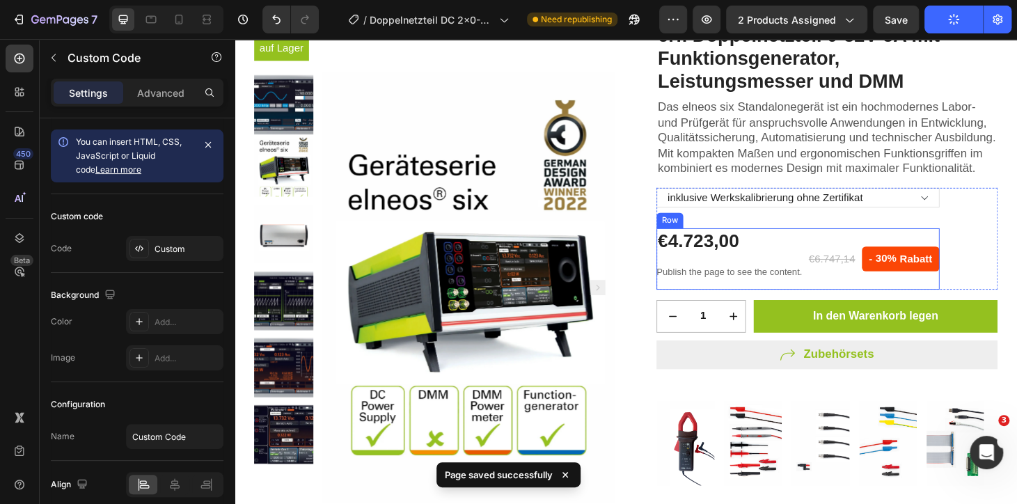
scroll to position [0, 0]
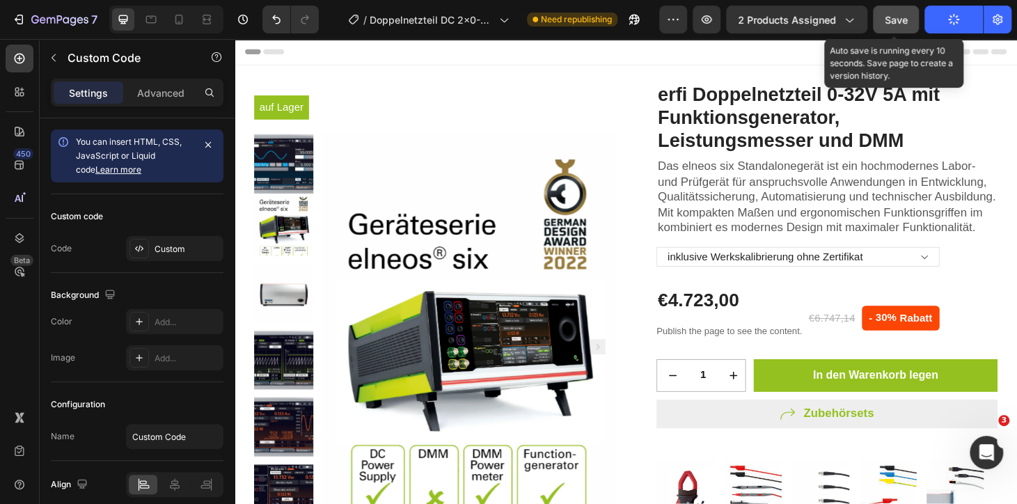
click at [895, 10] on button "Save" at bounding box center [896, 20] width 46 height 28
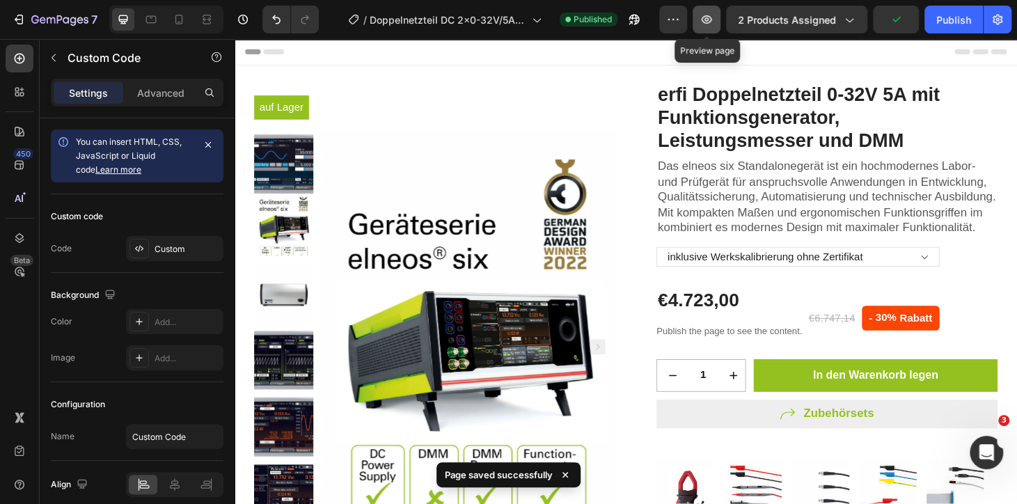
click at [716, 15] on button "button" at bounding box center [706, 20] width 28 height 28
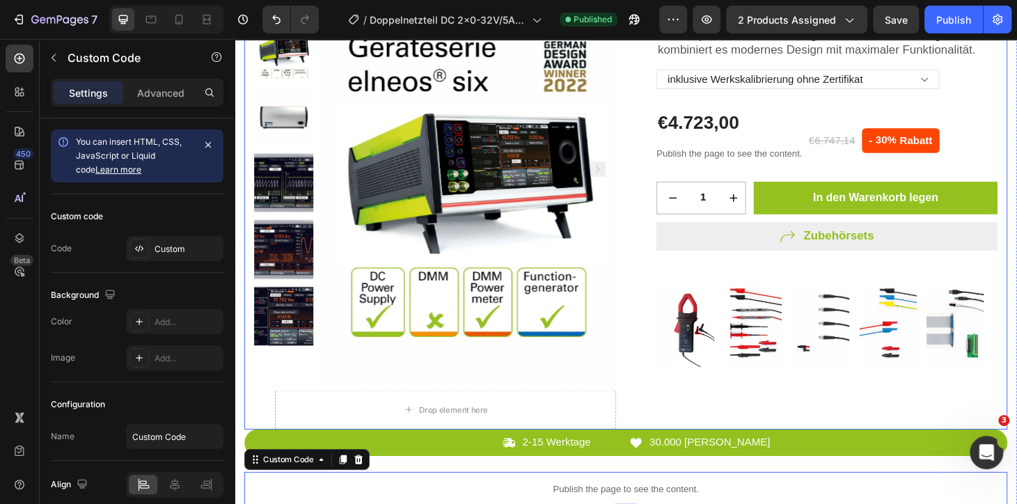
scroll to position [253, 0]
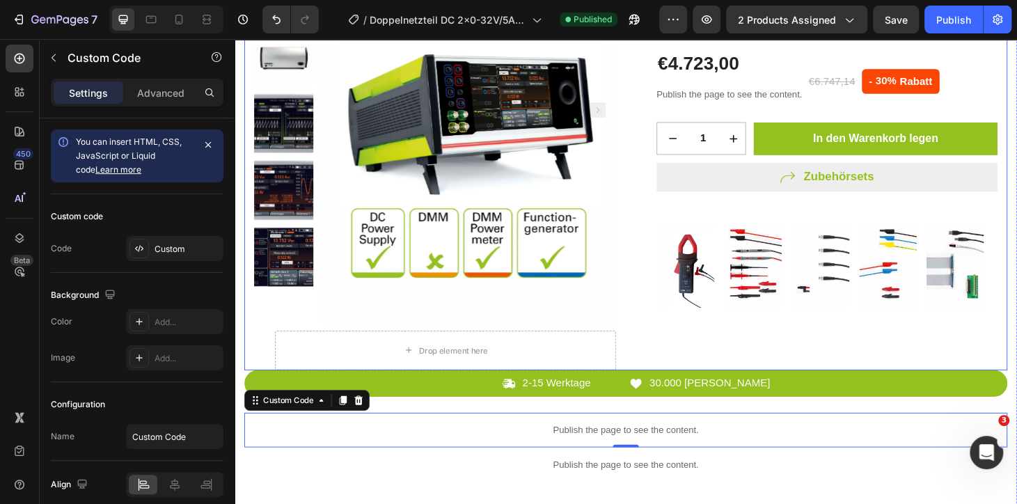
click at [671, 456] on p "Publish the page to see the content." at bounding box center [652, 456] width 814 height 15
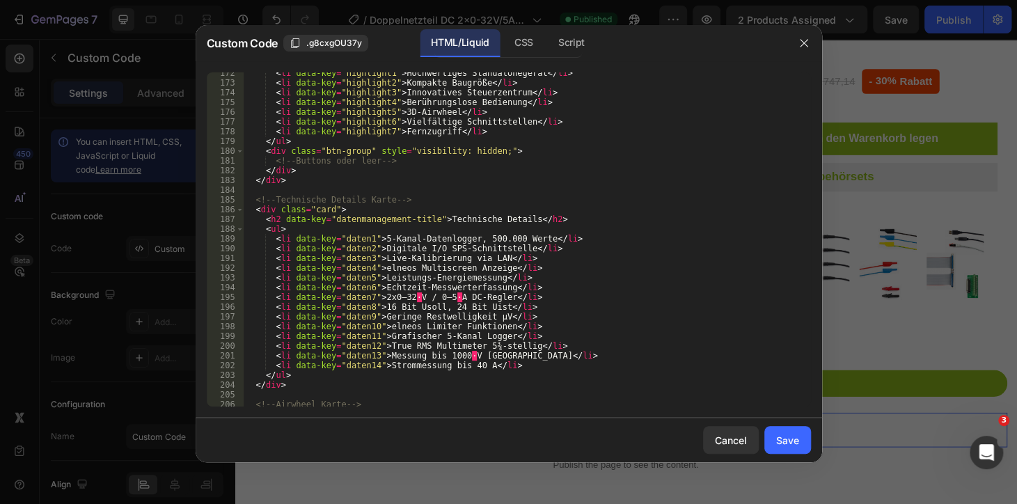
scroll to position [1707, 0]
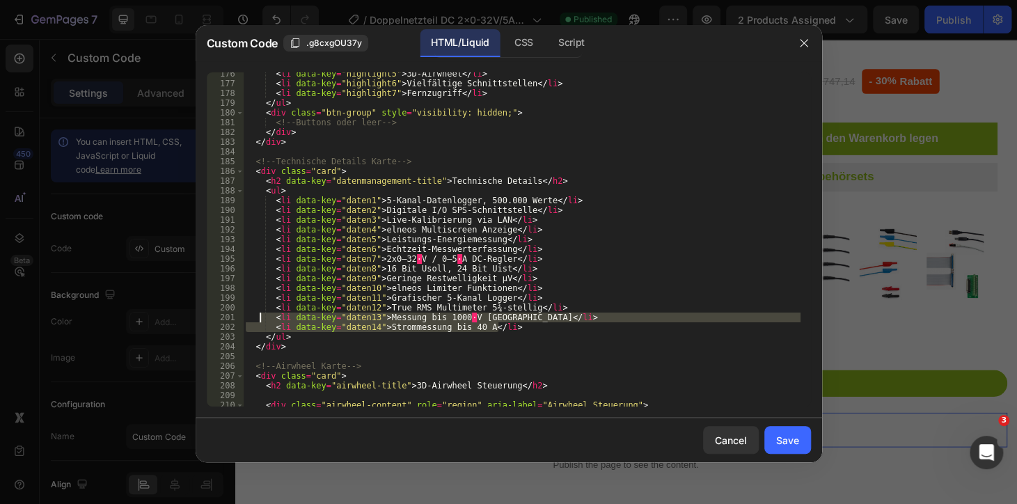
drag, startPoint x: 464, startPoint y: 321, endPoint x: 259, endPoint y: 320, distance: 205.3
click at [259, 320] on div "< li data-key = "highlight5" > 3D-Airwheel </ li > < li data-key = "highlight6"…" at bounding box center [521, 245] width 557 height 353
type textarea "<li data-key="daten13">Messung bis 1000 V DC</li> <li data-key="daten14">Stromm…"
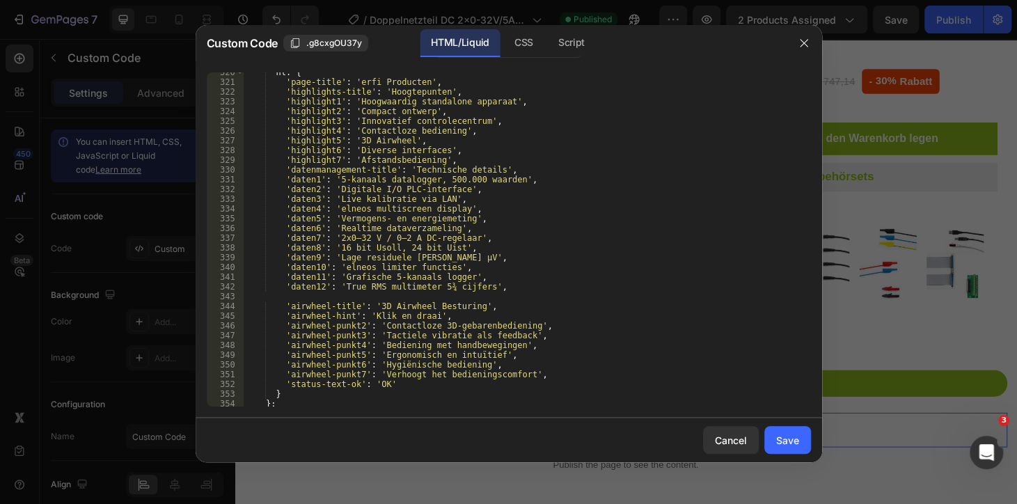
scroll to position [3263, 0]
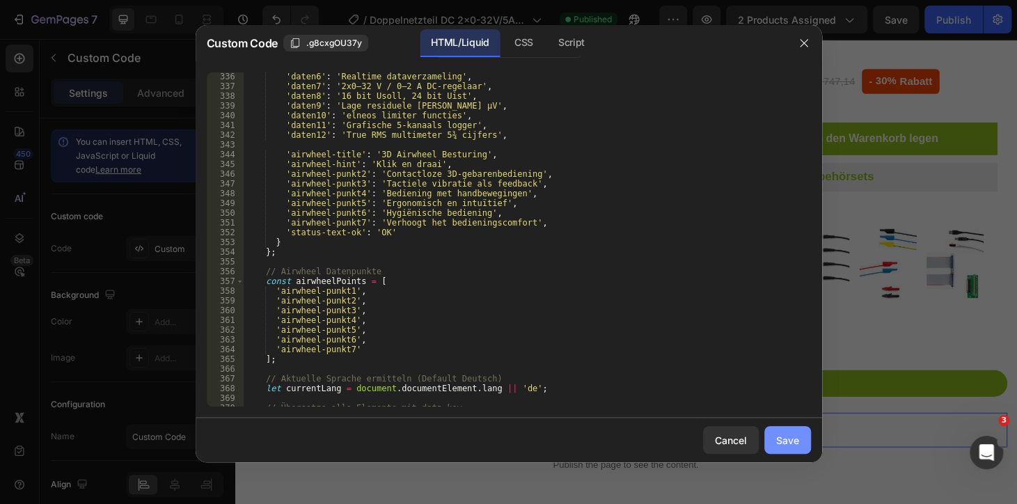
click at [797, 435] on div "Save" at bounding box center [787, 440] width 23 height 15
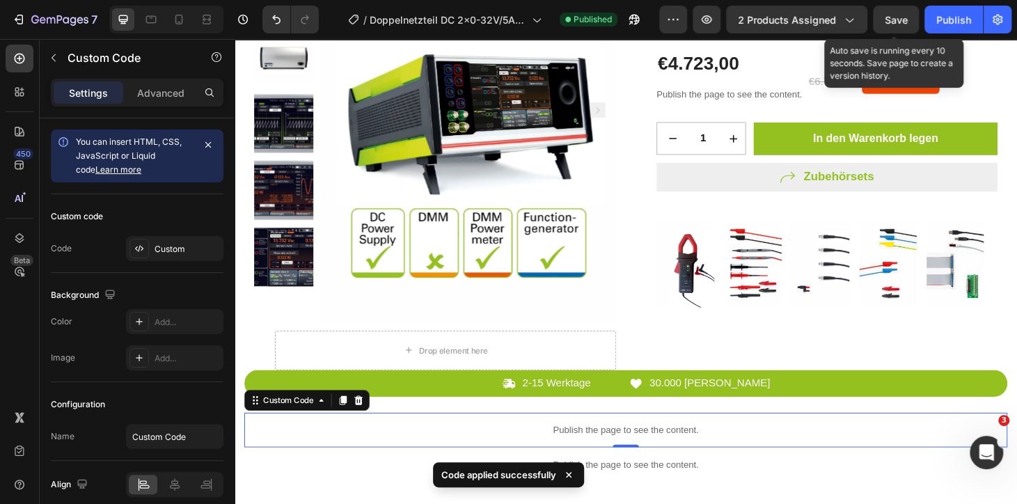
click at [905, 15] on span "Save" at bounding box center [895, 20] width 23 height 12
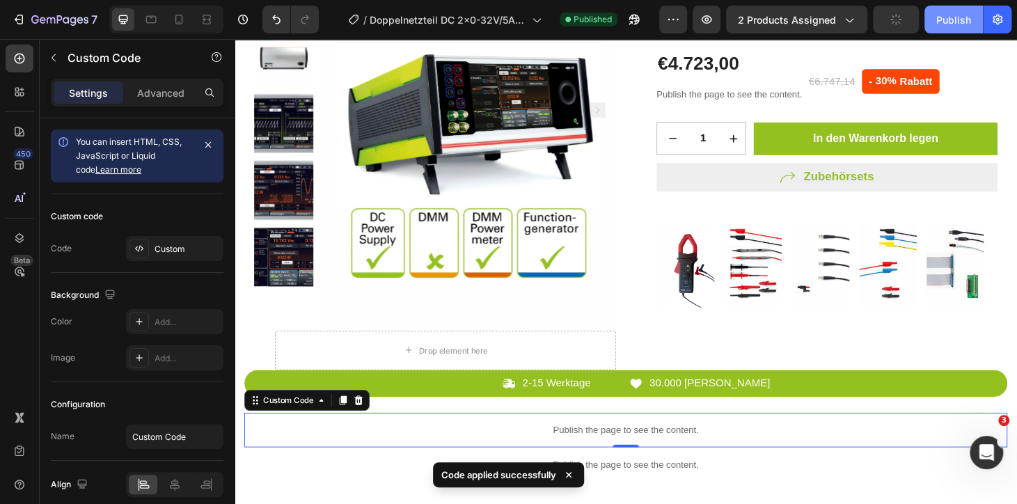
click at [939, 13] on div "Publish" at bounding box center [953, 20] width 35 height 15
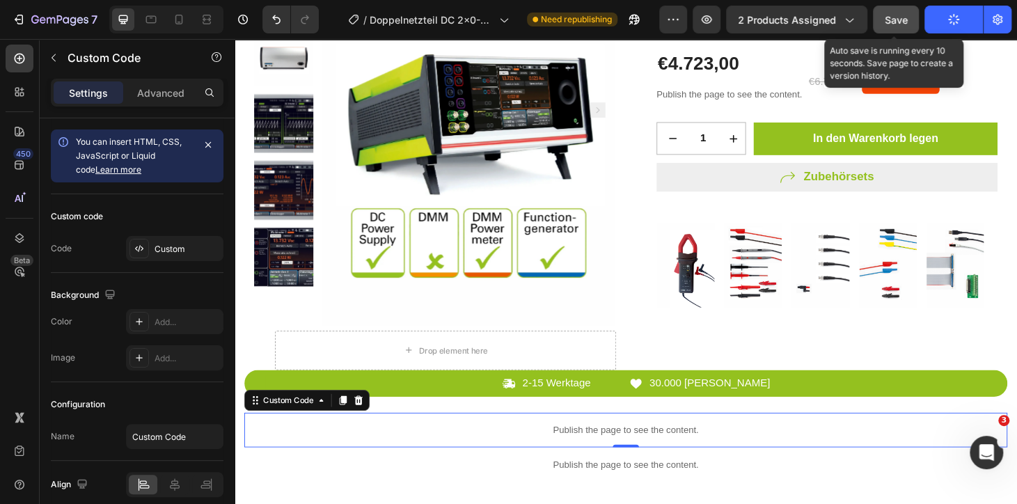
click at [884, 14] on button "Save" at bounding box center [896, 20] width 46 height 28
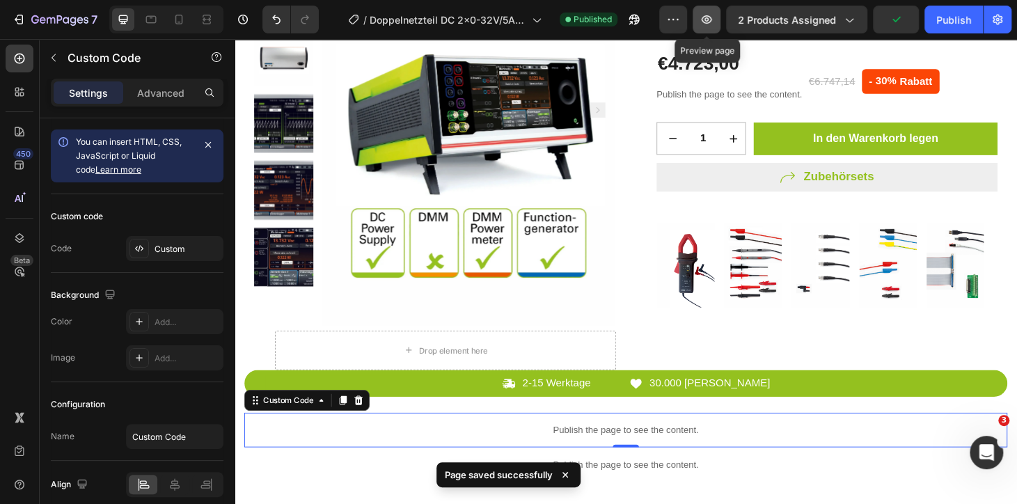
click at [708, 18] on icon "button" at bounding box center [706, 19] width 10 height 8
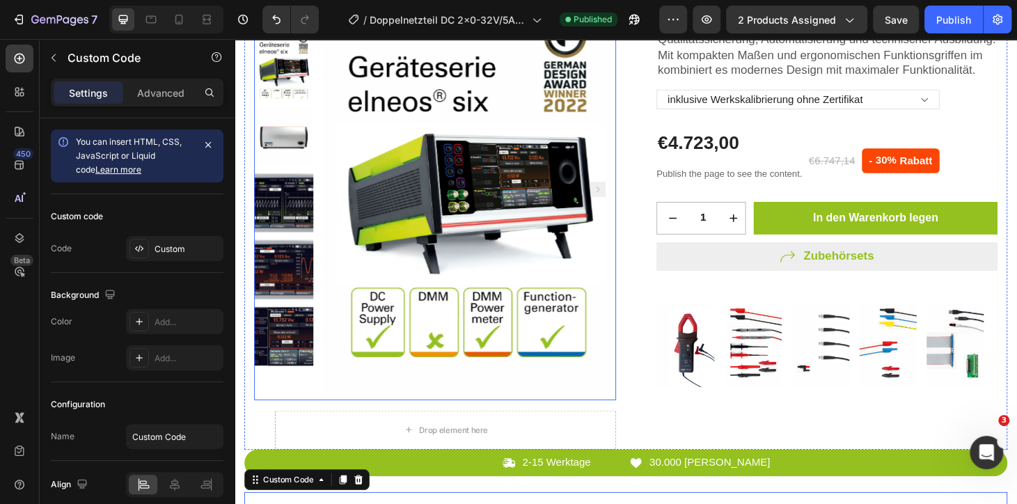
scroll to position [0, 0]
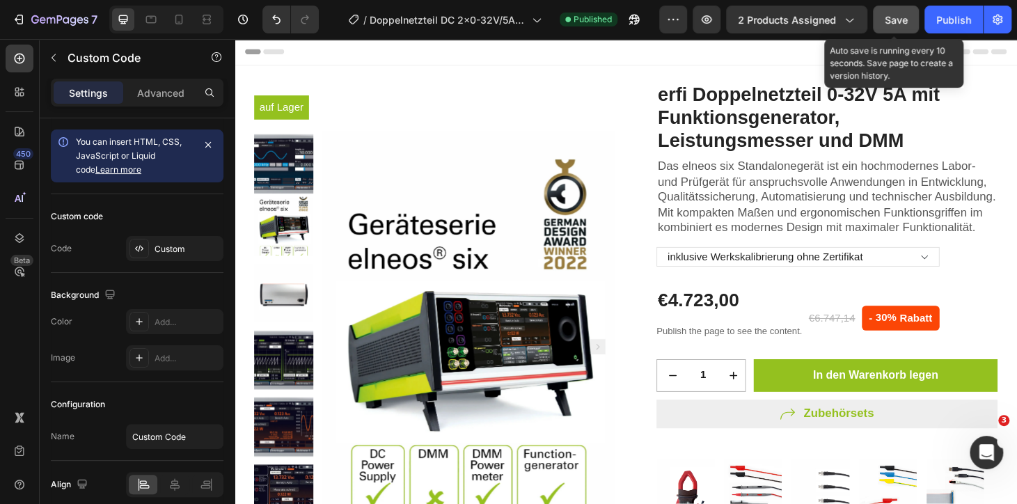
click at [902, 27] on button "Save" at bounding box center [896, 20] width 46 height 28
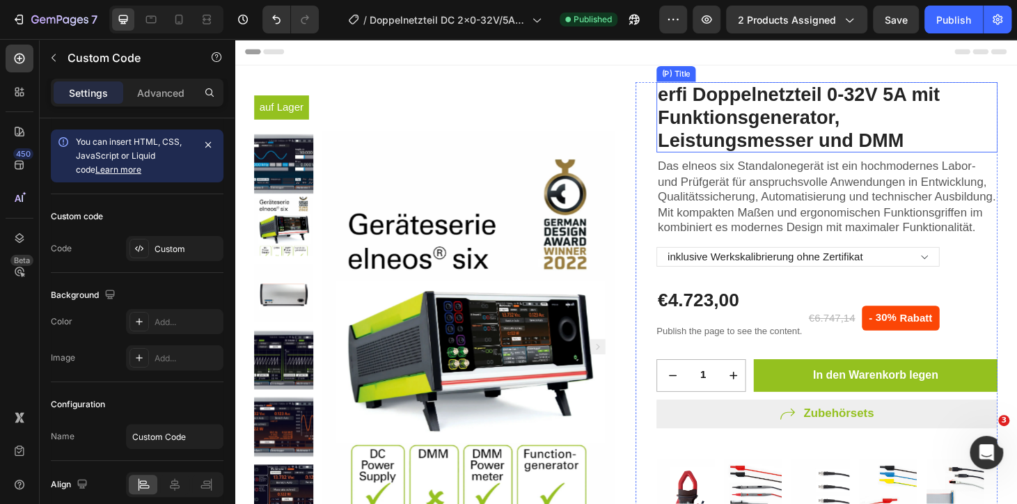
scroll to position [126, 0]
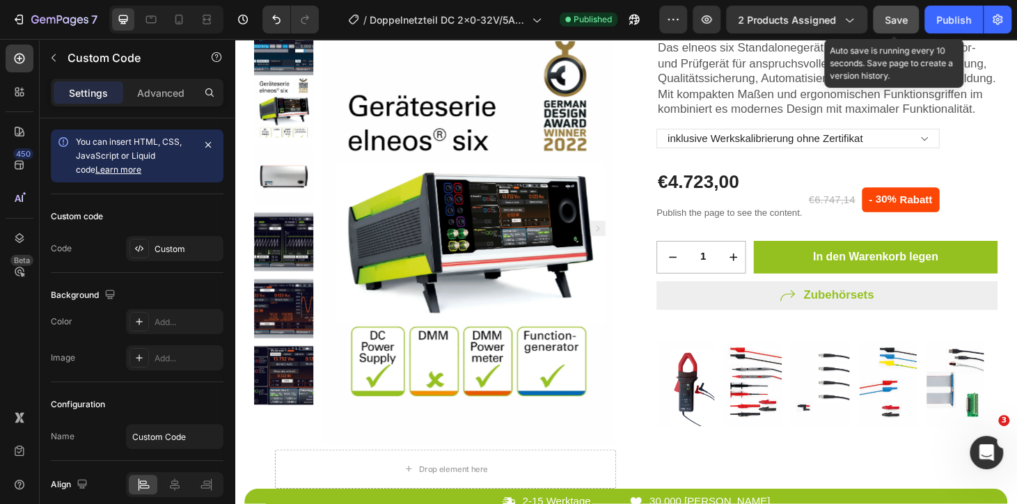
click at [913, 18] on button "Save" at bounding box center [896, 20] width 46 height 28
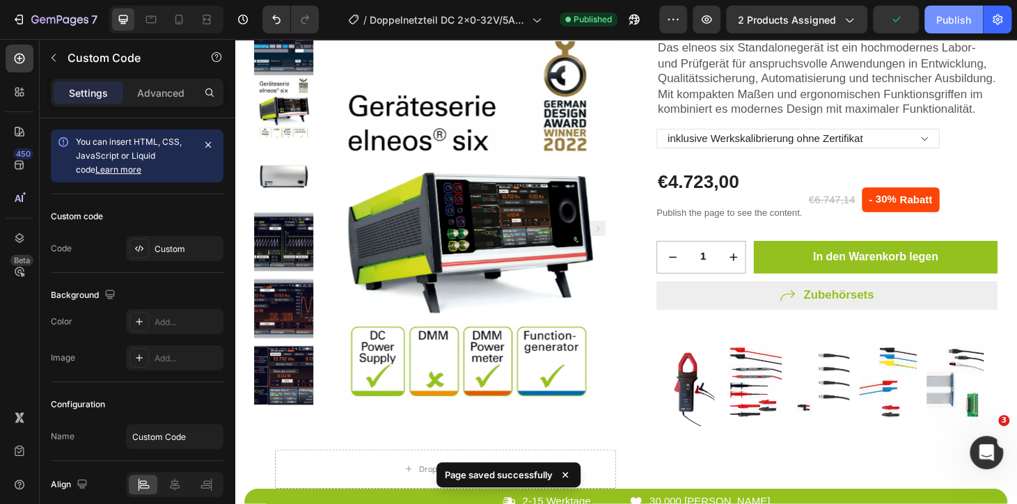
click at [927, 17] on button "Publish" at bounding box center [953, 20] width 58 height 28
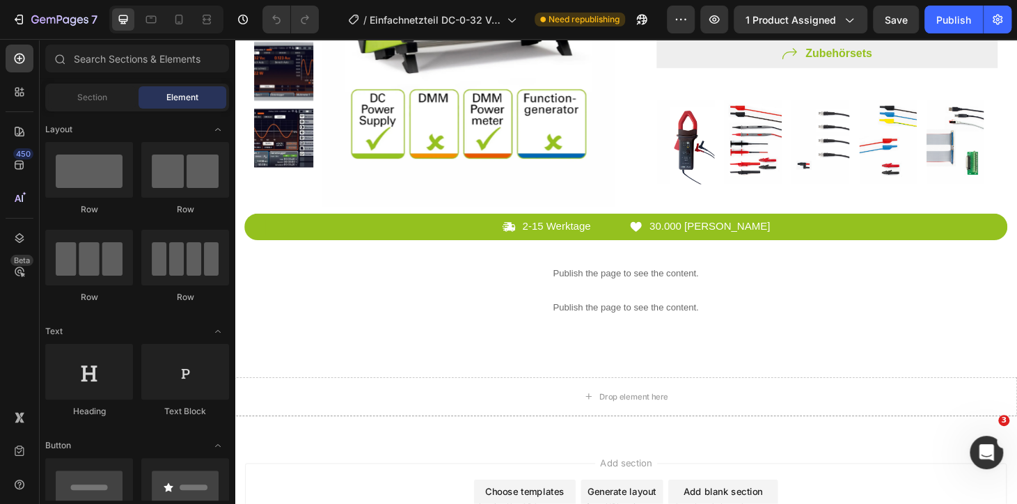
scroll to position [506, 0]
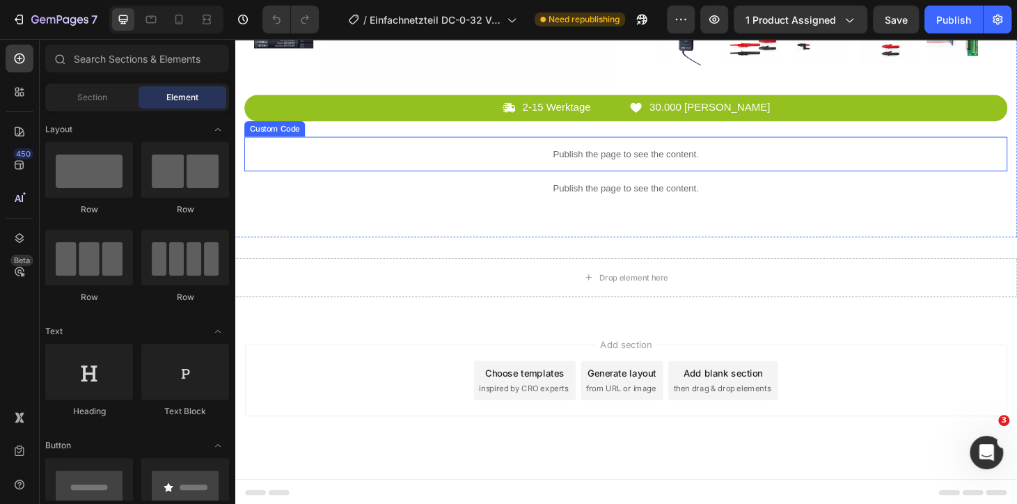
click at [658, 155] on p "Publish the page to see the content." at bounding box center [652, 162] width 814 height 15
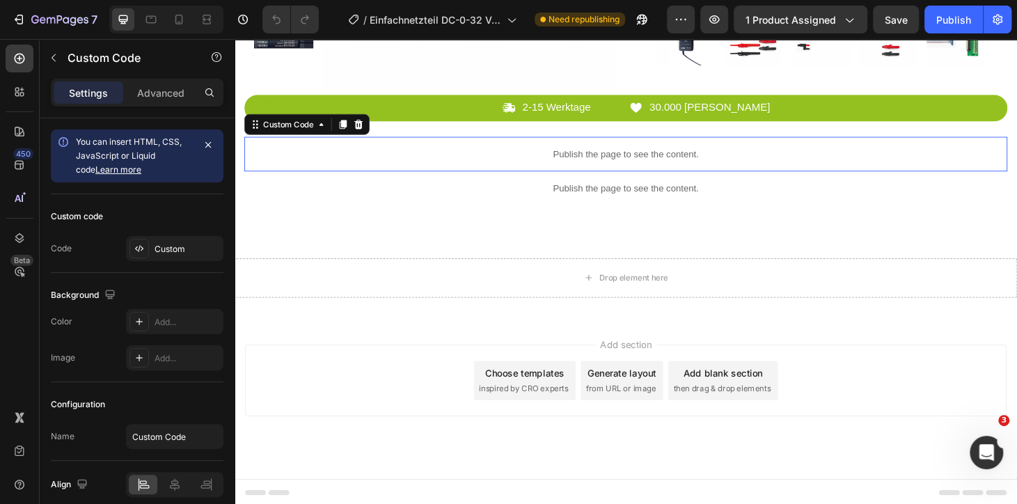
click at [658, 155] on p "Publish the page to see the content." at bounding box center [652, 162] width 814 height 15
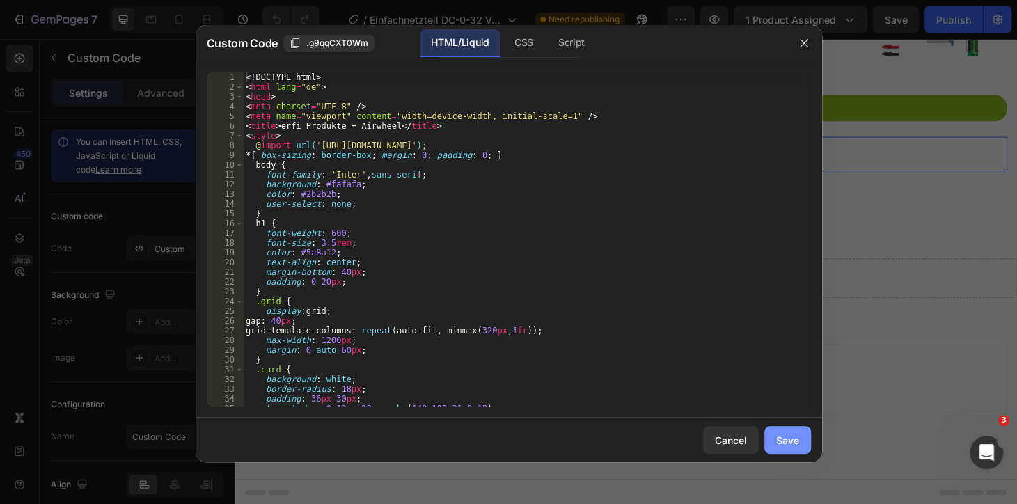
click at [773, 440] on button "Save" at bounding box center [787, 440] width 47 height 28
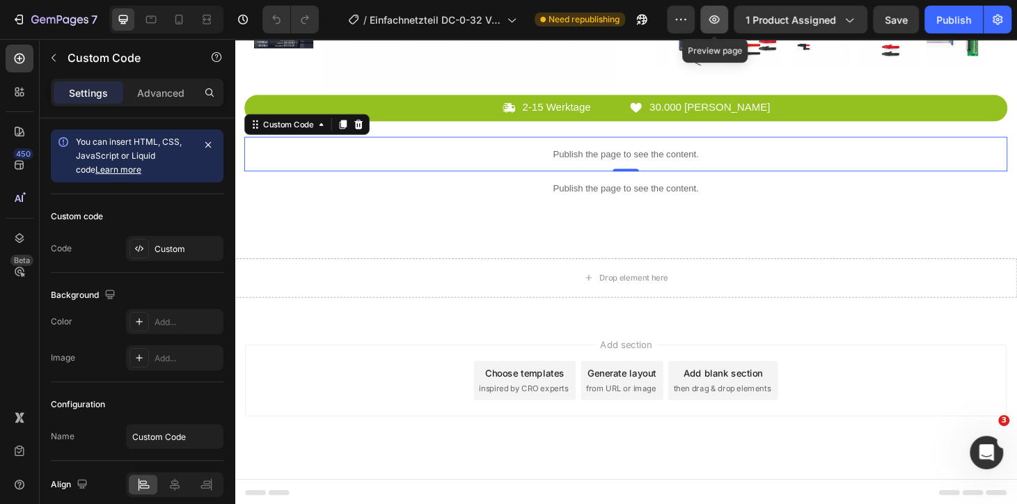
click at [724, 20] on button "button" at bounding box center [714, 20] width 28 height 28
click at [660, 164] on p "Publish the page to see the content." at bounding box center [652, 162] width 814 height 15
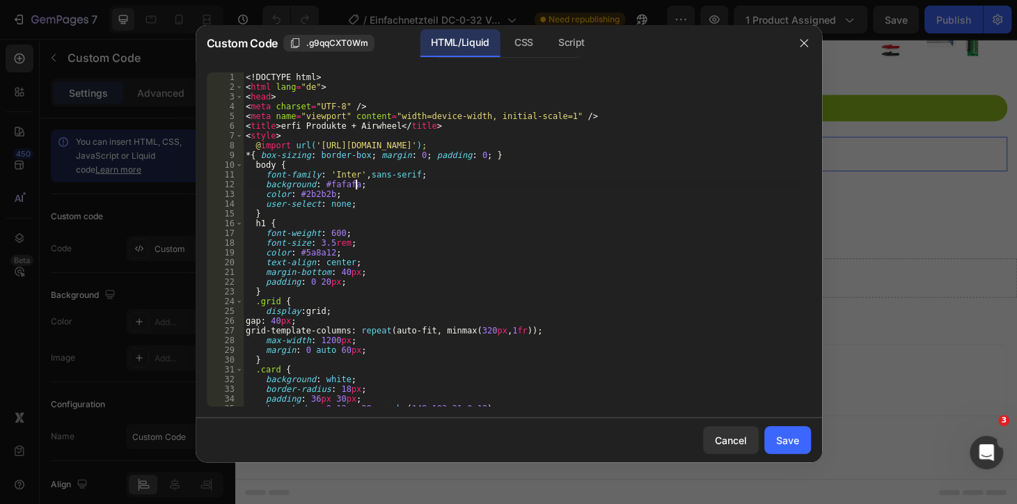
click at [509, 188] on div "<! DOCTYPE html > < html lang = "de" > < head > < meta charset = "UTF-8" /> < m…" at bounding box center [521, 248] width 557 height 353
type textarea "</html>"
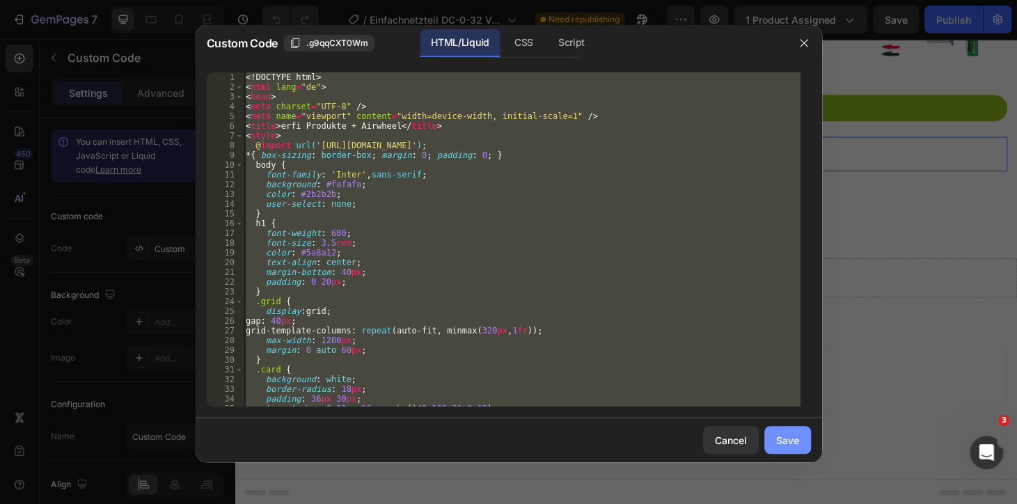
click at [775, 432] on button "Save" at bounding box center [787, 440] width 47 height 28
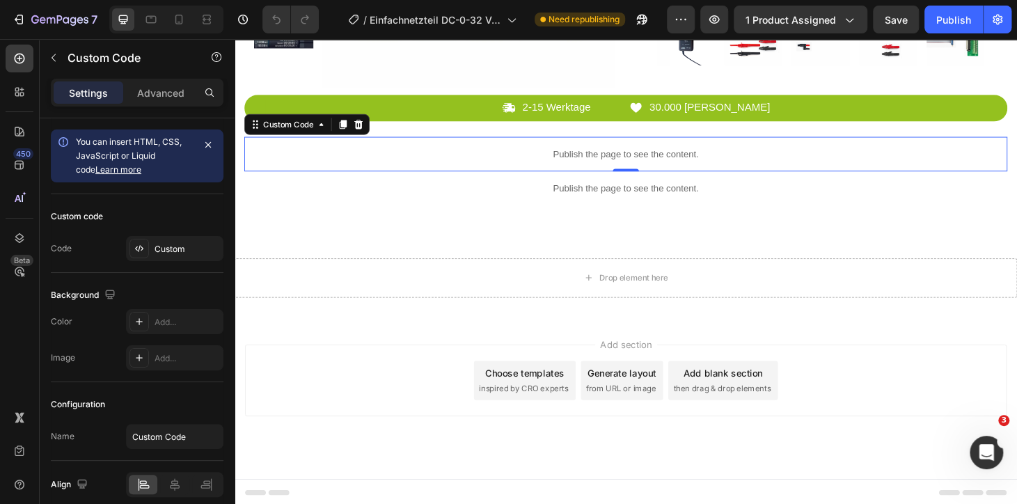
click at [515, 155] on p "Publish the page to see the content." at bounding box center [652, 162] width 814 height 15
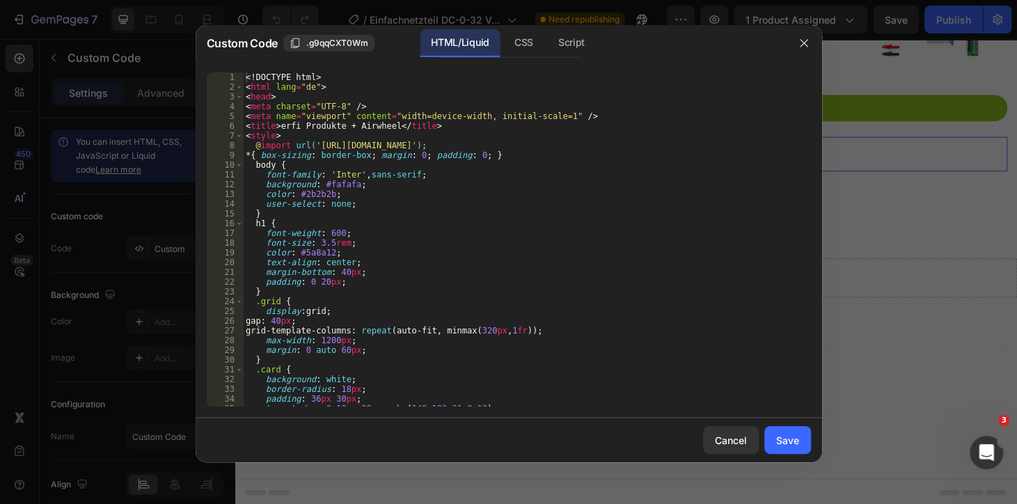
click at [497, 148] on div "<! DOCTYPE html > < html lang = "de" > < head > < meta charset = "UTF-8" /> < m…" at bounding box center [521, 248] width 557 height 353
click at [467, 168] on div "<! DOCTYPE html > < html lang = "de" > < head > < meta charset = "UTF-8" /> < m…" at bounding box center [521, 248] width 557 height 353
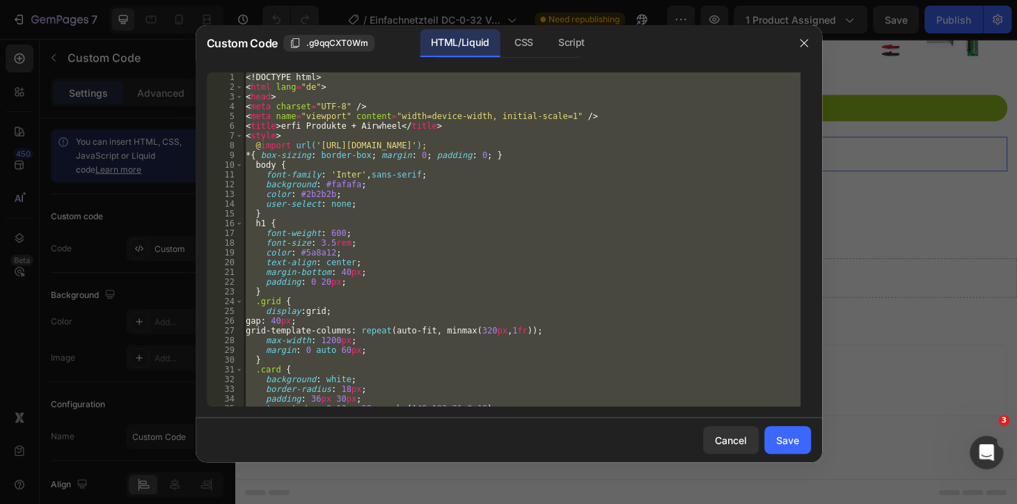
type textarea "</html>"
paste textarea
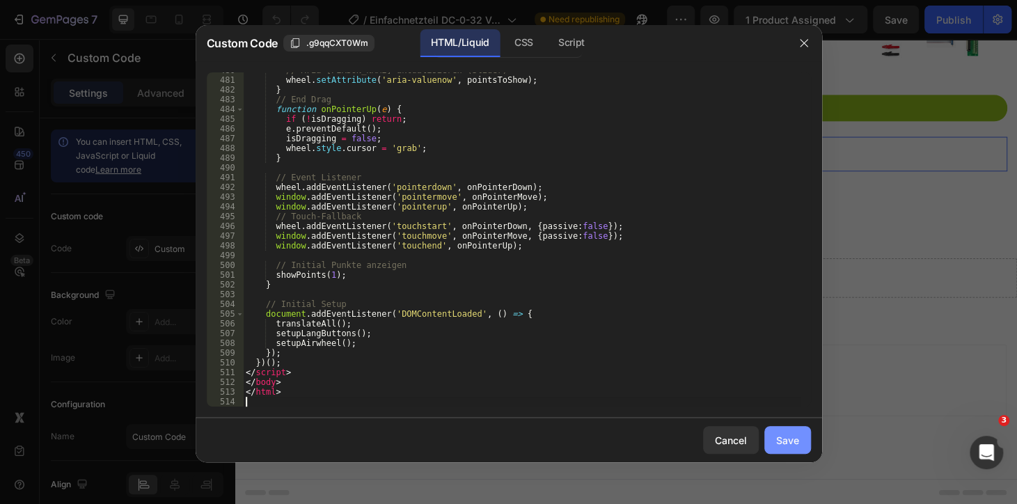
click at [788, 429] on button "Save" at bounding box center [787, 440] width 47 height 28
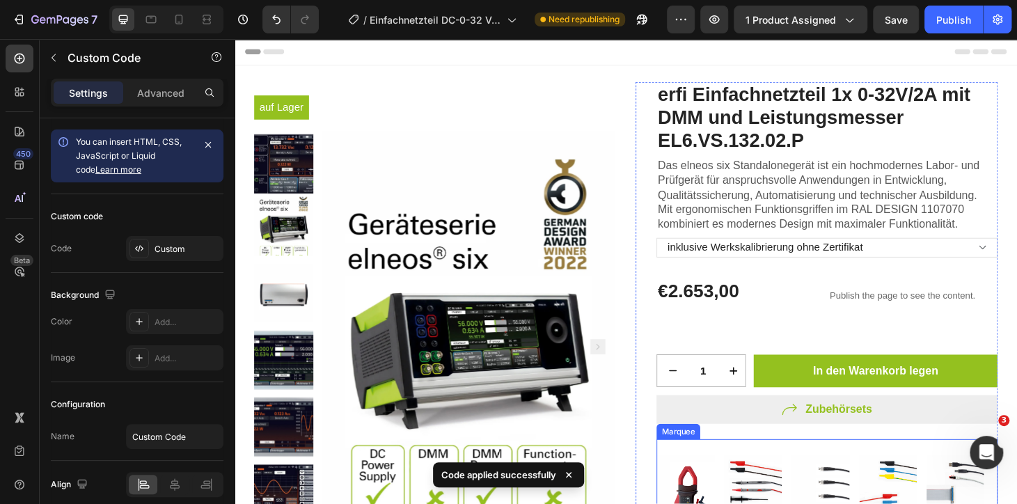
scroll to position [316, 0]
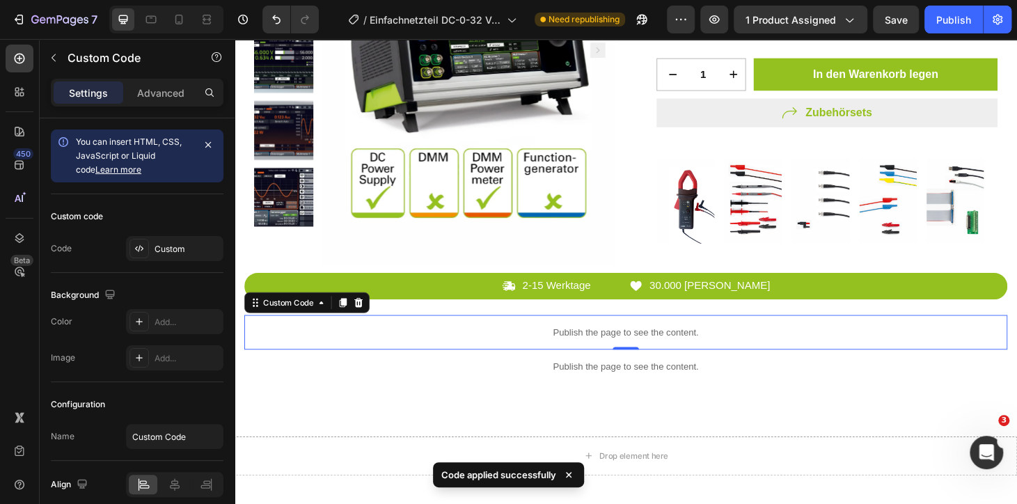
click at [577, 354] on p "Publish the page to see the content." at bounding box center [652, 352] width 814 height 15
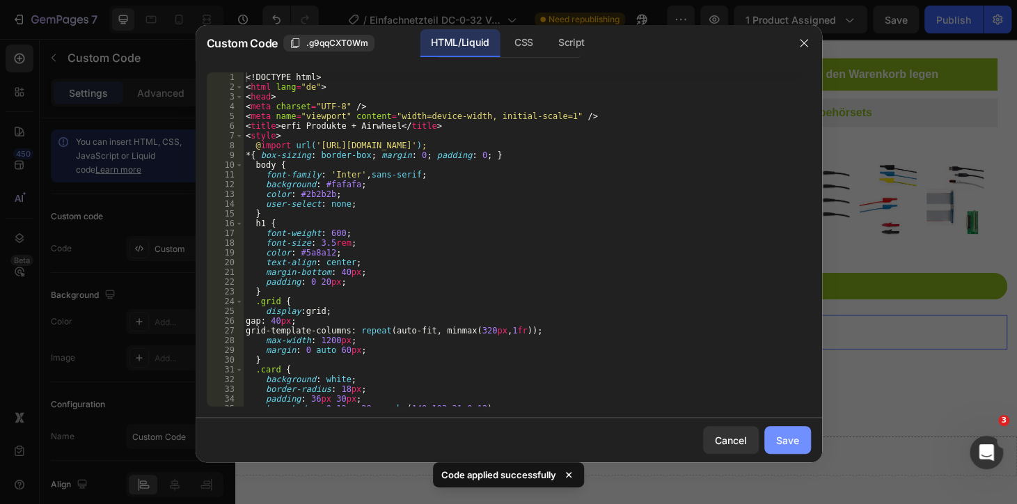
click at [777, 438] on div "Save" at bounding box center [787, 440] width 23 height 15
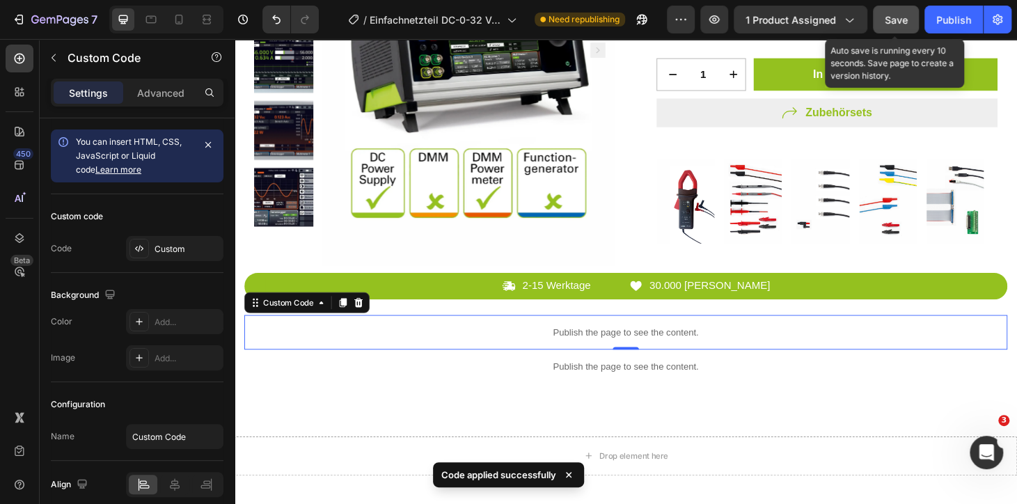
click at [907, 22] on span "Save" at bounding box center [895, 20] width 23 height 12
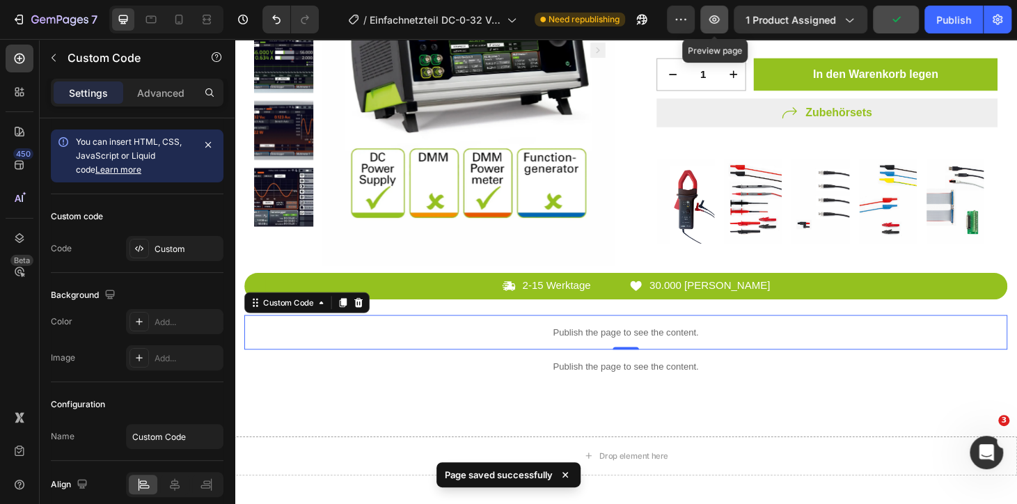
click at [719, 19] on icon "button" at bounding box center [714, 20] width 14 height 14
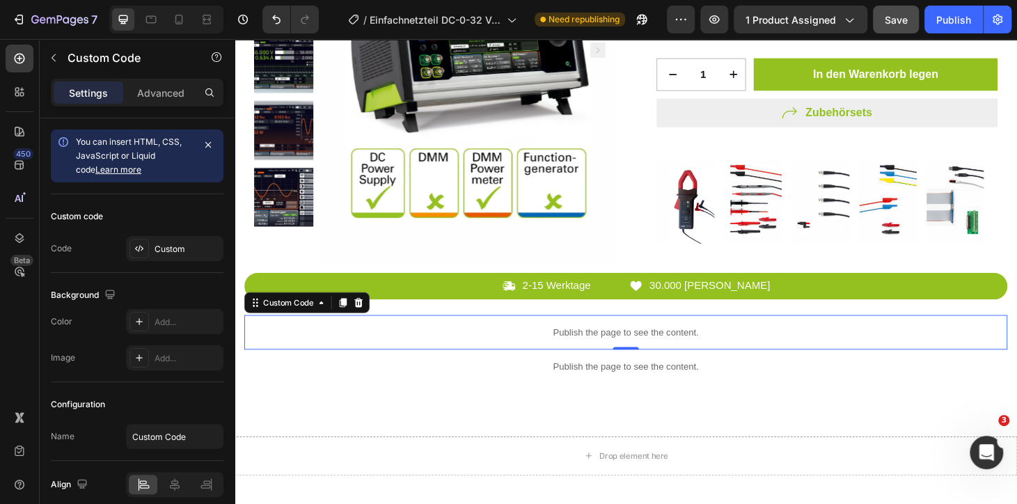
click at [470, 345] on p "Publish the page to see the content." at bounding box center [652, 352] width 814 height 15
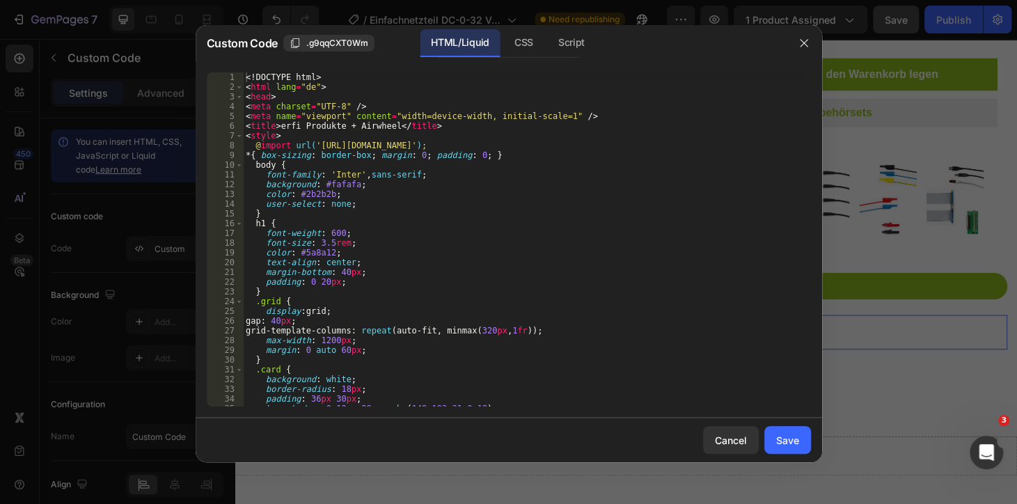
click at [295, 226] on div "<! DOCTYPE html > < html lang = "de" > < head > < meta charset = "UTF-8" /> < m…" at bounding box center [521, 248] width 557 height 353
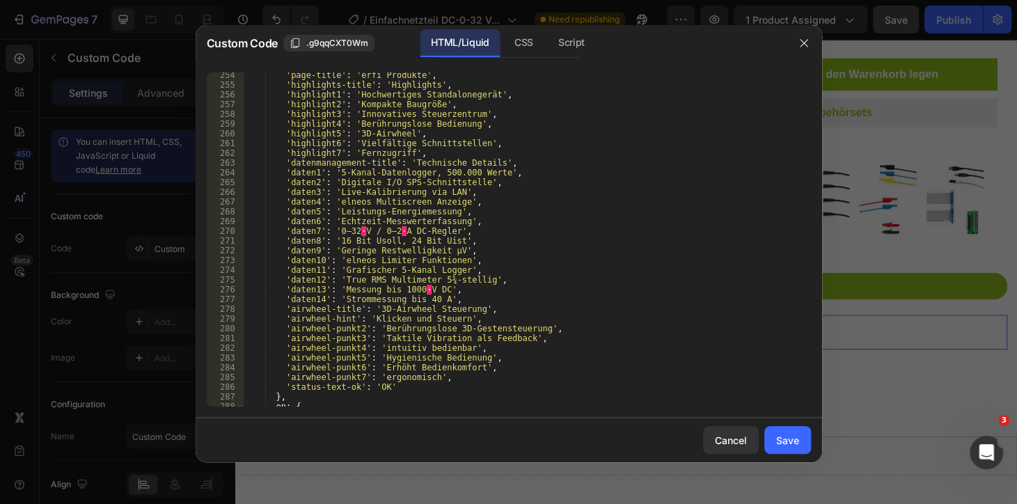
scroll to position [2429, 0]
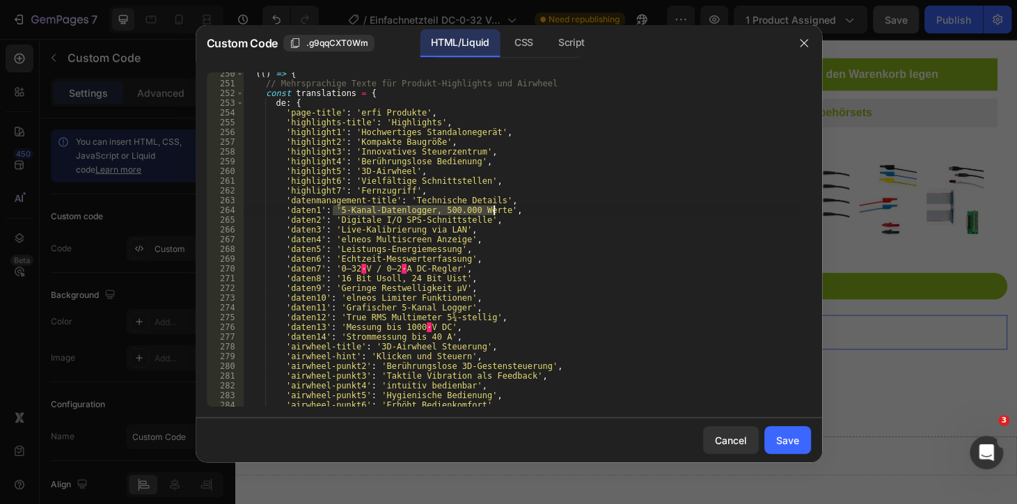
drag, startPoint x: 335, startPoint y: 213, endPoint x: 493, endPoint y: 214, distance: 157.9
click at [493, 214] on div "(( ) => { // Mehrsprachige Texte für Produkt-Highlights und Airwheel const tran…" at bounding box center [521, 245] width 557 height 353
click at [398, 220] on div "(( ) => { // Mehrsprachige Texte für Produkt-Highlights und Airwheel const tran…" at bounding box center [521, 245] width 557 height 353
click at [390, 229] on div "(( ) => { // Mehrsprachige Texte für Produkt-Highlights und Airwheel const tran…" at bounding box center [521, 245] width 557 height 353
click at [390, 238] on div "(( ) => { // Mehrsprachige Texte für Produkt-Highlights und Airwheel const tran…" at bounding box center [521, 245] width 557 height 353
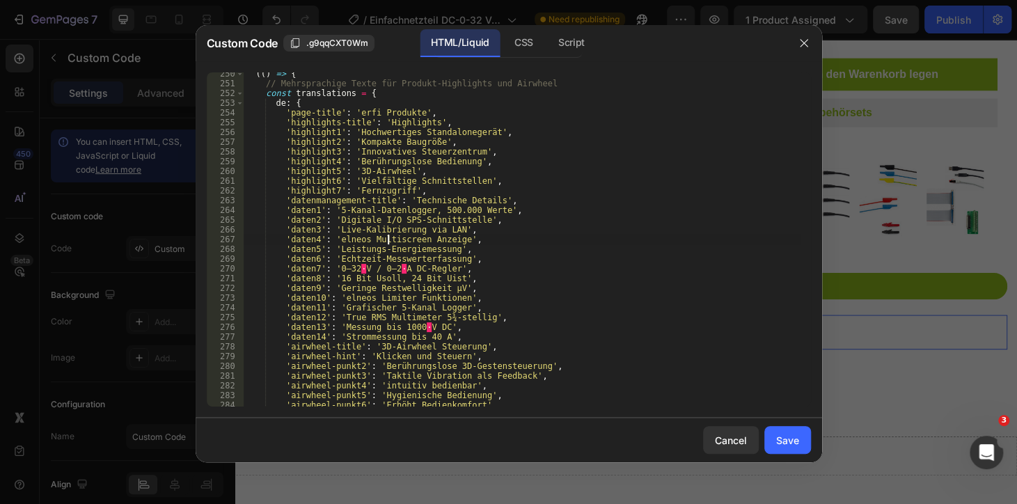
click at [385, 250] on div "(( ) => { // Mehrsprachige Texte für Produkt-Highlights und Airwheel const tran…" at bounding box center [521, 245] width 557 height 353
click at [385, 264] on div "(( ) => { // Mehrsprachige Texte für Produkt-Highlights und Airwheel const tran…" at bounding box center [521, 245] width 557 height 353
click at [391, 269] on div "(( ) => { // Mehrsprachige Texte für Produkt-Highlights und Airwheel const tran…" at bounding box center [521, 245] width 557 height 353
click at [391, 282] on div "(( ) => { // Mehrsprachige Texte für Produkt-Highlights und Airwheel const tran…" at bounding box center [521, 245] width 557 height 353
type textarea "'daten8': '16 Bit Usoll, 24 Bit Uist',"
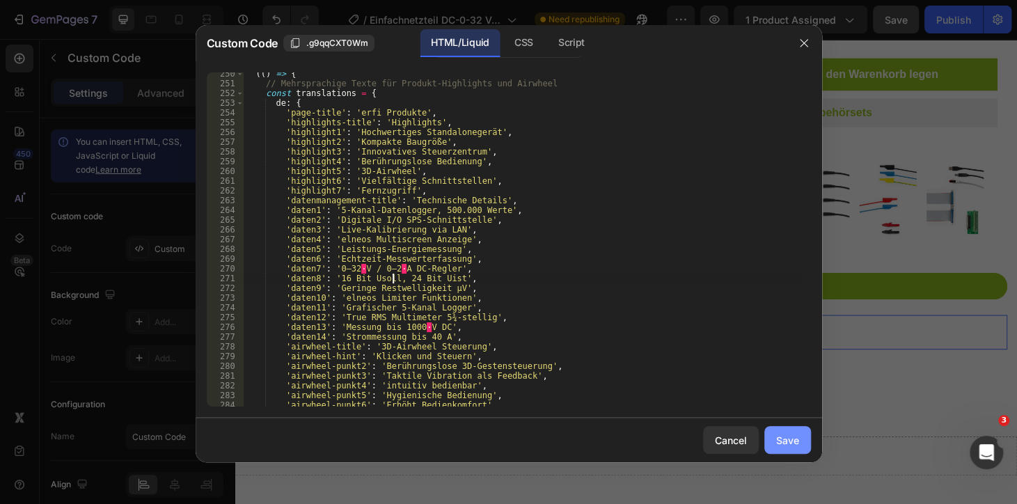
click at [806, 444] on button "Save" at bounding box center [787, 440] width 47 height 28
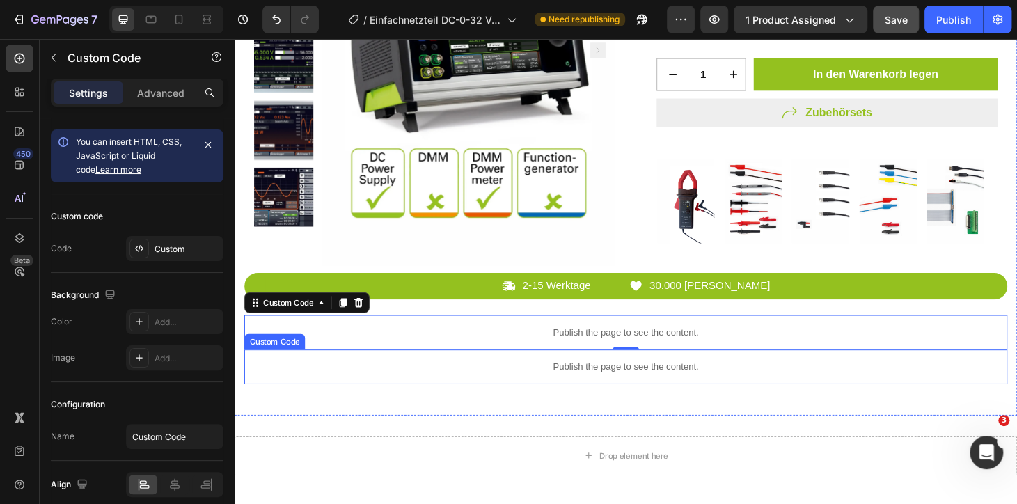
scroll to position [379, 0]
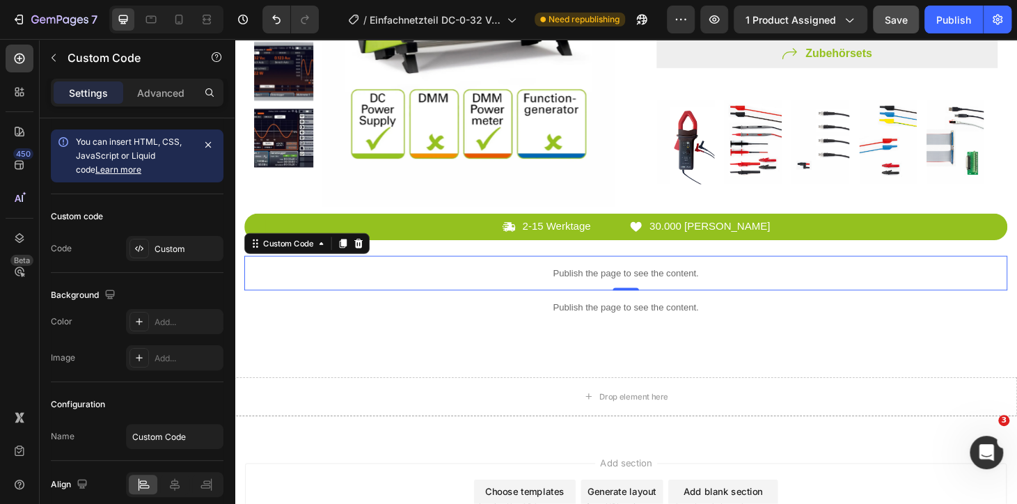
click at [651, 295] on div "Publish the page to see the content." at bounding box center [652, 289] width 814 height 37
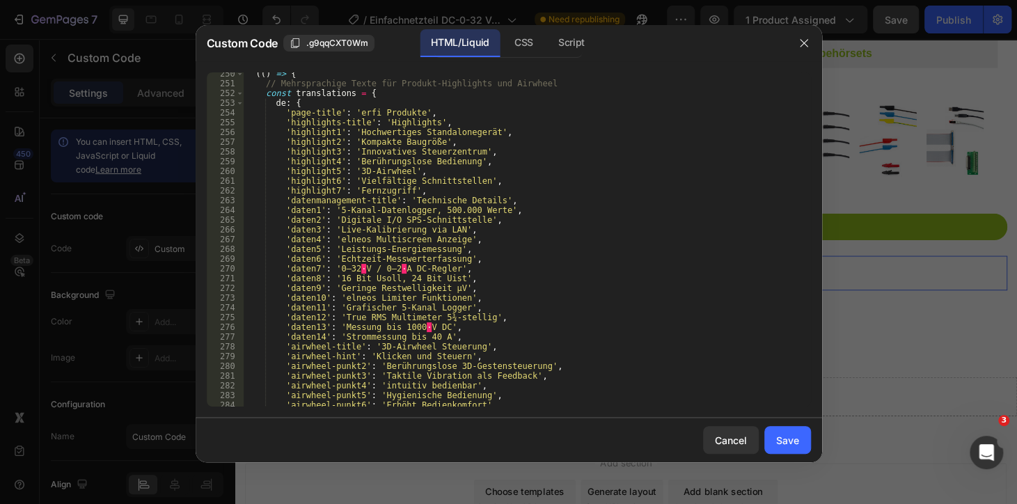
scroll to position [2429, 0]
click at [395, 264] on div "(( ) => { // Mehrsprachige Texte für Produkt-Highlights und Airwheel const tran…" at bounding box center [521, 245] width 557 height 353
click at [414, 270] on div "(( ) => { // Mehrsprachige Texte für Produkt-Highlights und Airwheel const tran…" at bounding box center [521, 245] width 557 height 353
click at [404, 283] on div "(( ) => { // Mehrsprachige Texte für Produkt-Highlights und Airwheel const tran…" at bounding box center [521, 245] width 557 height 353
click at [403, 290] on div "(( ) => { // Mehrsprachige Texte für Produkt-Highlights und Airwheel const tran…" at bounding box center [521, 245] width 557 height 353
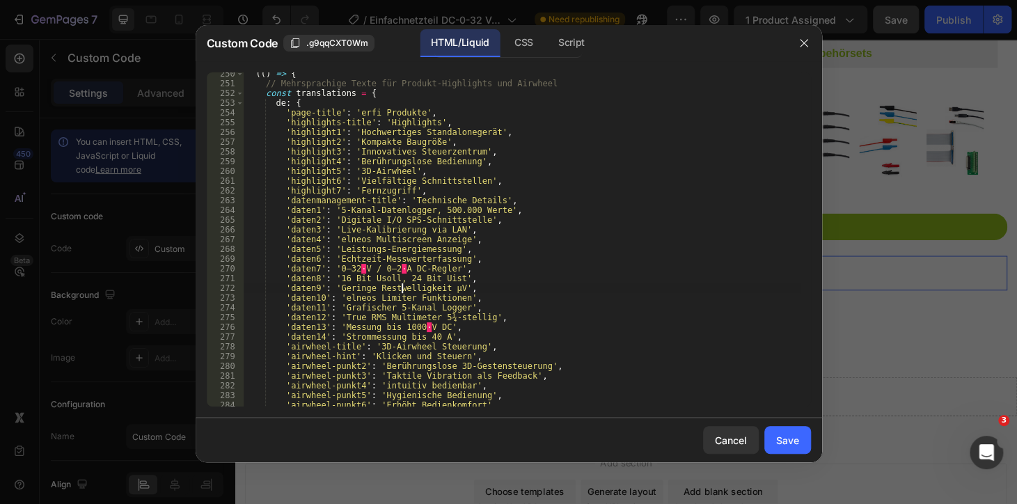
click at [408, 305] on div "(( ) => { // Mehrsprachige Texte für Produkt-Highlights und Airwheel const tran…" at bounding box center [521, 245] width 557 height 353
click at [403, 314] on div "(( ) => { // Mehrsprachige Texte für Produkt-Highlights und Airwheel const tran…" at bounding box center [521, 245] width 557 height 353
click at [408, 330] on div "(( ) => { // Mehrsprachige Texte für Produkt-Highlights und Airwheel const tran…" at bounding box center [521, 245] width 557 height 353
type textarea "'daten13': 'Messung bis 1000 V DC',"
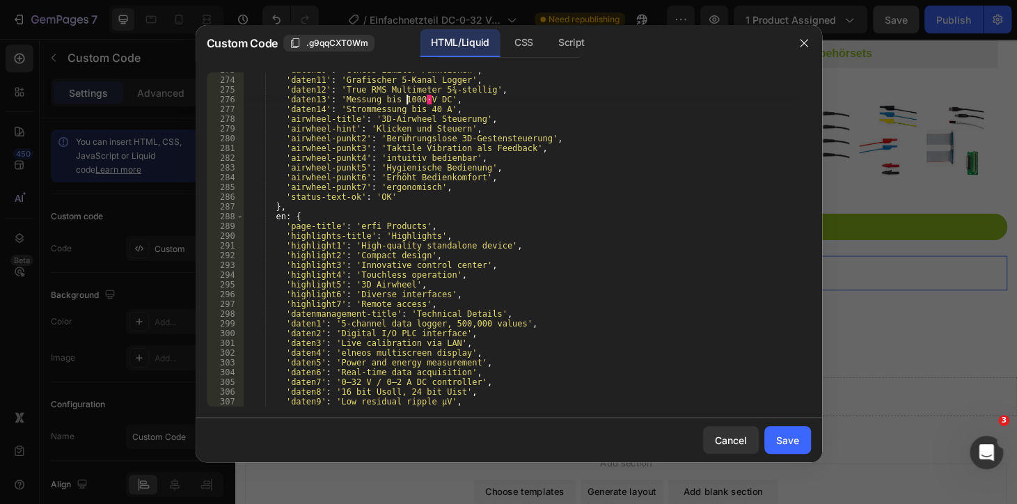
scroll to position [2694, 0]
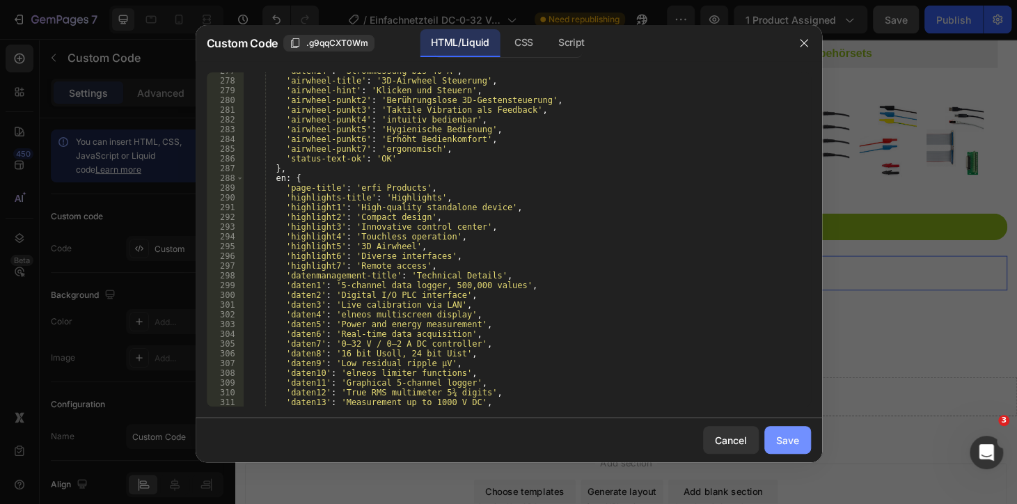
click at [776, 447] on button "Save" at bounding box center [787, 440] width 47 height 28
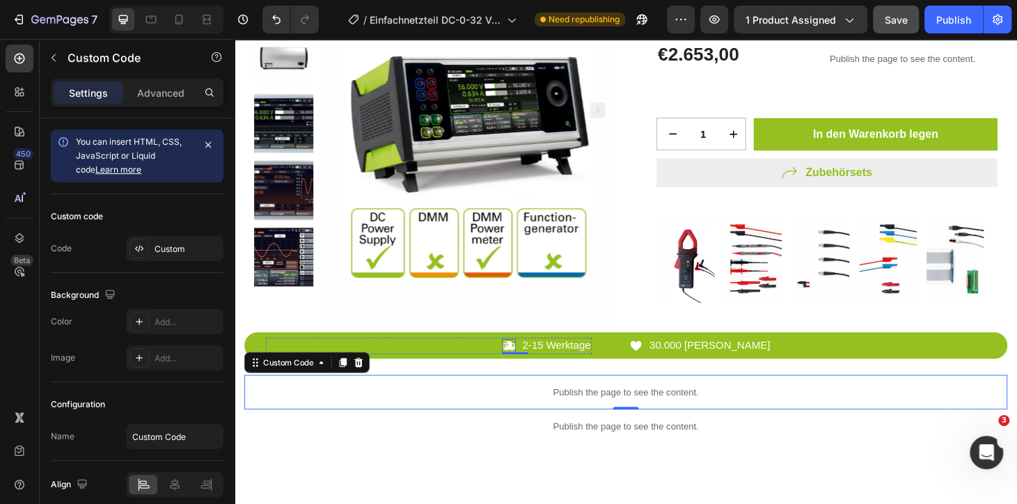
scroll to position [316, 0]
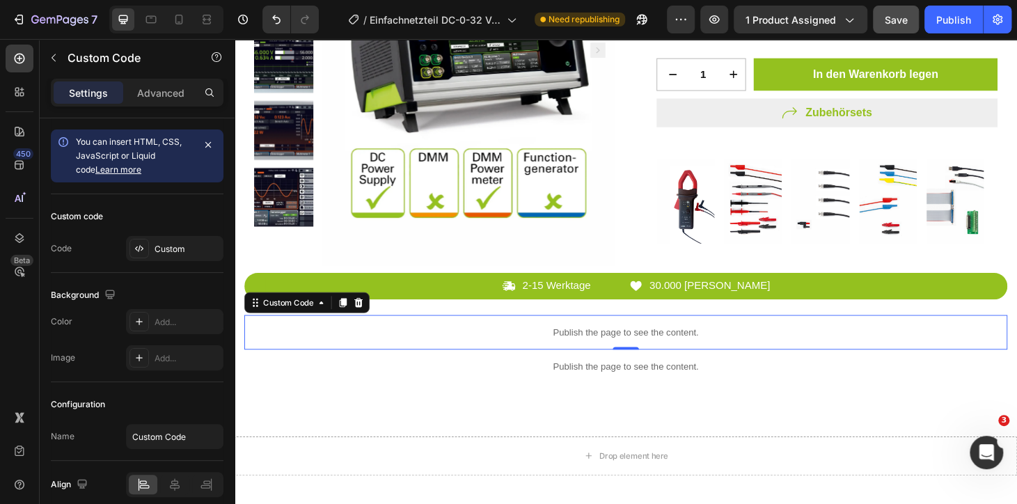
click at [568, 358] on div "Publish the page to see the content." at bounding box center [652, 352] width 814 height 37
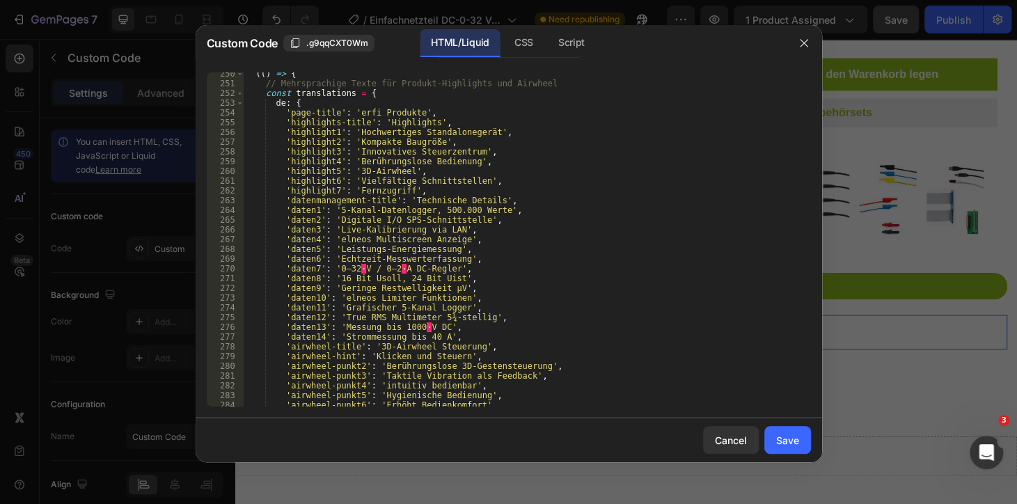
scroll to position [2467, 0]
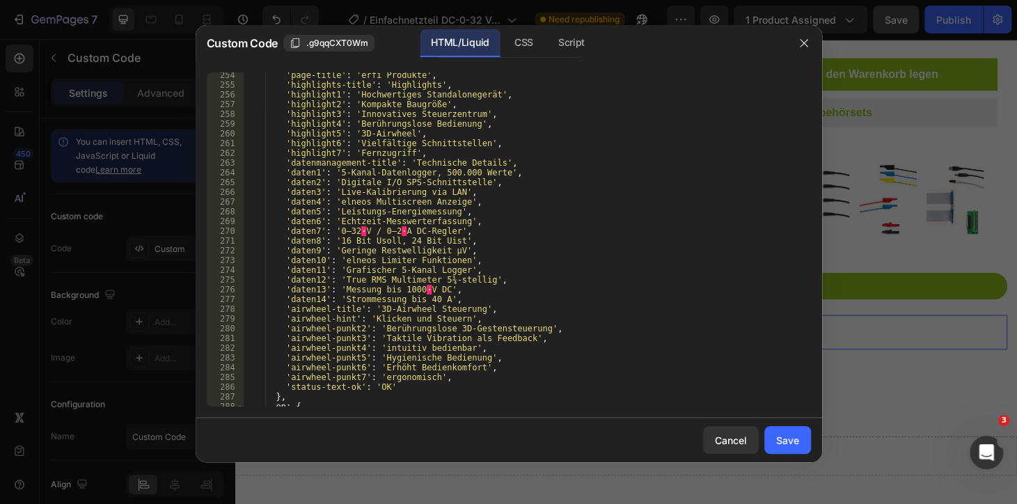
type textarea "'airwheel-hint': 'Klicken und Steuern',"
click at [372, 321] on div "'page-title' : 'erfi Produkte' , 'highlights-title' : 'Highlights' , 'highlight…" at bounding box center [521, 246] width 557 height 353
click at [787, 443] on div "Save" at bounding box center [787, 440] width 23 height 15
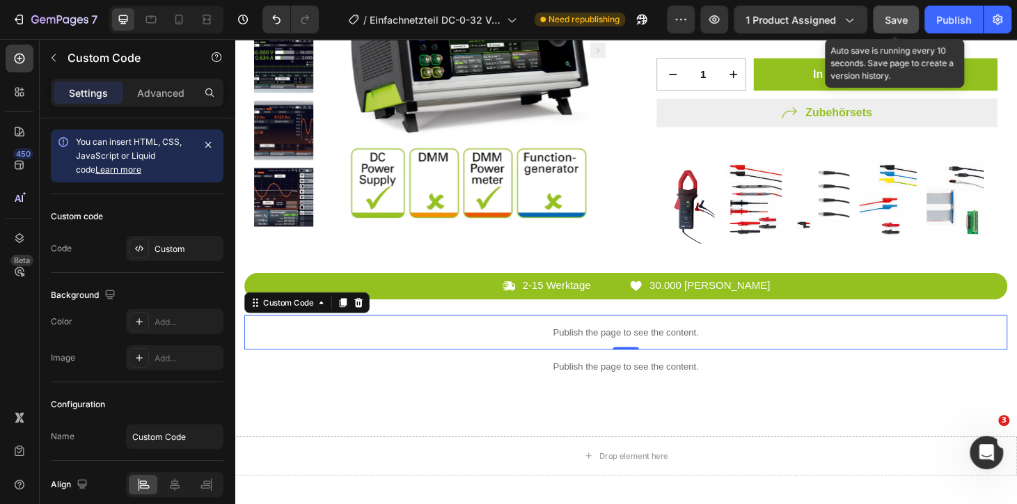
click at [910, 13] on button "Save" at bounding box center [896, 20] width 46 height 28
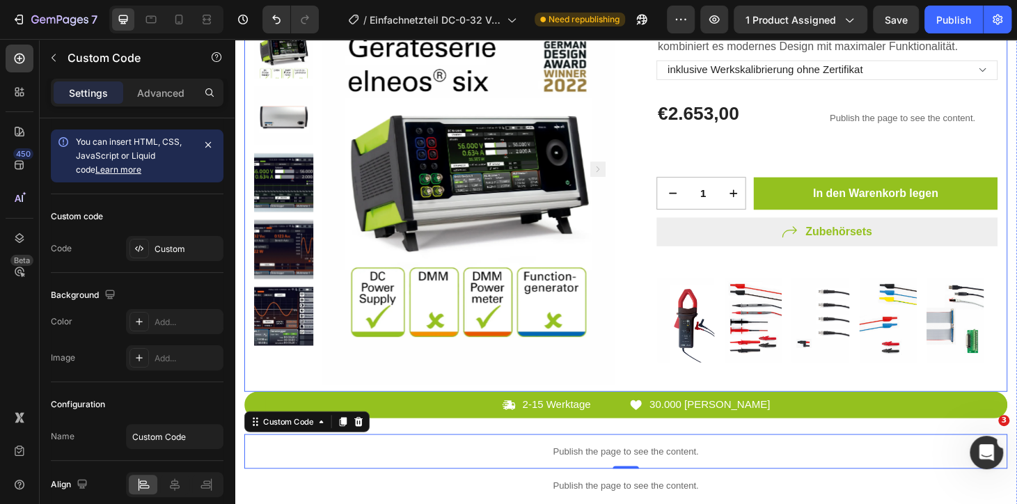
scroll to position [316, 0]
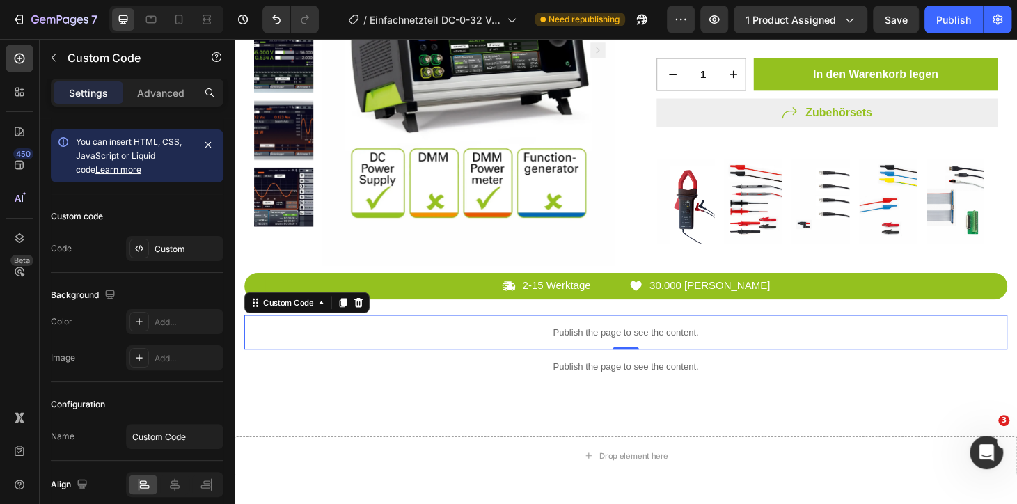
click at [639, 358] on div "Publish the page to see the content." at bounding box center [652, 352] width 814 height 37
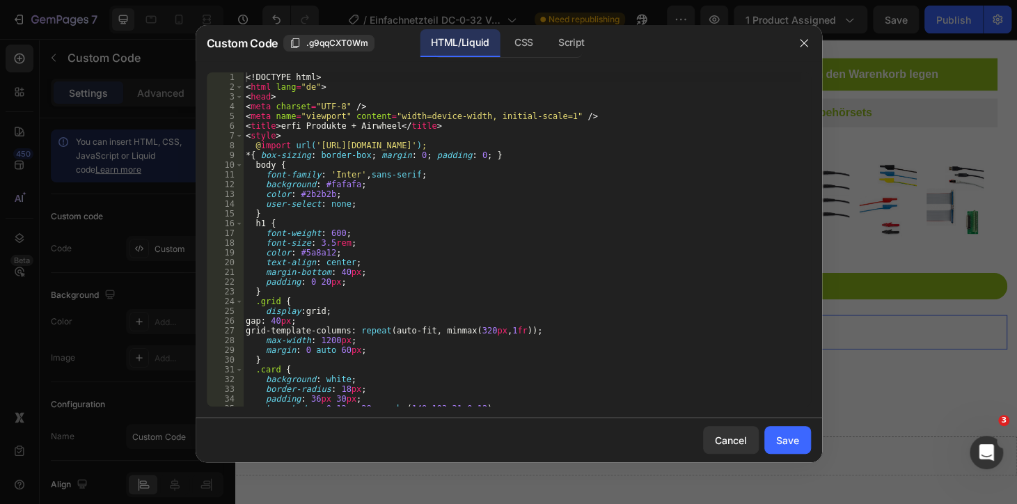
click at [614, 337] on div "<! DOCTYPE html > < html lang = "de" > < head > < meta charset = "UTF-8" /> < m…" at bounding box center [521, 248] width 557 height 353
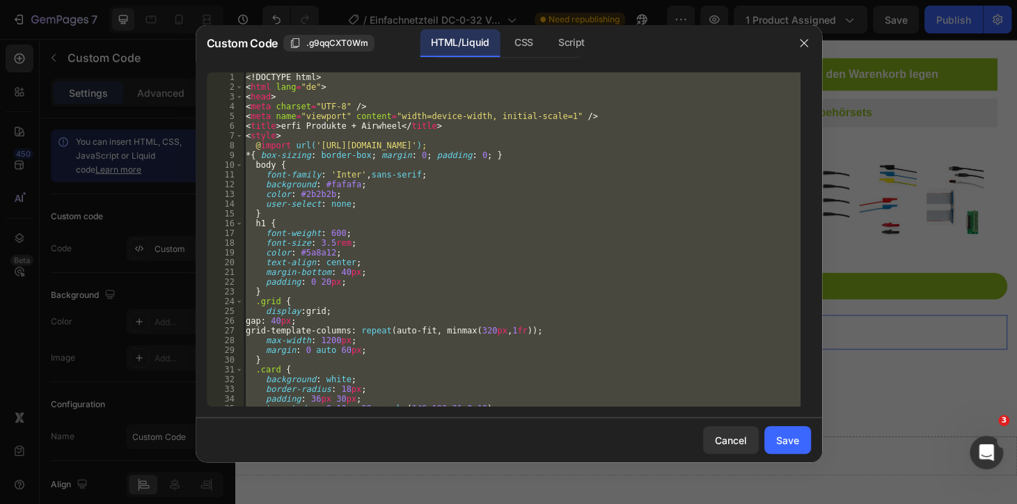
click at [529, 304] on div "<! DOCTYPE html > < html lang = "de" > < head > < meta charset = "UTF-8" /> < m…" at bounding box center [521, 239] width 557 height 334
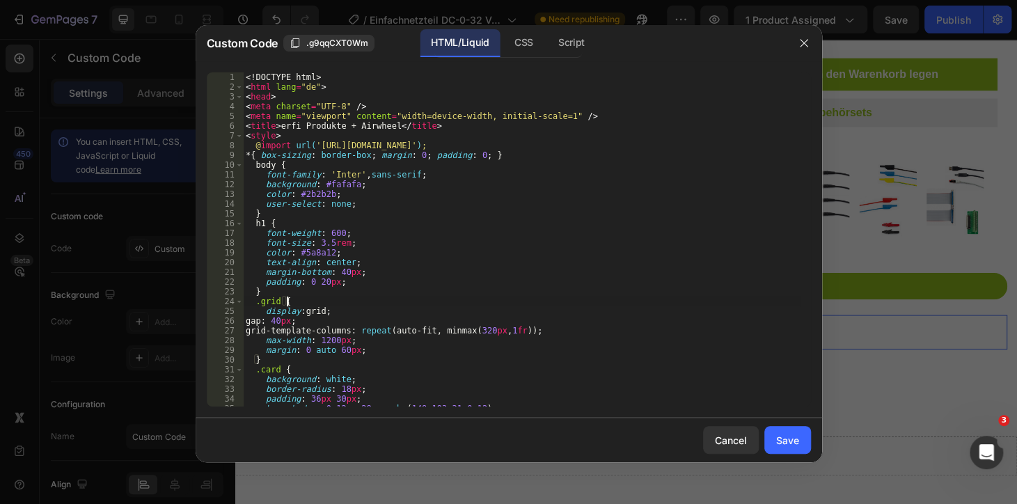
type textarea "</html>"
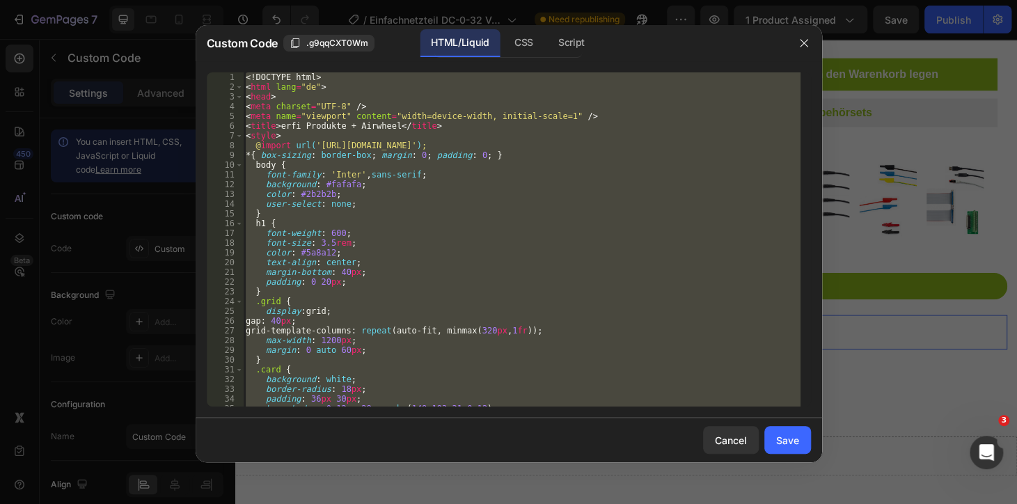
paste textarea
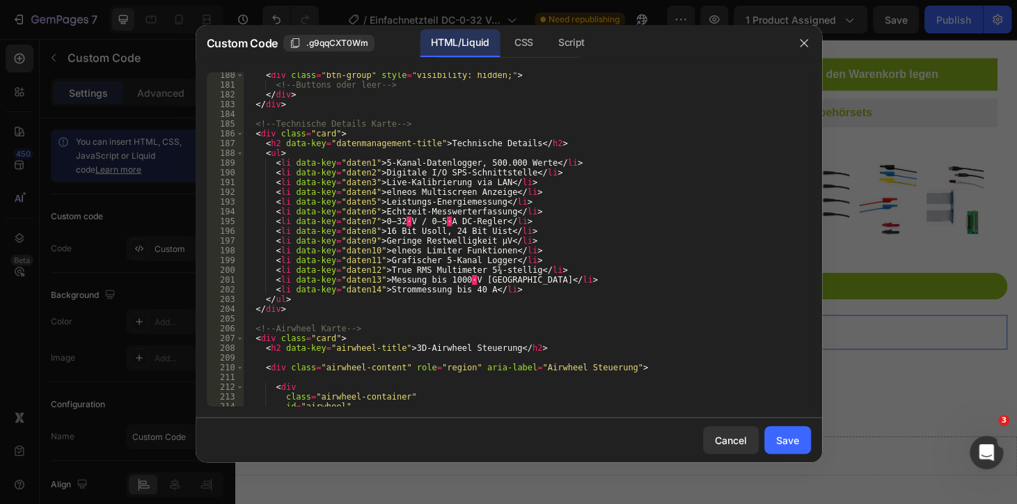
scroll to position [1707, 0]
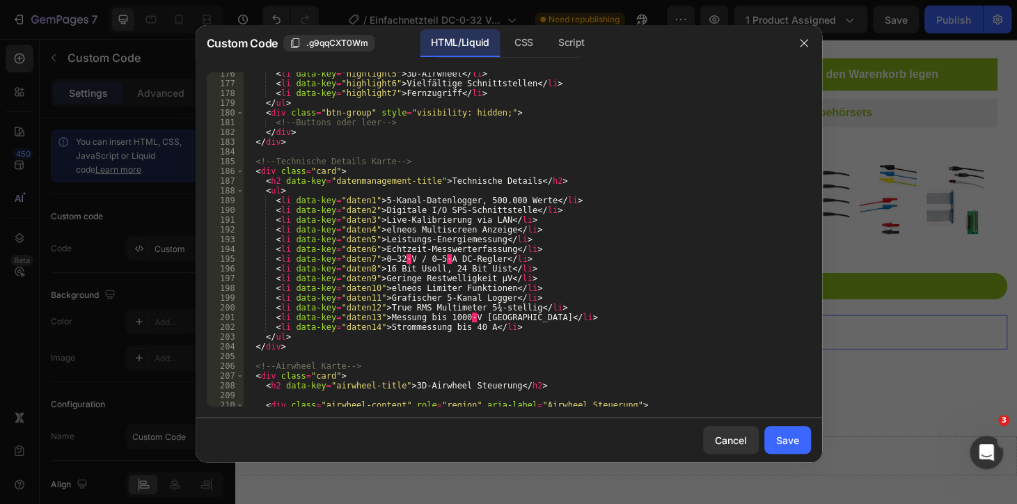
click at [430, 260] on div "< li data-key = "highlight5" > 3D-Airwheel </ li > < li data-key = "highlight6"…" at bounding box center [521, 245] width 557 height 353
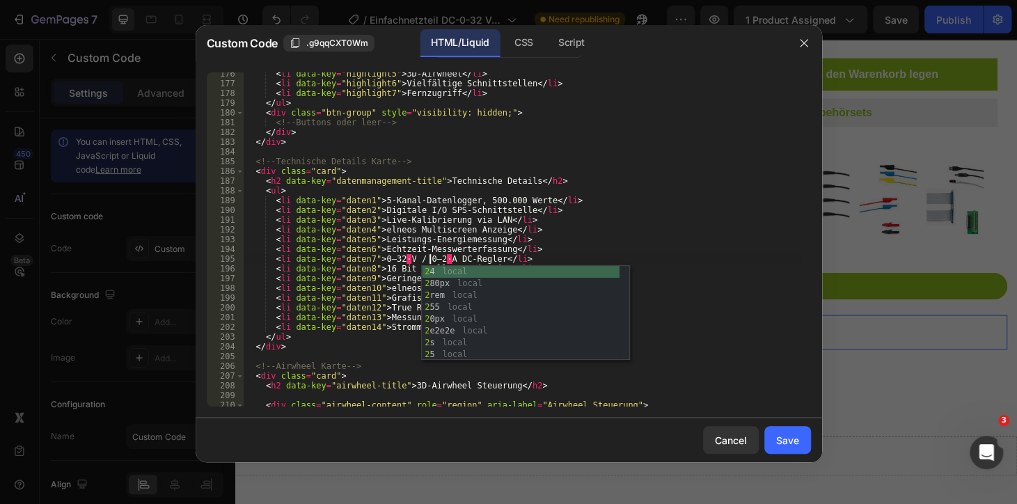
click at [557, 200] on div "< li data-key = "highlight5" > 3D-Airwheel </ li > < li data-key = "highlight6"…" at bounding box center [521, 245] width 557 height 353
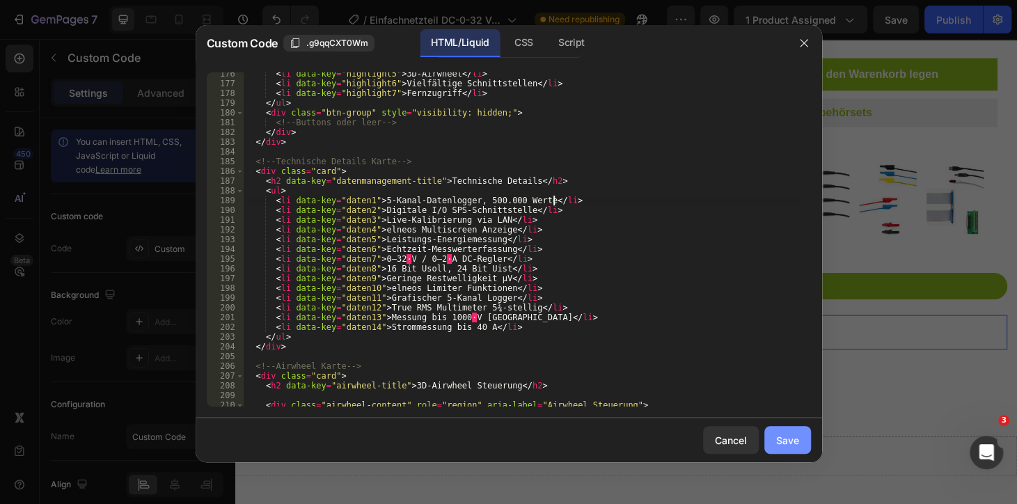
type textarea "<li data-key="daten1">5-Kanal-Datenlogger, 500.000 Werte</li>"
click at [793, 436] on div "Save" at bounding box center [787, 440] width 23 height 15
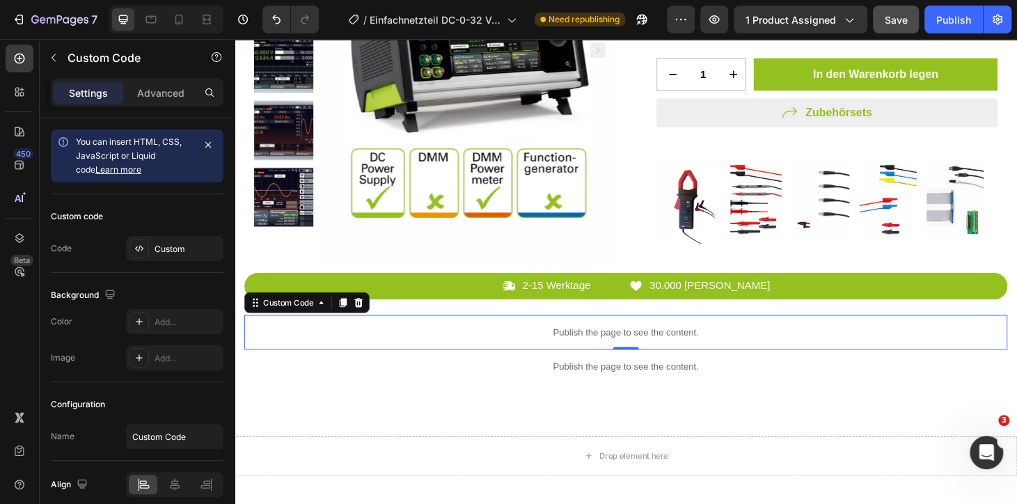
click at [901, 31] on button "Save" at bounding box center [896, 20] width 46 height 28
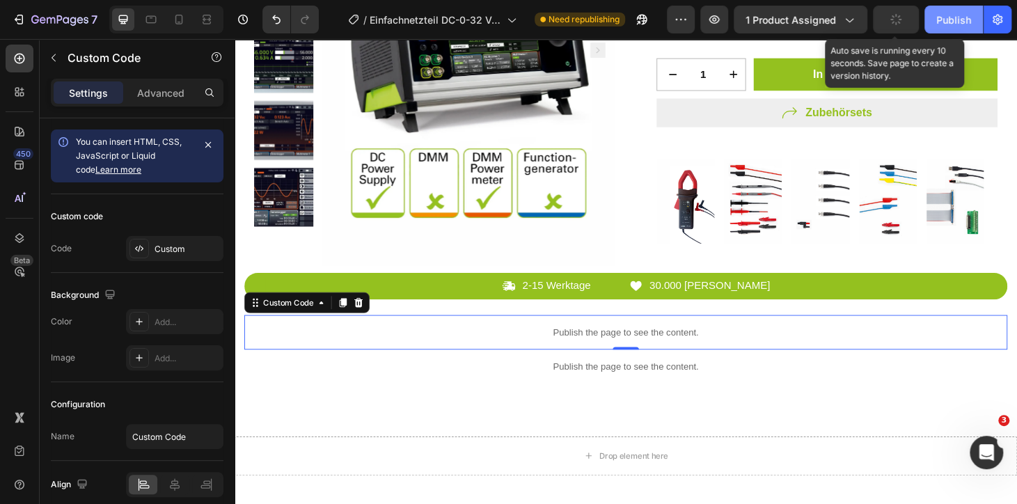
click at [939, 19] on div "Publish" at bounding box center [953, 20] width 35 height 15
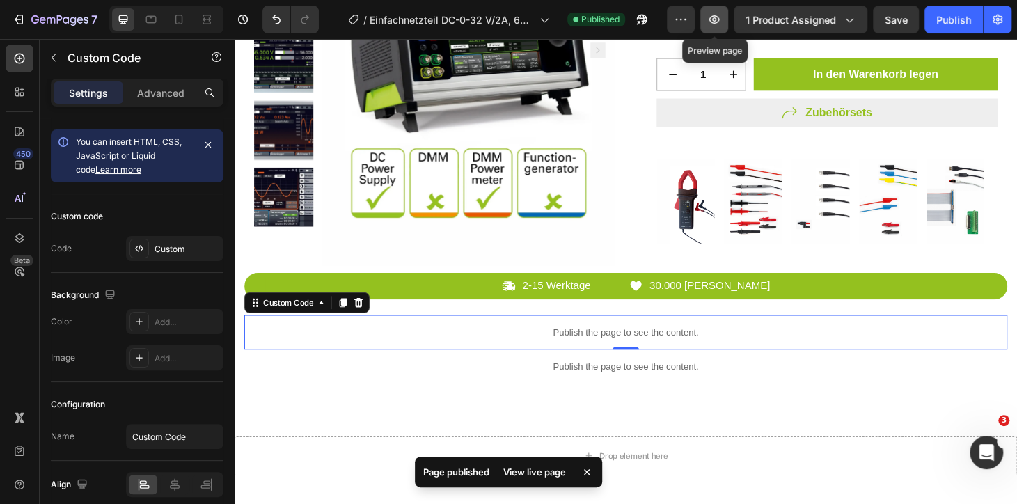
click at [714, 17] on icon "button" at bounding box center [714, 20] width 14 height 14
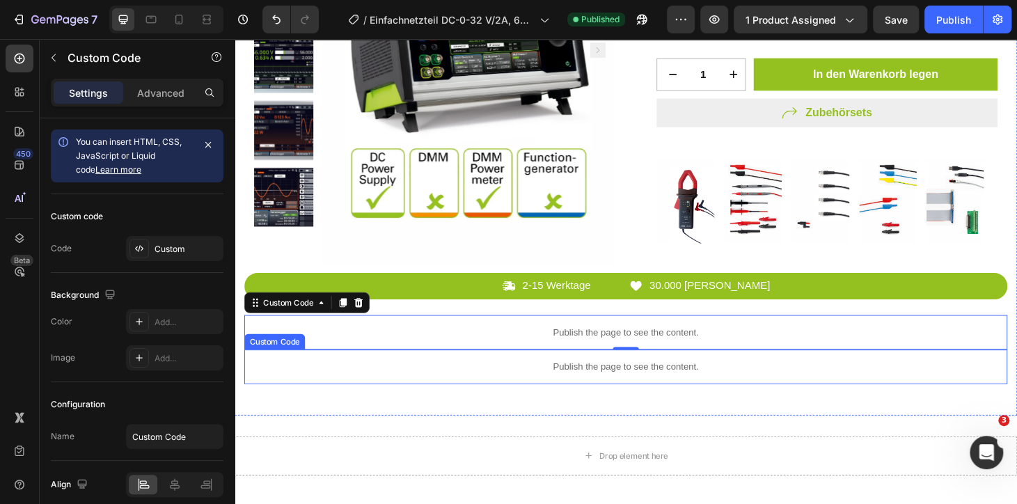
click at [550, 359] on div "Publish the page to see the content." at bounding box center [652, 352] width 814 height 37
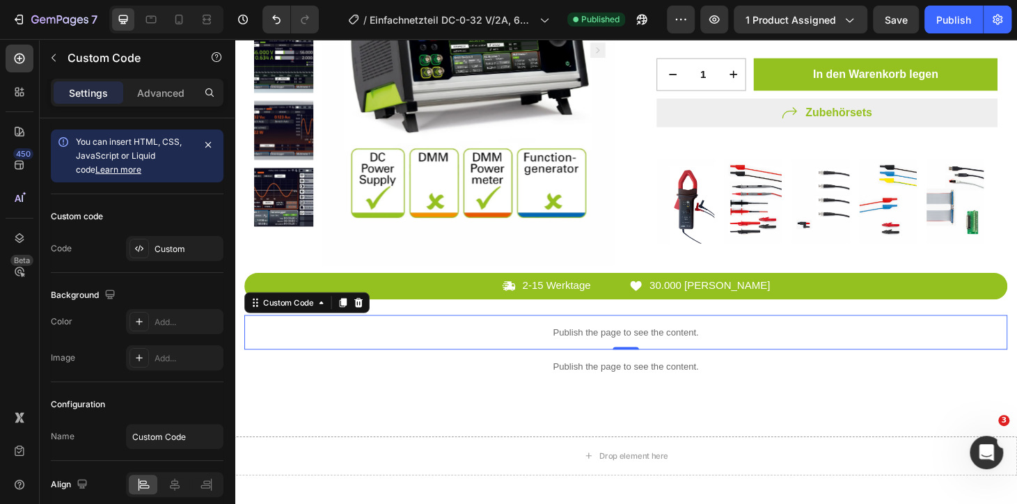
click at [550, 359] on div "Publish the page to see the content." at bounding box center [652, 352] width 814 height 37
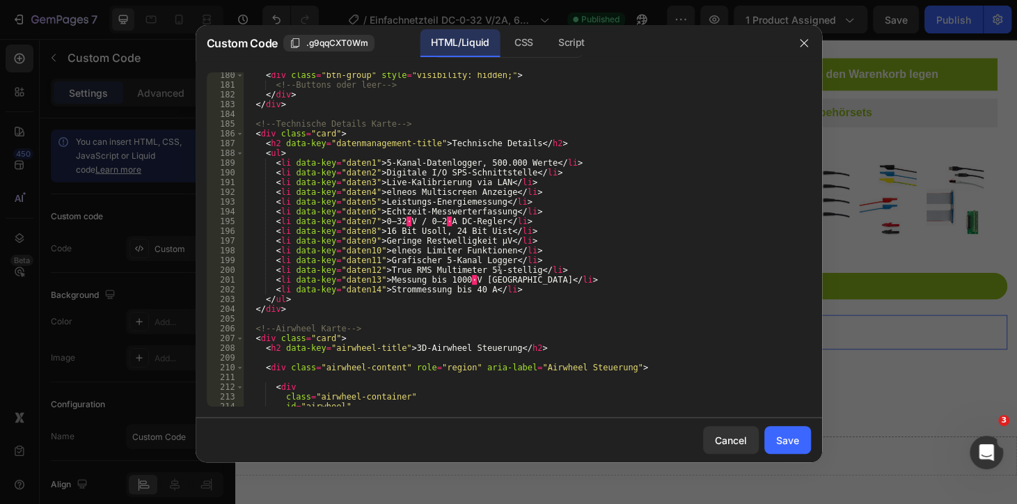
scroll to position [1822, 0]
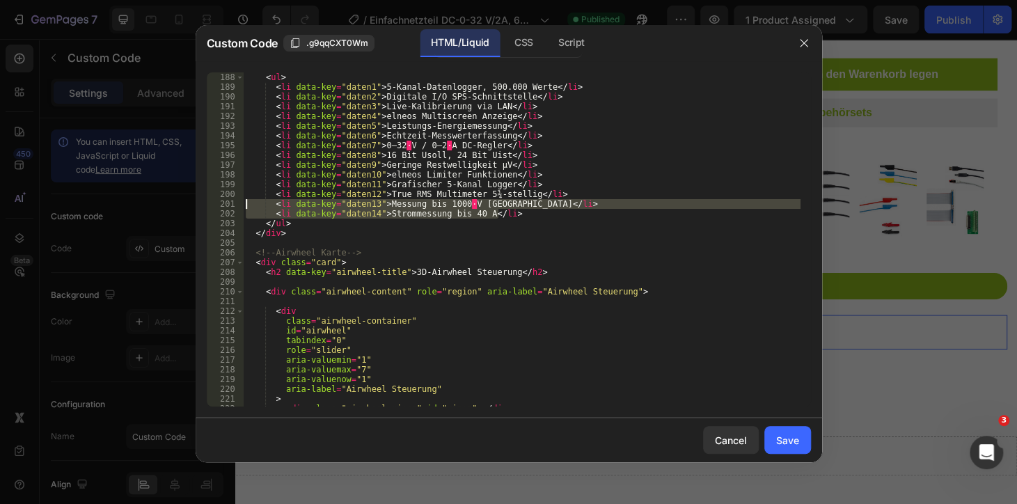
drag, startPoint x: 504, startPoint y: 209, endPoint x: 237, endPoint y: 200, distance: 267.3
click at [237, 200] on div "<li data-key="daten14">Strommessung bis 40 A</li> 188 189 190 191 192 193 194 1…" at bounding box center [509, 239] width 604 height 334
type textarea "<li data-key="daten13">Messung bis 1000 V DC</li> <li data-key="daten14">Stromm…"
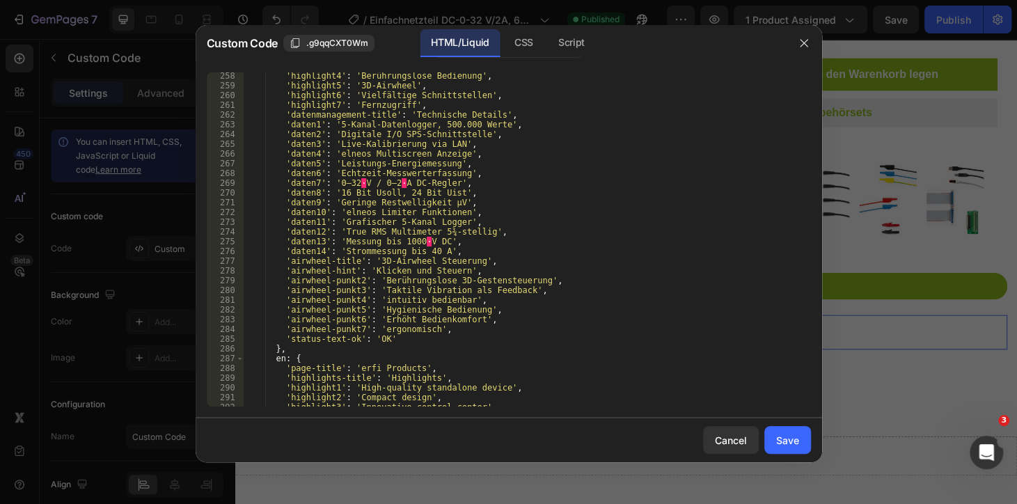
scroll to position [2542, 0]
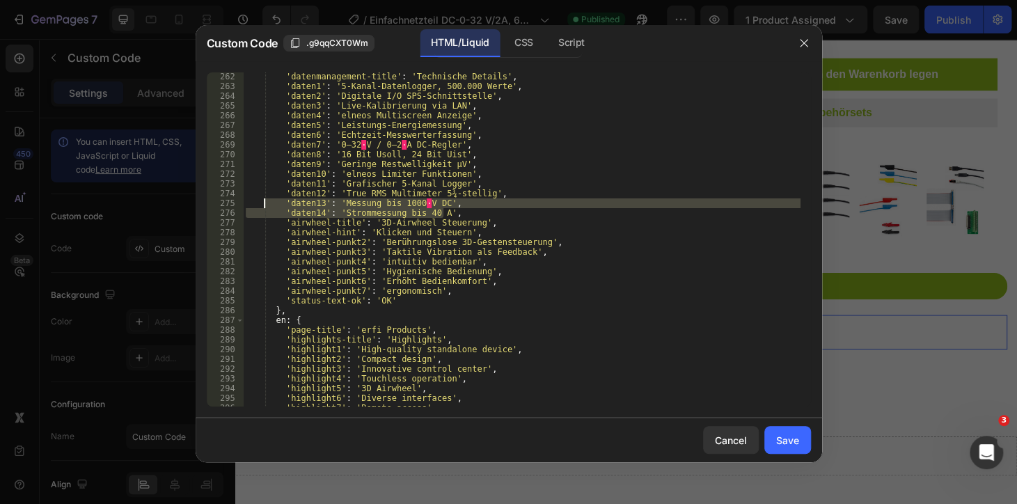
drag, startPoint x: 444, startPoint y: 213, endPoint x: 264, endPoint y: 203, distance: 180.5
click at [264, 203] on div "'datenmanagement-title' : 'Technische Details' , 'daten1' : '5-Kanal-Datenlogge…" at bounding box center [521, 248] width 557 height 353
type textarea "'daten13': 'Messung bis 1000 V DC', 'daten14': 'Strommessung bis 40 A',"
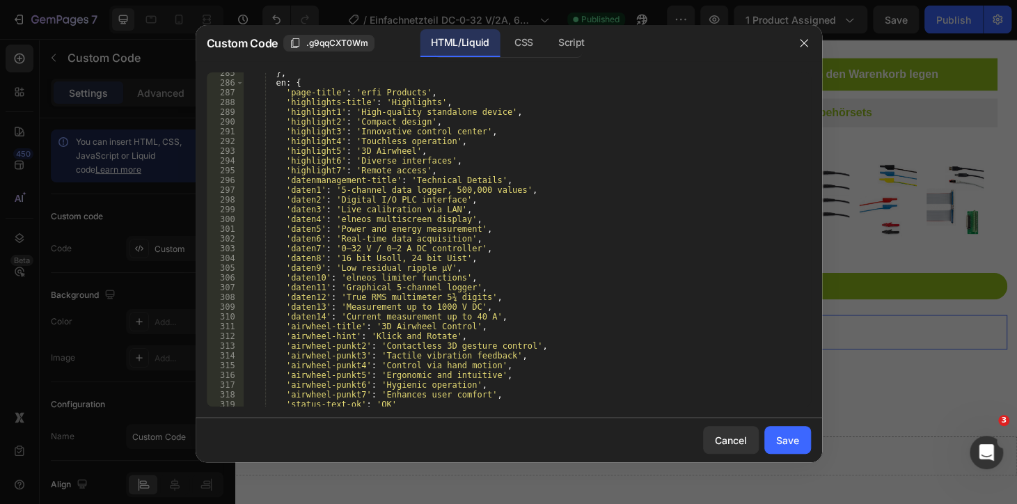
scroll to position [2884, 0]
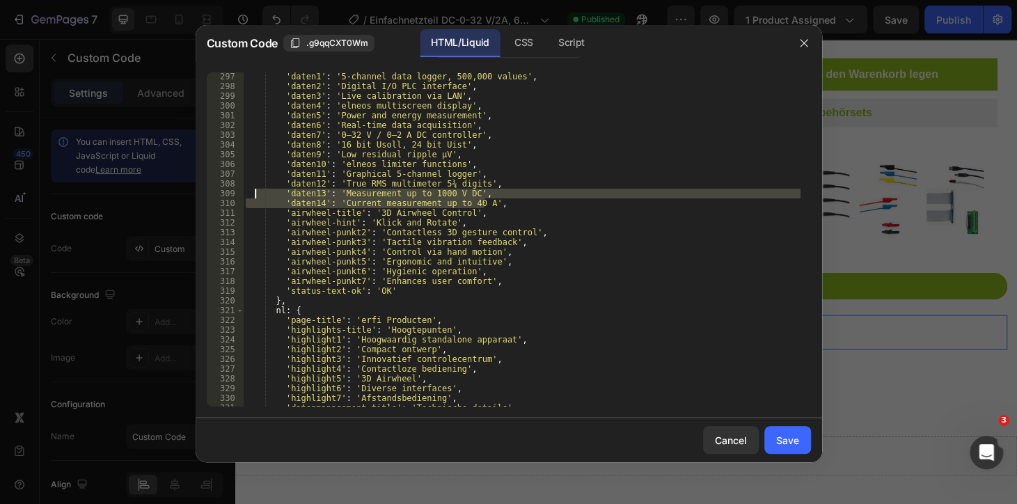
drag, startPoint x: 486, startPoint y: 200, endPoint x: 255, endPoint y: 191, distance: 231.9
click at [255, 191] on div "'daten1' : '5-channel data logger, 500,000 values' , 'daten2' : 'Digital I/O PL…" at bounding box center [521, 248] width 557 height 353
type textarea "'daten13': 'Measurement up to 1000 V DC', 'daten14': 'Current measurement up to…"
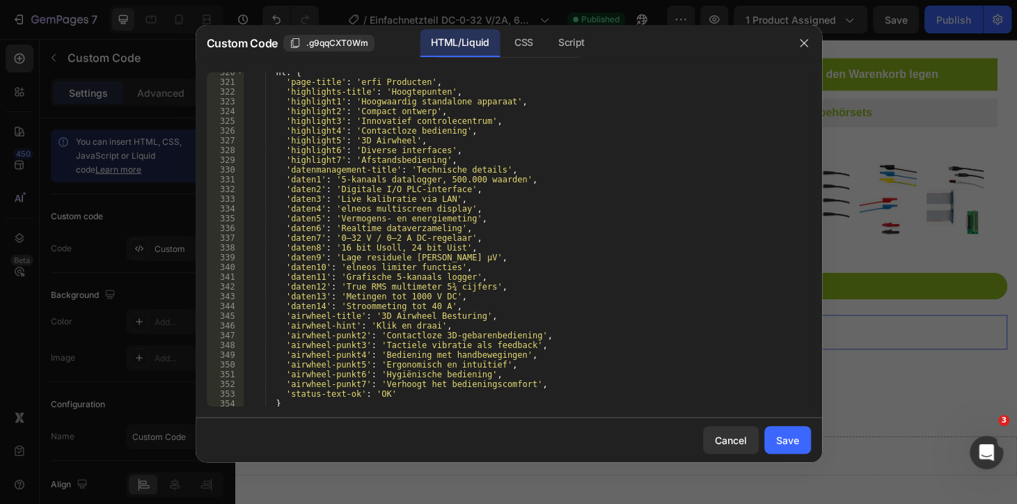
scroll to position [3188, 0]
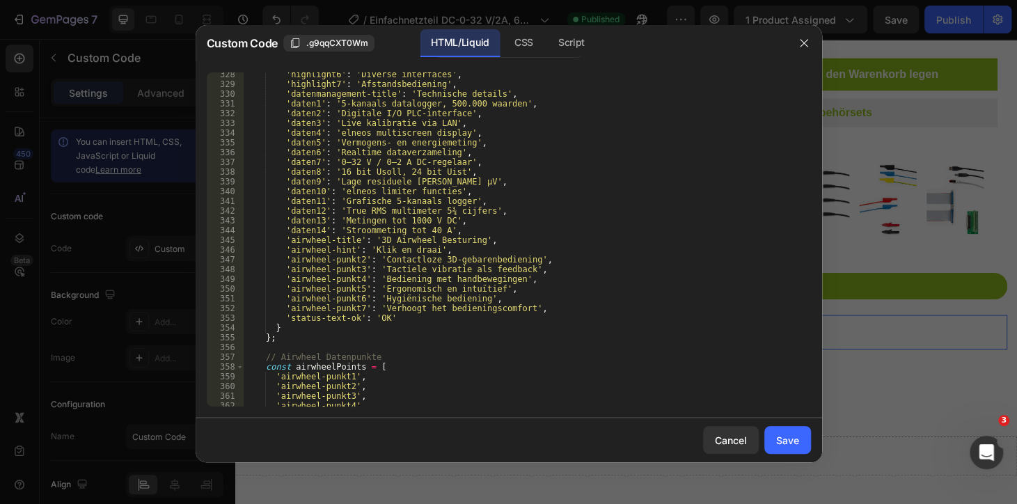
click at [450, 235] on div "'highlight6' : 'Diverse interfaces' , 'highlight7' : 'Afstandsbediening' , 'dat…" at bounding box center [521, 246] width 557 height 353
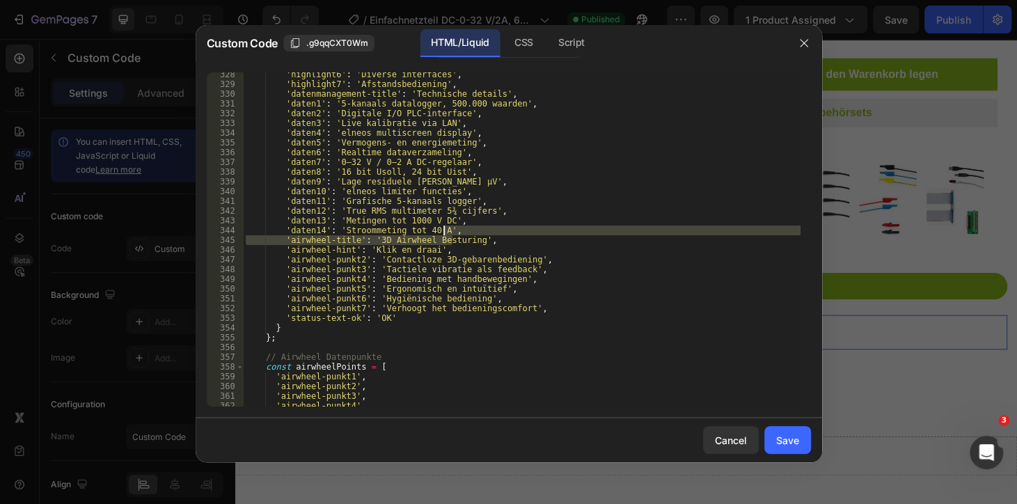
click at [454, 226] on div "'highlight6' : 'Diverse interfaces' , 'highlight7' : 'Afstandsbediening' , 'dat…" at bounding box center [521, 239] width 557 height 334
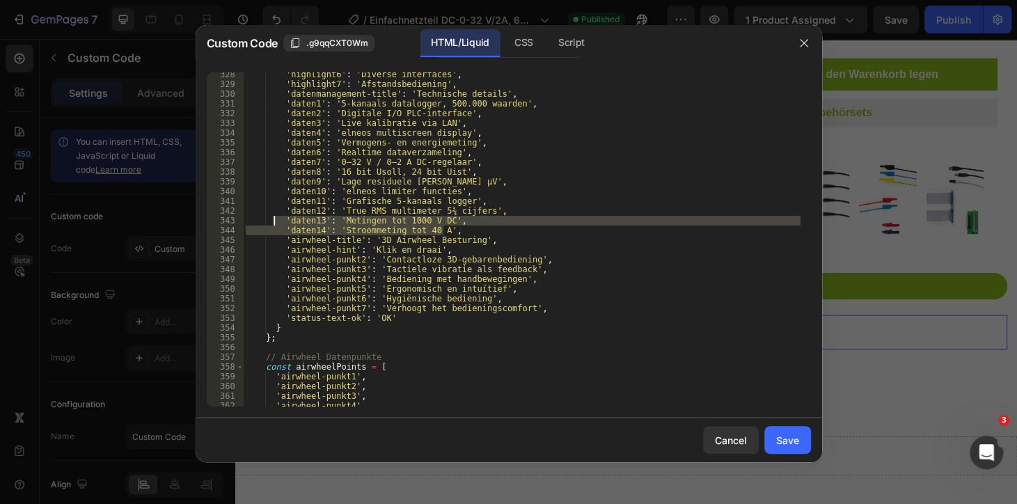
drag, startPoint x: 457, startPoint y: 226, endPoint x: 273, endPoint y: 218, distance: 184.6
click at [273, 218] on div "'highlight6' : 'Diverse interfaces' , 'highlight7' : 'Afstandsbediening' , 'dat…" at bounding box center [521, 246] width 557 height 353
type textarea "'daten13': 'Metingen tot 1000 V DC', 'daten14': 'Stroommeting tot 40 A',"
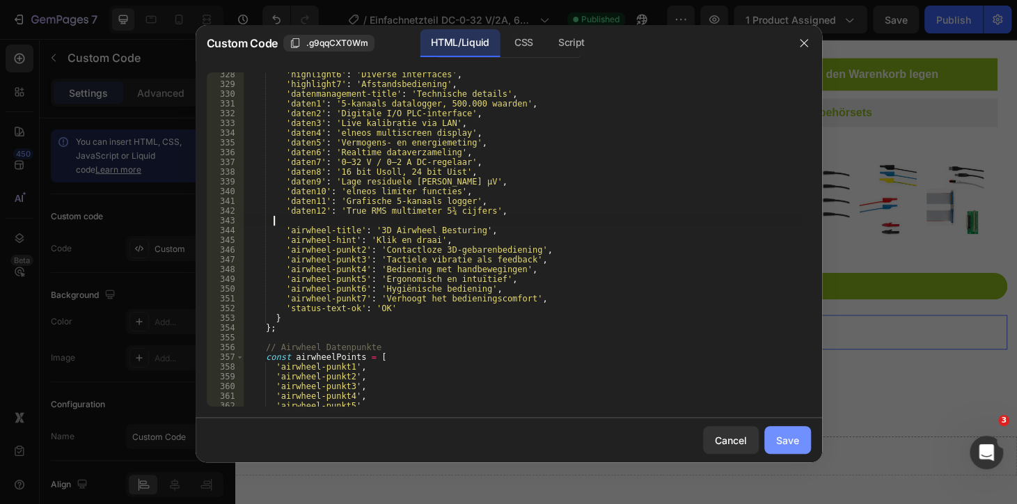
click at [788, 438] on div "Save" at bounding box center [787, 440] width 23 height 15
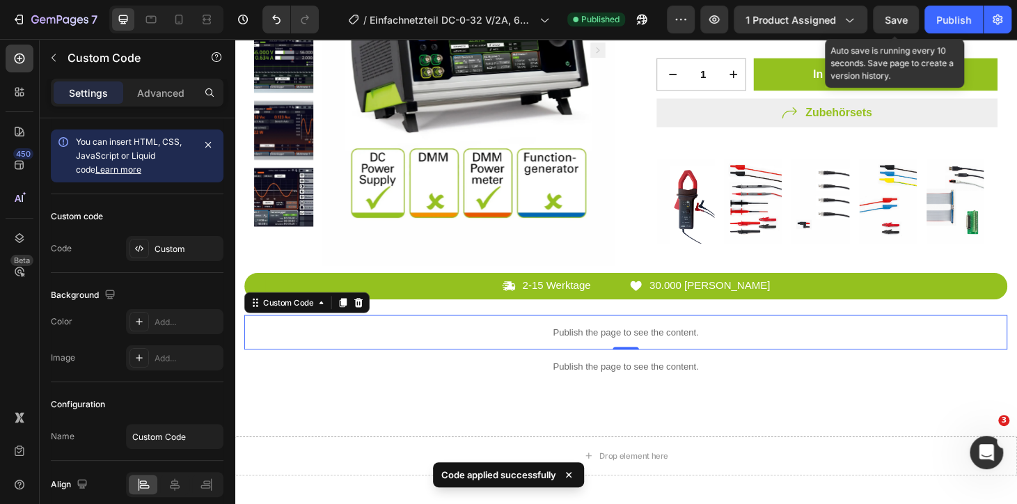
click at [905, 16] on span "Save" at bounding box center [895, 20] width 23 height 12
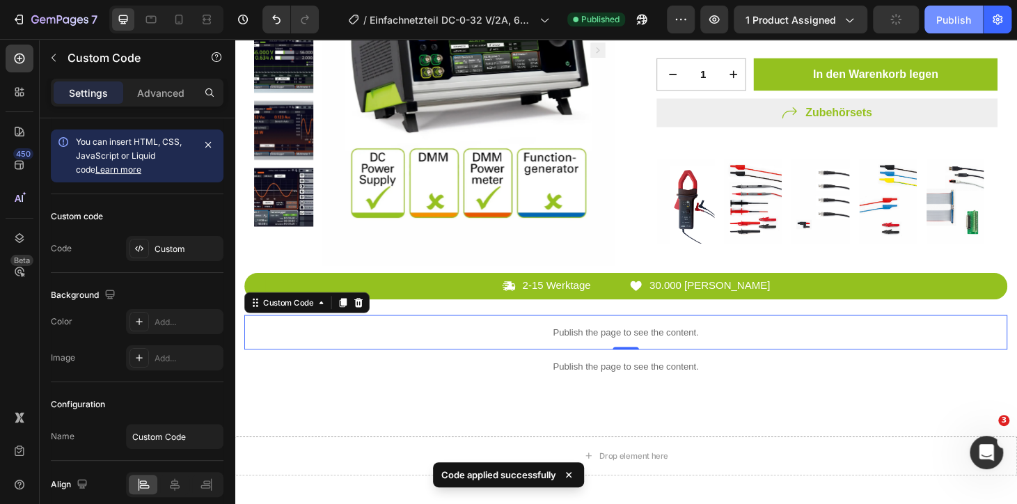
click at [926, 16] on button "Publish" at bounding box center [953, 20] width 58 height 28
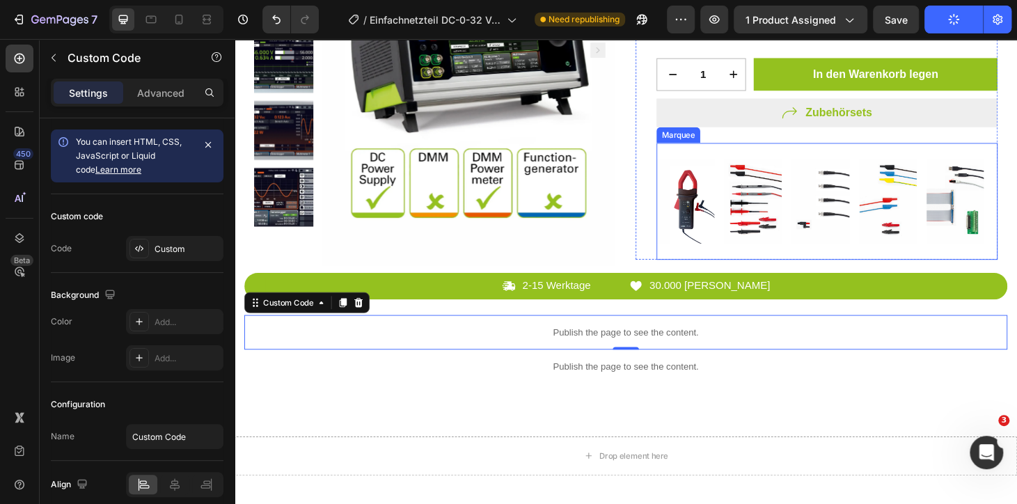
scroll to position [506, 0]
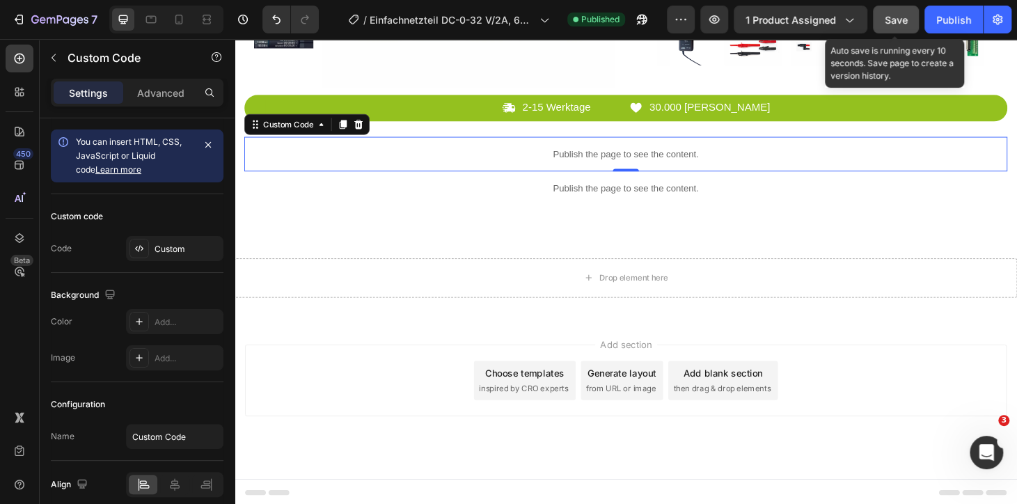
click at [914, 22] on button "Save" at bounding box center [896, 20] width 46 height 28
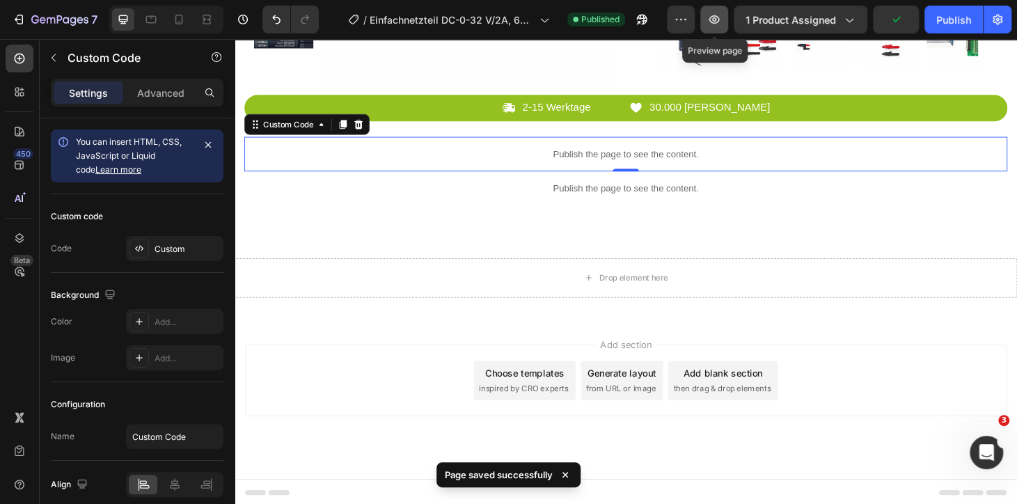
click at [714, 26] on button "button" at bounding box center [714, 20] width 28 height 28
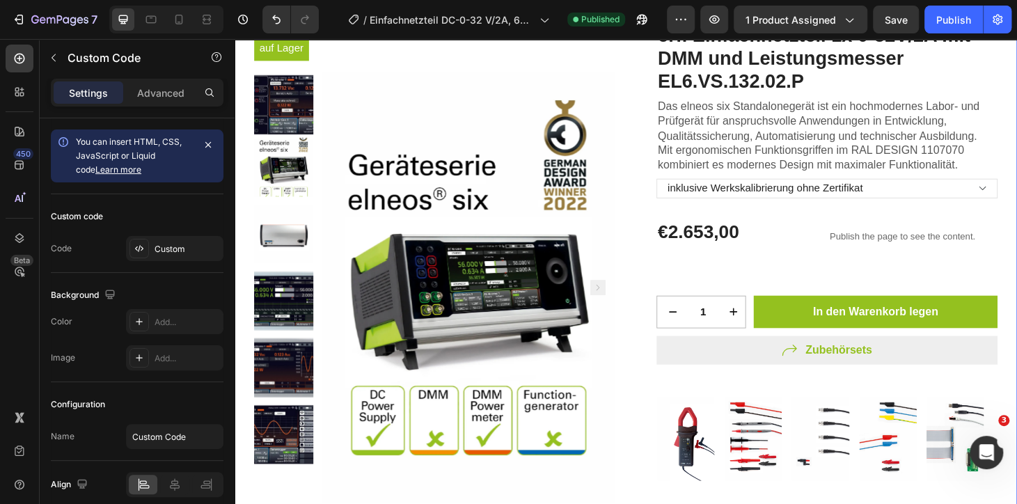
scroll to position [0, 0]
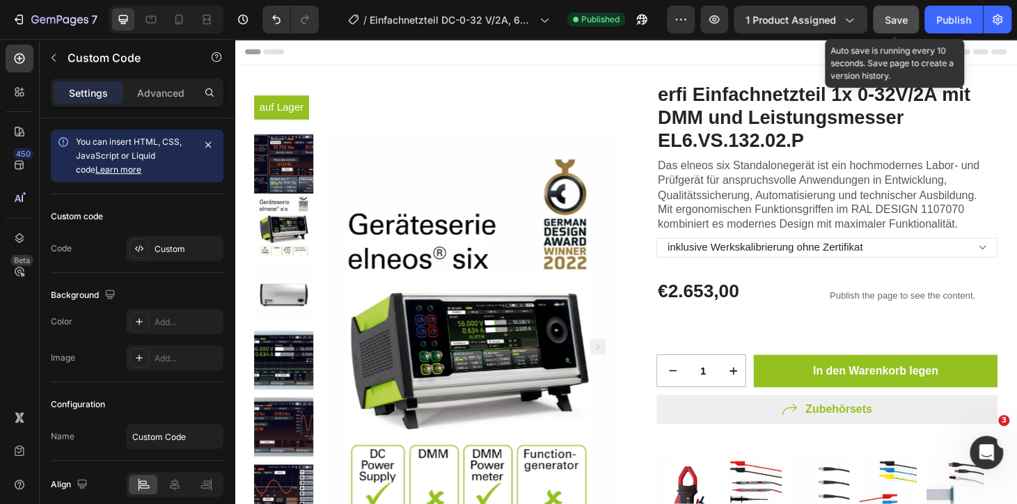
click at [911, 17] on button "Save" at bounding box center [896, 20] width 46 height 28
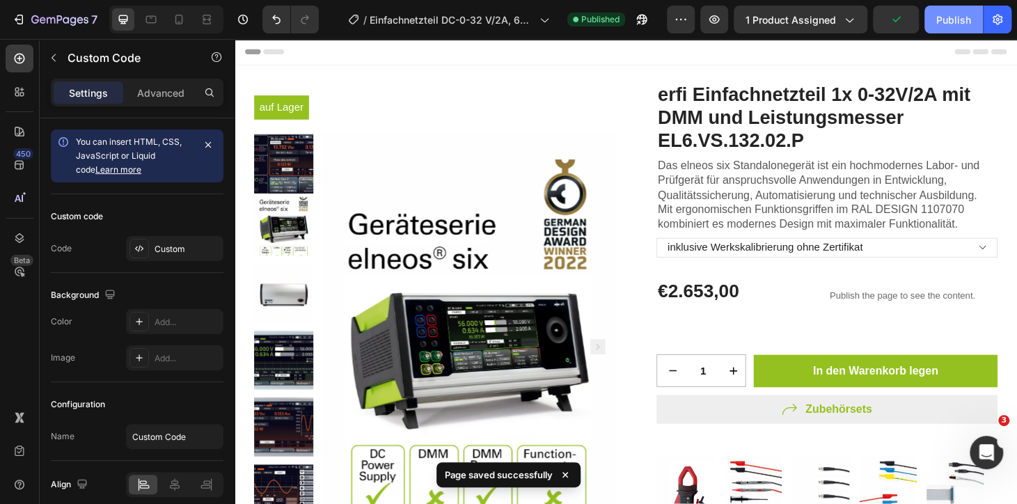
click at [935, 18] on button "Publish" at bounding box center [953, 20] width 58 height 28
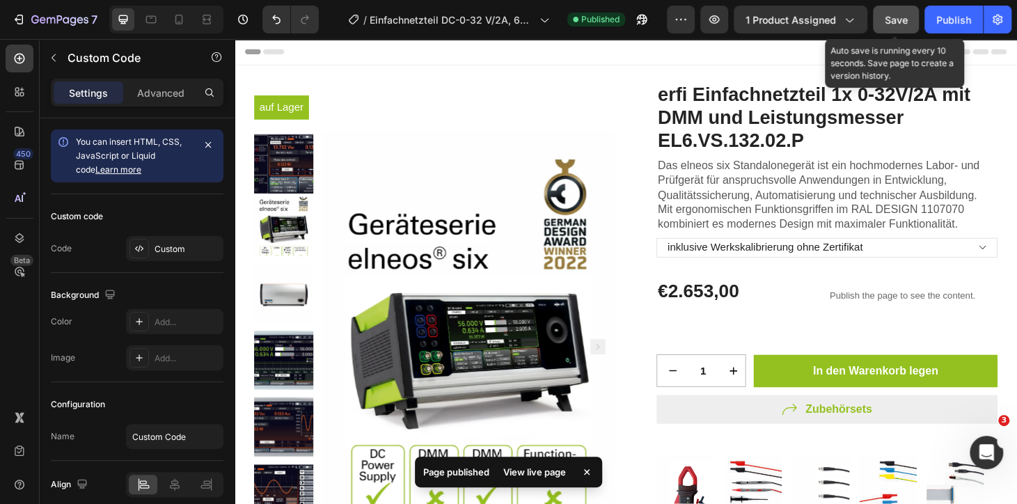
click at [879, 22] on button "Save" at bounding box center [896, 20] width 46 height 28
